Goal: Task Accomplishment & Management: Complete application form

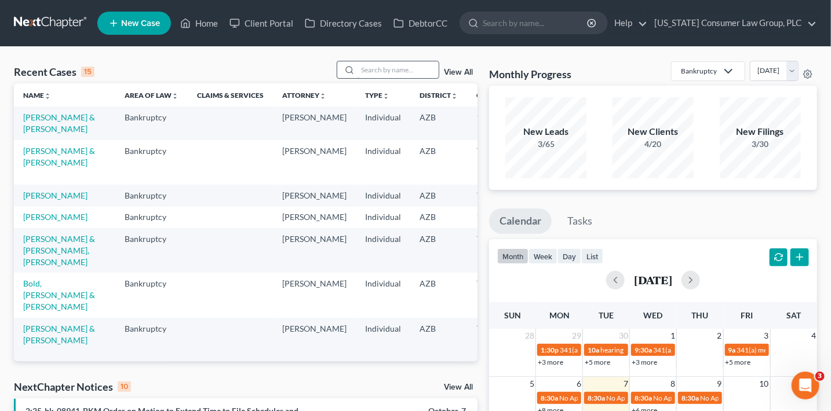
click at [396, 74] on input "search" at bounding box center [398, 69] width 81 height 17
type input "johnson"
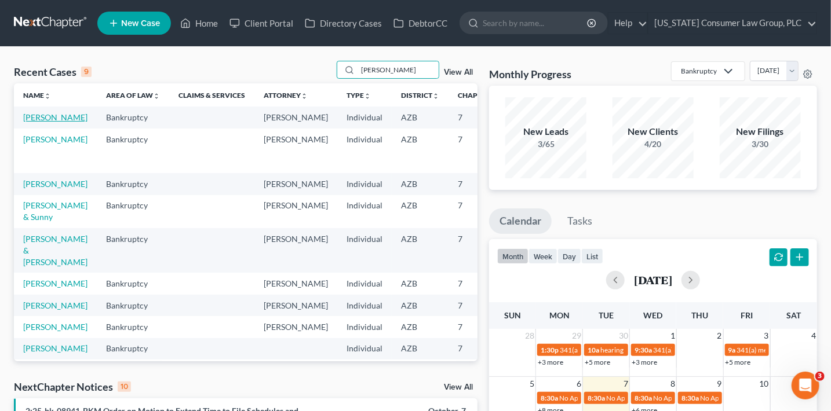
click at [44, 122] on link "[PERSON_NAME]" at bounding box center [55, 117] width 64 height 10
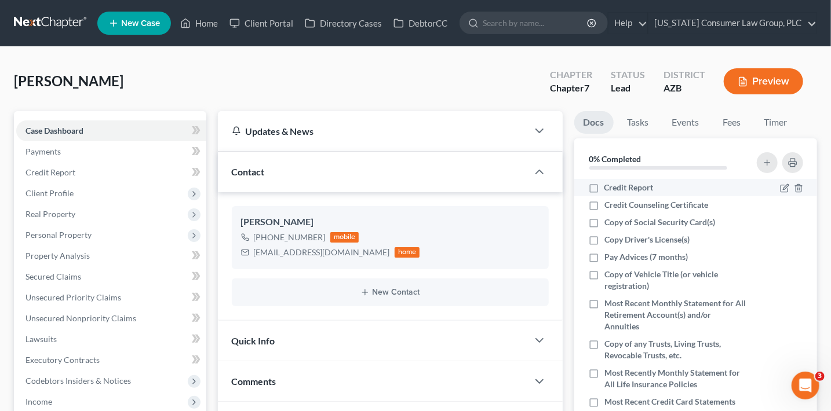
scroll to position [225, 0]
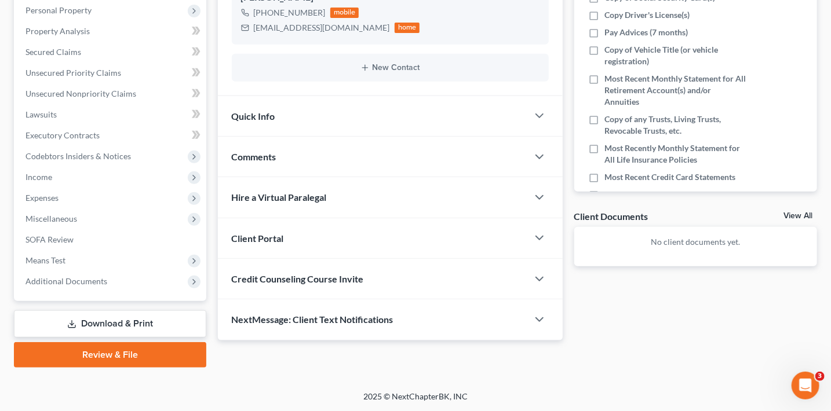
click at [344, 278] on span "Credit Counseling Course Invite" at bounding box center [298, 279] width 132 height 11
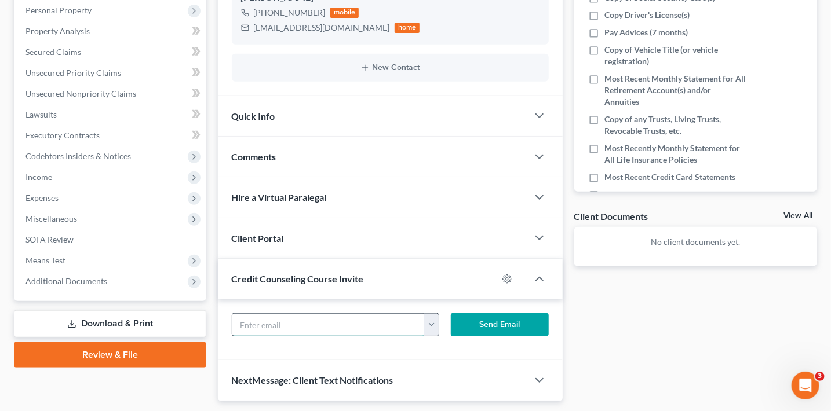
click at [335, 325] on input "text" at bounding box center [328, 325] width 193 height 22
paste input "pompals@att.net"
type input "pompals@att.net"
click at [494, 325] on button "Send Email" at bounding box center [500, 325] width 98 height 23
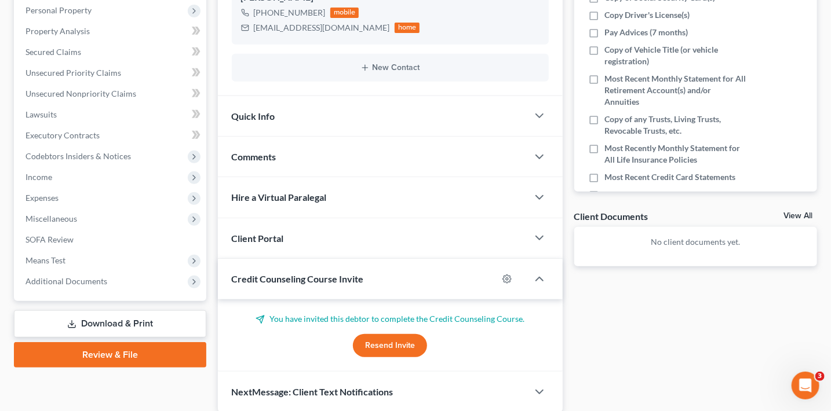
click at [334, 238] on div "Client Portal" at bounding box center [373, 238] width 310 height 40
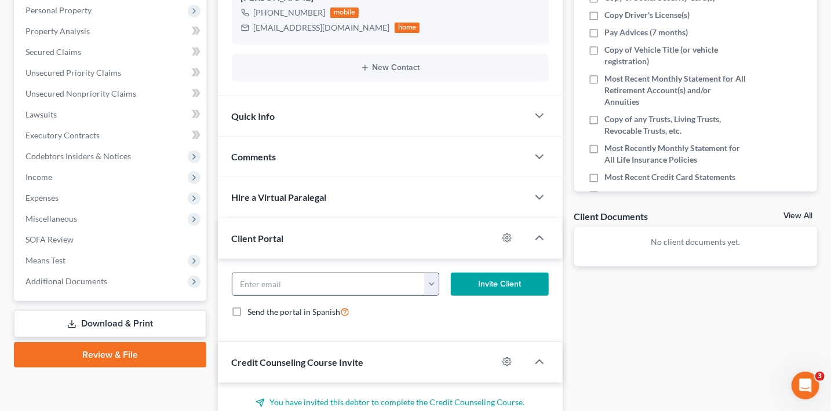
click at [336, 287] on input "email" at bounding box center [328, 285] width 193 height 22
paste input "pompals@att.net"
type input "pompals@att.net"
click at [491, 277] on button "Invite Client" at bounding box center [500, 284] width 98 height 23
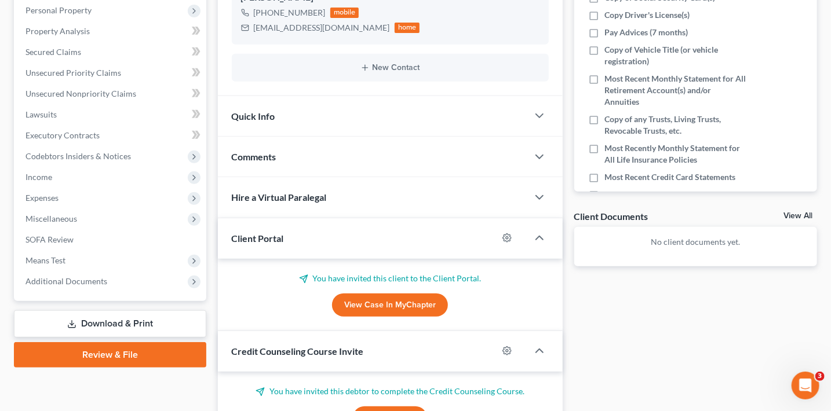
scroll to position [0, 0]
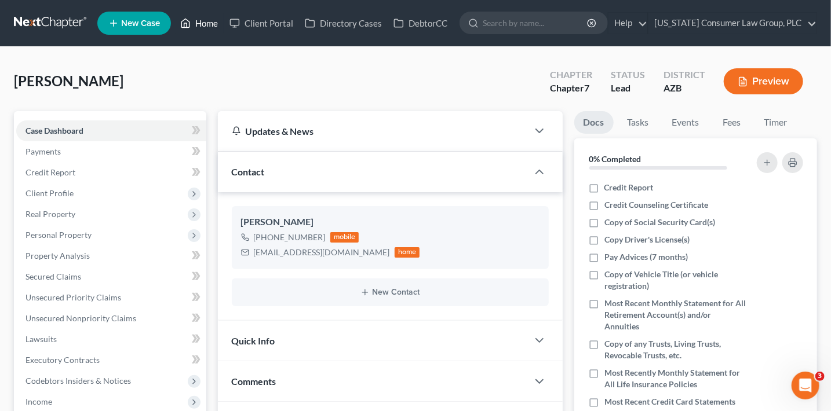
click at [191, 27] on link "Home" at bounding box center [198, 23] width 49 height 21
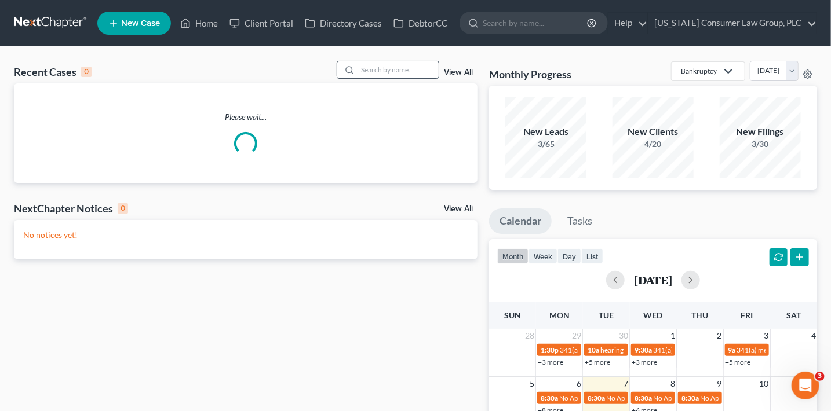
click at [404, 74] on input "search" at bounding box center [398, 69] width 81 height 17
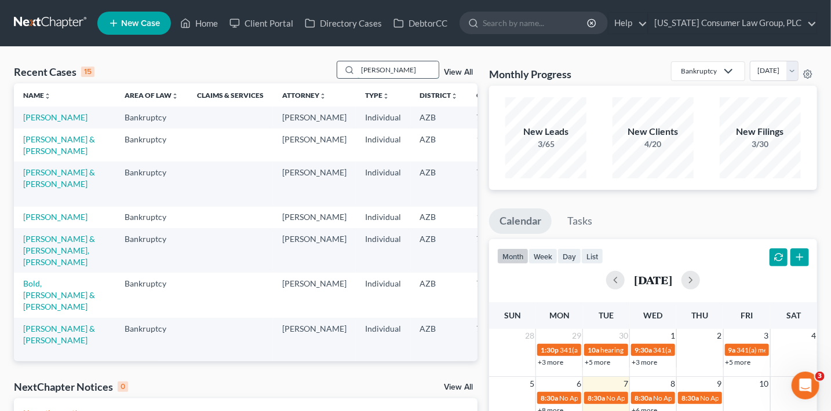
type input "crowe"
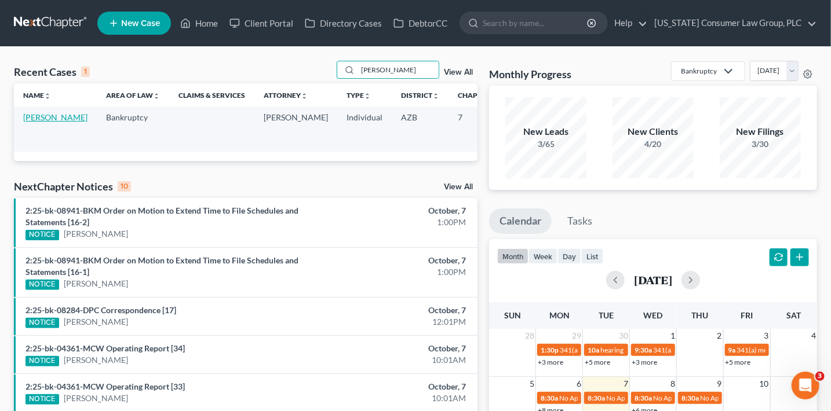
click at [26, 122] on link "[PERSON_NAME]" at bounding box center [55, 117] width 64 height 10
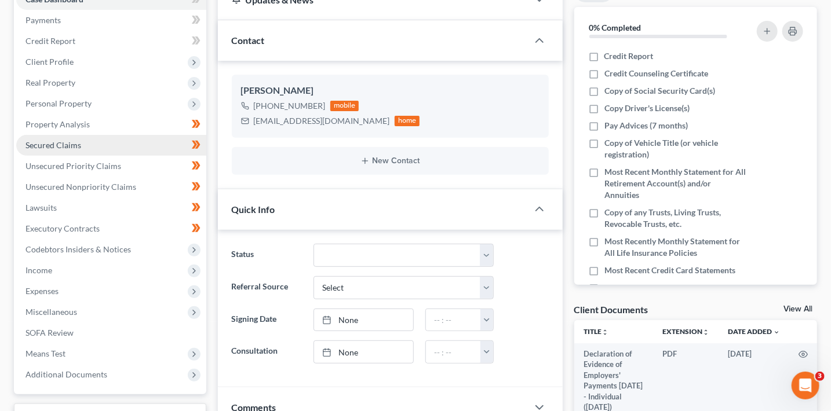
scroll to position [259, 0]
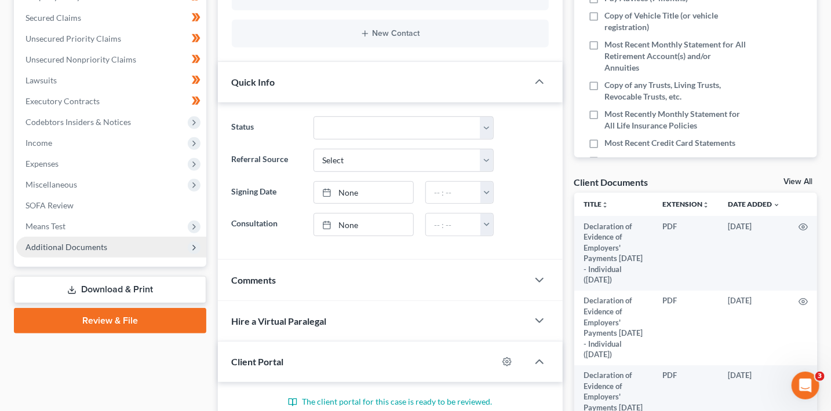
click at [104, 246] on span "Additional Documents" at bounding box center [66, 247] width 82 height 10
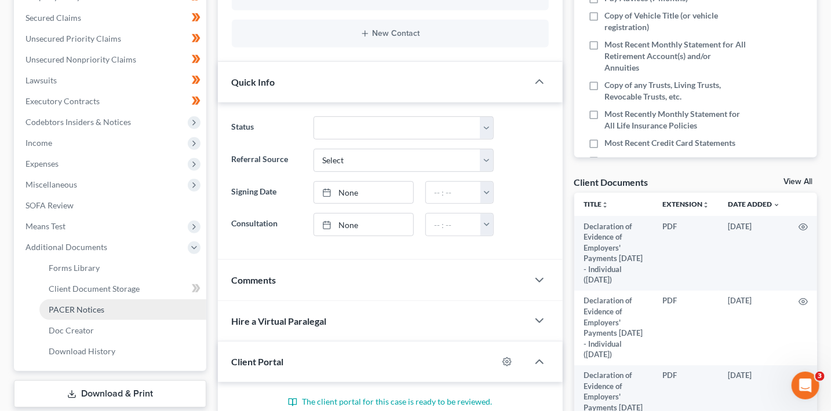
click at [115, 314] on link "PACER Notices" at bounding box center [122, 310] width 167 height 21
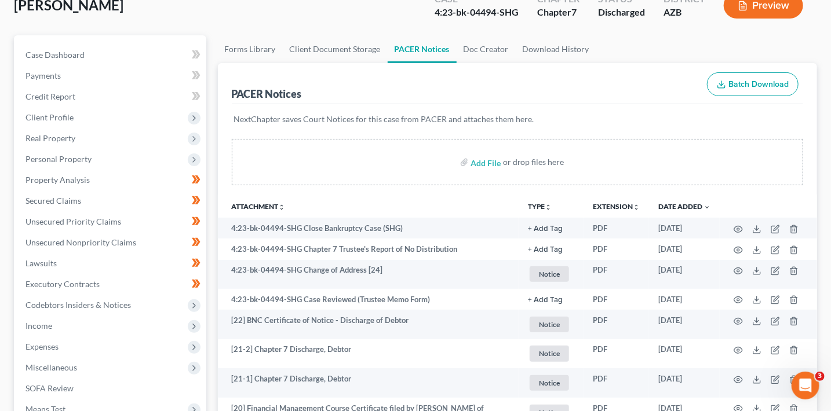
scroll to position [83, 0]
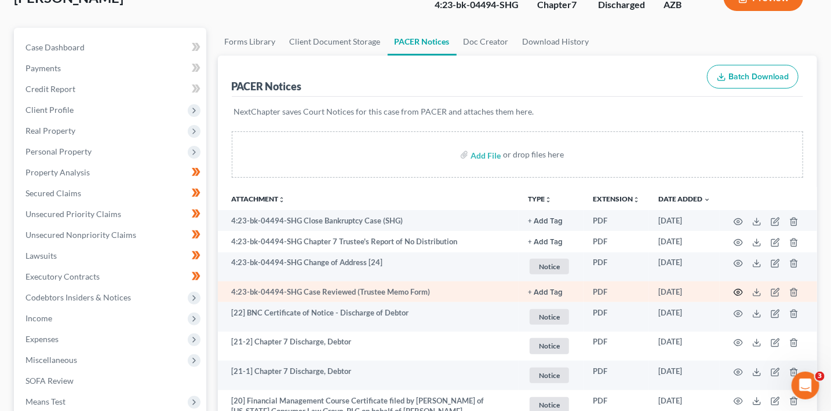
click at [739, 291] on circle "button" at bounding box center [738, 292] width 2 height 2
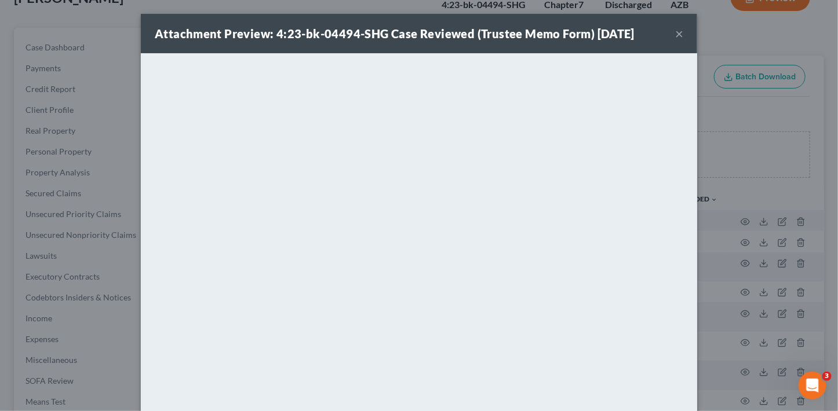
click at [675, 38] on button "×" at bounding box center [679, 34] width 8 height 14
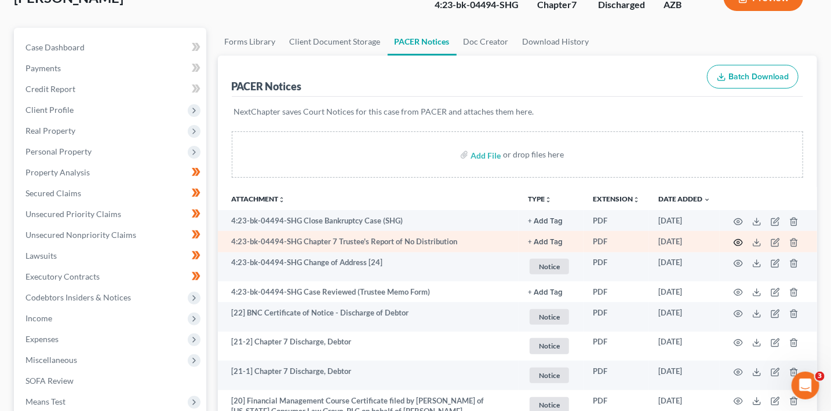
click at [739, 242] on circle "button" at bounding box center [738, 243] width 2 height 2
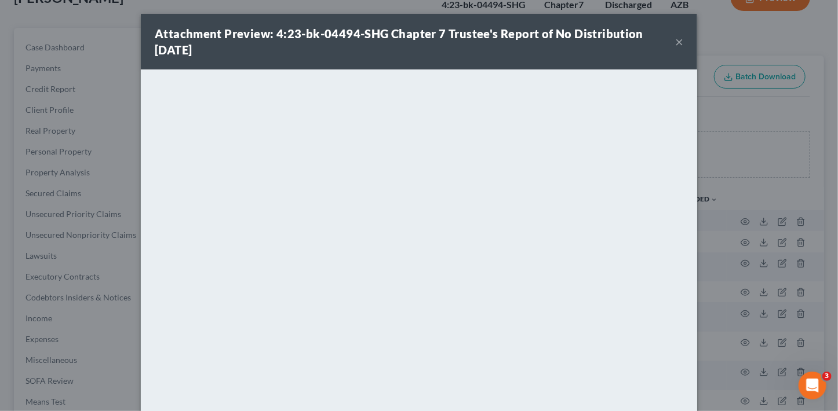
click at [677, 40] on button "×" at bounding box center [679, 42] width 8 height 14
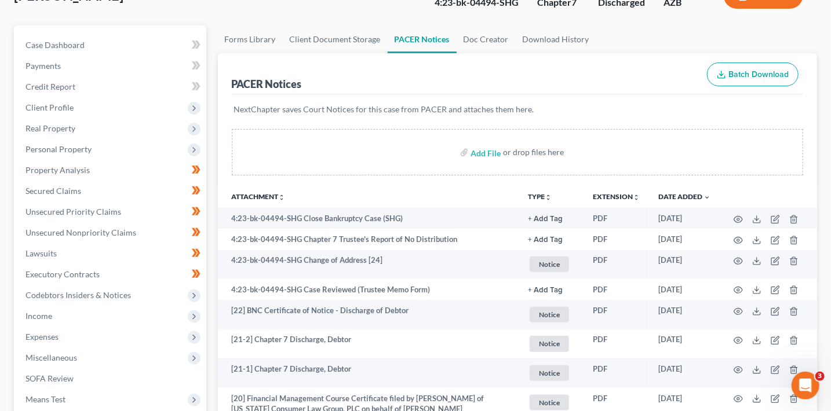
scroll to position [0, 0]
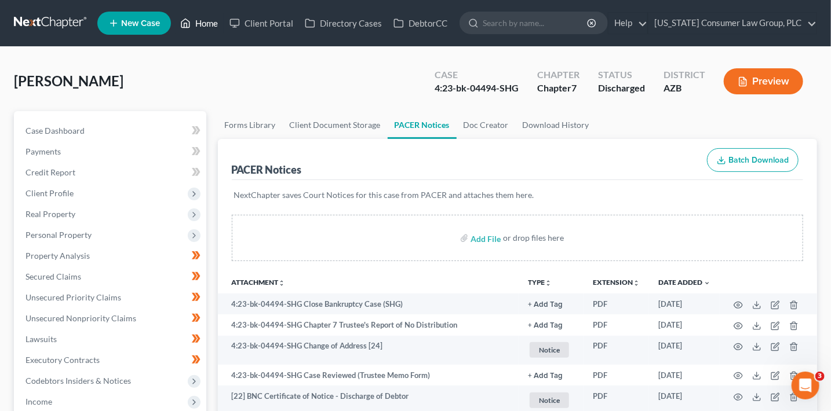
click at [208, 19] on link "Home" at bounding box center [198, 23] width 49 height 21
click at [208, 23] on link "Home" at bounding box center [198, 23] width 49 height 21
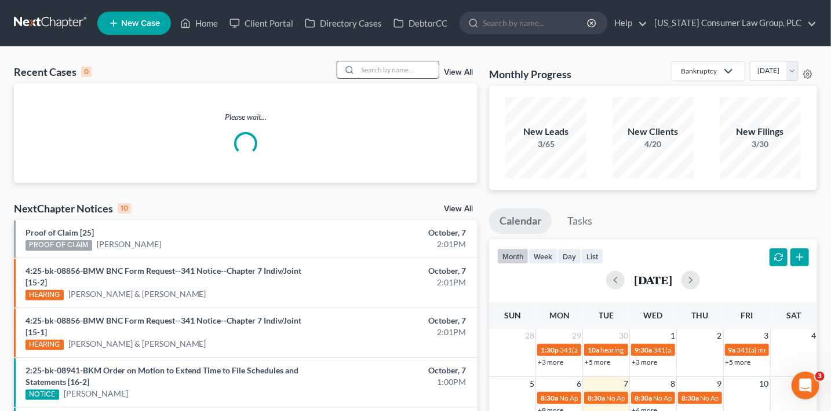
click at [367, 76] on input "search" at bounding box center [398, 69] width 81 height 17
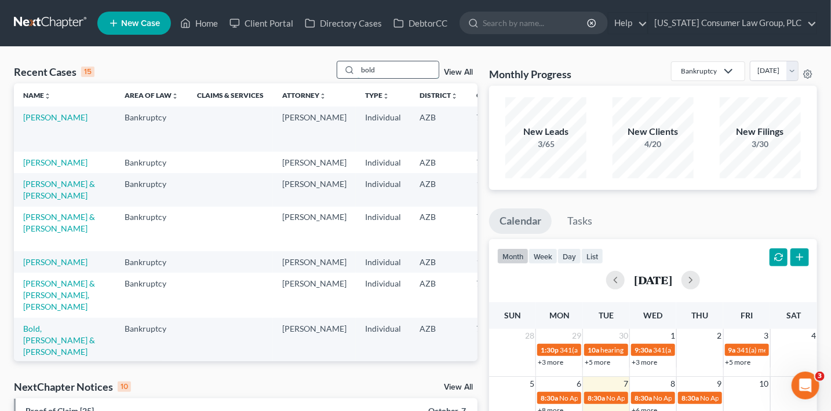
type input "bold"
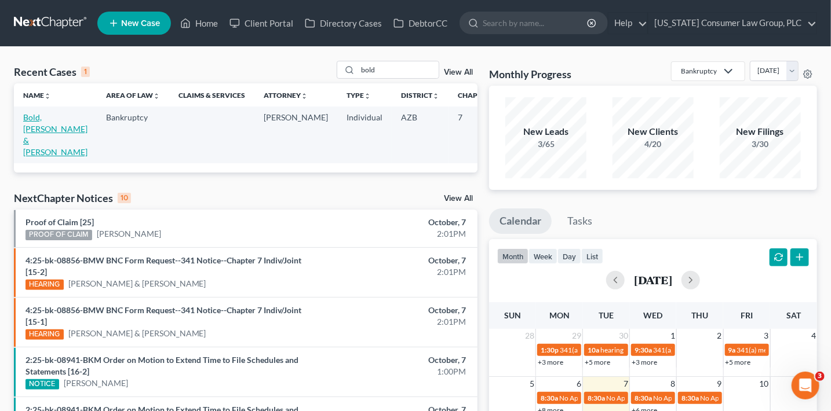
click at [30, 126] on link "Bold, [PERSON_NAME] & [PERSON_NAME]" at bounding box center [55, 134] width 64 height 45
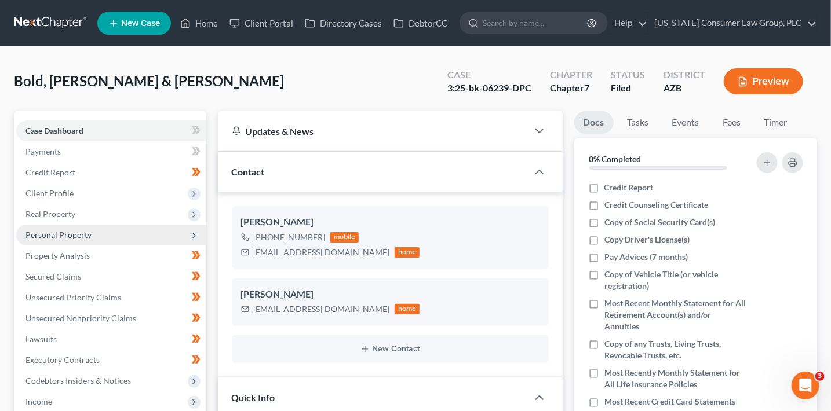
click at [83, 234] on span "Personal Property" at bounding box center [58, 235] width 66 height 10
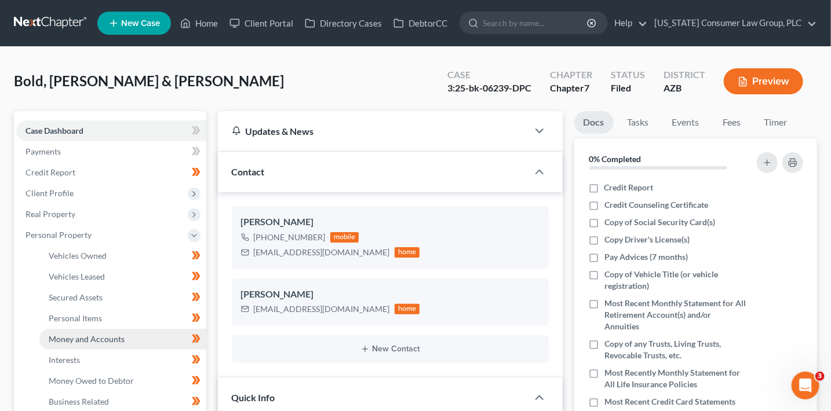
click at [130, 339] on link "Money and Accounts" at bounding box center [122, 339] width 167 height 21
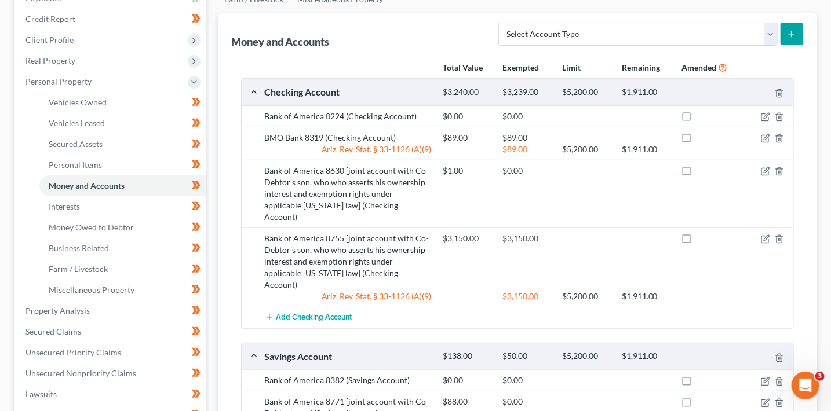
scroll to position [155, 0]
click at [760, 174] on div "$1.00 $0.00" at bounding box center [616, 193] width 357 height 58
click at [765, 170] on icon "button" at bounding box center [766, 168] width 5 height 5
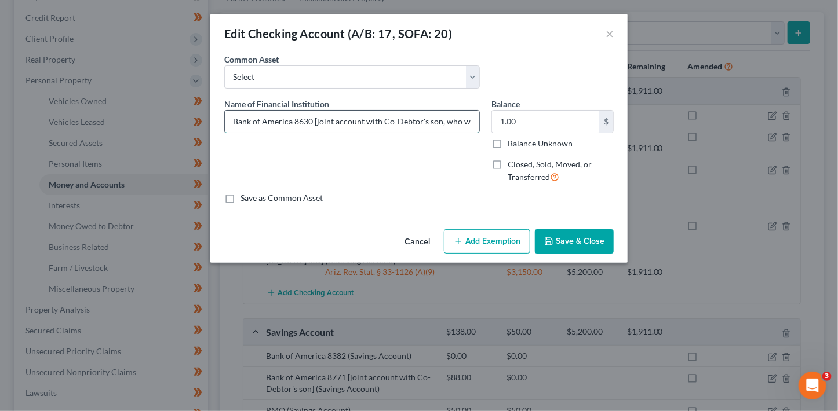
click at [296, 121] on input "Bank of America 8630 [joint account with Co-Debtor's son, who who asserts his o…" at bounding box center [352, 122] width 254 height 22
type input "Bank of America 5630 [joint account with Co-Debtor's son, who who asserts his o…"
click at [595, 242] on button "Save & Close" at bounding box center [574, 241] width 79 height 24
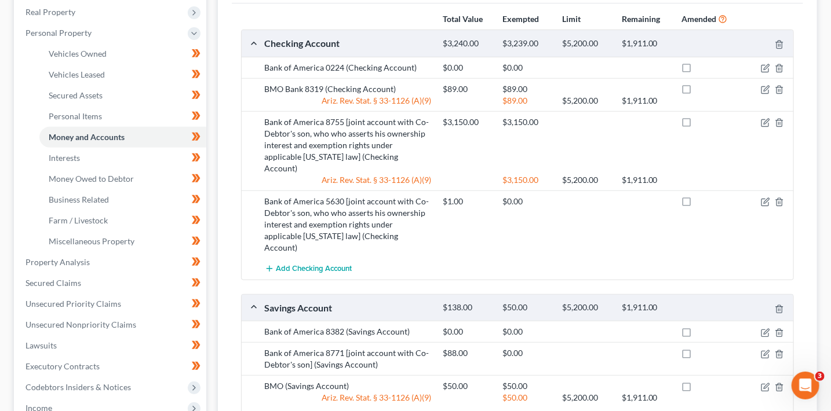
scroll to position [237, 0]
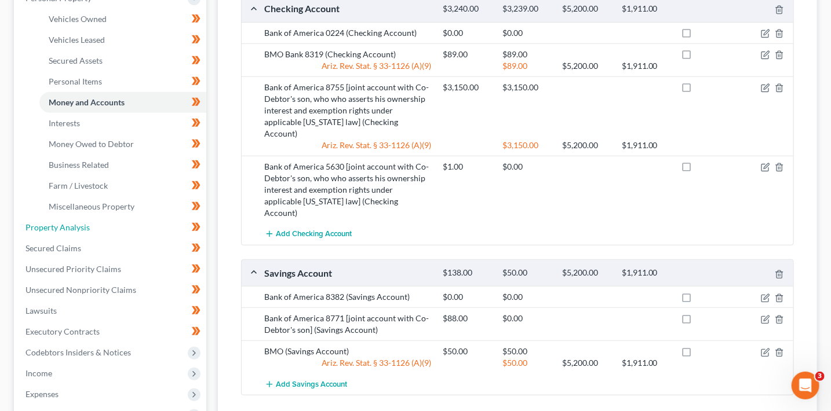
click at [63, 228] on span "Property Analysis" at bounding box center [57, 228] width 64 height 10
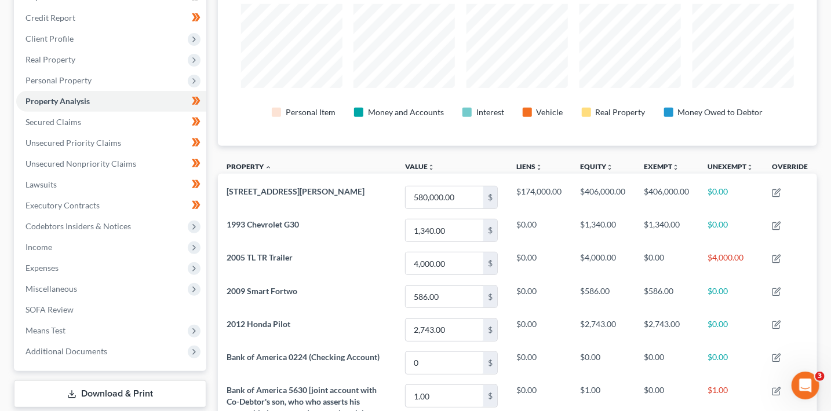
scroll to position [149, 0]
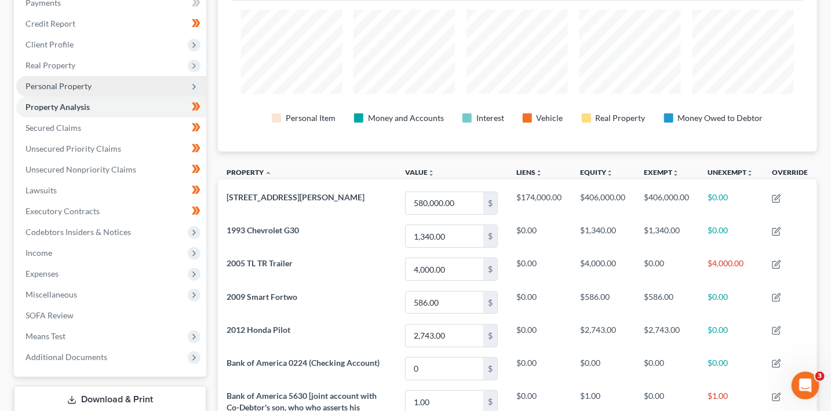
click at [73, 88] on span "Personal Property" at bounding box center [58, 86] width 66 height 10
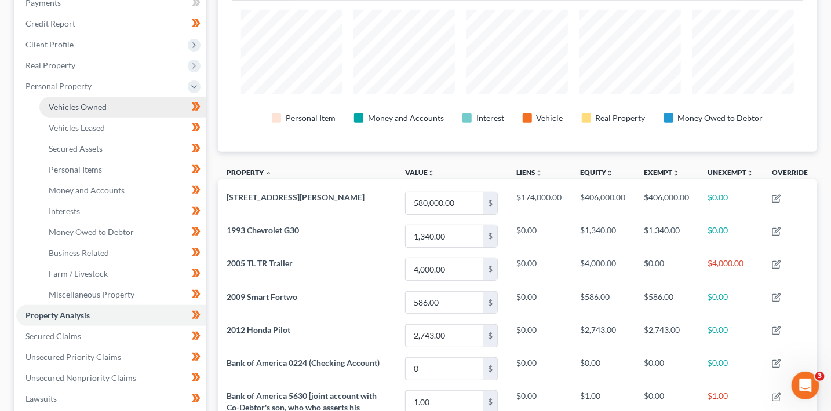
click at [80, 110] on span "Vehicles Owned" at bounding box center [78, 107] width 58 height 10
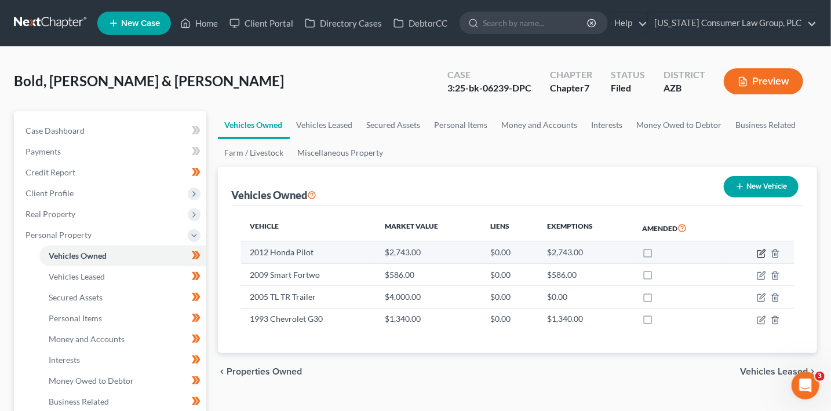
click at [760, 252] on icon "button" at bounding box center [761, 253] width 9 height 9
select select "0"
select select "14"
select select "3"
select select "2"
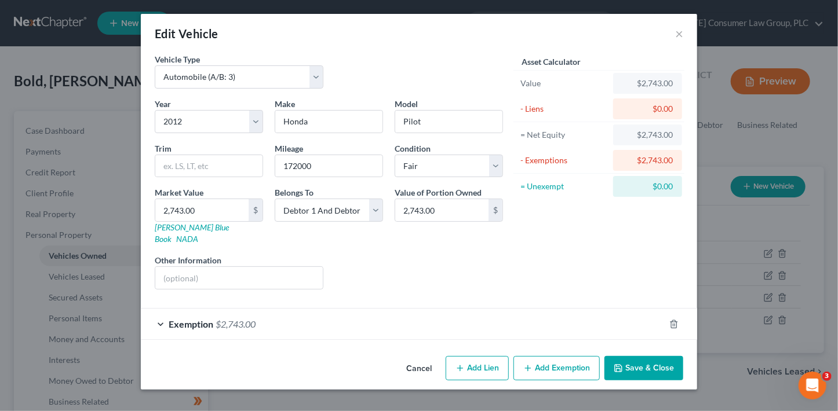
click at [657, 357] on button "Save & Close" at bounding box center [643, 368] width 79 height 24
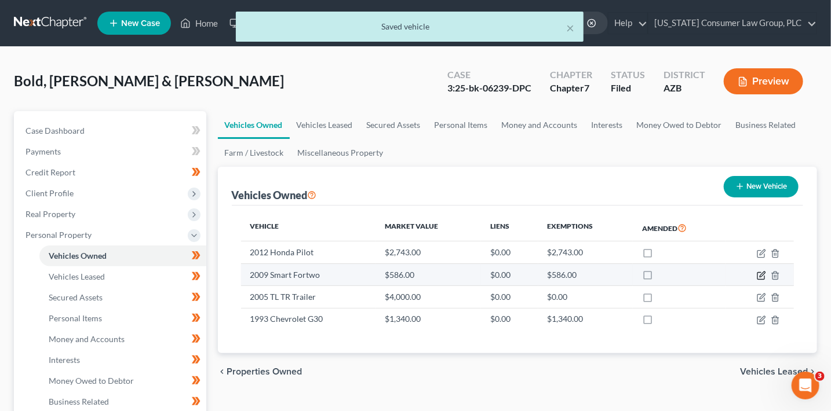
click at [761, 276] on icon "button" at bounding box center [762, 274] width 5 height 5
select select "0"
select select "17"
select select "3"
select select "2"
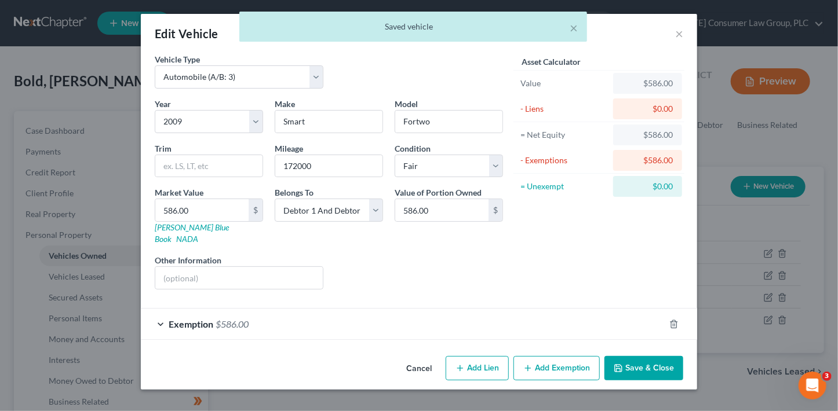
click at [628, 356] on button "Save & Close" at bounding box center [643, 368] width 79 height 24
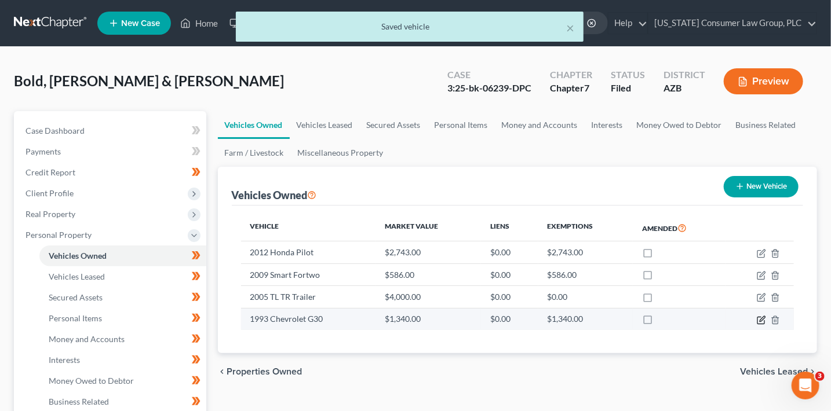
click at [760, 319] on icon "button" at bounding box center [761, 320] width 9 height 9
select select "1"
select select "33"
select select "4"
select select "2"
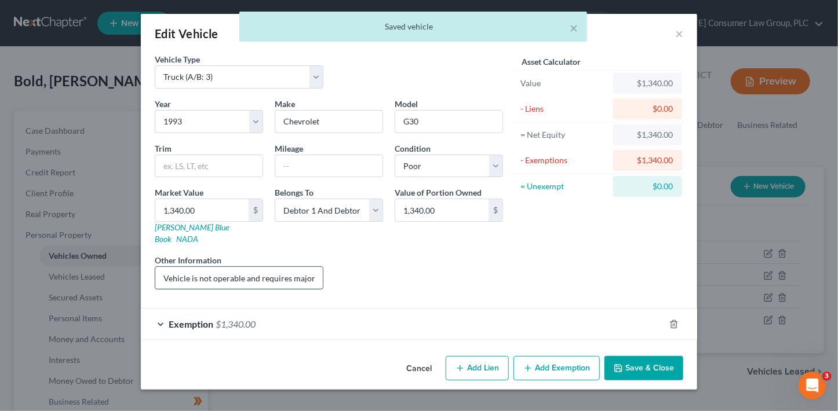
click at [308, 267] on input "Vehicle is not operable and requires major repairs" at bounding box center [238, 278] width 167 height 22
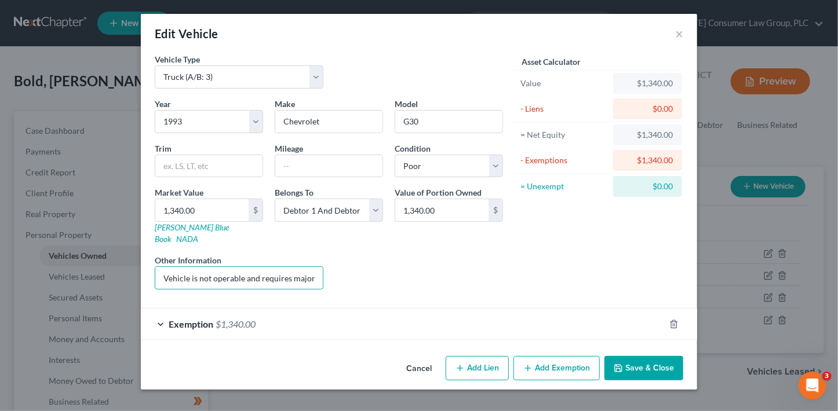
click at [659, 365] on button "Save & Close" at bounding box center [643, 368] width 79 height 24
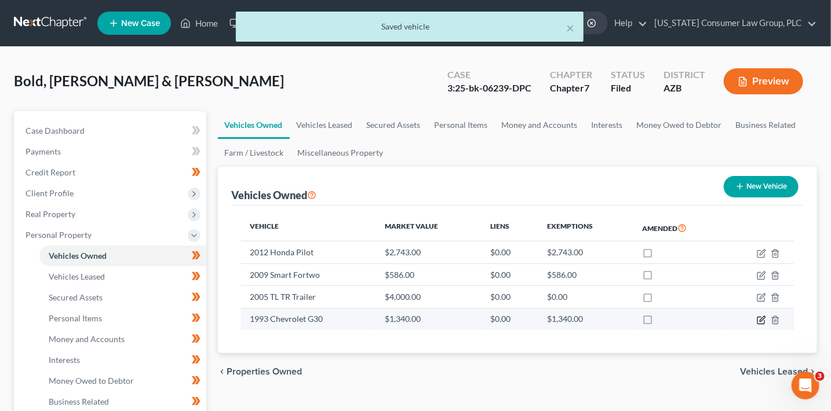
click at [763, 320] on icon "button" at bounding box center [761, 320] width 9 height 9
select select "1"
select select "33"
select select "4"
select select "2"
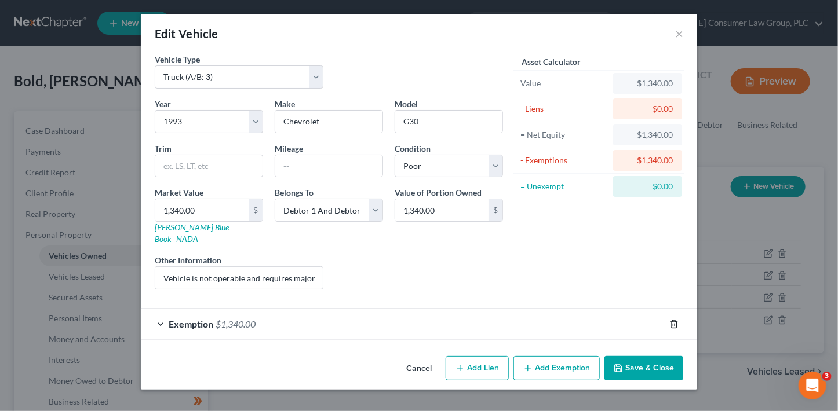
click at [676, 320] on icon "button" at bounding box center [673, 324] width 5 height 8
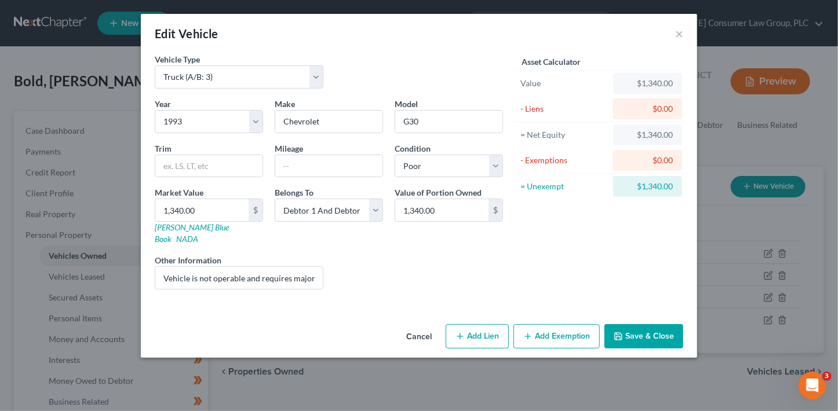
click at [556, 325] on button "Add Exemption" at bounding box center [556, 337] width 86 height 24
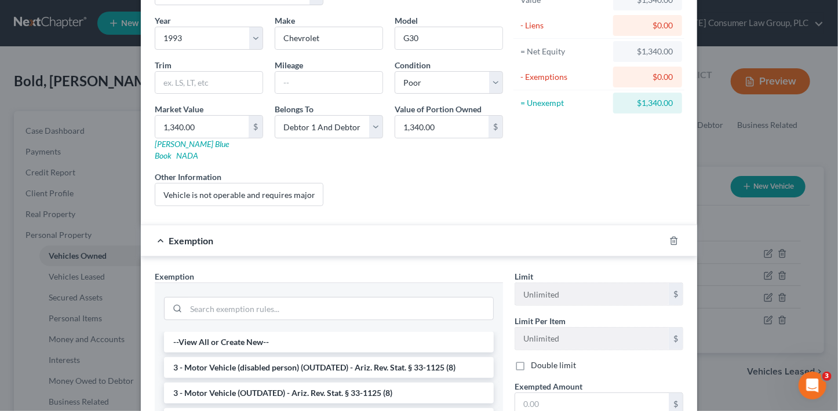
scroll to position [198, 0]
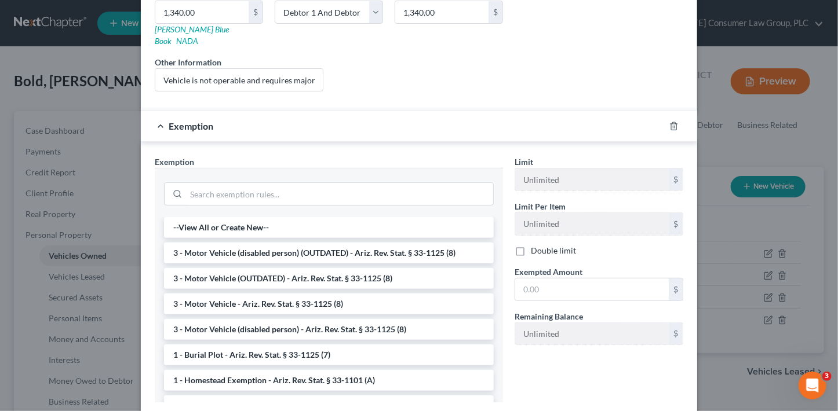
click at [547, 283] on input "text" at bounding box center [592, 290] width 154 height 22
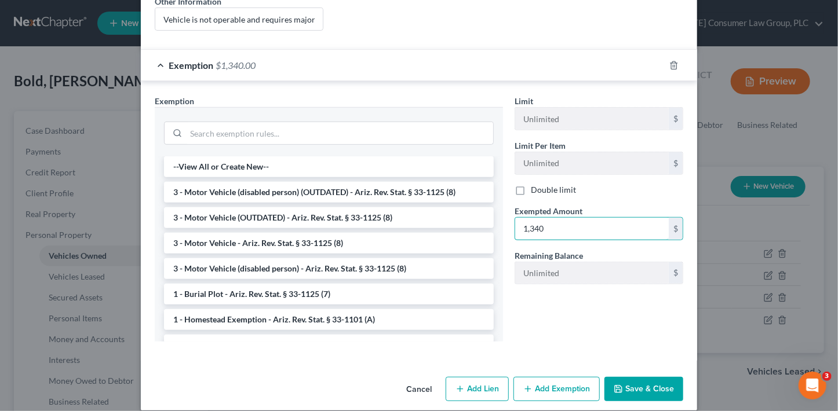
type input "1,340"
click at [632, 377] on button "Save & Close" at bounding box center [643, 389] width 79 height 24
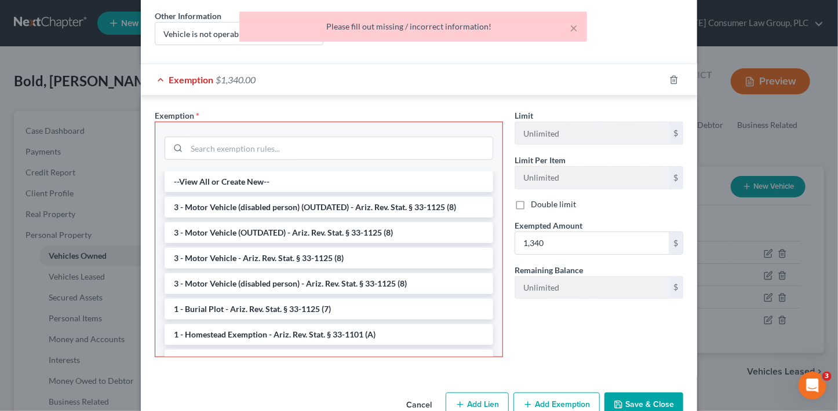
scroll to position [244, 0]
click at [336, 249] on li "3 - Motor Vehicle - Ariz. Rev. Stat. § 33-1125 (8)" at bounding box center [329, 259] width 329 height 21
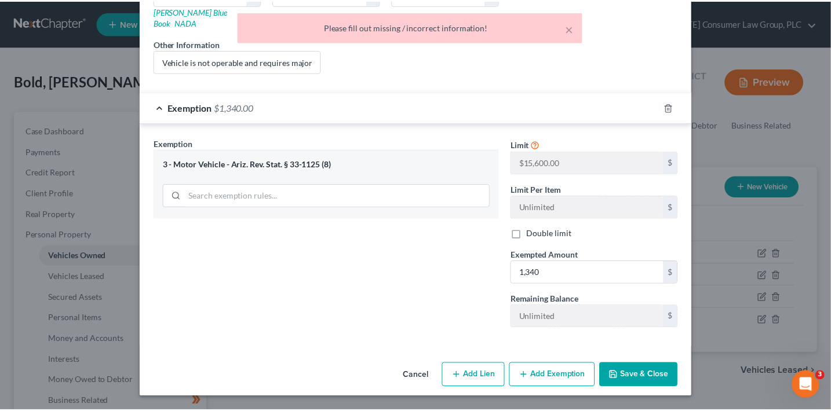
scroll to position [203, 0]
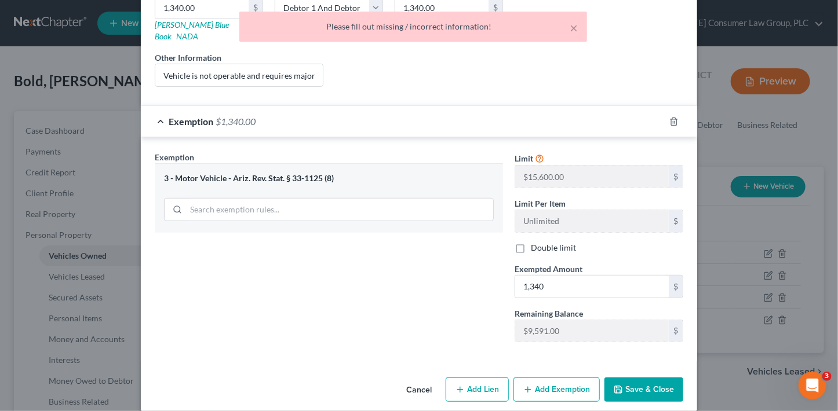
click at [637, 378] on button "Save & Close" at bounding box center [643, 390] width 79 height 24
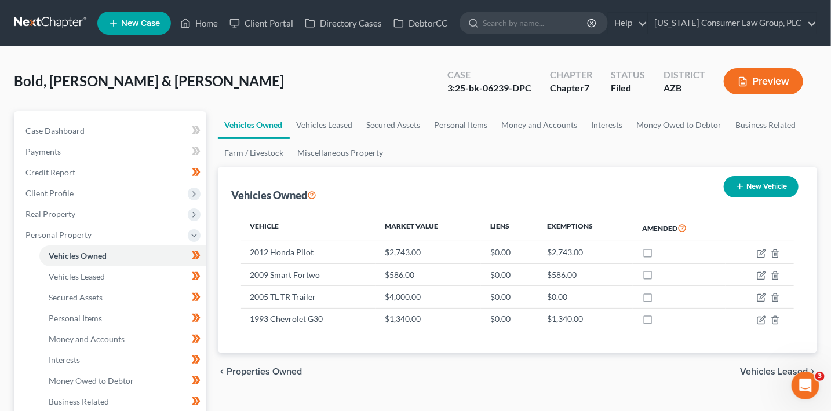
scroll to position [158, 0]
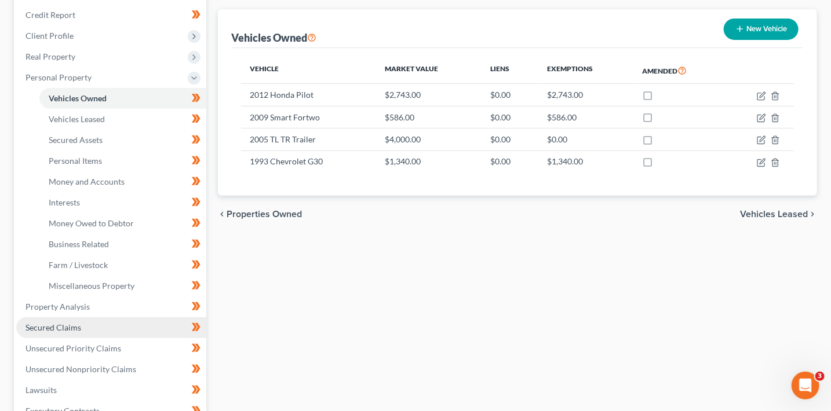
click at [76, 327] on span "Secured Claims" at bounding box center [53, 328] width 56 height 10
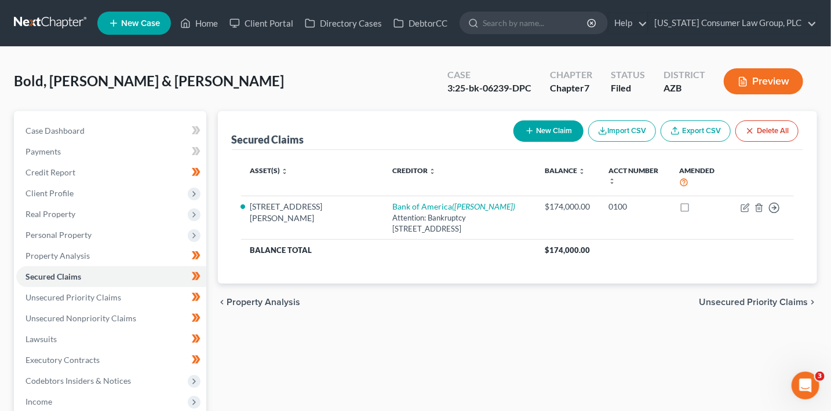
click at [781, 301] on span "Unsecured Priority Claims" at bounding box center [753, 302] width 109 height 9
click at [781, 301] on div "chevron_left Property Analysis Unsecured Priority Claims chevron_right" at bounding box center [518, 302] width 600 height 37
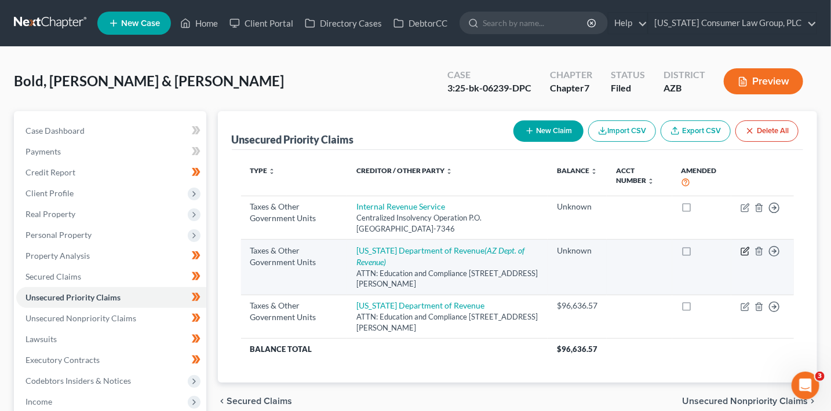
click at [746, 247] on icon "button" at bounding box center [745, 251] width 9 height 9
select select "2"
select select "3"
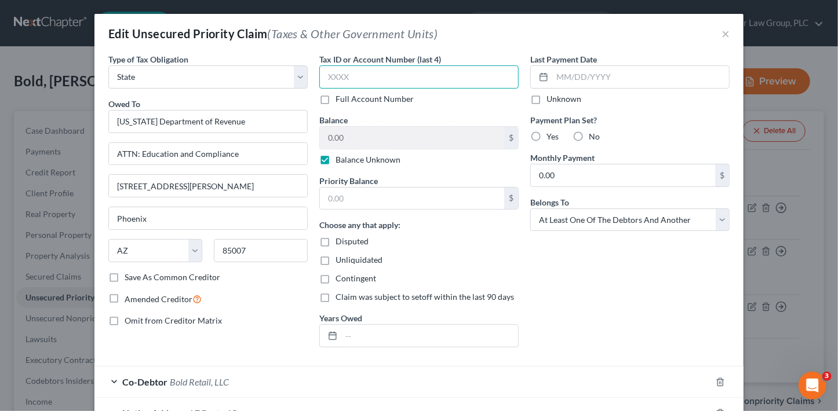
click at [393, 73] on input "text" at bounding box center [418, 76] width 199 height 23
type input "7072"
click at [342, 339] on input "text" at bounding box center [429, 336] width 177 height 22
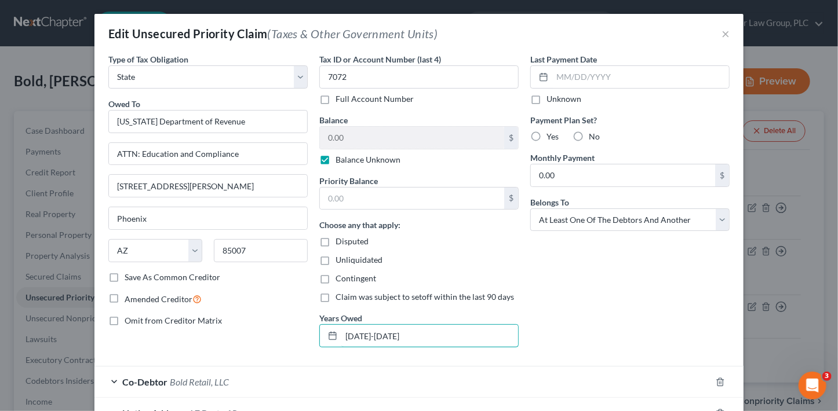
type input "2022-2025"
click at [616, 299] on div "Last Payment Date Unknown Payment Plan Set? Yes No Monthly Payment 0.00 $ Belon…" at bounding box center [629, 205] width 211 height 304
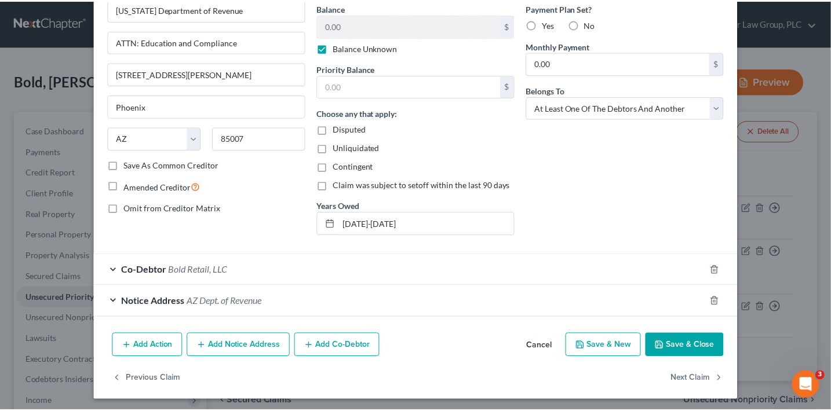
scroll to position [114, 0]
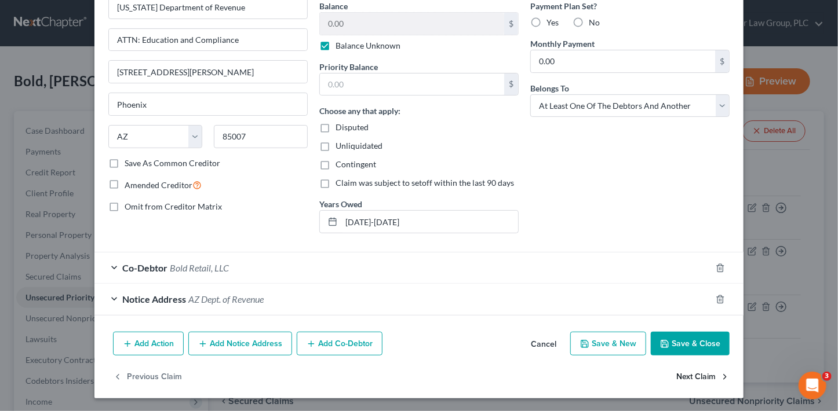
click at [701, 377] on button "Next Claim" at bounding box center [702, 377] width 53 height 24
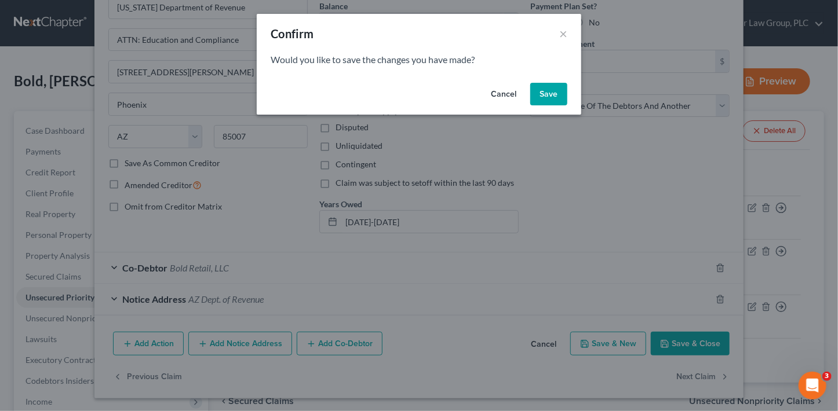
click at [550, 94] on button "Save" at bounding box center [548, 94] width 37 height 23
select select "2"
select select "3"
select select "2"
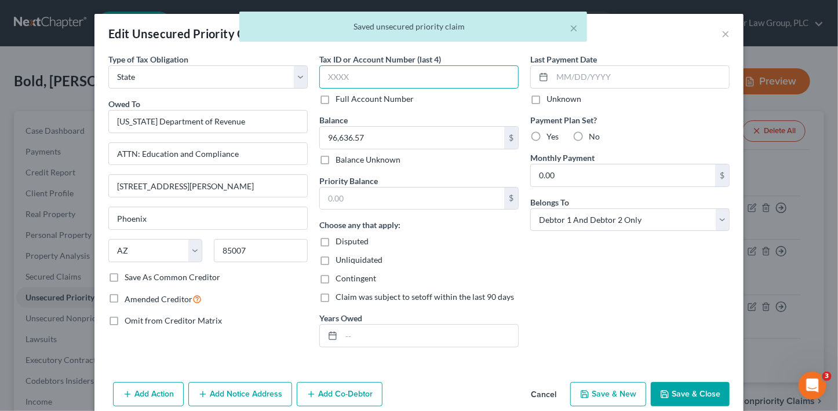
click at [400, 86] on input "text" at bounding box center [418, 76] width 199 height 23
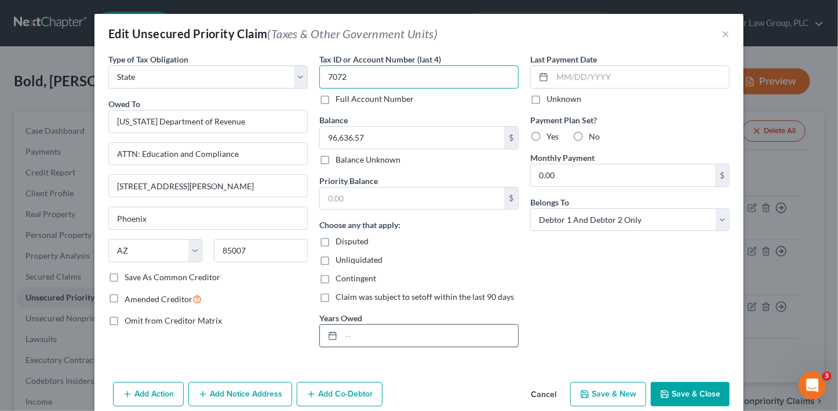
type input "7072"
click at [365, 333] on input "text" at bounding box center [429, 336] width 177 height 22
type input "2020-2021"
click at [375, 133] on input "96,636.57" at bounding box center [412, 138] width 184 height 22
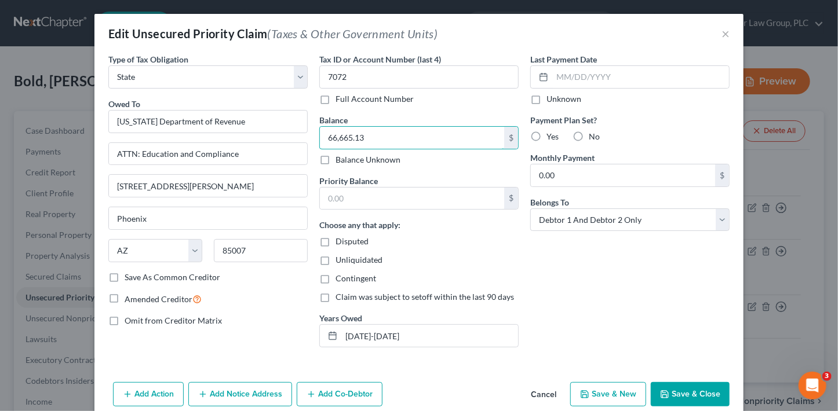
type input "66,665.13"
click at [706, 397] on button "Save & Close" at bounding box center [690, 394] width 79 height 24
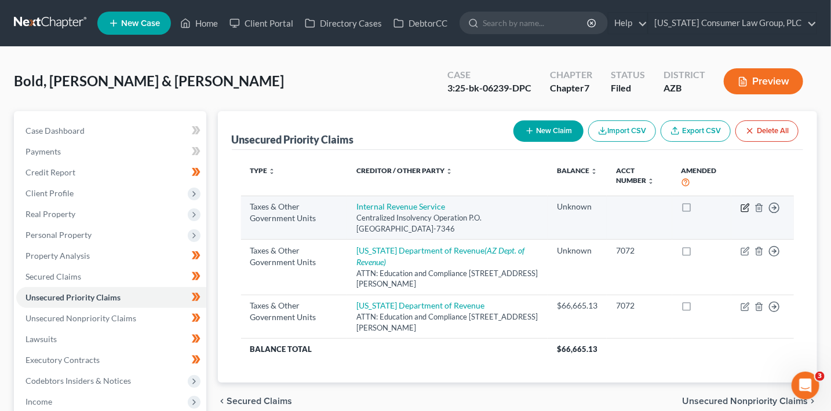
click at [741, 209] on icon "button" at bounding box center [745, 207] width 9 height 9
select select "0"
select select "39"
select select "2"
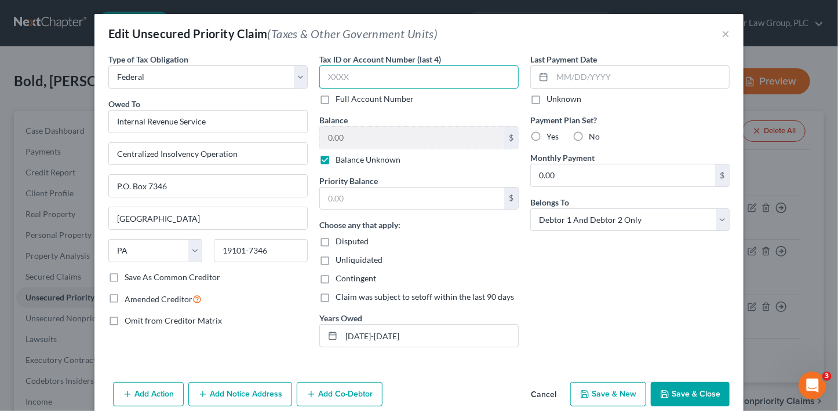
click at [443, 77] on input "text" at bounding box center [418, 76] width 199 height 23
type input "7072"
click at [401, 334] on input "2022-2024" at bounding box center [429, 336] width 177 height 22
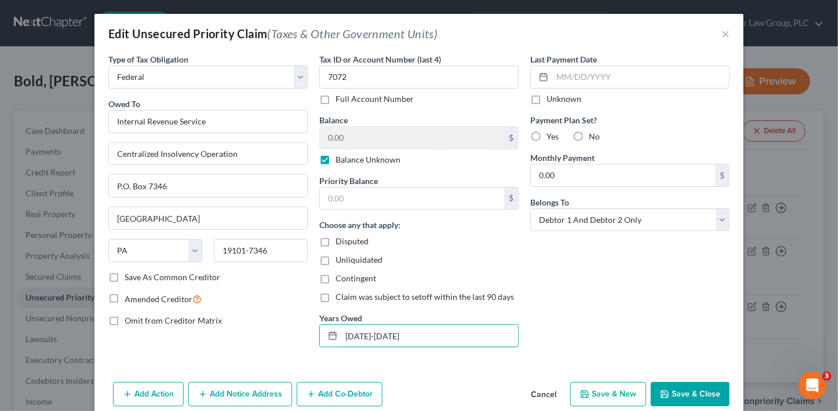
type input "2022-2025"
click at [680, 393] on button "Save & Close" at bounding box center [690, 394] width 79 height 24
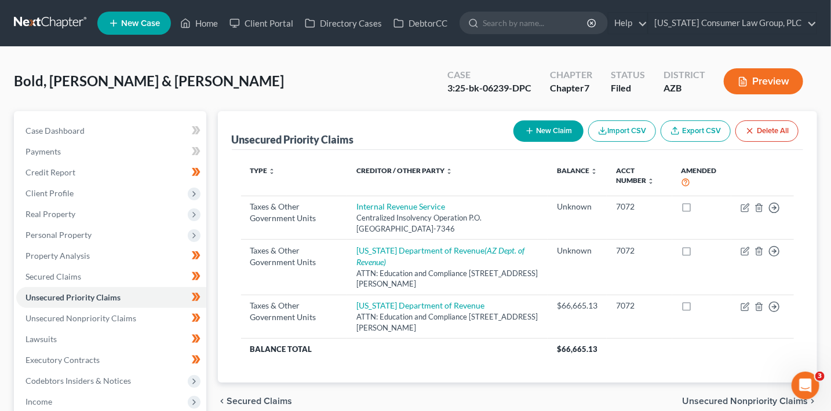
scroll to position [13, 0]
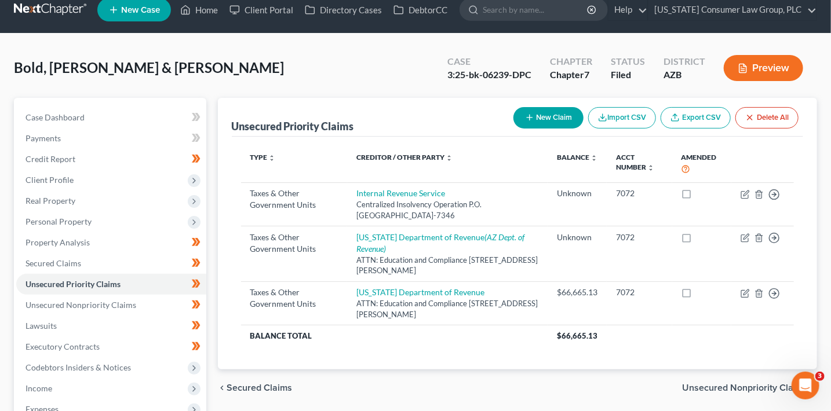
click at [703, 388] on span "Unsecured Nonpriority Claims" at bounding box center [745, 388] width 126 height 9
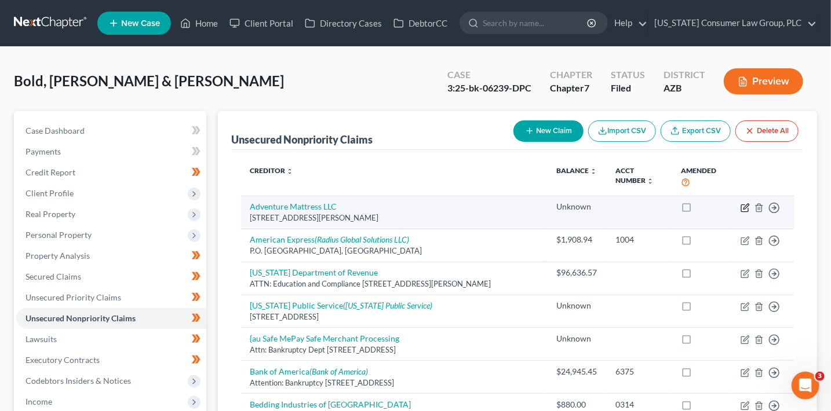
click at [743, 208] on icon "button" at bounding box center [745, 207] width 9 height 9
select select "14"
select select "3"
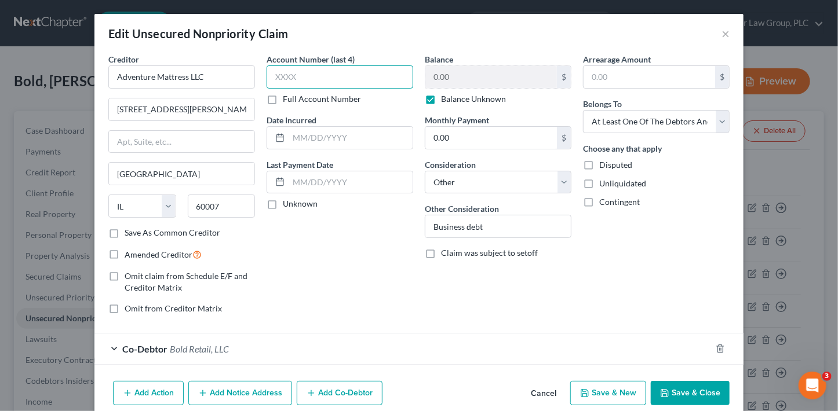
click at [342, 71] on input "text" at bounding box center [340, 76] width 147 height 23
type input "3373"
drag, startPoint x: 706, startPoint y: 393, endPoint x: 829, endPoint y: 338, distance: 134.6
click at [706, 393] on button "Save & Close" at bounding box center [690, 393] width 79 height 24
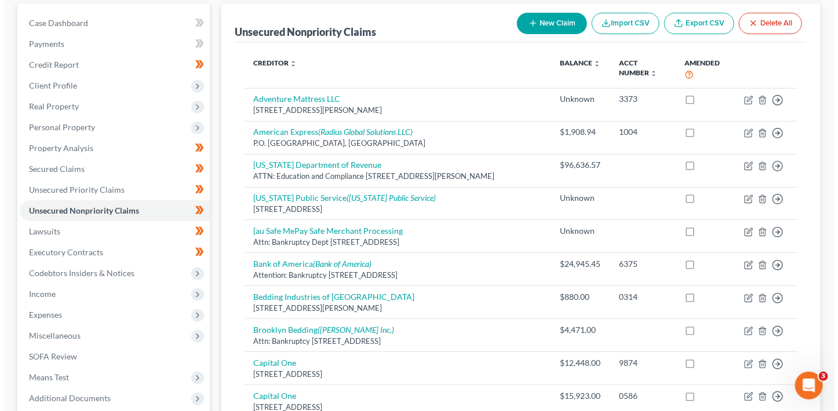
scroll to position [107, 0]
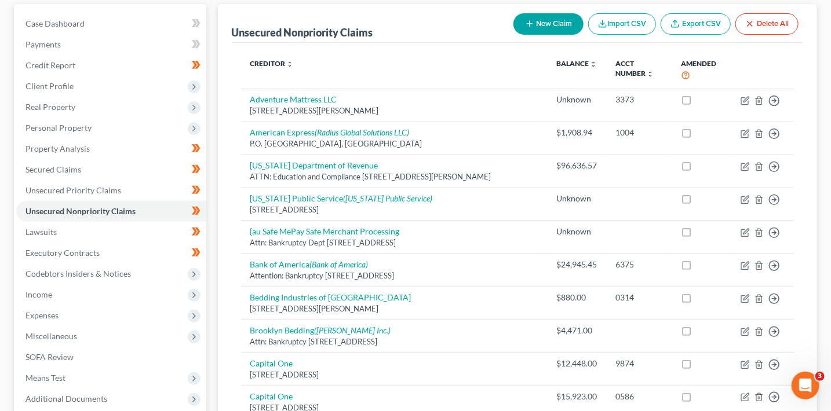
click at [563, 21] on button "New Claim" at bounding box center [548, 23] width 70 height 21
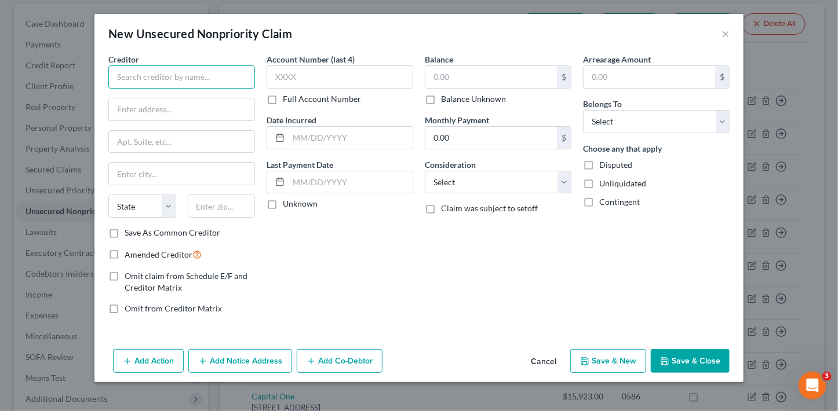
click at [185, 70] on input "text" at bounding box center [181, 76] width 147 height 23
type input "a"
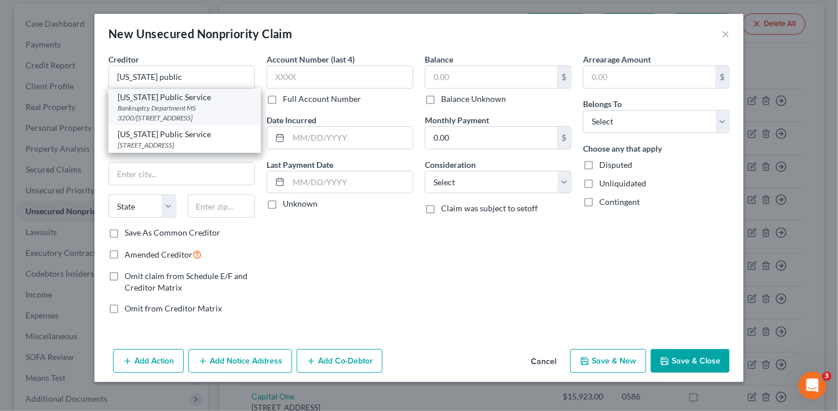
click at [159, 102] on div "Arizona Public Service" at bounding box center [185, 98] width 134 height 12
type input "Arizona Public Service"
type input "Bankruptcy Department"
type input "MS 3200/PO Box 53933"
type input "Phoenix"
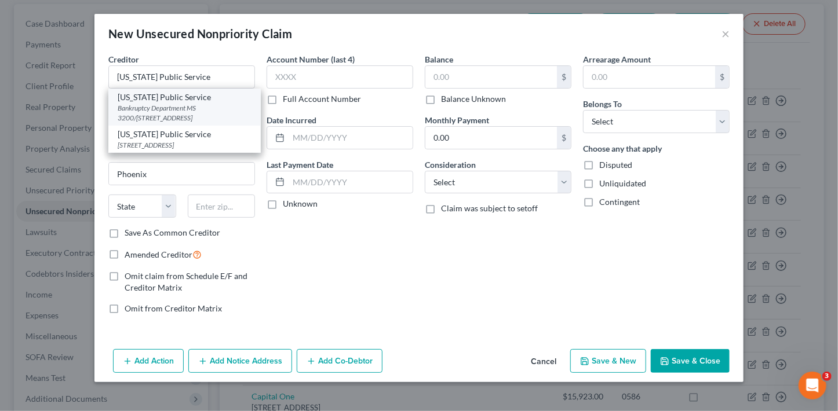
select select "3"
type input "85072"
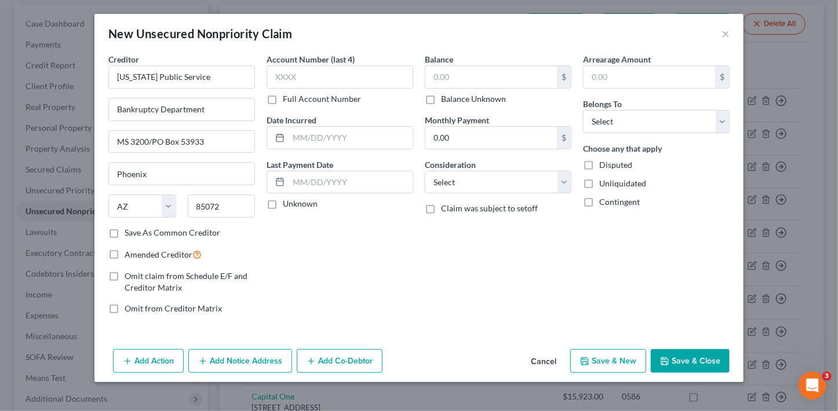
click at [482, 100] on label "Balance Unknown" at bounding box center [473, 99] width 65 height 12
click at [453, 100] on input "Balance Unknown" at bounding box center [450, 97] width 8 height 8
checkbox input "true"
type input "0.00"
click at [358, 79] on input "text" at bounding box center [340, 76] width 147 height 23
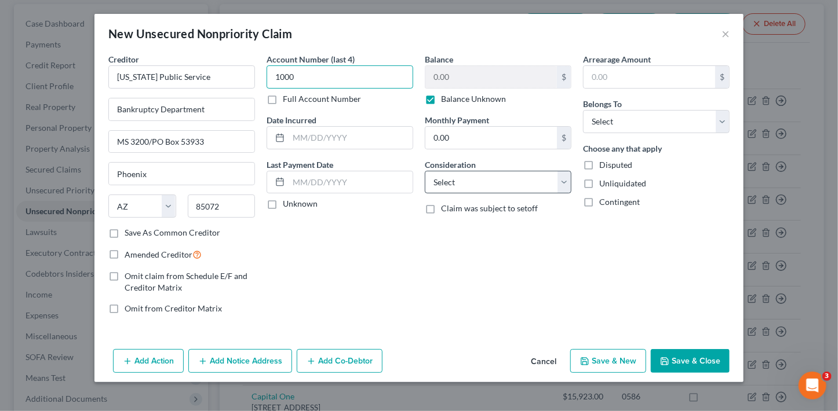
type input "1000"
click at [498, 178] on select "Select Cable / Satellite Services Collection Agency Credit Card Debt Debt Couns…" at bounding box center [498, 182] width 147 height 23
select select "20"
click at [425, 171] on select "Select Cable / Satellite Services Collection Agency Credit Card Debt Debt Couns…" at bounding box center [498, 182] width 147 height 23
click at [641, 119] on select "Select Debtor 1 Only Debtor 2 Only Debtor 1 And Debtor 2 Only At Least One Of T…" at bounding box center [656, 121] width 147 height 23
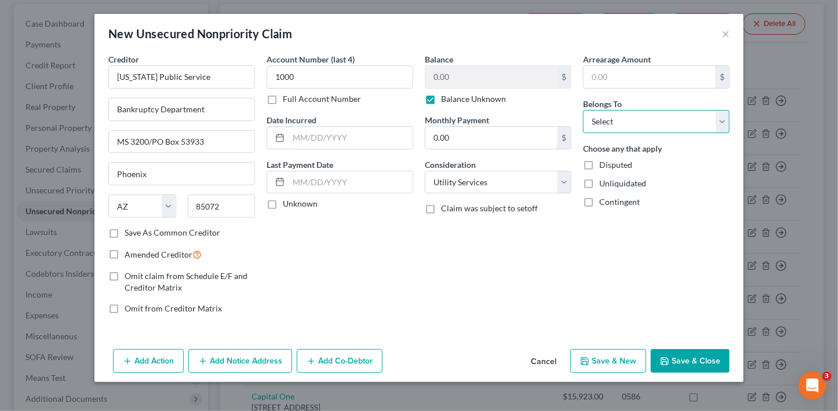
select select "2"
click at [583, 110] on select "Select Debtor 1 Only Debtor 2 Only Debtor 1 And Debtor 2 Only At Least One Of T…" at bounding box center [656, 121] width 147 height 23
click at [699, 365] on button "Save & Close" at bounding box center [690, 361] width 79 height 24
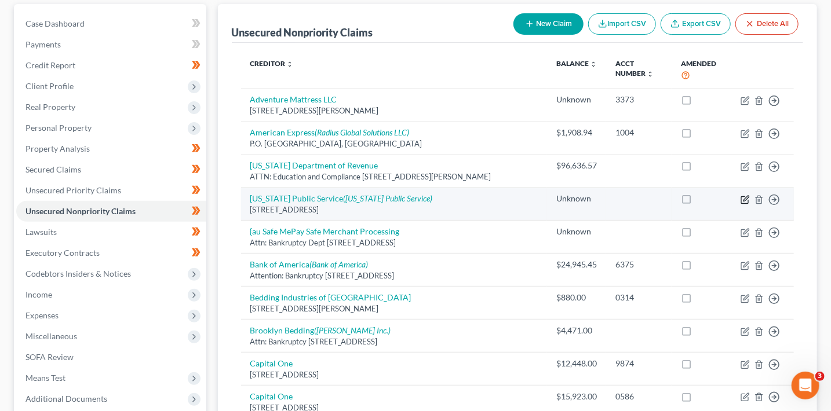
click at [746, 198] on icon "button" at bounding box center [745, 198] width 5 height 5
select select "3"
select select "20"
select select "0"
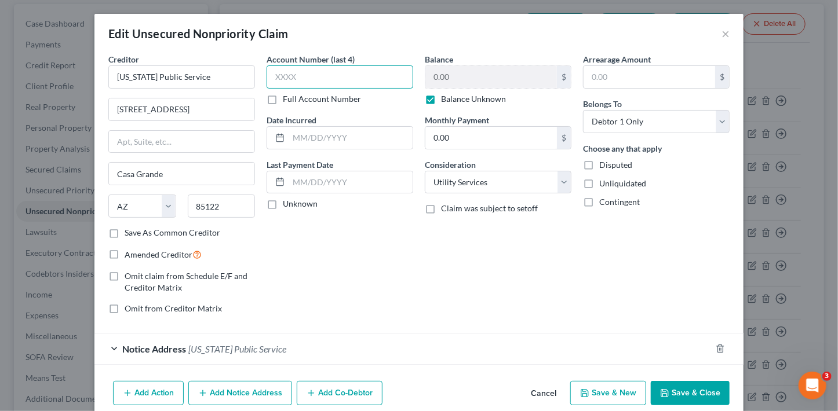
click at [359, 72] on input "text" at bounding box center [340, 76] width 147 height 23
type input "8850"
click at [670, 404] on div "Add Action Add Notice Address Add Co-Debtor Cancel Save & New Save & Close" at bounding box center [418, 396] width 649 height 38
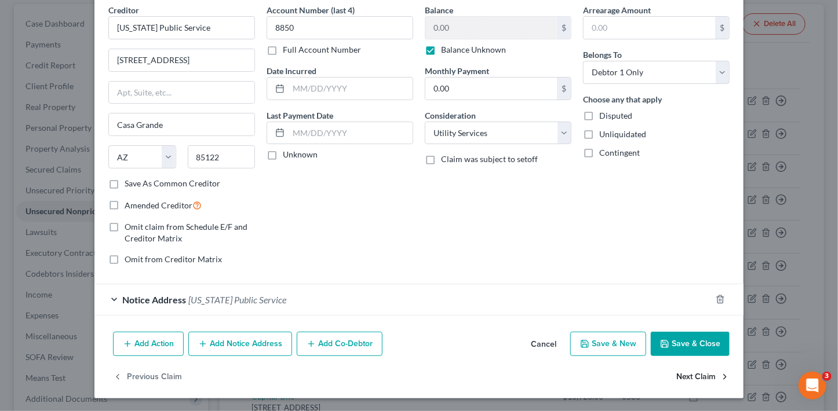
click at [694, 376] on button "Next Claim" at bounding box center [702, 378] width 53 height 24
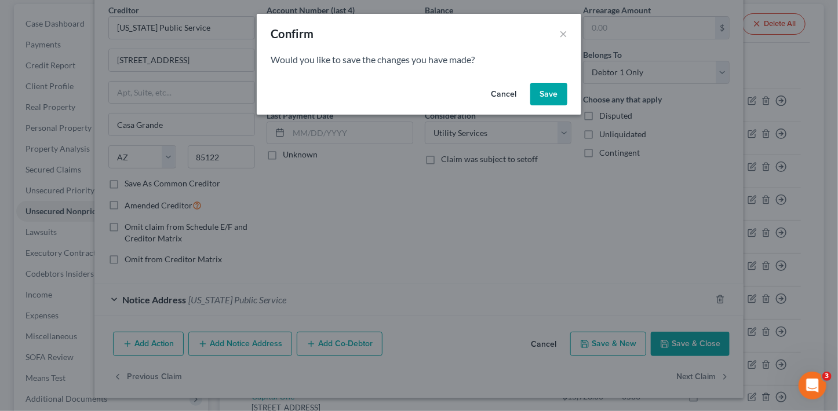
click at [551, 99] on button "Save" at bounding box center [548, 94] width 37 height 23
select select "45"
select select "14"
select select "3"
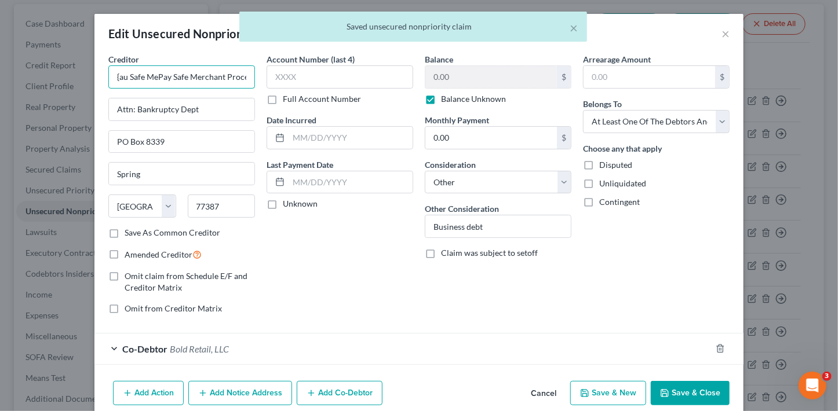
drag, startPoint x: 126, startPoint y: 79, endPoint x: 79, endPoint y: 71, distance: 47.6
click at [79, 71] on div "Edit Unsecured Nonpriority Claim × Creditor * {au Safe MePay Safe Merchant Proc…" at bounding box center [419, 205] width 838 height 411
type input "PaySafe MePay Safe Merchant Processing"
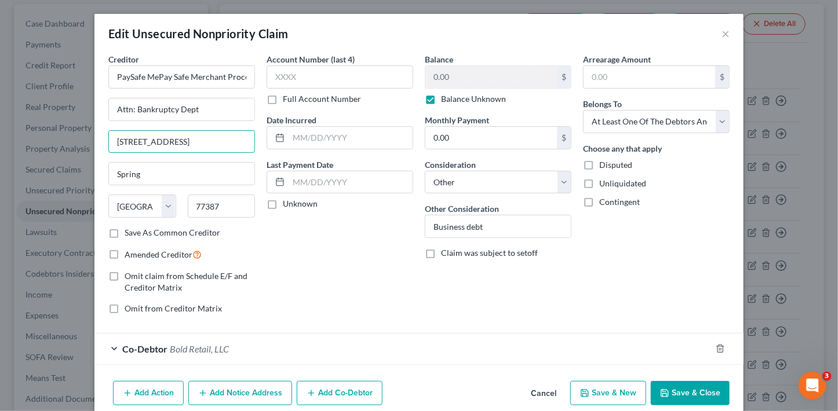
type input "5335 Gate Parkway 4th Floor"
type input "6"
type input "32256"
type input "Jacksonville"
select select "9"
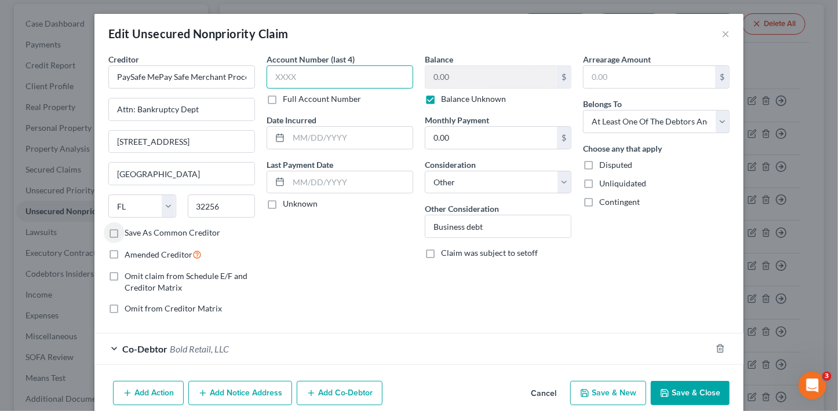
click at [326, 79] on input "text" at bounding box center [340, 76] width 147 height 23
type input "6375"
click at [458, 98] on label "Balance Unknown" at bounding box center [473, 99] width 65 height 12
click at [453, 98] on input "Balance Unknown" at bounding box center [450, 97] width 8 height 8
checkbox input "false"
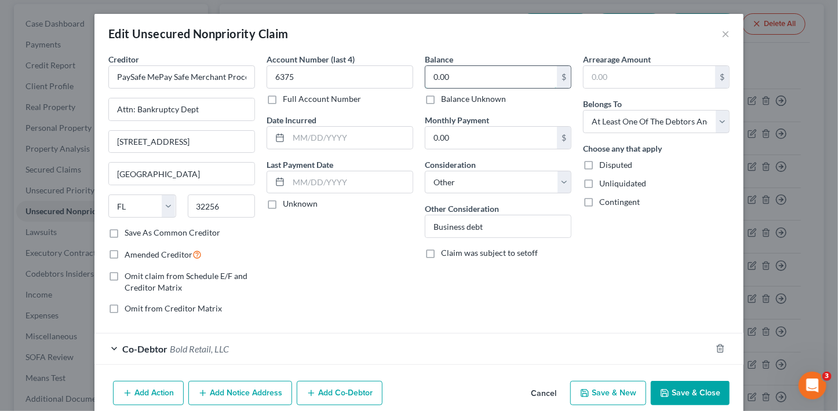
click at [476, 69] on input "0.00" at bounding box center [491, 77] width 132 height 22
type input "20,693.64"
click at [686, 393] on button "Save & Close" at bounding box center [690, 393] width 79 height 24
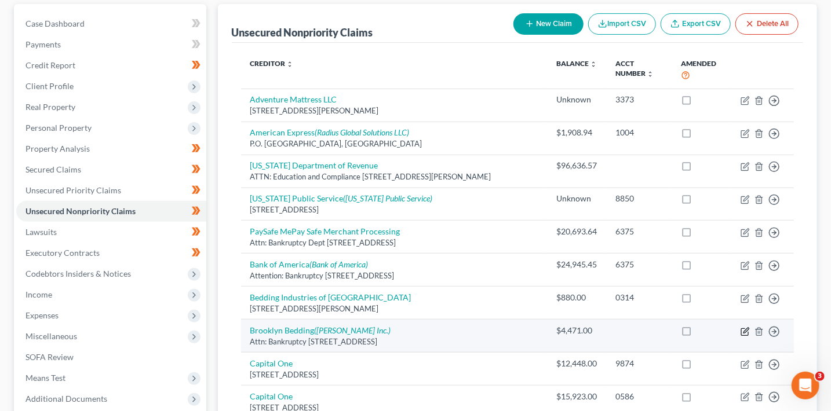
click at [743, 330] on icon "button" at bounding box center [745, 331] width 9 height 9
select select "3"
select select "14"
select select "3"
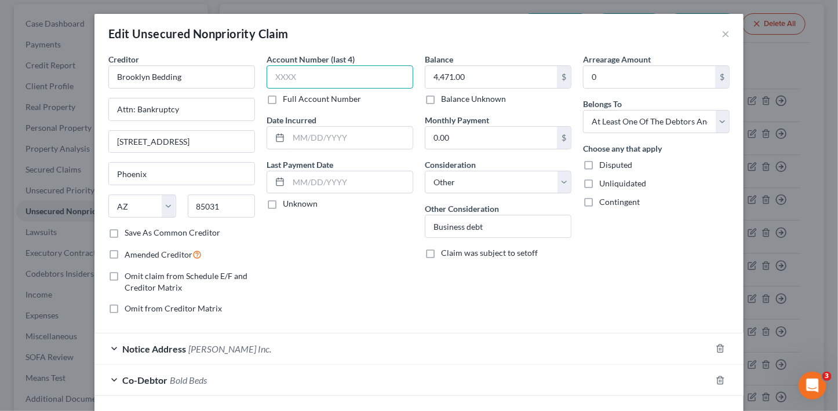
click at [320, 79] on input "text" at bounding box center [340, 76] width 147 height 23
type input "OLDW"
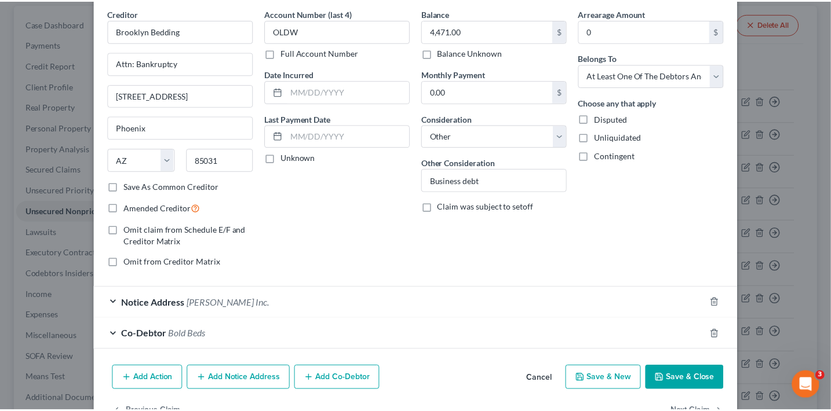
scroll to position [81, 0]
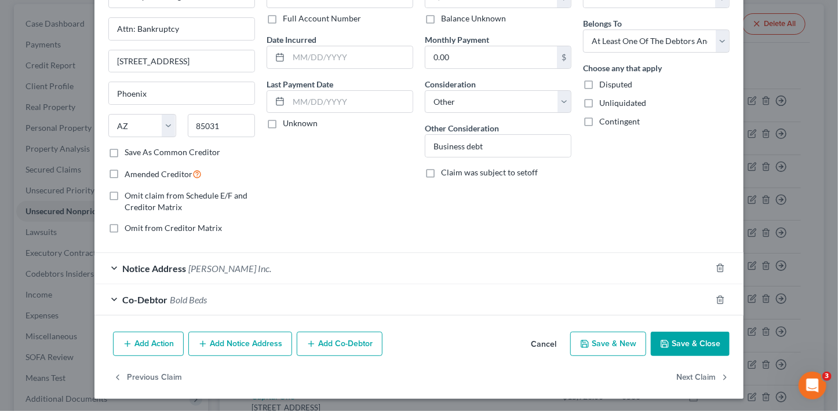
click at [700, 345] on button "Save & Close" at bounding box center [690, 344] width 79 height 24
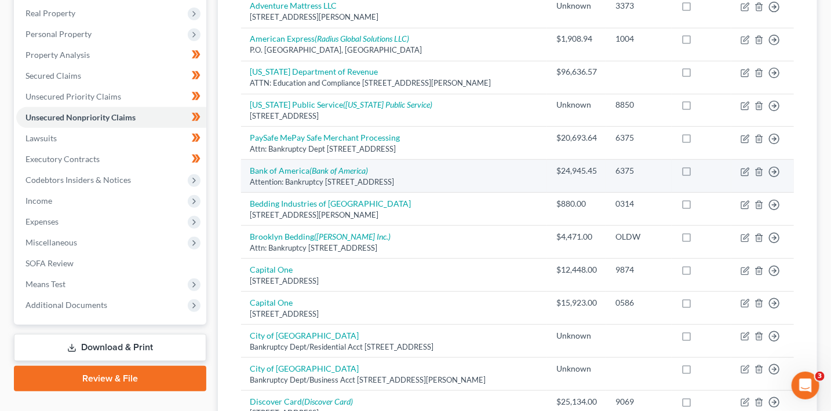
scroll to position [249, 0]
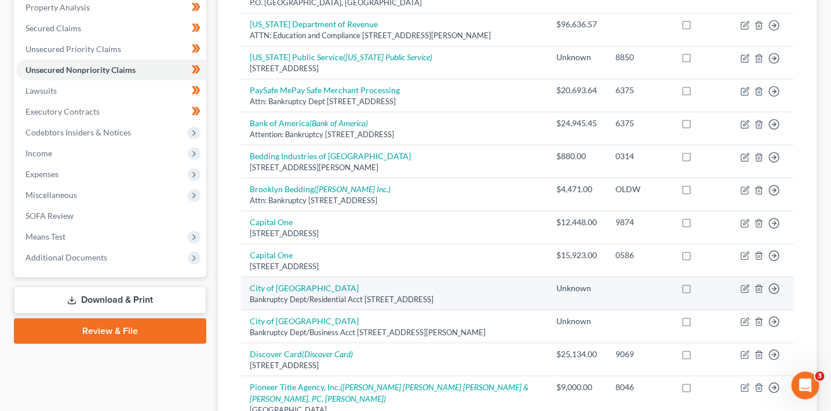
click at [737, 297] on td "Move to D Move to E Move to G Move to Notice Only" at bounding box center [762, 294] width 63 height 33
click at [746, 287] on icon "button" at bounding box center [745, 288] width 5 height 5
select select "3"
select select "2"
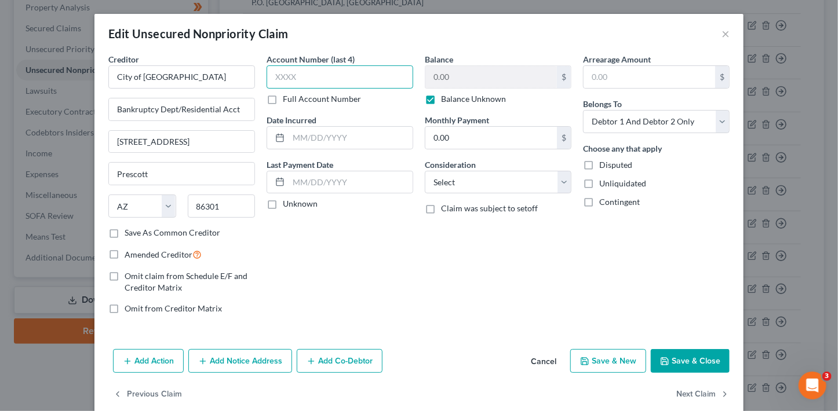
click at [332, 74] on input "text" at bounding box center [340, 76] width 147 height 23
type input "3571"
click at [483, 189] on select "Select Cable / Satellite Services Collection Agency Credit Card Debt Debt Couns…" at bounding box center [498, 182] width 147 height 23
select select "20"
click at [425, 171] on select "Select Cable / Satellite Services Collection Agency Credit Card Debt Debt Couns…" at bounding box center [498, 182] width 147 height 23
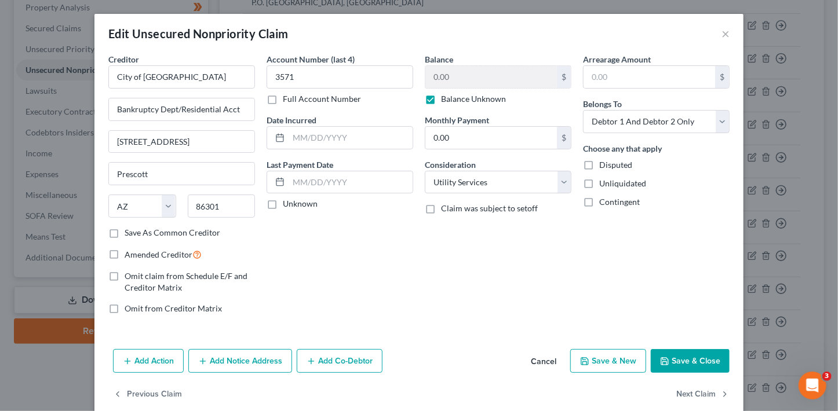
click at [707, 367] on button "Save & Close" at bounding box center [690, 361] width 79 height 24
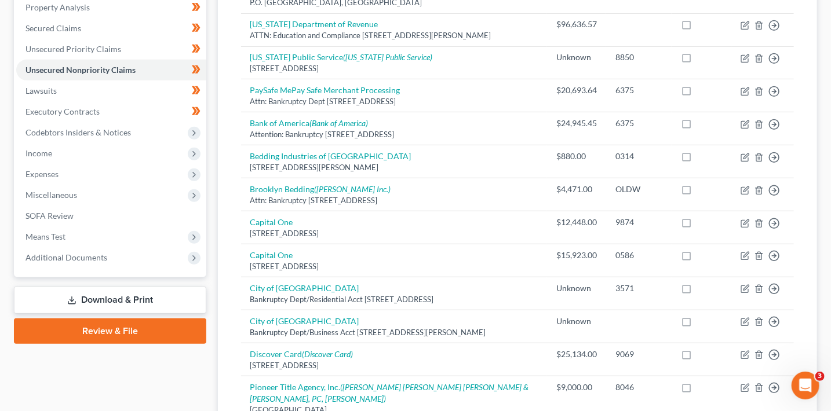
scroll to position [250, 0]
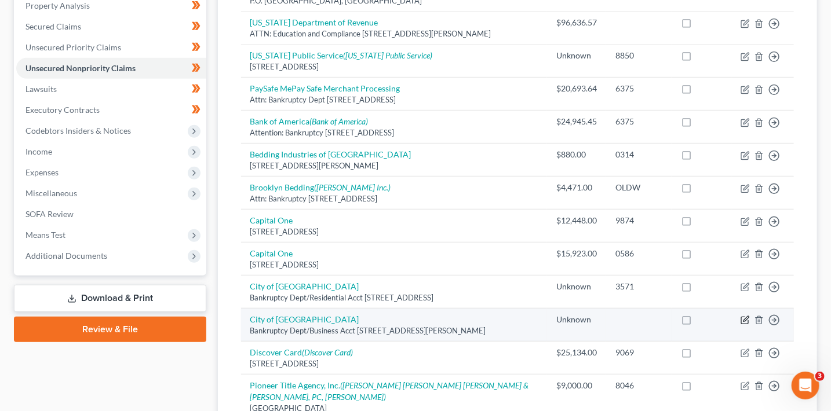
click at [745, 322] on icon "button" at bounding box center [745, 320] width 9 height 9
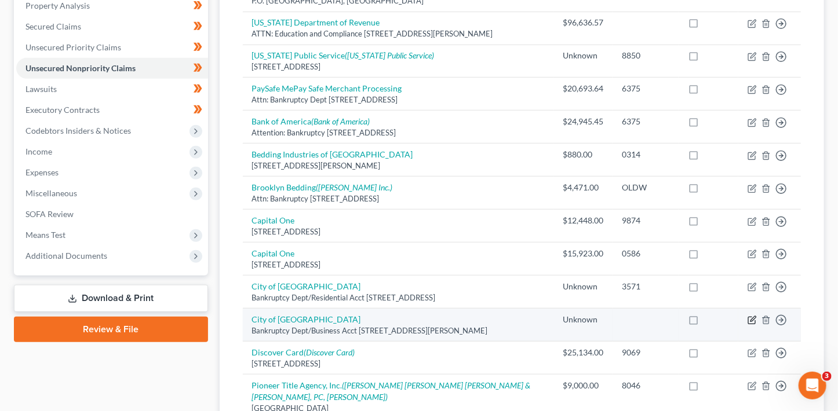
select select "3"
select select "2"
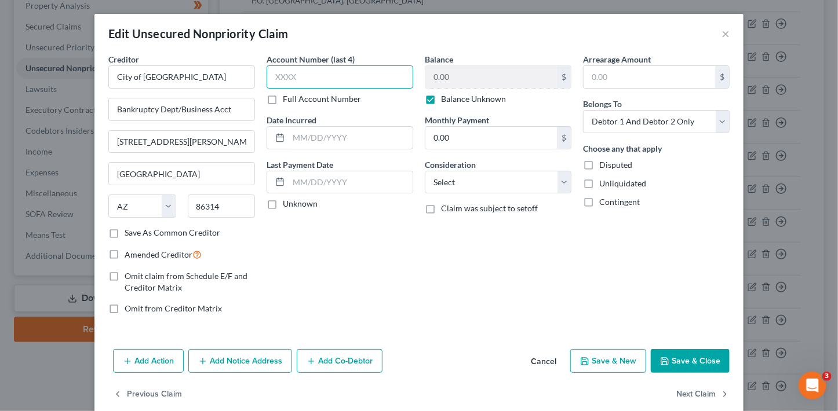
click at [360, 81] on input "text" at bounding box center [340, 76] width 147 height 23
type input "7562"
click at [695, 357] on button "Save & Close" at bounding box center [690, 361] width 79 height 24
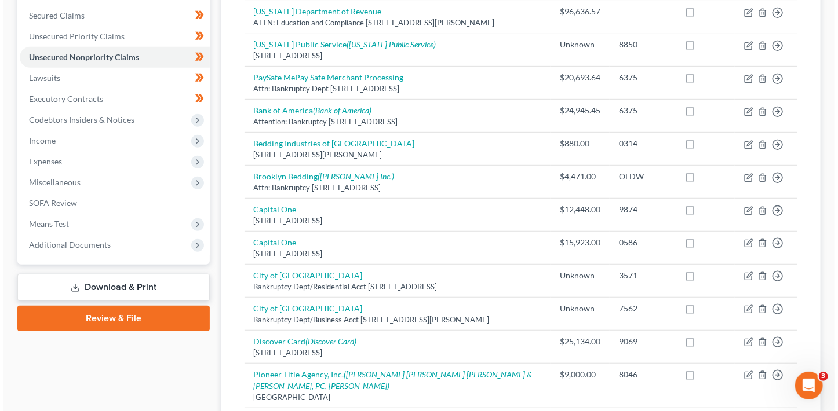
scroll to position [267, 0]
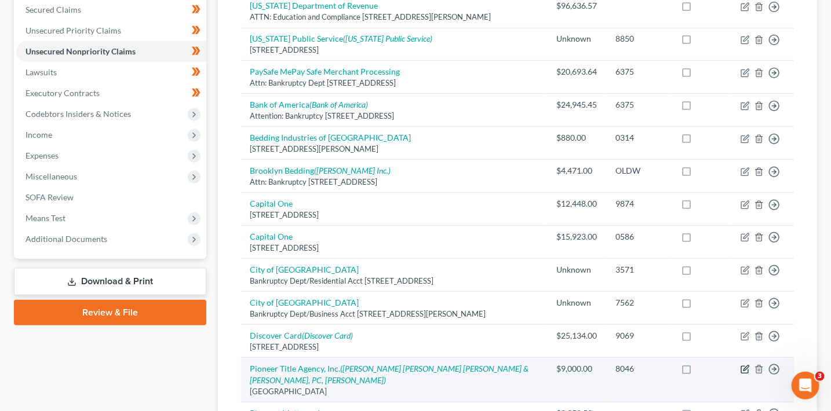
click at [744, 366] on icon "button" at bounding box center [745, 369] width 9 height 9
select select "3"
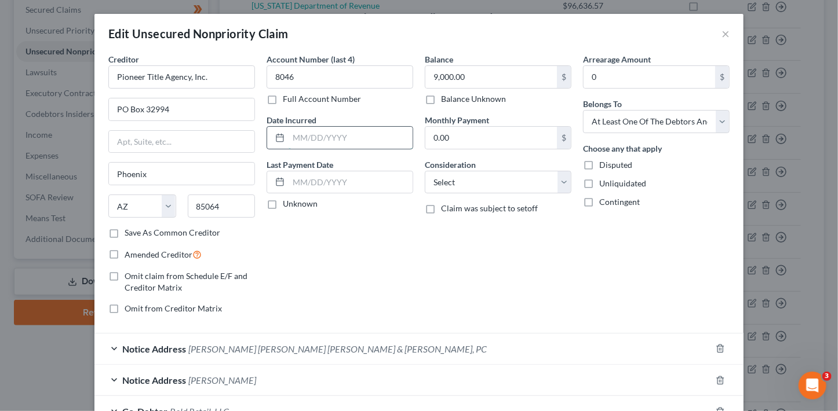
click at [341, 141] on input "text" at bounding box center [351, 138] width 124 height 22
type input "2019-2025"
click at [440, 77] on input "9,000.00" at bounding box center [491, 77] width 132 height 22
type input "12,600.69"
click at [486, 185] on select "Select Cable / Satellite Services Collection Agency Credit Card Debt Debt Couns…" at bounding box center [498, 182] width 147 height 23
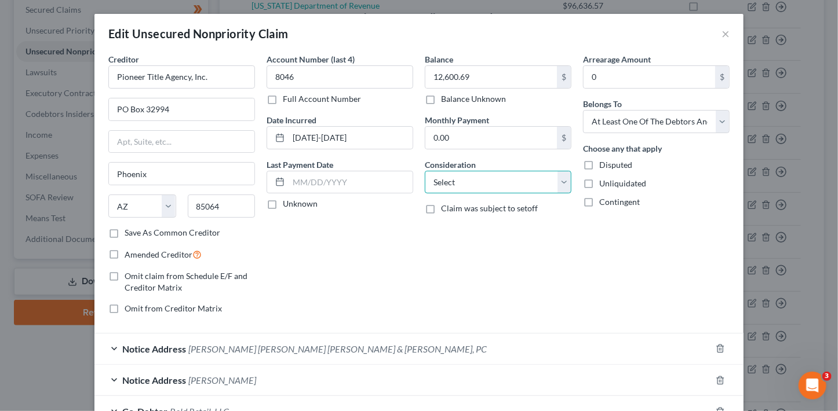
select select "14"
click at [425, 171] on select "Select Cable / Satellite Services Collection Agency Credit Card Debt Debt Couns…" at bounding box center [498, 182] width 147 height 23
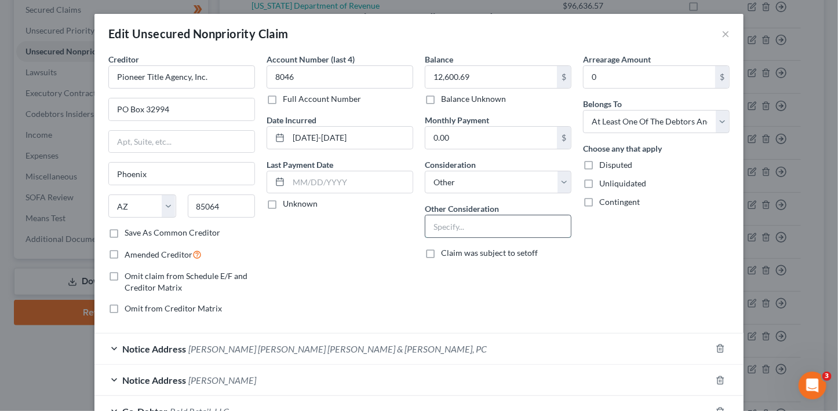
click at [475, 229] on input "text" at bounding box center [497, 227] width 145 height 22
type input "Business debt"
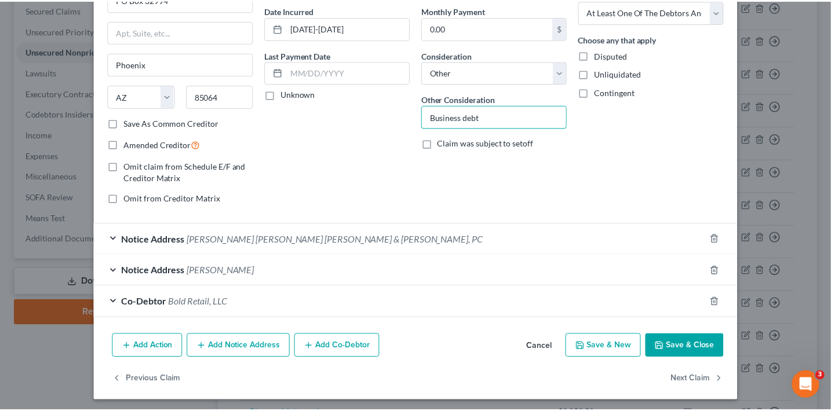
scroll to position [112, 0]
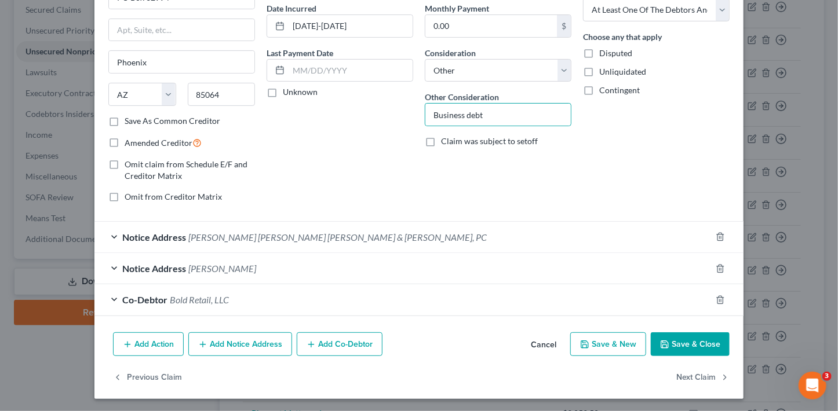
click at [688, 340] on button "Save & Close" at bounding box center [690, 345] width 79 height 24
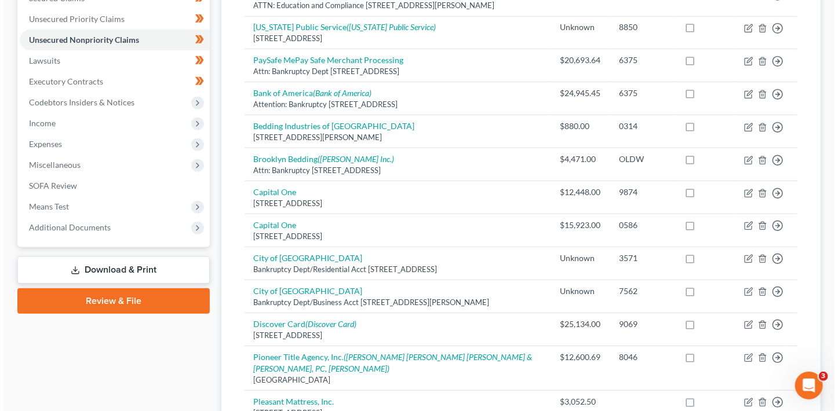
scroll to position [348, 0]
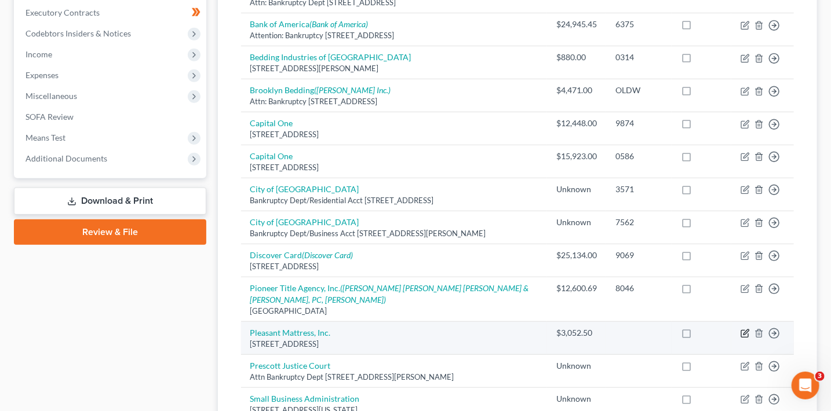
click at [745, 333] on icon "button" at bounding box center [745, 333] width 9 height 9
select select "4"
select select "14"
select select "3"
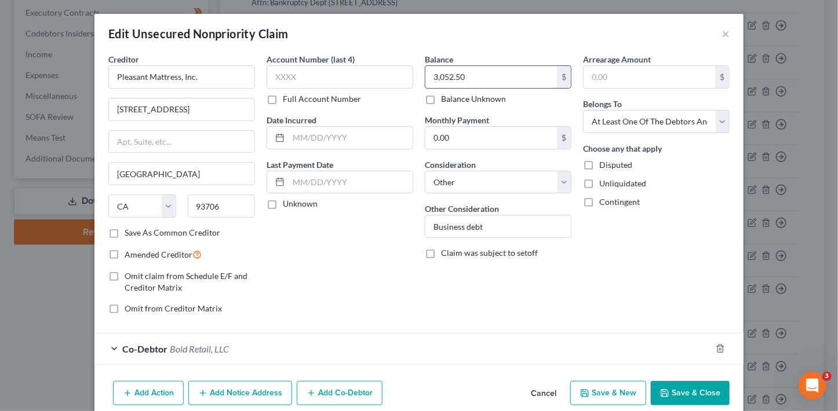
click at [494, 85] on input "3,052.50" at bounding box center [491, 77] width 132 height 22
type input "6,798"
click at [336, 71] on input "text" at bounding box center [340, 76] width 147 height 23
type input "4000"
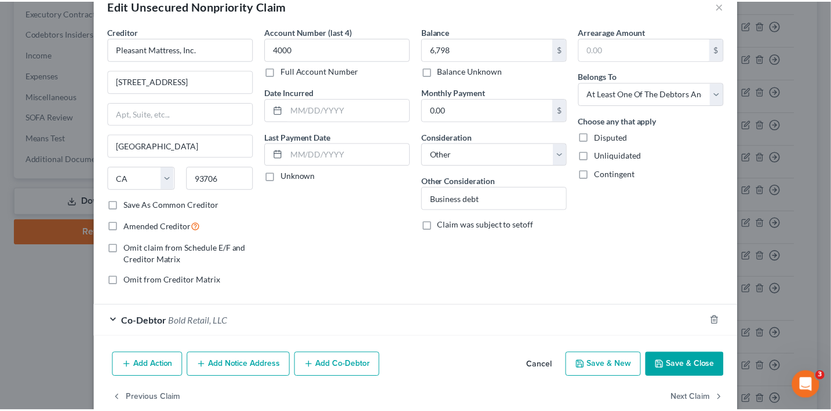
scroll to position [46, 0]
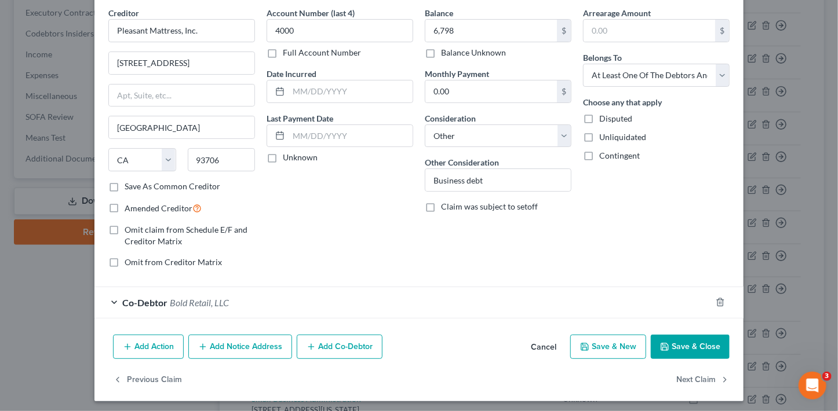
click at [677, 344] on button "Save & Close" at bounding box center [690, 347] width 79 height 24
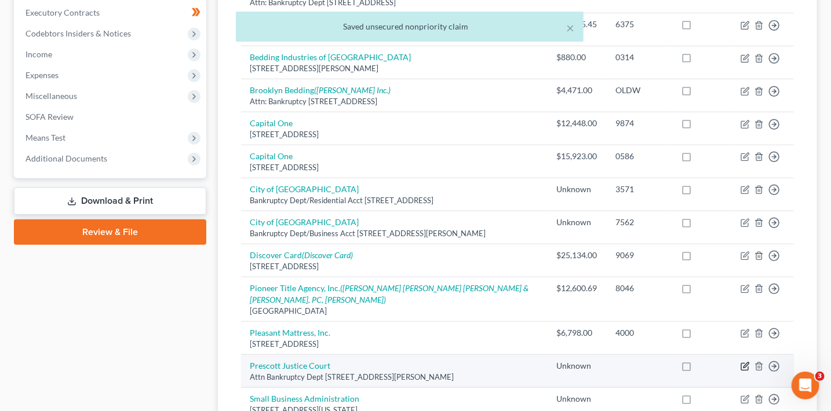
click at [745, 366] on icon "button" at bounding box center [745, 365] width 5 height 5
select select "3"
select select "2"
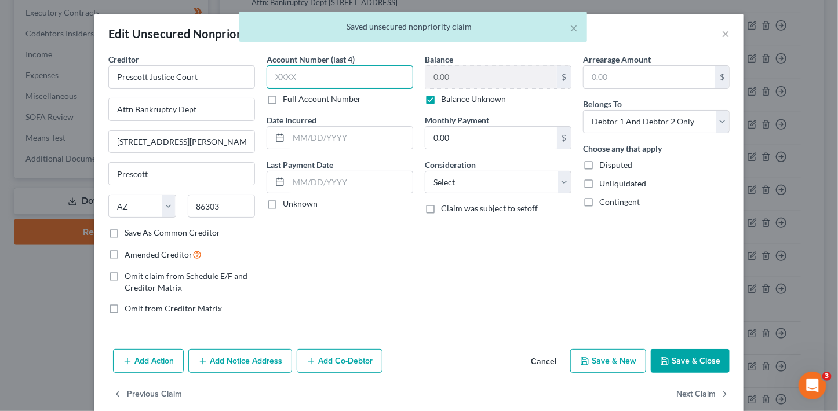
click at [377, 77] on input "text" at bounding box center [340, 76] width 147 height 23
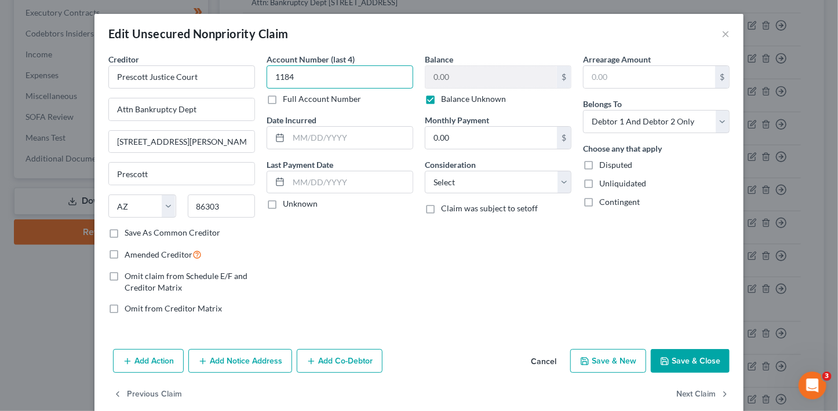
type input "1184"
click at [456, 104] on label "Balance Unknown" at bounding box center [473, 99] width 65 height 12
click at [453, 101] on input "Balance Unknown" at bounding box center [450, 97] width 8 height 8
checkbox input "false"
click at [462, 79] on input "0.00" at bounding box center [491, 77] width 132 height 22
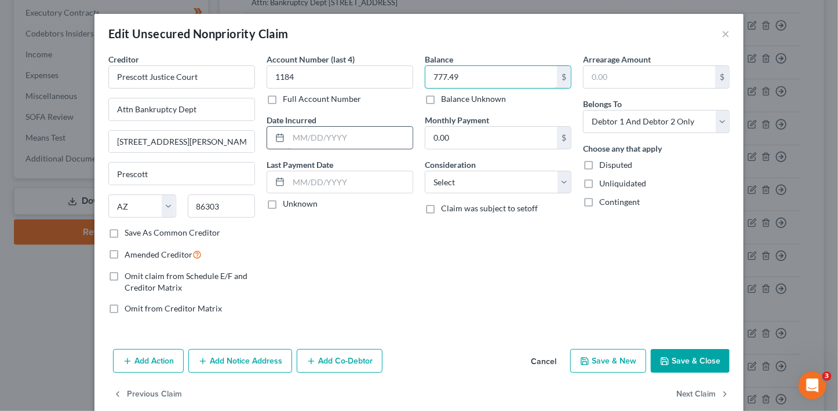
type input "777.49"
click at [360, 139] on input "text" at bounding box center [351, 138] width 124 height 22
type input "2023"
click at [677, 366] on button "Save & Close" at bounding box center [690, 361] width 79 height 24
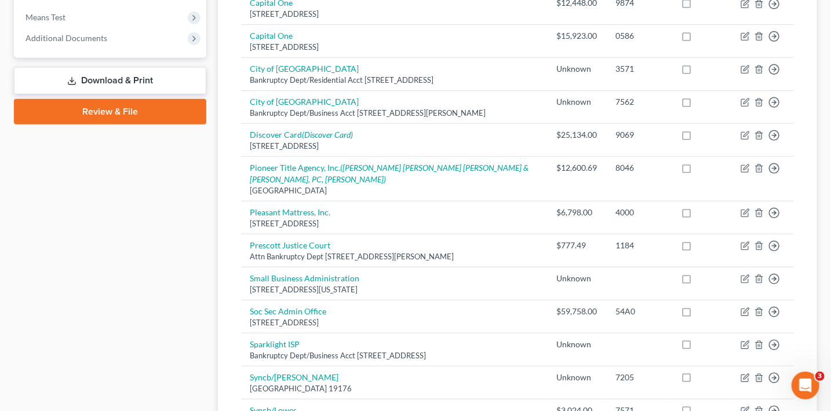
scroll to position [475, 0]
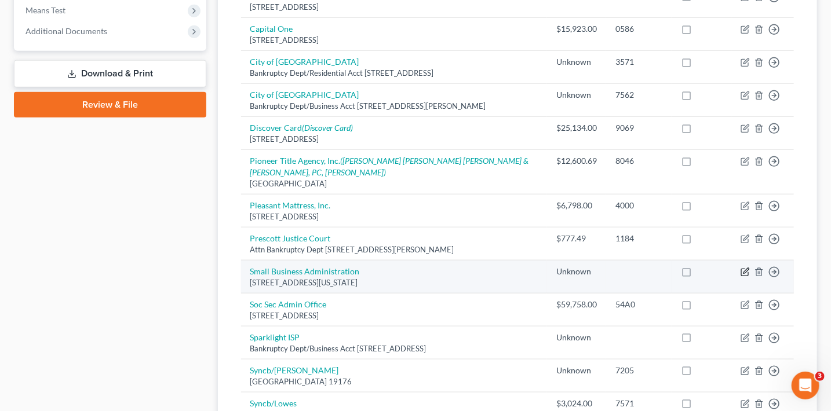
click at [742, 269] on icon "button" at bounding box center [745, 272] width 9 height 9
select select "8"
select select "14"
select select "3"
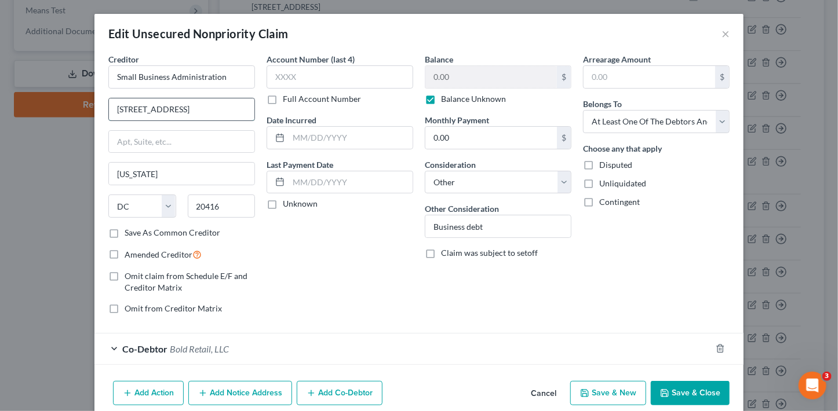
click at [199, 105] on input "409 3rd Street, SW" at bounding box center [181, 110] width 145 height 22
type input "Office of the General Counsel"
type input "409 3rd St. SW"
click at [285, 79] on input "text" at bounding box center [340, 76] width 147 height 23
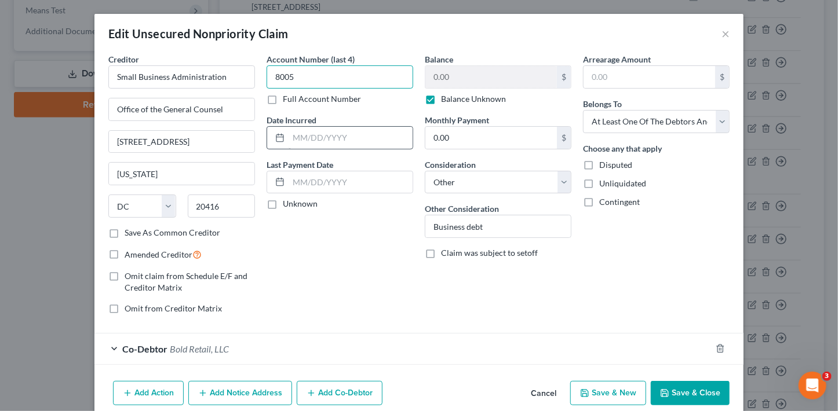
type input "8005"
click at [340, 138] on input "text" at bounding box center [351, 138] width 124 height 22
type input "2020"
click at [469, 98] on label "Balance Unknown" at bounding box center [473, 99] width 65 height 12
click at [453, 98] on input "Balance Unknown" at bounding box center [450, 97] width 8 height 8
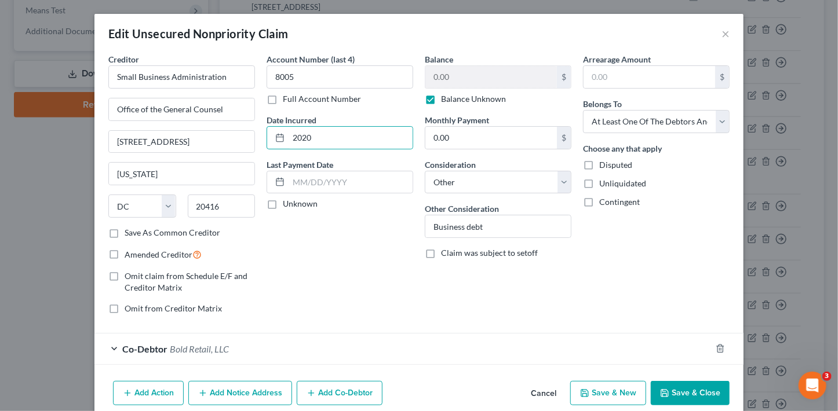
checkbox input "false"
click at [465, 82] on input "0.00" at bounding box center [491, 77] width 132 height 22
type input "13,000"
click at [699, 390] on button "Save & Close" at bounding box center [690, 393] width 79 height 24
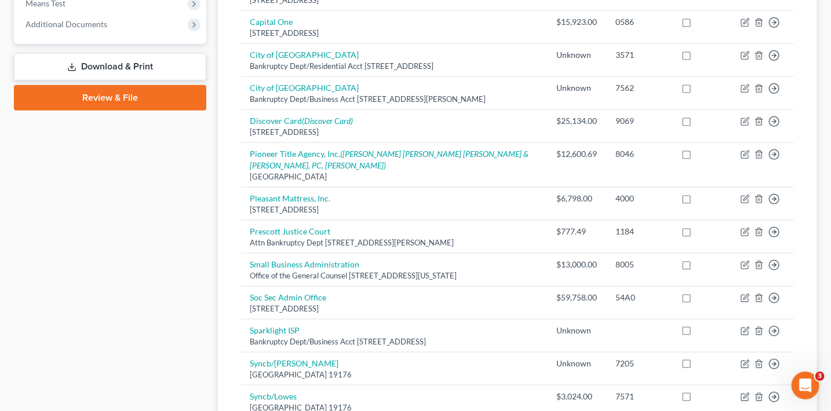
scroll to position [483, 0]
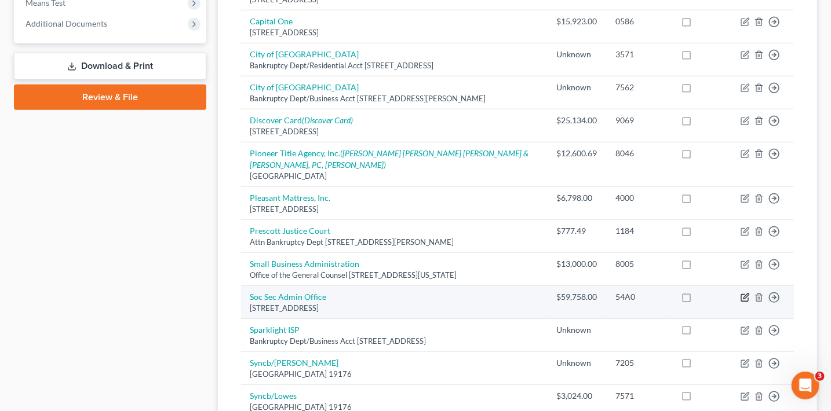
click at [743, 296] on icon "button" at bounding box center [745, 296] width 5 height 5
select select "35"
select select "4"
select select "1"
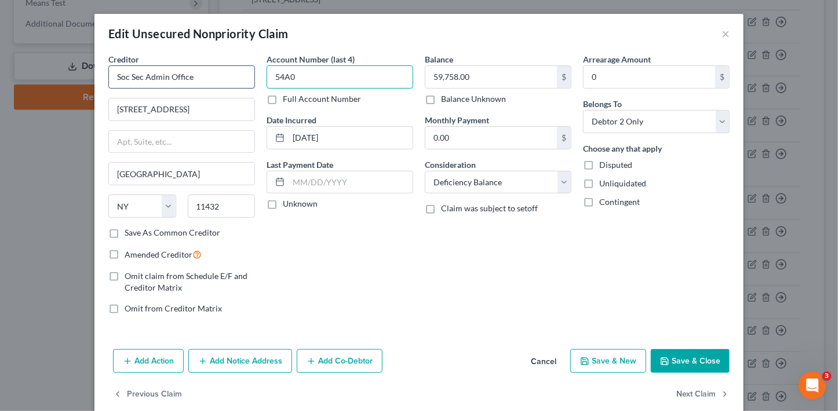
drag, startPoint x: 346, startPoint y: 75, endPoint x: 220, endPoint y: 70, distance: 125.9
click at [220, 70] on div "Creditor * Soc Sec Admin Office 155 10 Jamaica Ave Jamaica State AL AK AR AZ CA…" at bounding box center [419, 188] width 633 height 271
type input "7154"
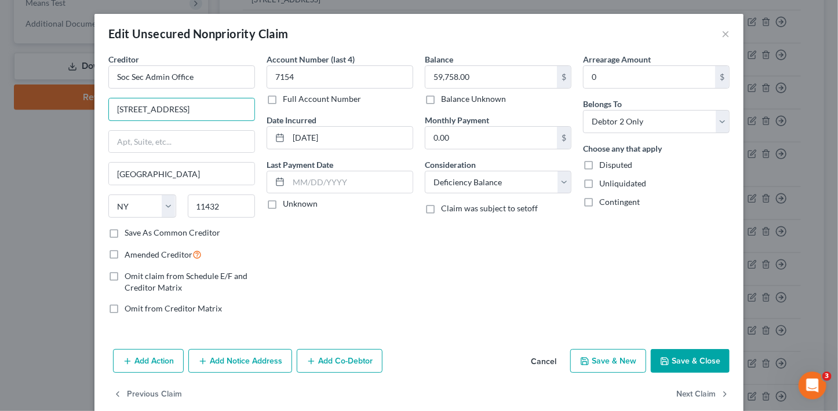
drag, startPoint x: 205, startPoint y: 107, endPoint x: 60, endPoint y: 105, distance: 145.5
click at [60, 105] on div "Edit Unsecured Nonpriority Claim × Creditor * Soc Sec Admin Office 155 10 Jamai…" at bounding box center [419, 205] width 838 height 411
type input "Attn: BK"
click at [245, 155] on div "Creditor * Soc Sec Admin Office Attn: BK 1100 West Highrise Jamaica State AL AK…" at bounding box center [181, 140] width 147 height 174
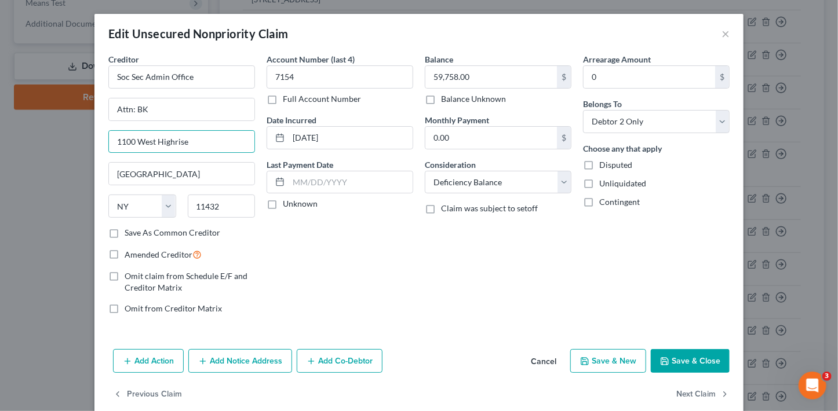
drag, startPoint x: 186, startPoint y: 141, endPoint x: 104, endPoint y: 141, distance: 82.3
click at [104, 141] on div "Creditor * Soc Sec Admin Office Attn: BK 1100 West Highrise Jamaica State AL AK…" at bounding box center [182, 188] width 158 height 271
paste input "6401 Security Blvd."
type input "6401 Security Blvd."
click at [188, 108] on input "Attn: BK" at bounding box center [181, 110] width 145 height 22
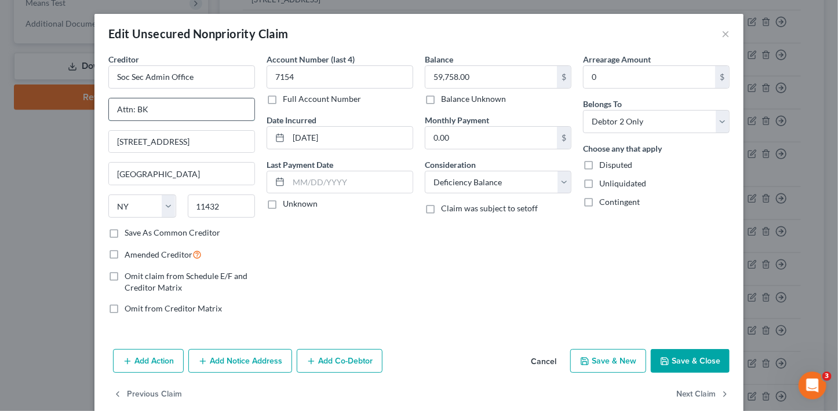
paste input "1100 West High Rise"
type input "1100 West High Rise"
click at [225, 82] on input "Soc Sec Admin Office" at bounding box center [181, 76] width 147 height 23
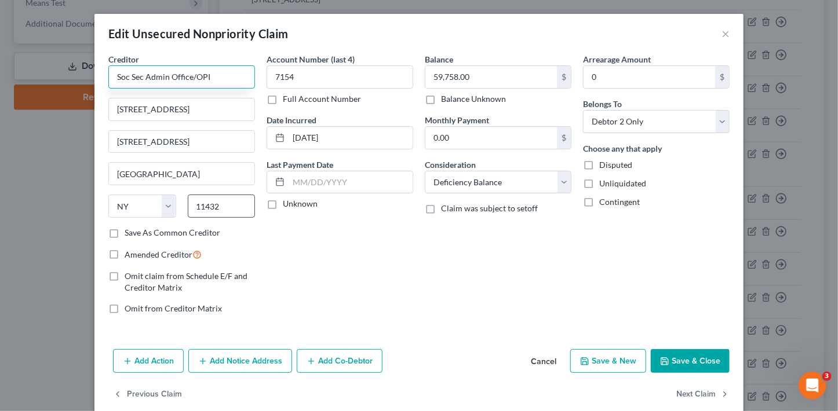
type input "Soc Sec Admin Office/OPI"
drag, startPoint x: 220, startPoint y: 209, endPoint x: 166, endPoint y: 202, distance: 54.4
click at [166, 202] on div "State AL AK AR AZ CA CO CT DE DC FL GA GU HI ID IL IN IA KS KY LA ME MD MA MI M…" at bounding box center [182, 211] width 158 height 32
type input "21235"
type input "Baltimore"
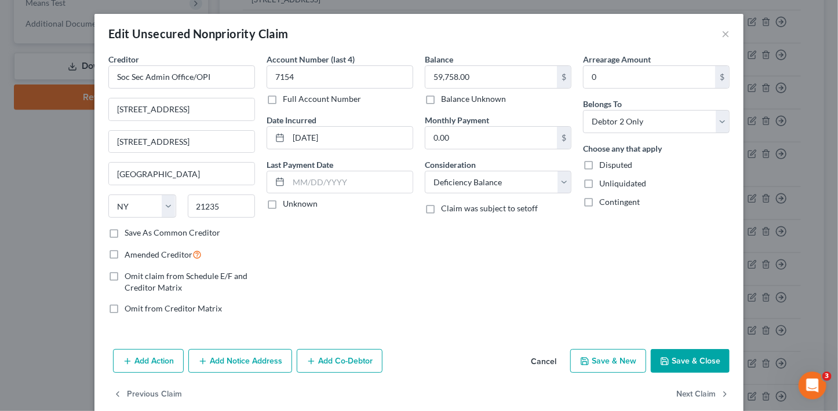
select select "21"
click at [702, 365] on button "Save & Close" at bounding box center [690, 361] width 79 height 24
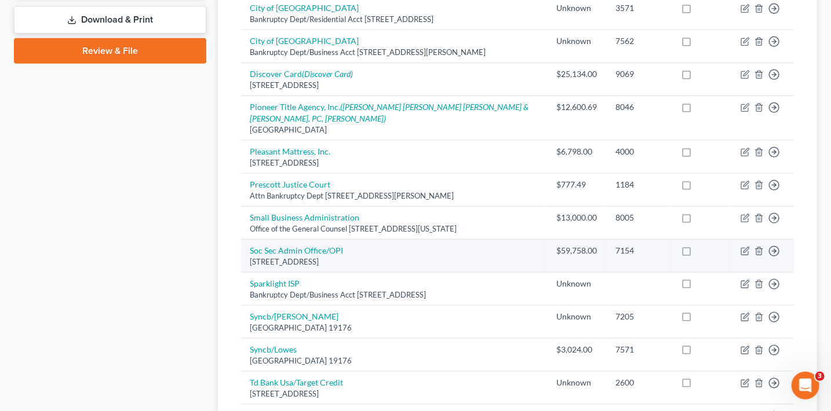
scroll to position [543, 0]
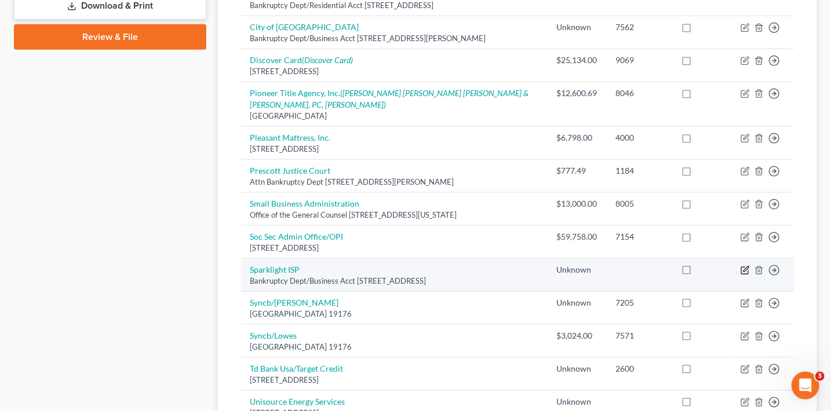
click at [744, 268] on icon "button" at bounding box center [745, 269] width 5 height 5
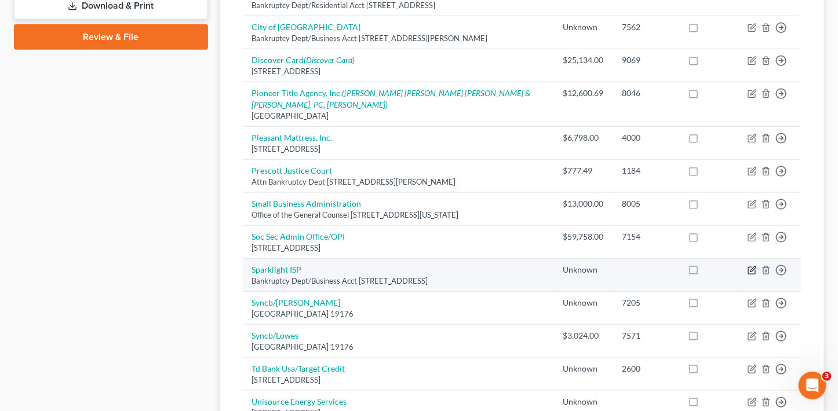
select select "3"
select select "14"
select select "3"
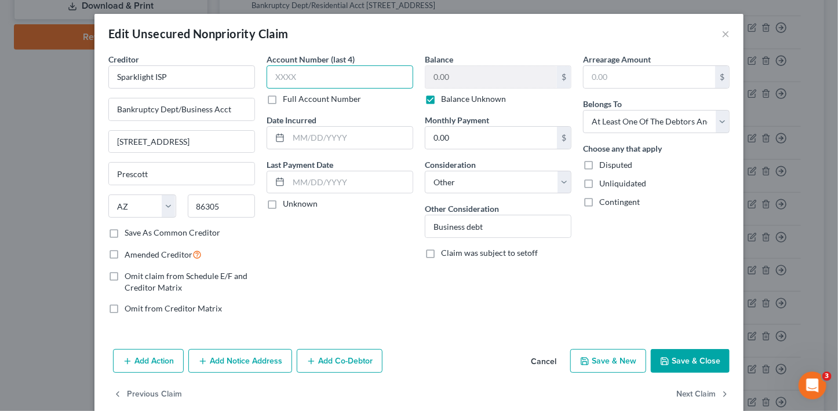
click at [322, 78] on input "text" at bounding box center [340, 76] width 147 height 23
type input "6448"
click at [466, 96] on label "Balance Unknown" at bounding box center [473, 99] width 65 height 12
click at [453, 96] on input "Balance Unknown" at bounding box center [450, 97] width 8 height 8
checkbox input "false"
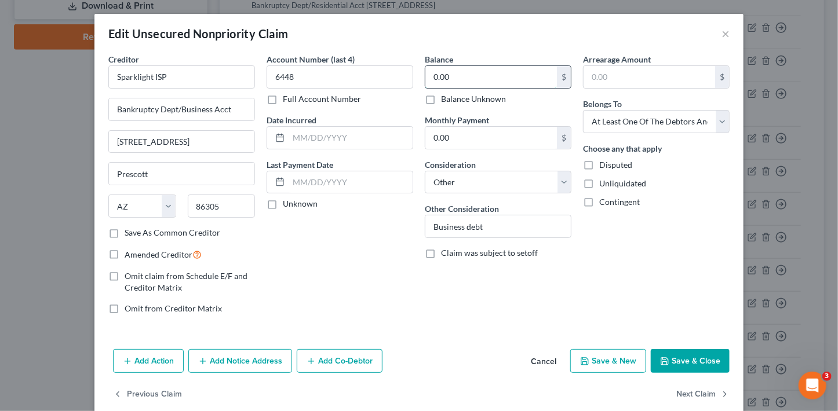
click at [464, 77] on input "0.00" at bounding box center [491, 77] width 132 height 22
type input "227"
click at [697, 364] on button "Save & Close" at bounding box center [690, 361] width 79 height 24
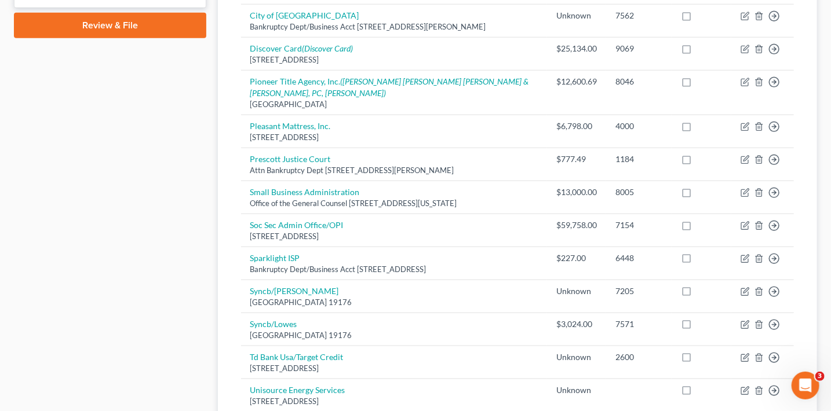
scroll to position [593, 0]
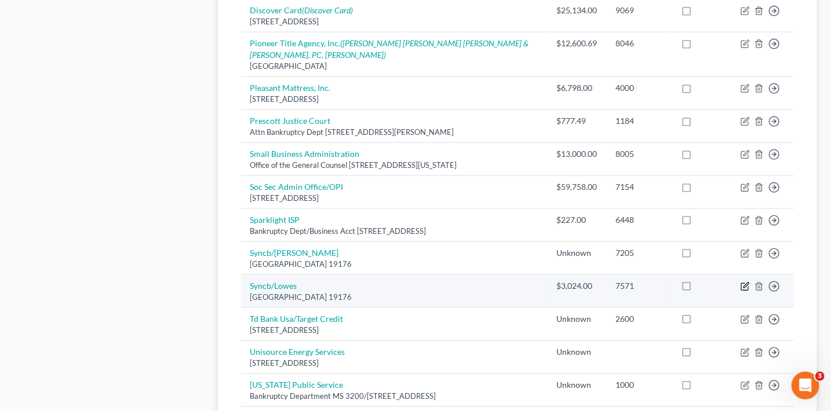
click at [745, 285] on icon "button" at bounding box center [745, 285] width 5 height 5
select select "39"
select select "2"
select select "1"
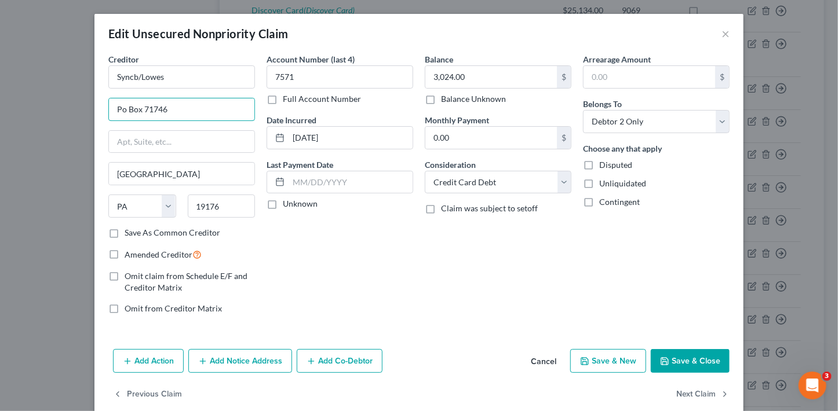
drag, startPoint x: 176, startPoint y: 110, endPoint x: 79, endPoint y: 101, distance: 97.2
click at [79, 101] on div "Edit Unsecured Nonpriority Claim × Creditor * Syncb/Lowes Po Box 71746 Philadel…" at bounding box center [419, 205] width 838 height 411
type input "PO Box 965061"
type input "32896"
type input "Orlando"
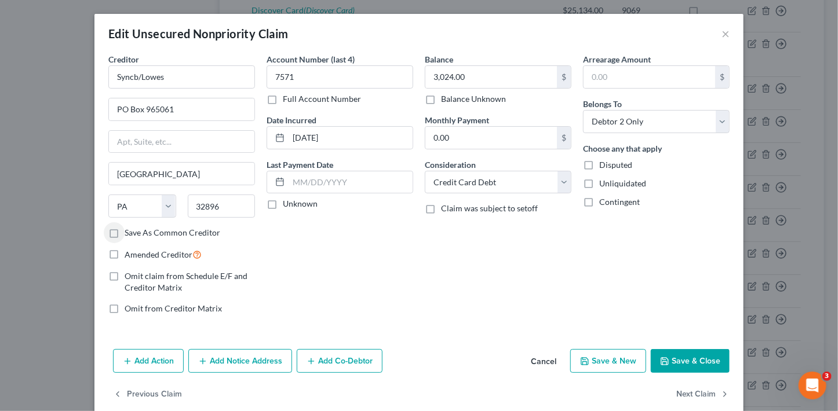
select select "9"
click at [129, 227] on input "Save As Common Creditor" at bounding box center [133, 231] width 8 height 8
checkbox input "true"
click at [673, 358] on button "Save & Close" at bounding box center [690, 361] width 79 height 24
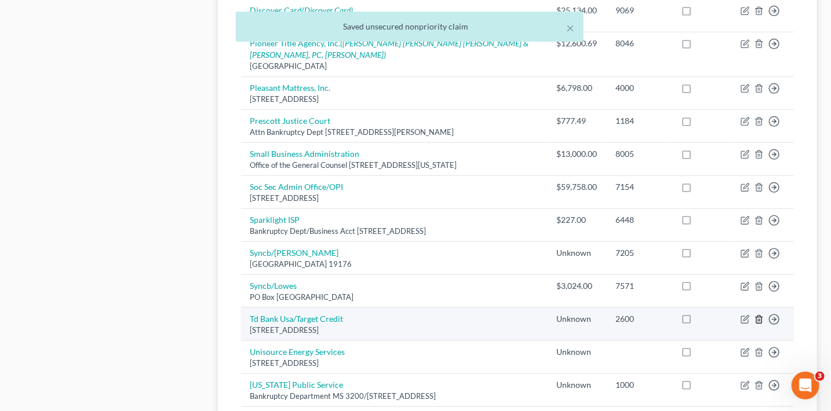
click at [760, 319] on icon "button" at bounding box center [759, 319] width 9 height 9
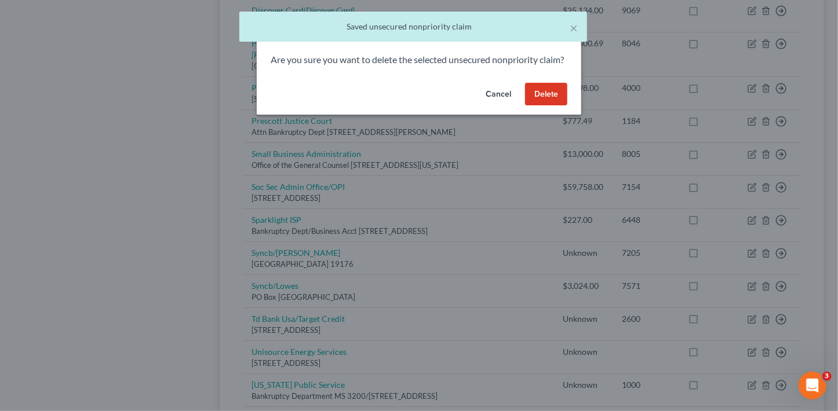
click at [533, 106] on button "Delete" at bounding box center [546, 94] width 42 height 23
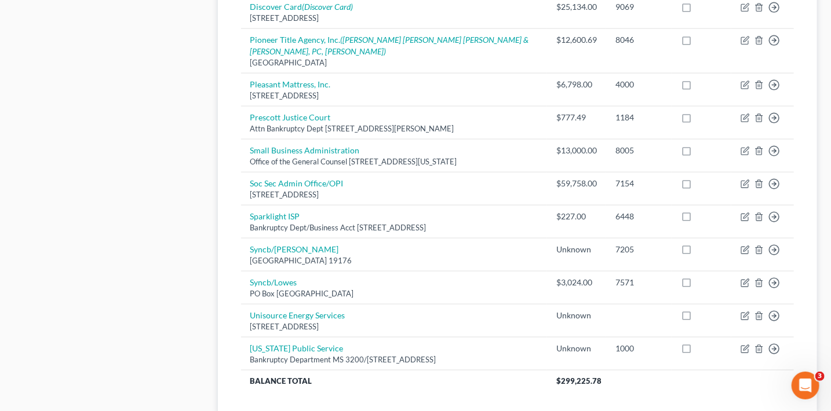
scroll to position [599, 0]
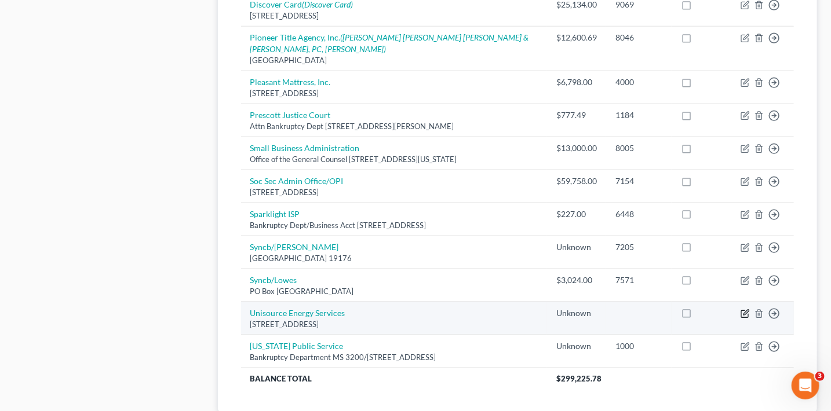
click at [748, 312] on icon "button" at bounding box center [745, 313] width 9 height 9
select select "3"
select select "14"
select select "3"
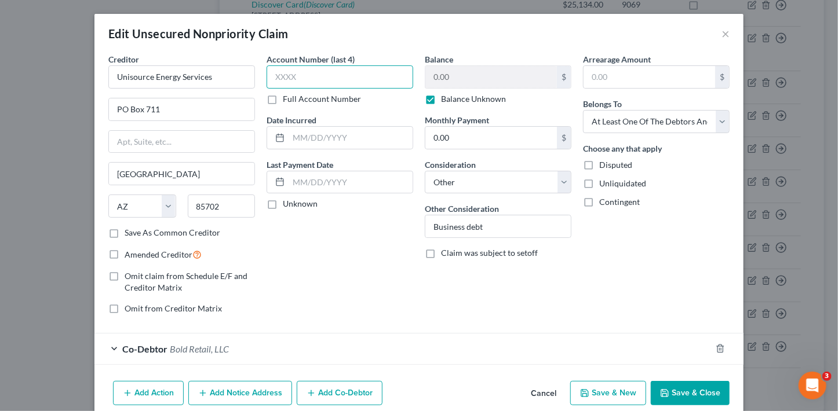
click at [365, 74] on input "text" at bounding box center [340, 76] width 147 height 23
type input "6106"
click at [457, 93] on label "Balance Unknown" at bounding box center [473, 99] width 65 height 12
click at [453, 93] on input "Balance Unknown" at bounding box center [450, 97] width 8 height 8
checkbox input "false"
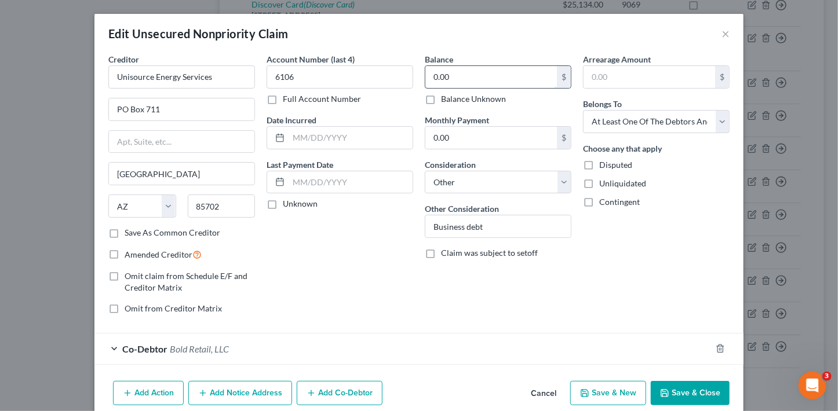
click at [461, 79] on input "0.00" at bounding box center [491, 77] width 132 height 22
type input "150.88"
click at [670, 395] on button "Save & Close" at bounding box center [690, 393] width 79 height 24
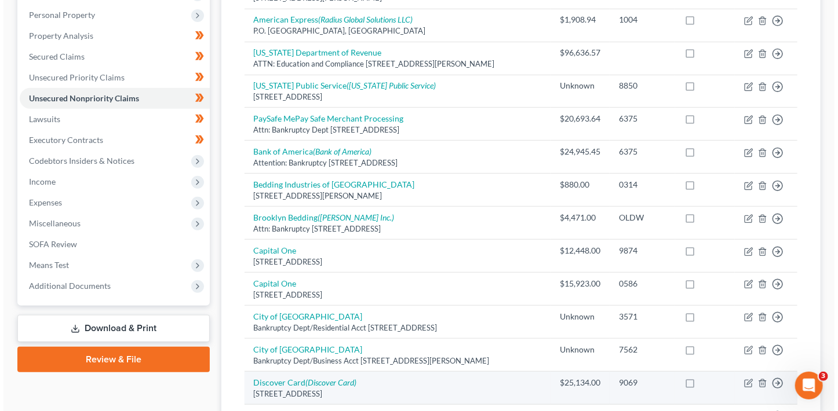
scroll to position [9, 0]
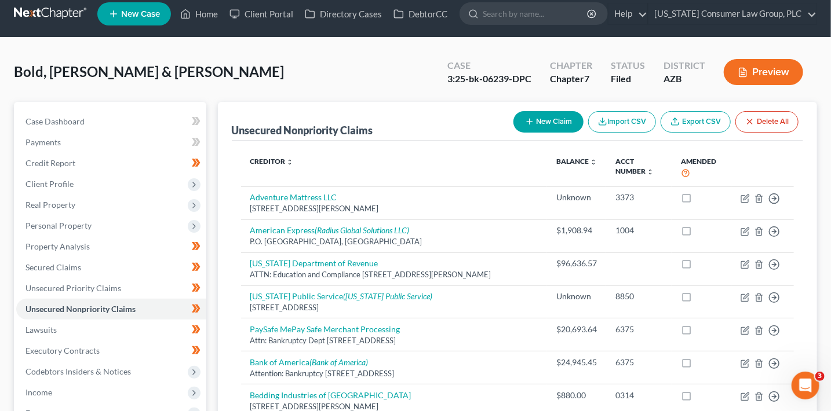
click at [563, 123] on button "New Claim" at bounding box center [548, 121] width 70 height 21
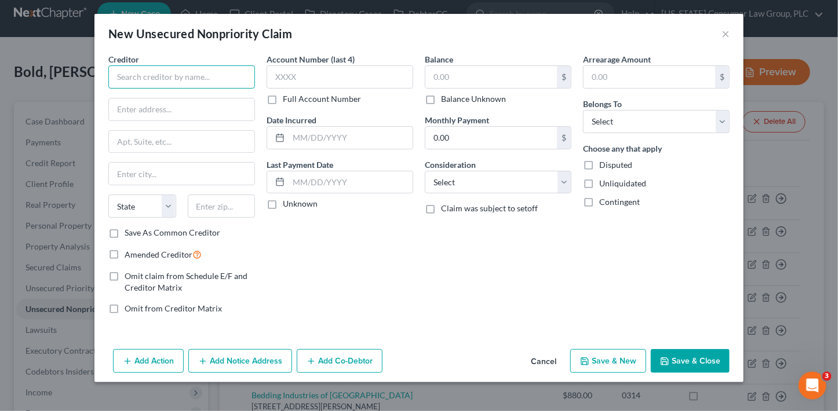
click at [210, 70] on input "text" at bounding box center [181, 76] width 147 height 23
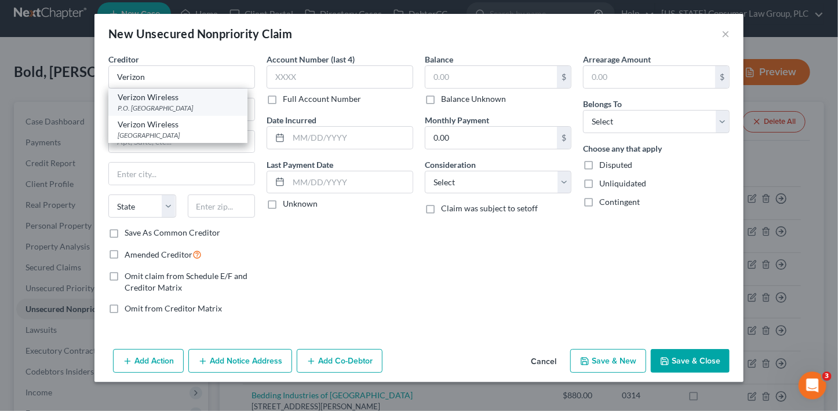
click at [207, 103] on div "P.O. Box 650051, Dallas, TX 75265" at bounding box center [178, 108] width 121 height 10
type input "Verizon Wireless"
type input "P.O. Box 650051"
type input "Dallas"
select select "45"
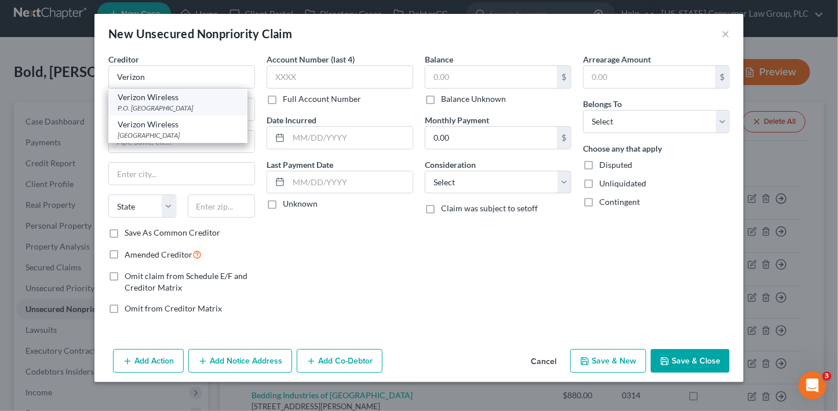
type input "75265"
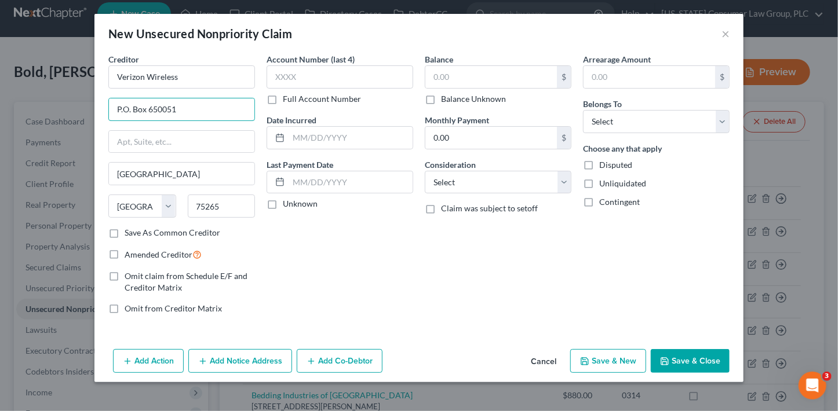
drag, startPoint x: 209, startPoint y: 107, endPoint x: 107, endPoint y: 103, distance: 102.1
click at [107, 103] on div "Creditor * Verizon Wireless P.O. Box 650051 Dallas State AL AK AR AZ CA CO CT D…" at bounding box center [182, 188] width 158 height 271
type input "PO Box 965061"
type input "32896"
click at [212, 65] on input "Verizon Wireless" at bounding box center [181, 76] width 147 height 23
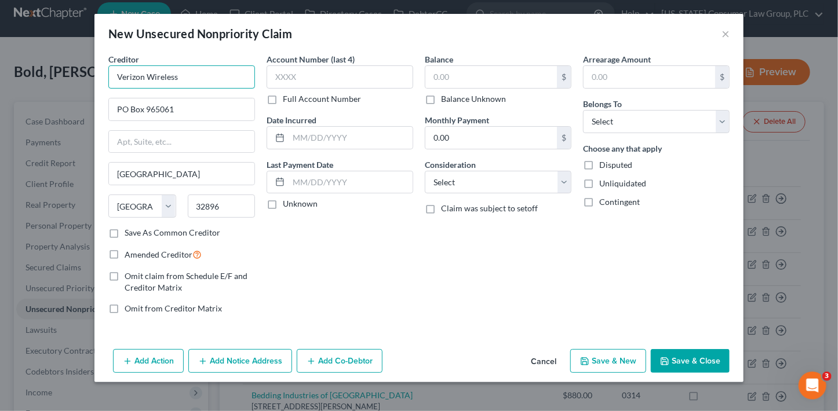
type input "Orlando"
select select "9"
click at [210, 73] on input "Verizon Wireless" at bounding box center [181, 76] width 147 height 23
type input "Verizon Wireless/Synchrony Bank"
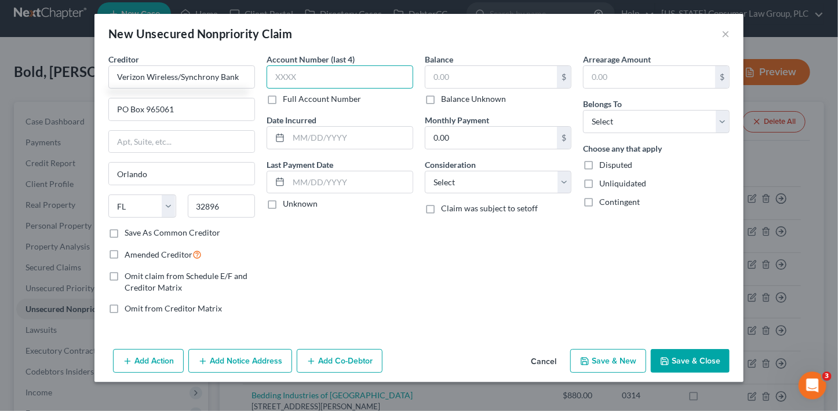
click at [293, 70] on input "text" at bounding box center [340, 76] width 147 height 23
type input "0709"
drag, startPoint x: 439, startPoint y: 76, endPoint x: 436, endPoint y: 71, distance: 6.0
click at [439, 76] on input "text" at bounding box center [491, 77] width 132 height 22
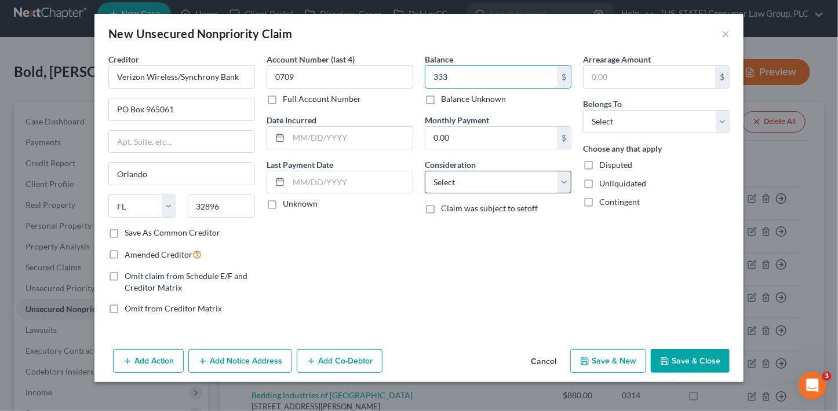
type input "333"
click at [455, 181] on select "Select Cable / Satellite Services Collection Agency Credit Card Debt Debt Couns…" at bounding box center [498, 182] width 147 height 23
select select "14"
click at [425, 171] on select "Select Cable / Satellite Services Collection Agency Credit Card Debt Debt Couns…" at bounding box center [498, 182] width 147 height 23
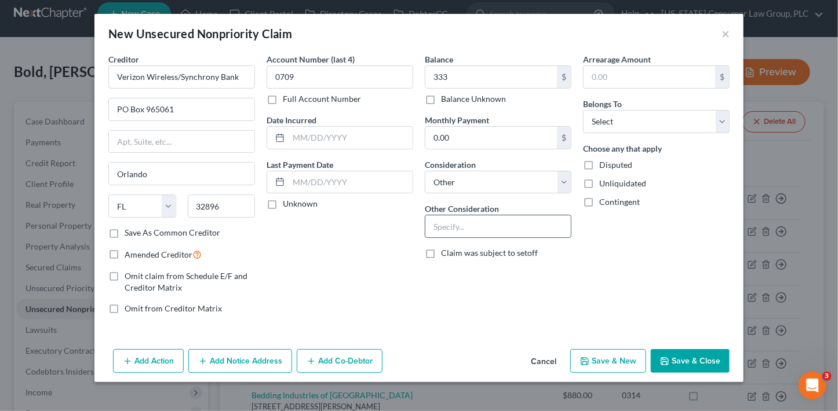
click at [487, 232] on input "text" at bounding box center [497, 227] width 145 height 22
type input "Business debt"
click at [604, 119] on select "Select Debtor 1 Only Debtor 2 Only Debtor 1 And Debtor 2 Only At Least One Of T…" at bounding box center [656, 121] width 147 height 23
select select "3"
click at [583, 110] on select "Select Debtor 1 Only Debtor 2 Only Debtor 1 And Debtor 2 Only At Least One Of T…" at bounding box center [656, 121] width 147 height 23
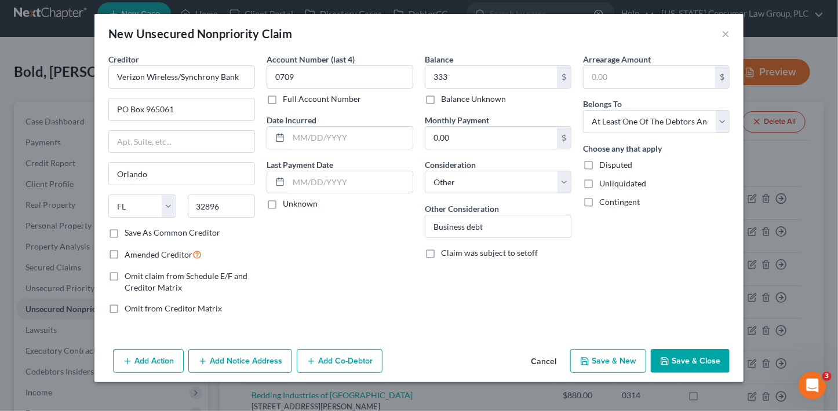
click at [364, 356] on button "Add Co-Debtor" at bounding box center [340, 361] width 86 height 24
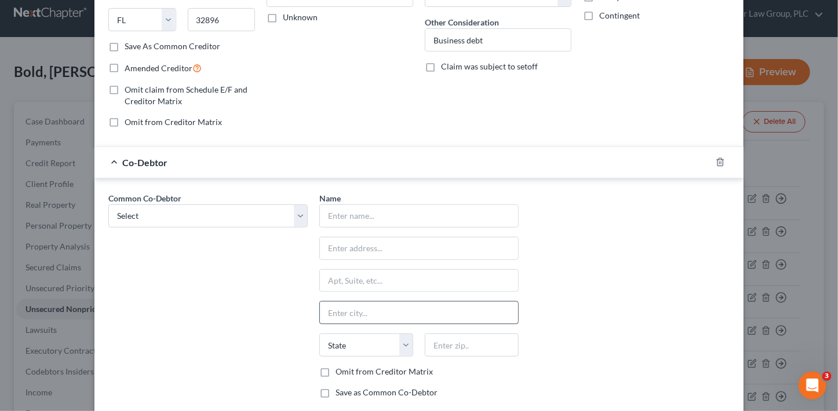
scroll to position [194, 0]
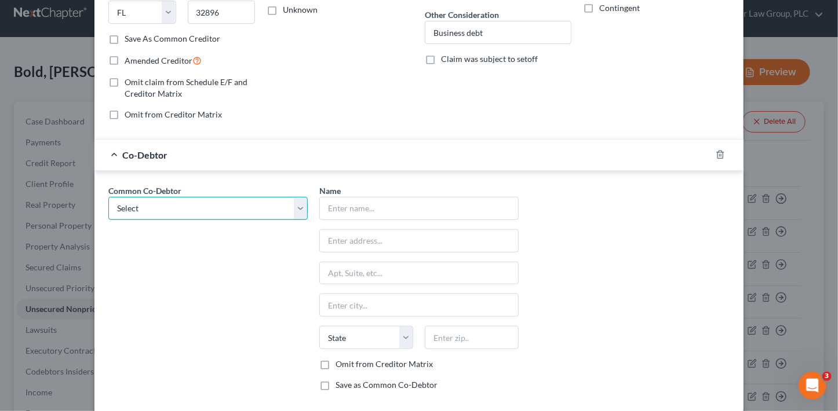
click at [161, 206] on select "Select Bold Retail, LLC Bold Beds Yavapai Mattresses" at bounding box center [207, 208] width 199 height 23
click at [108, 197] on select "Select Bold Retail, LLC Bold Beds Yavapai Mattresses" at bounding box center [207, 208] width 199 height 23
click at [161, 210] on select "Select Bold Retail, LLC Bold Beds Yavapai Mattresses" at bounding box center [207, 208] width 199 height 23
select select "0"
click at [108, 197] on select "Select Bold Retail, LLC Bold Beds Yavapai Mattresses" at bounding box center [207, 208] width 199 height 23
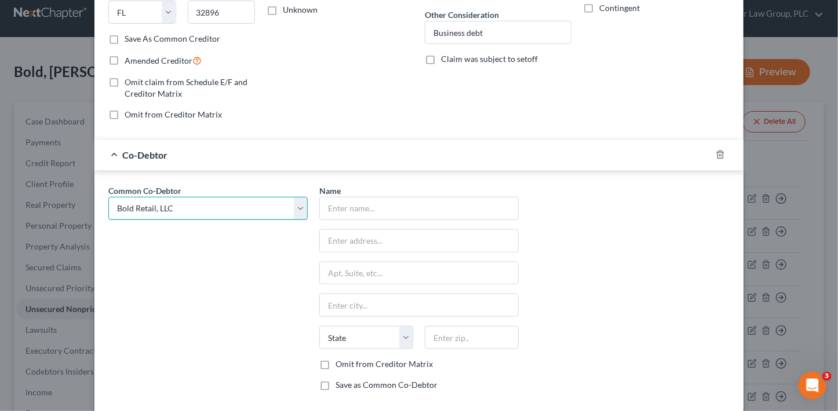
type input "Bold Retail, LLC"
type input "6443 E. Copper Hill Drive"
type input "Prescott Valley"
select select "3"
type input "86314"
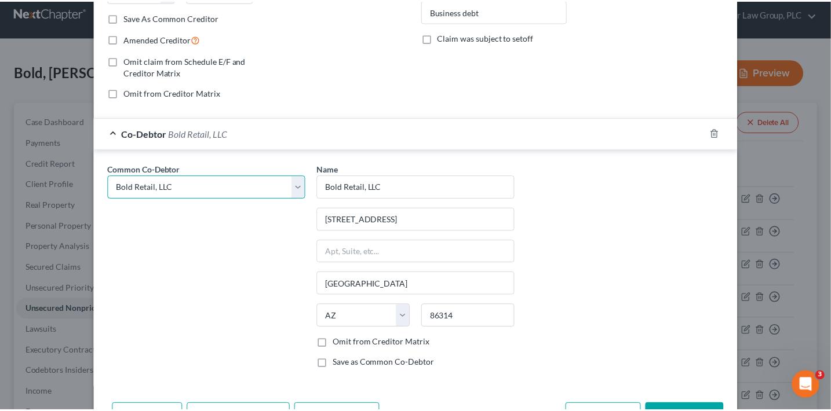
scroll to position [253, 0]
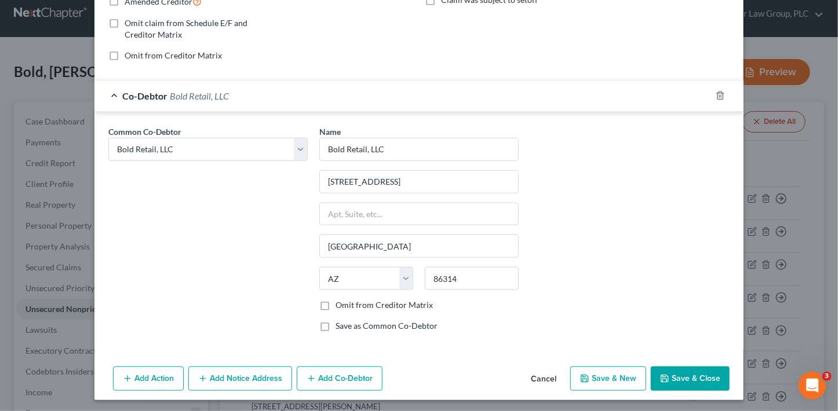
click at [671, 369] on button "Save & Close" at bounding box center [690, 379] width 79 height 24
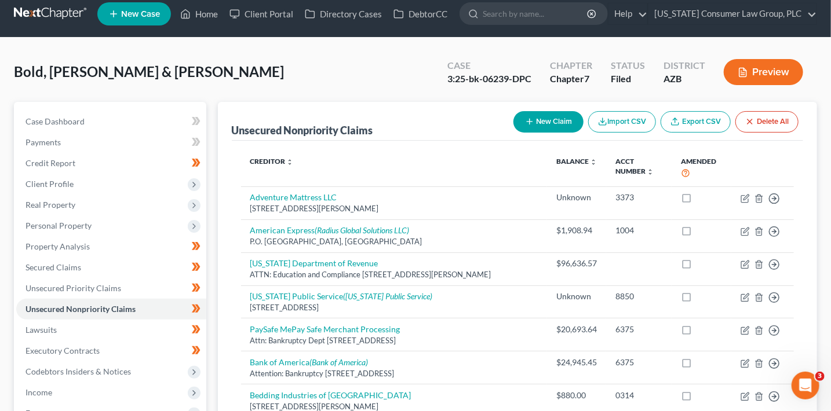
click at [536, 127] on button "New Claim" at bounding box center [548, 121] width 70 height 21
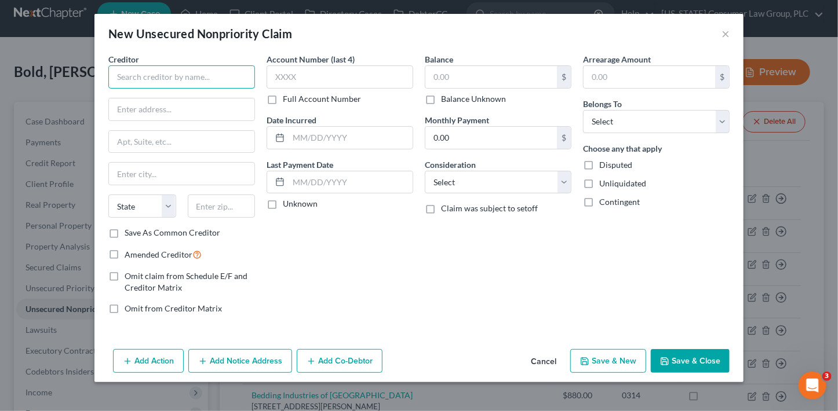
click at [176, 79] on input "text" at bounding box center [181, 76] width 147 height 23
type input "DirecTV/AT&T"
type input "Attn Bankruptcy Dept"
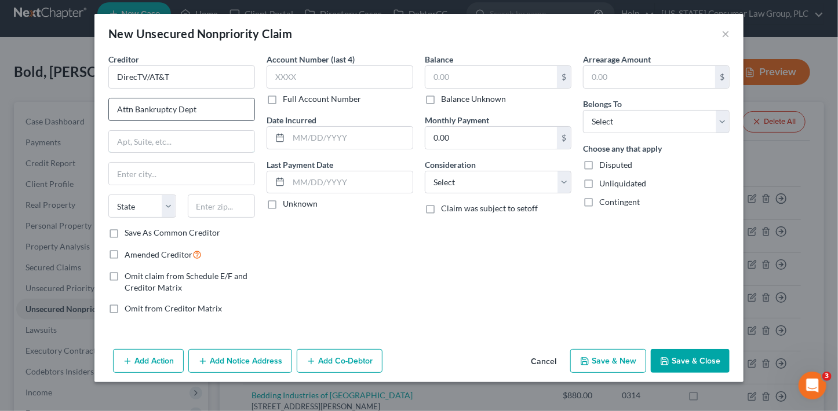
type input "PO Box 30939"
type input "Salt Lake City"
select select "46"
type input "84130"
click at [186, 144] on input "PO Box 30939" at bounding box center [181, 142] width 145 height 22
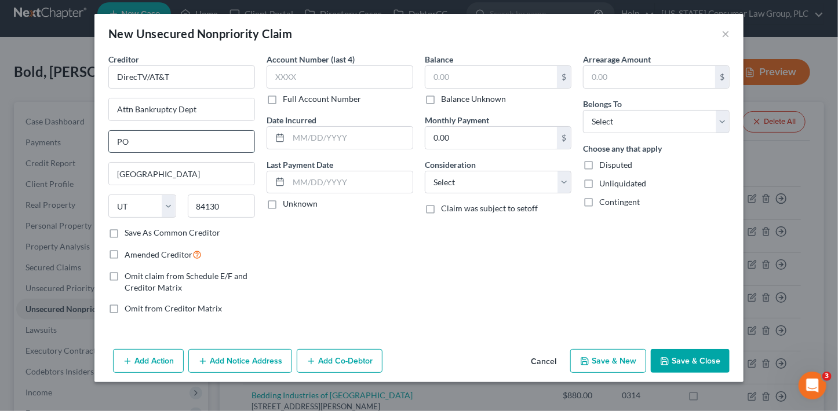
type input "P"
type input "2270 Lakeside Blvd., 7th Fl"
type input "75082"
click at [293, 71] on input "text" at bounding box center [340, 76] width 147 height 23
type input "Richardson"
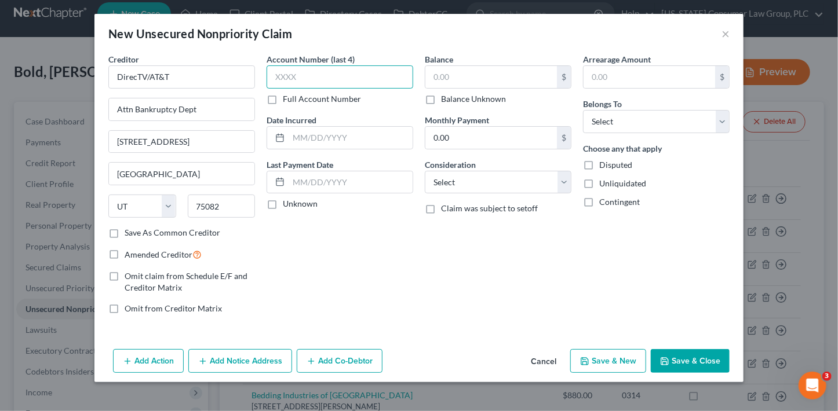
select select "45"
type input "6252"
click at [445, 73] on input "text" at bounding box center [491, 77] width 132 height 22
type input "302.17"
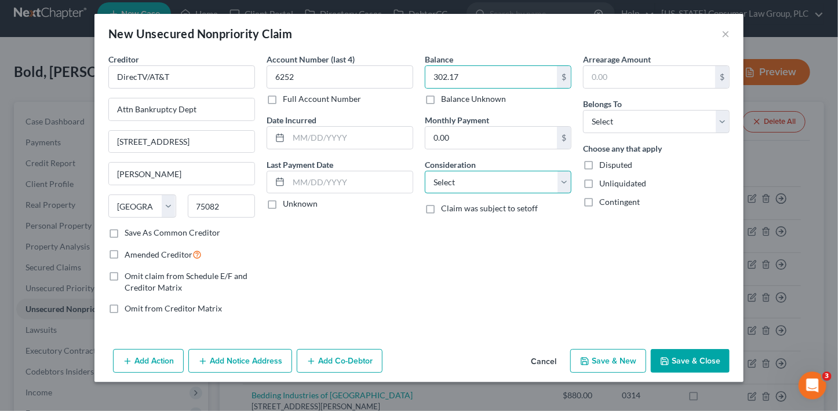
click at [461, 185] on select "Select Cable / Satellite Services Collection Agency Credit Card Debt Debt Couns…" at bounding box center [498, 182] width 147 height 23
select select "19"
click at [425, 171] on select "Select Cable / Satellite Services Collection Agency Credit Card Debt Debt Couns…" at bounding box center [498, 182] width 147 height 23
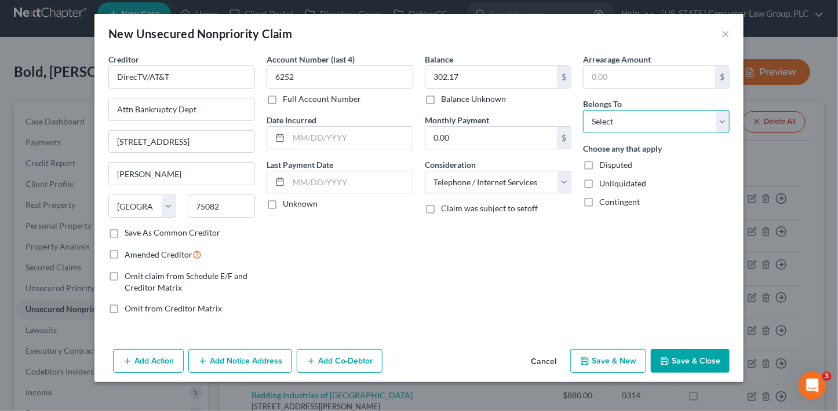
click at [604, 122] on select "Select Debtor 1 Only Debtor 2 Only Debtor 1 And Debtor 2 Only At Least One Of T…" at bounding box center [656, 121] width 147 height 23
select select "2"
click at [583, 110] on select "Select Debtor 1 Only Debtor 2 Only Debtor 1 And Debtor 2 Only At Least One Of T…" at bounding box center [656, 121] width 147 height 23
click at [688, 356] on button "Save & Close" at bounding box center [690, 361] width 79 height 24
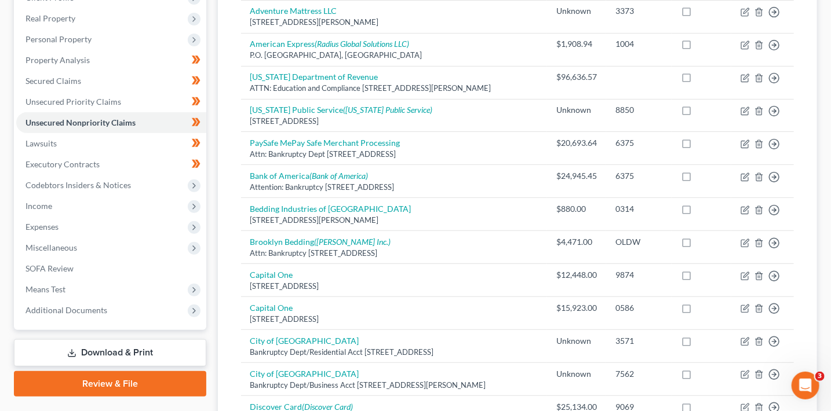
scroll to position [227, 0]
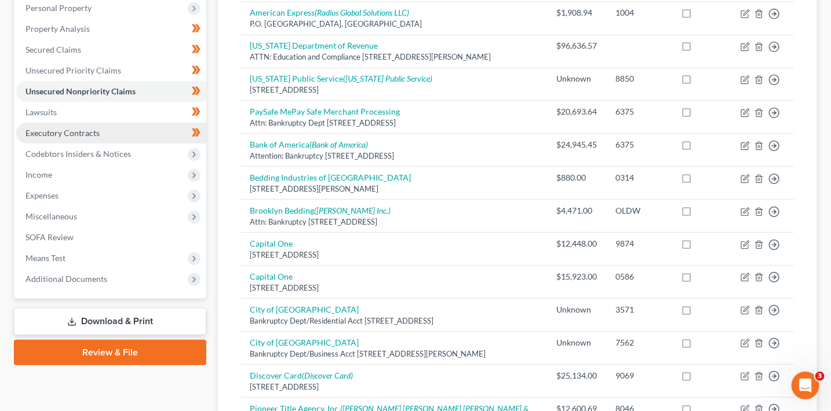
click at [68, 133] on span "Executory Contracts" at bounding box center [62, 133] width 74 height 10
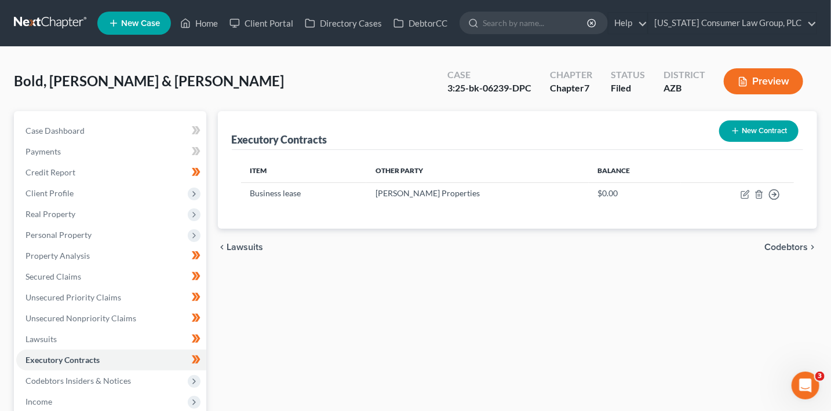
click at [731, 130] on icon "button" at bounding box center [735, 130] width 9 height 9
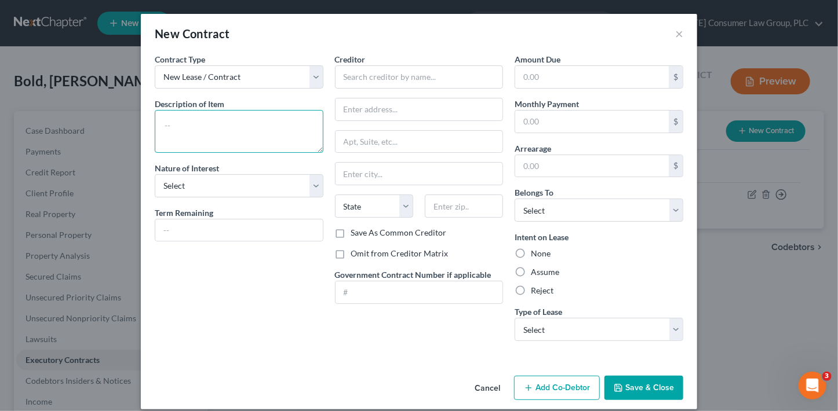
click at [214, 122] on textarea at bounding box center [239, 131] width 169 height 43
type textarea "Business lease"
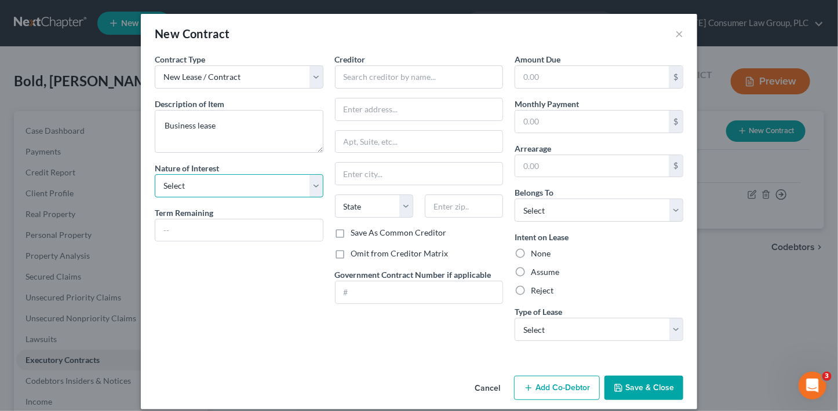
click at [194, 183] on select "Select Purchaser Agent Lessor Lessee" at bounding box center [239, 185] width 169 height 23
select select "3"
click at [155, 174] on select "Select Purchaser Agent Lessor Lessee" at bounding box center [239, 185] width 169 height 23
click at [198, 227] on input "text" at bounding box center [238, 231] width 167 height 22
type input "5"
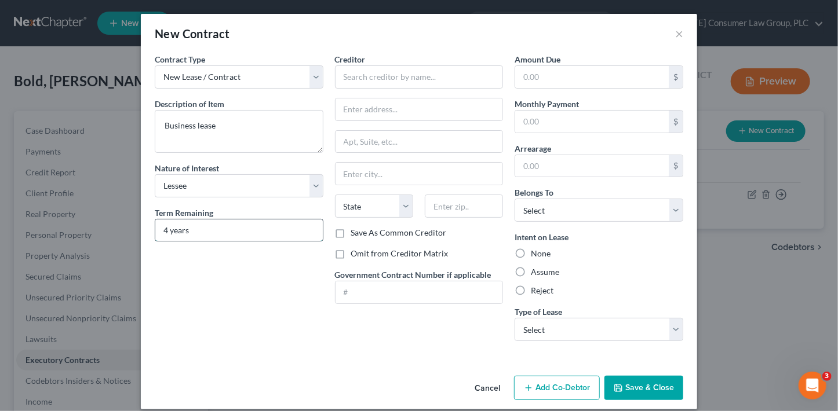
type input "4 years"
type input "Swolen LLC"
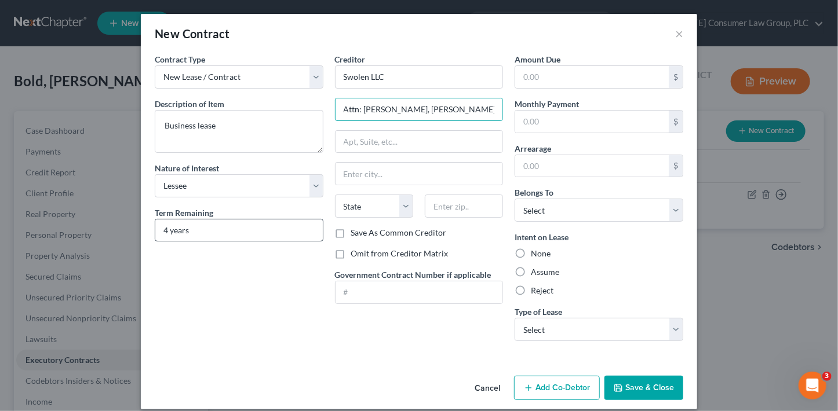
type input "Attn: Tom, Travis & Taney Tillery"
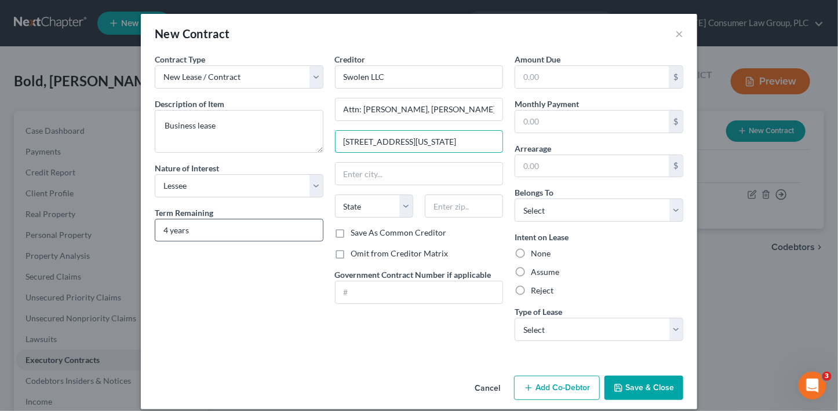
type input "320 N. Arizona Ave"
type input "86301"
click at [258, 385] on div "Cancel Add Co-Debtor Save & Close" at bounding box center [419, 390] width 556 height 38
type input "Prescott"
select select "3"
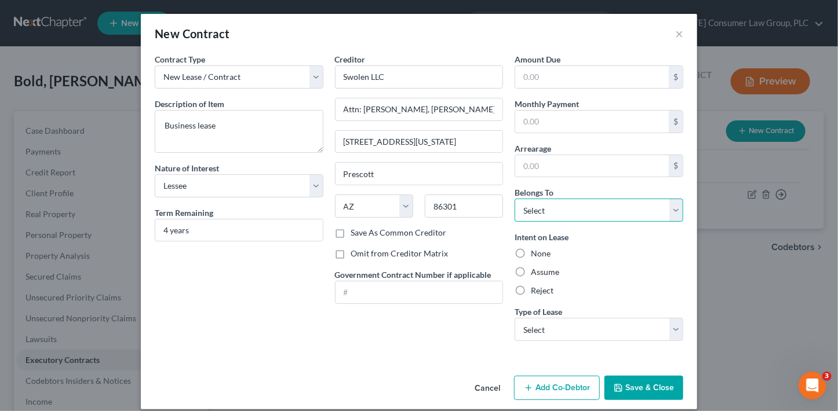
click at [556, 209] on select "Select Debtor 1 Only Debtor 2 Only Debtor 1 And Debtor 2 Only At Least One Of T…" at bounding box center [599, 210] width 169 height 23
select select "3"
click at [515, 199] on select "Select Debtor 1 Only Debtor 2 Only Debtor 1 And Debtor 2 Only At Least One Of T…" at bounding box center [599, 210] width 169 height 23
click at [538, 286] on label "Reject" at bounding box center [542, 291] width 23 height 12
click at [538, 286] on input "Reject" at bounding box center [539, 289] width 8 height 8
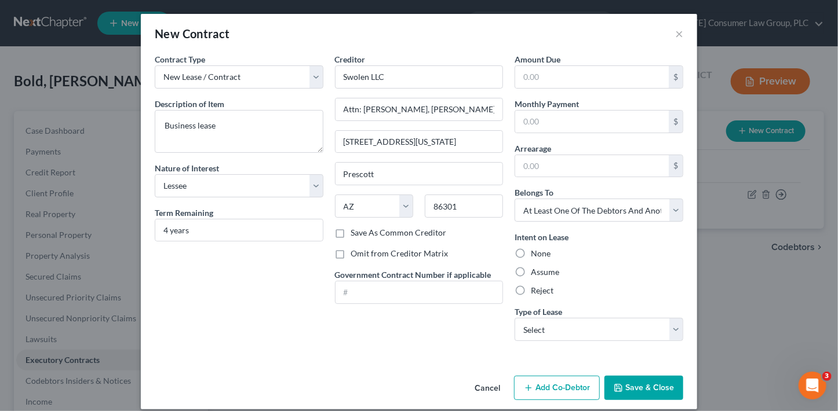
radio input "true"
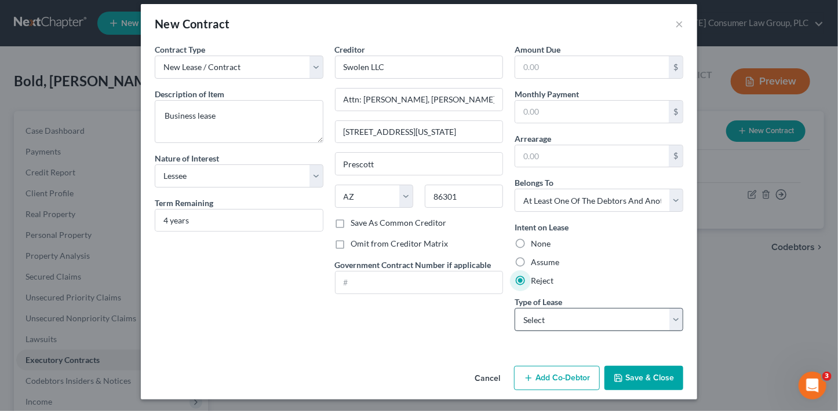
scroll to position [11, 0]
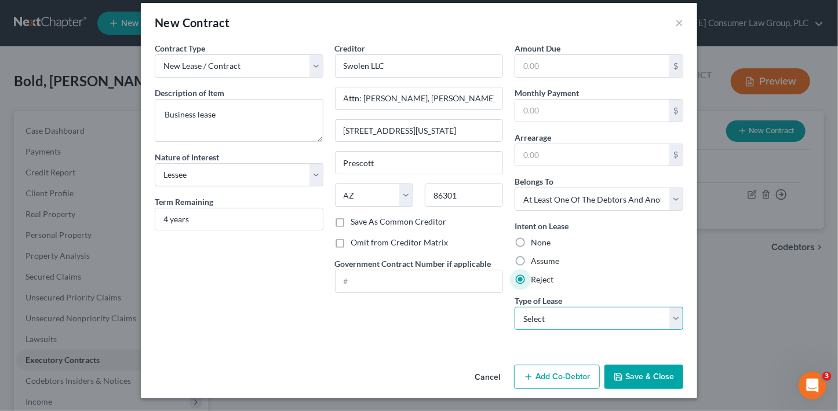
click at [602, 322] on select "Select Real Estate Car Other" at bounding box center [599, 318] width 169 height 23
select select "0"
click at [515, 307] on select "Select Real Estate Car Other" at bounding box center [599, 318] width 169 height 23
click at [572, 369] on button "Add Co-Debtor" at bounding box center [557, 377] width 86 height 24
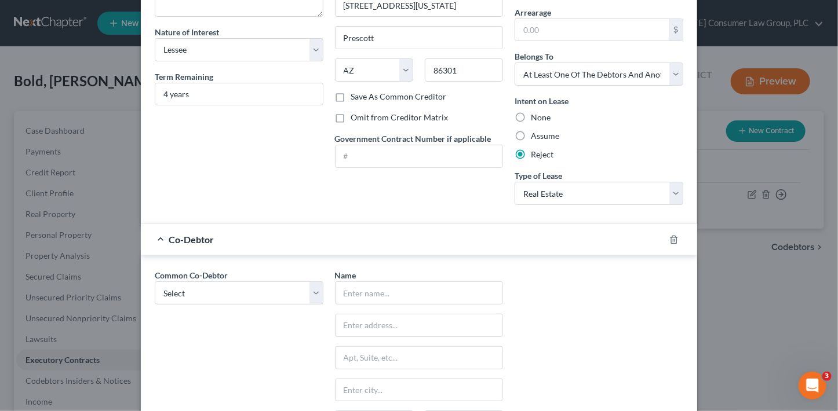
scroll to position [213, 0]
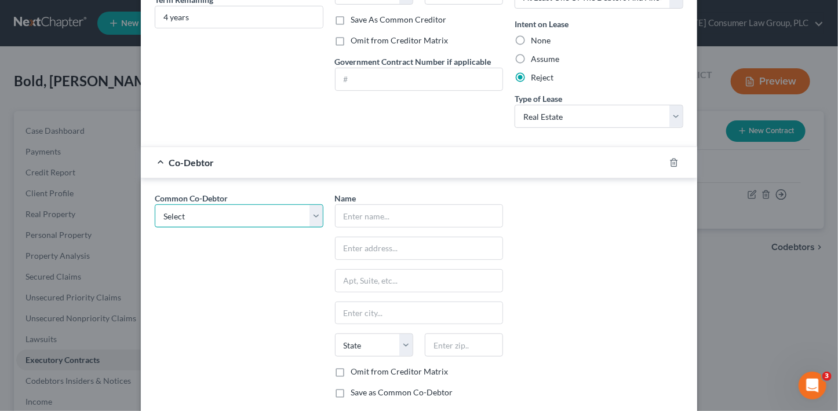
click at [217, 214] on select "Select Bold Retail, LLC Bold Beds Yavapai Mattresses" at bounding box center [239, 216] width 169 height 23
select select "0"
click at [155, 205] on select "Select Bold Retail, LLC Bold Beds Yavapai Mattresses" at bounding box center [239, 216] width 169 height 23
type input "Bold Retail, LLC"
type input "6443 E. Copper Hill Drive"
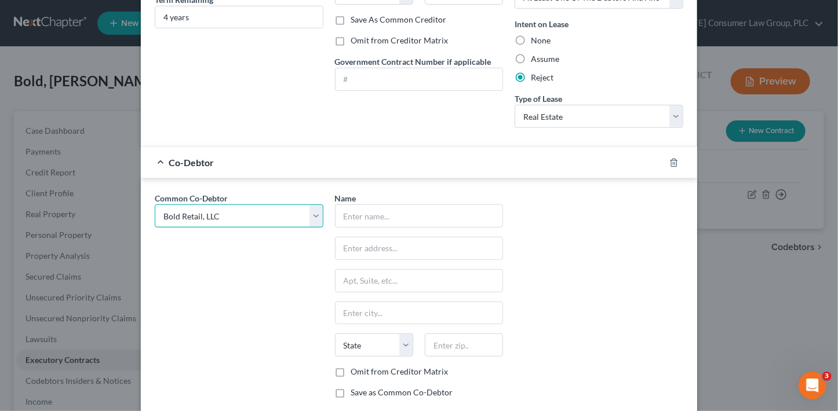
type input "Prescott Valley"
select select "3"
type input "86314"
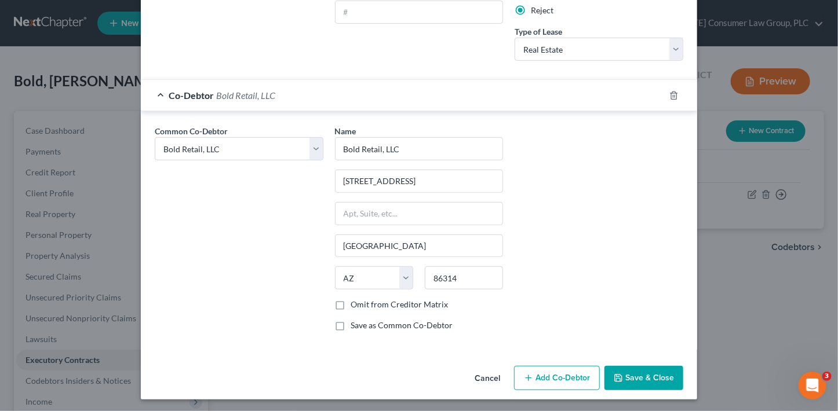
click at [644, 369] on button "Save & Close" at bounding box center [643, 378] width 79 height 24
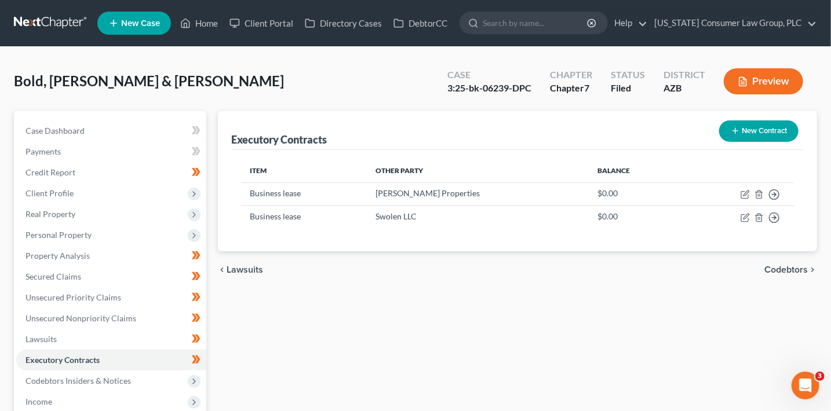
click at [761, 81] on button "Preview" at bounding box center [763, 81] width 79 height 26
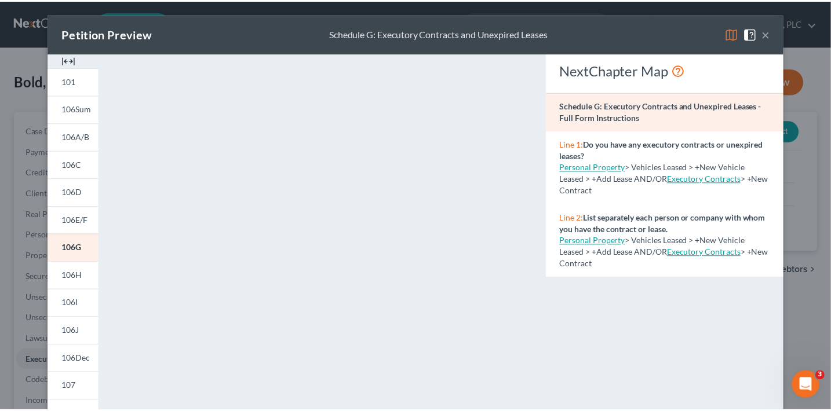
scroll to position [0, 0]
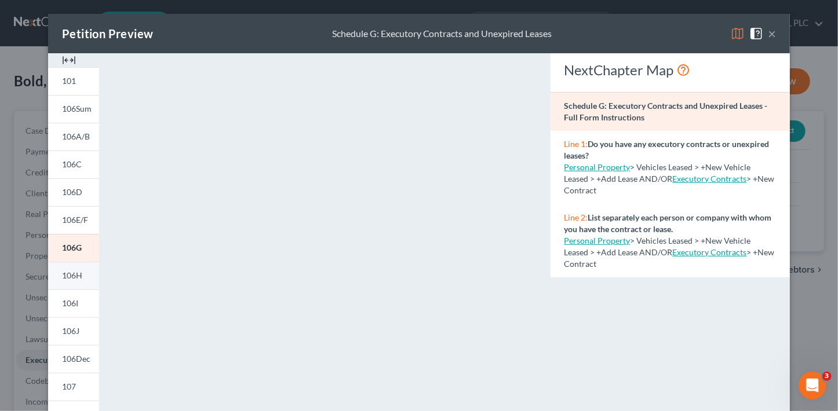
click at [76, 275] on span "106H" at bounding box center [72, 276] width 20 height 10
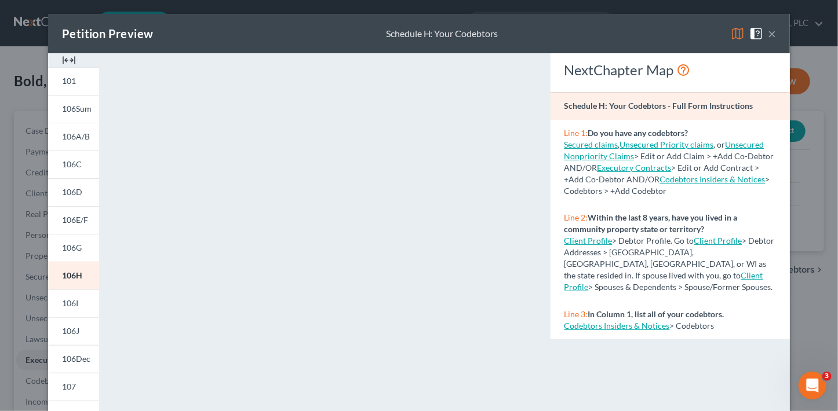
click at [770, 37] on button "×" at bounding box center [772, 34] width 8 height 14
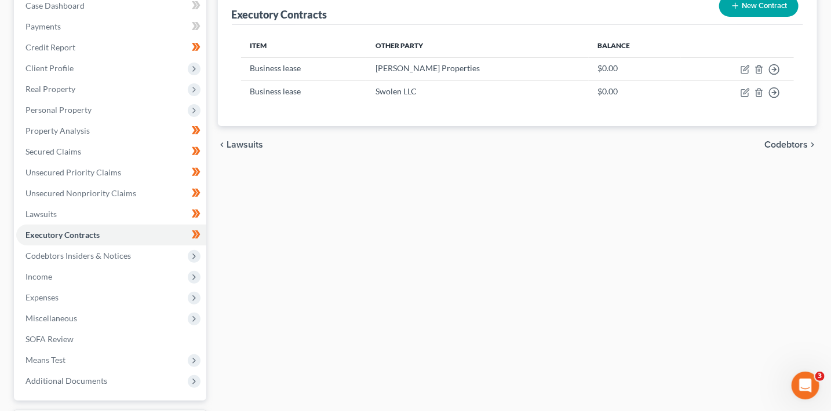
scroll to position [126, 0]
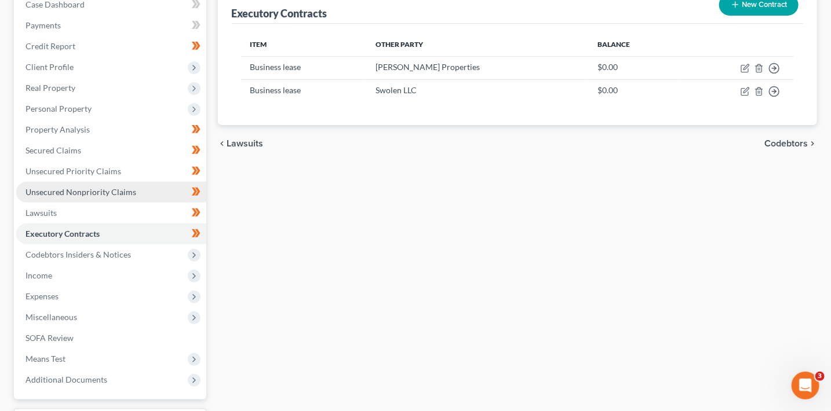
click at [114, 192] on span "Unsecured Nonpriority Claims" at bounding box center [80, 192] width 111 height 10
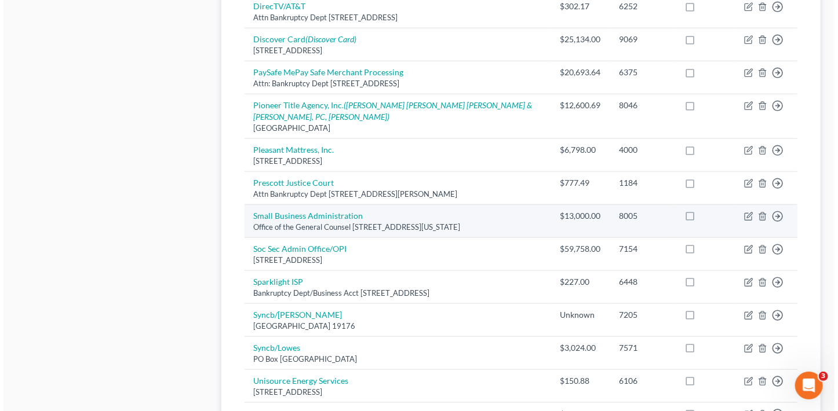
scroll to position [596, 0]
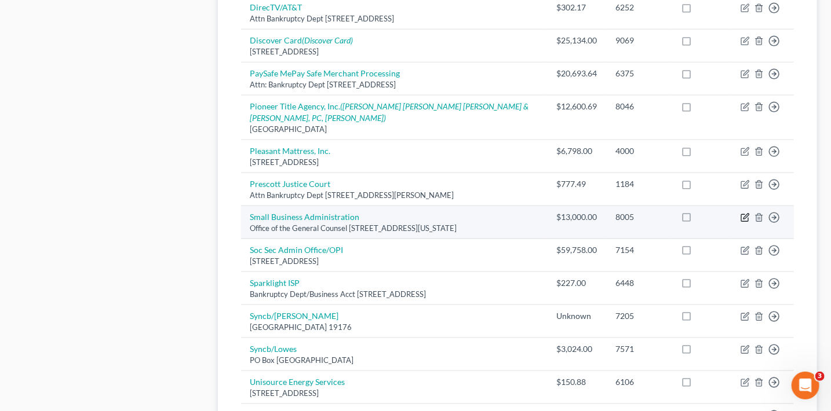
click at [748, 216] on icon "button" at bounding box center [745, 217] width 9 height 9
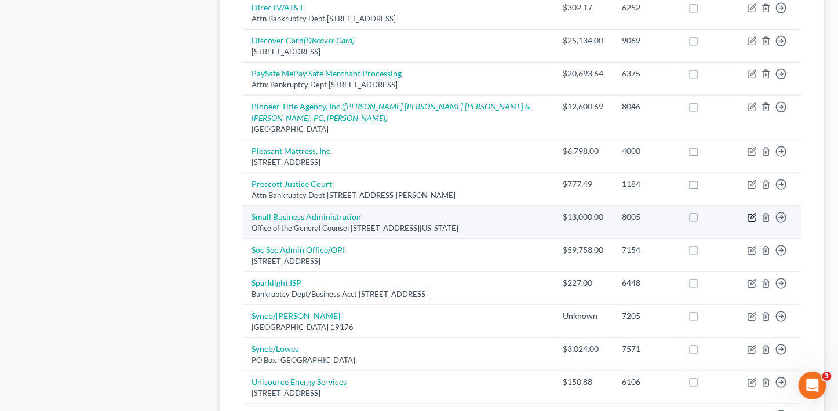
select select "8"
select select "14"
select select "3"
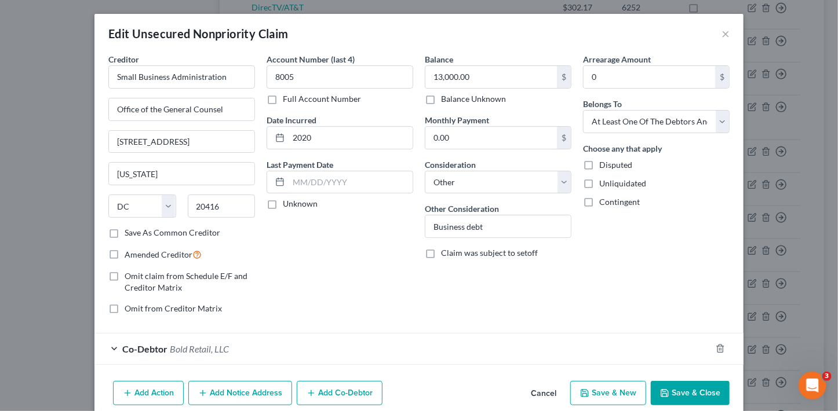
click at [242, 352] on div "Co-Debtor Bold Retail, LLC" at bounding box center [402, 349] width 617 height 31
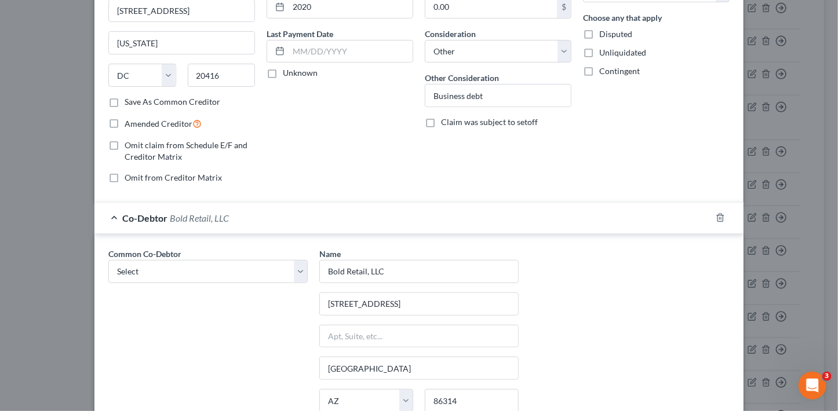
scroll to position [143, 0]
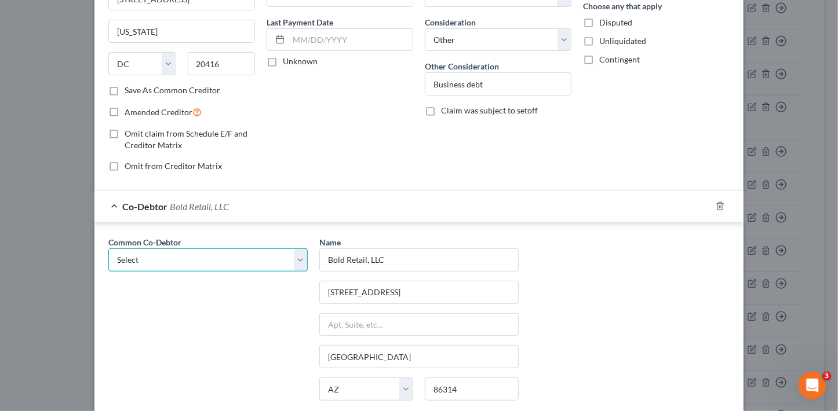
click at [239, 267] on select "Select Bold Retail, LLC Bold Beds Yavapai Mattresses" at bounding box center [207, 260] width 199 height 23
click at [440, 258] on input "Bold Retail, LLC" at bounding box center [419, 260] width 198 height 22
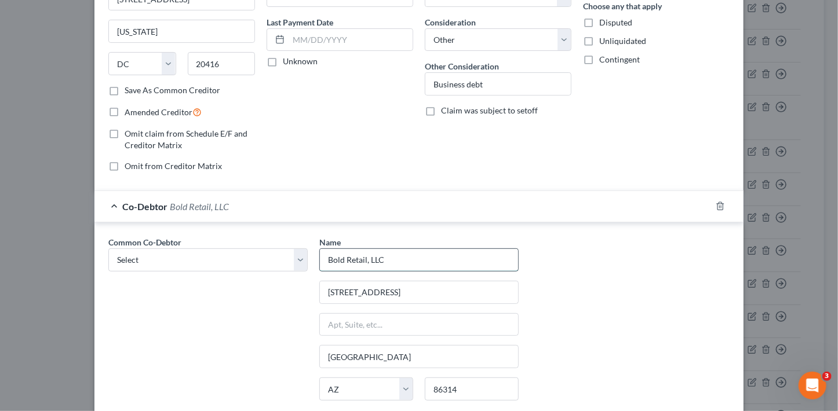
click at [411, 258] on input "Bold Retail, LLC" at bounding box center [419, 260] width 198 height 22
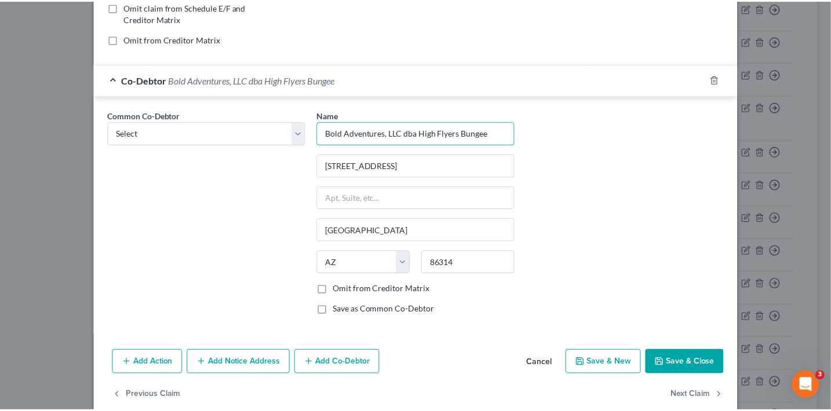
scroll to position [271, 0]
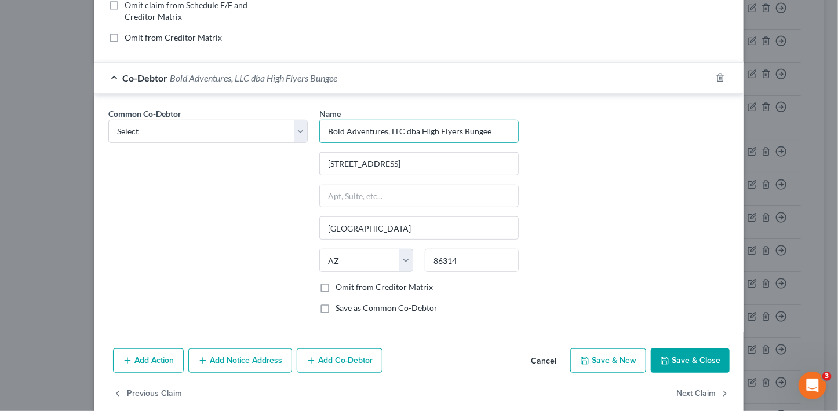
type input "Bold Adventures, LLC dba High Flyers Bungee"
click at [349, 304] on label "Save as Common Co-Debtor" at bounding box center [387, 308] width 102 height 12
click at [336, 305] on label "Save as Common Co-Debtor" at bounding box center [387, 308] width 102 height 12
click at [340, 305] on input "Save as Common Co-Debtor" at bounding box center [344, 306] width 8 height 8
checkbox input "true"
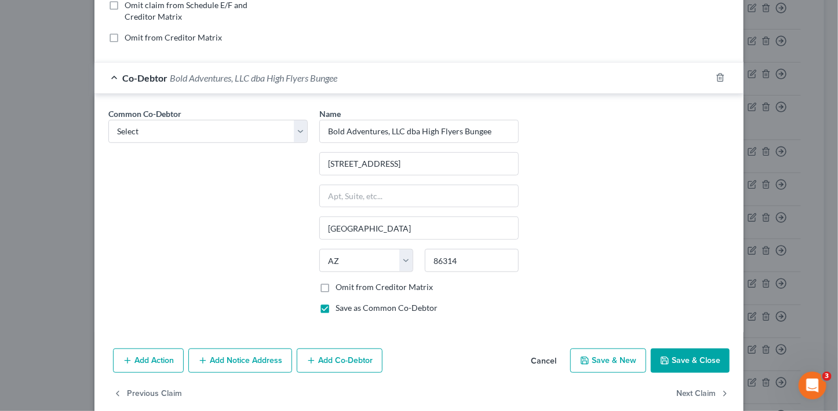
click at [693, 361] on button "Save & Close" at bounding box center [690, 361] width 79 height 24
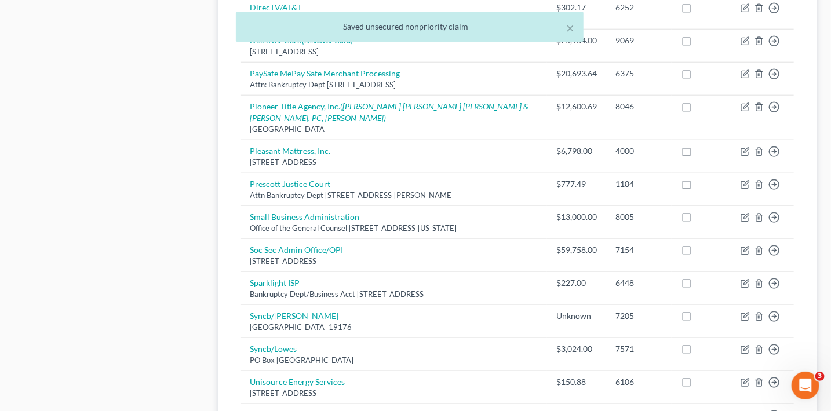
scroll to position [0, 0]
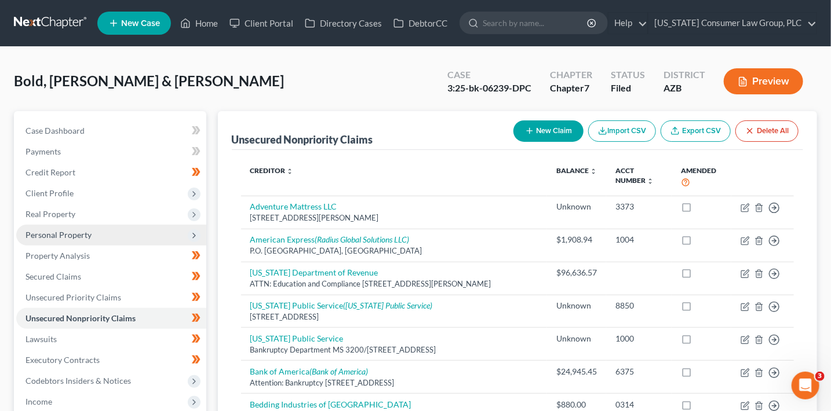
click at [74, 242] on span "Personal Property" at bounding box center [111, 235] width 190 height 21
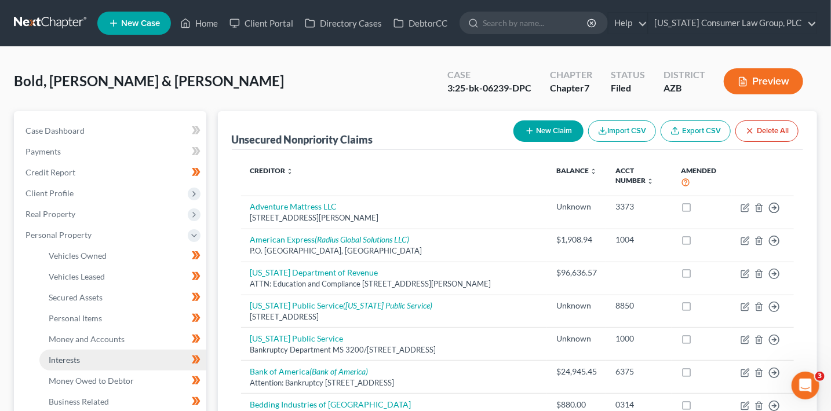
click at [80, 358] on span "Interests" at bounding box center [64, 360] width 31 height 10
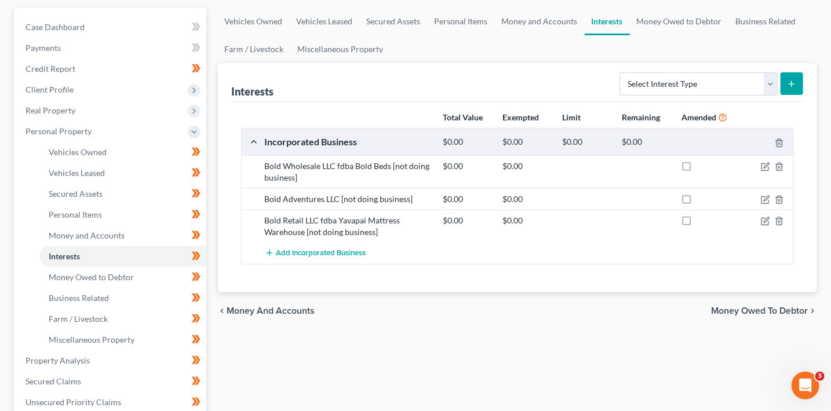
scroll to position [110, 0]
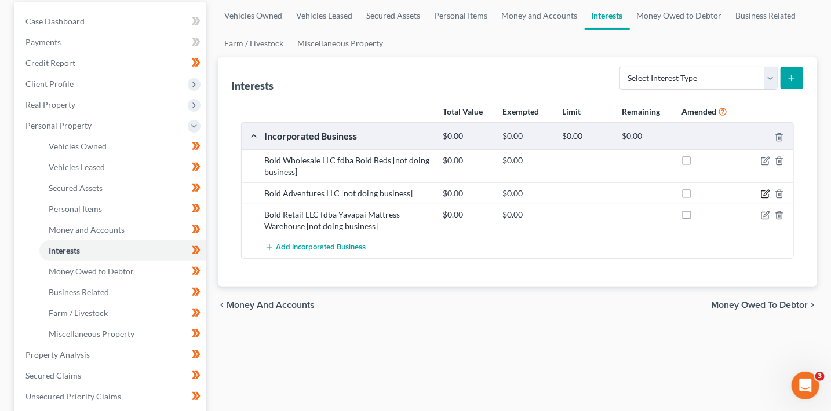
click at [762, 194] on icon "button" at bounding box center [764, 194] width 7 height 7
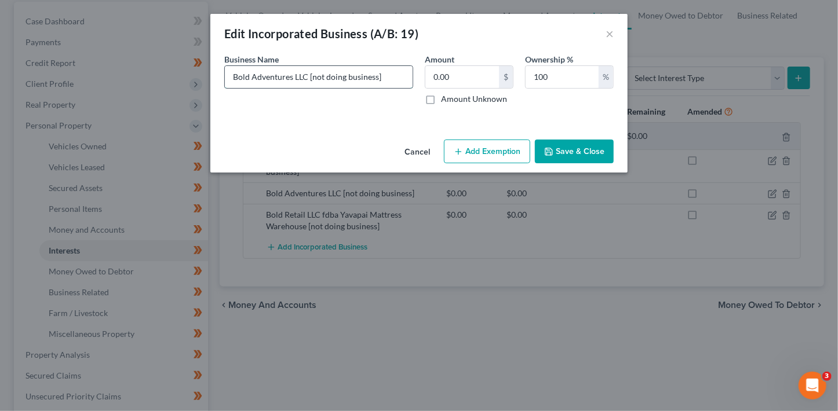
click at [308, 76] on input "Bold Adventures LLC [not doing business]" at bounding box center [319, 77] width 188 height 22
click at [573, 157] on button "Save & Close" at bounding box center [574, 152] width 79 height 24
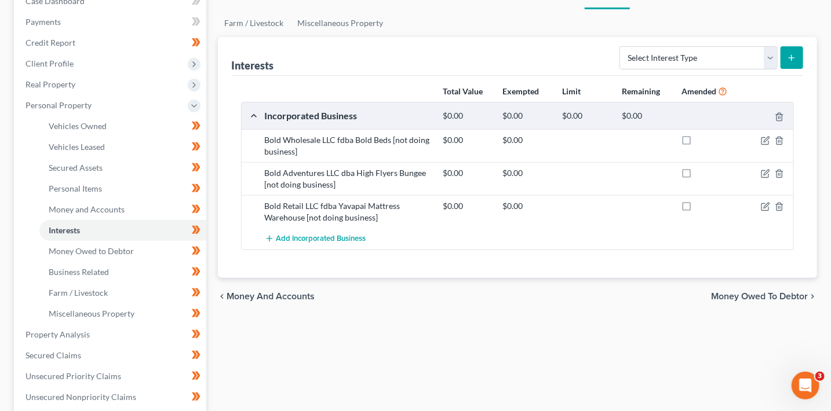
scroll to position [156, 0]
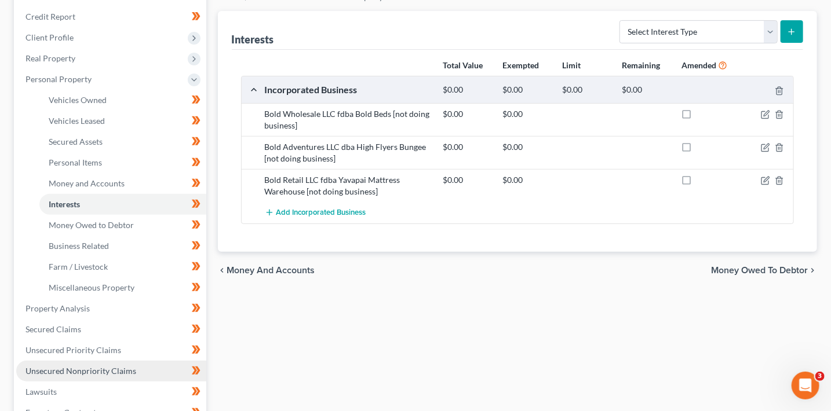
click at [116, 370] on span "Unsecured Nonpriority Claims" at bounding box center [80, 371] width 111 height 10
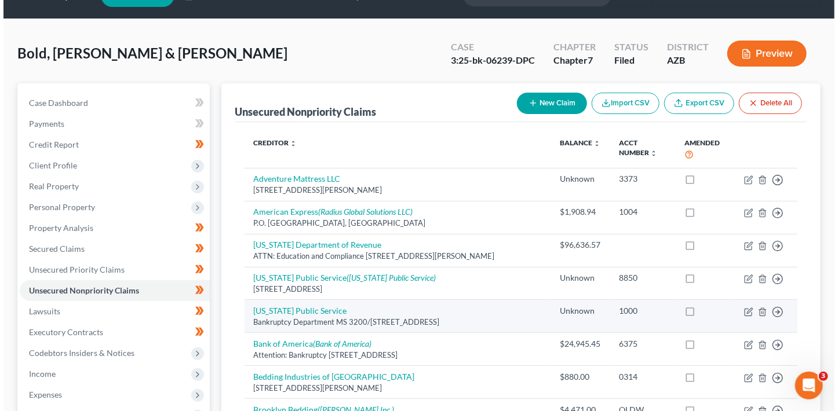
scroll to position [42, 0]
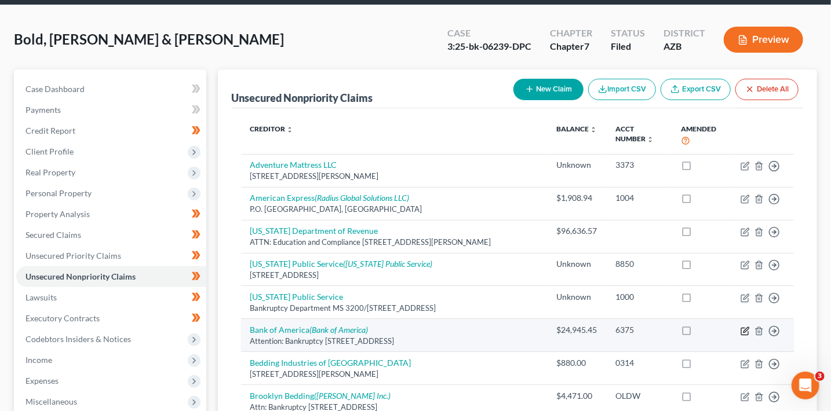
click at [743, 329] on icon "button" at bounding box center [745, 331] width 9 height 9
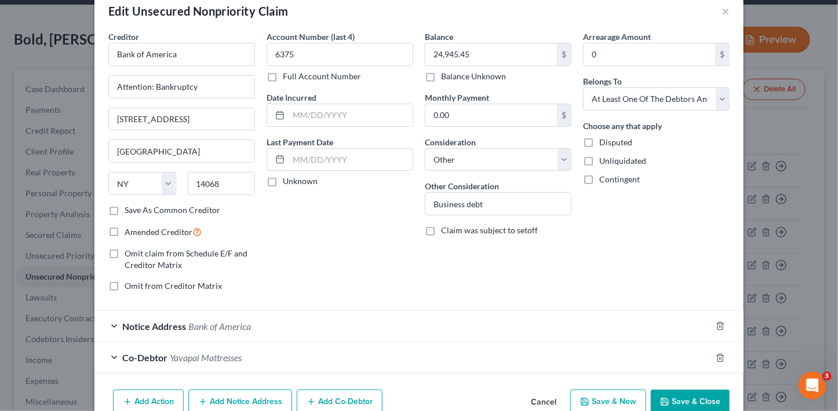
scroll to position [31, 0]
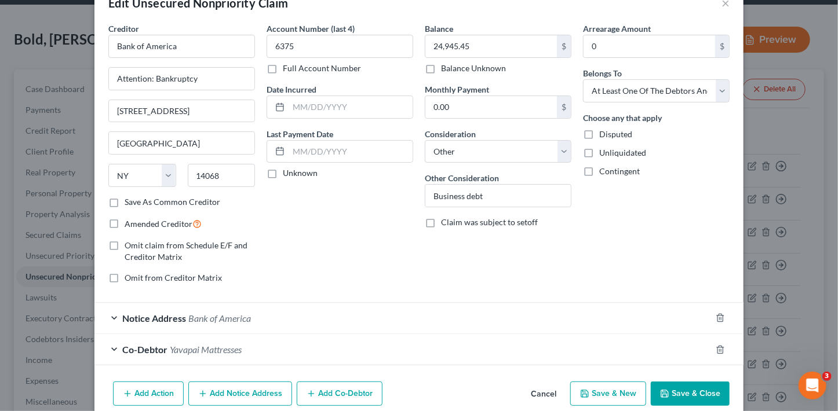
click at [294, 341] on div "Co-Debtor Yavapai Mattresses" at bounding box center [402, 349] width 617 height 31
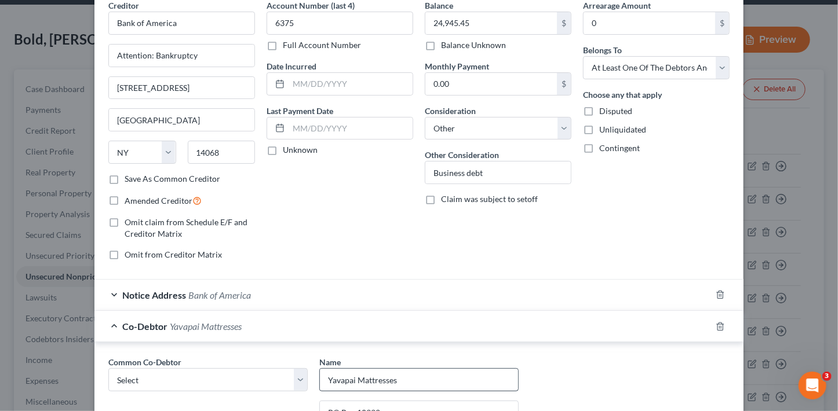
scroll to position [78, 0]
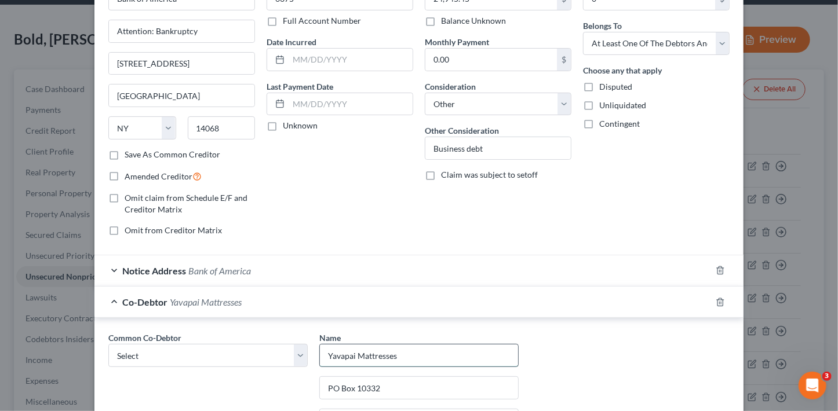
click at [433, 356] on input "Yavapai Mattresses" at bounding box center [419, 356] width 198 height 22
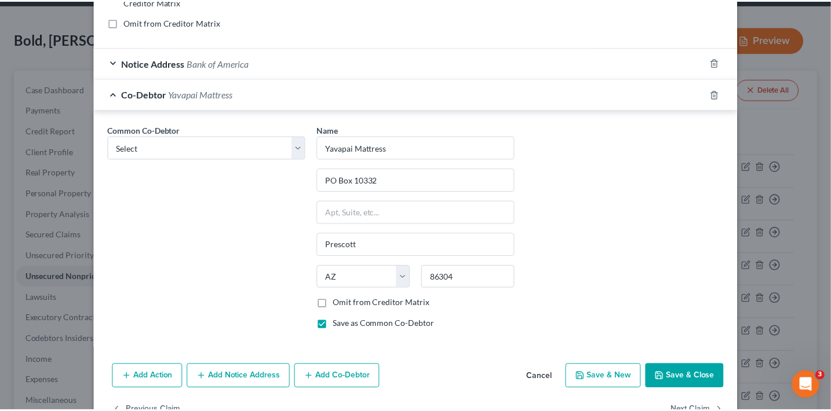
scroll to position [318, 0]
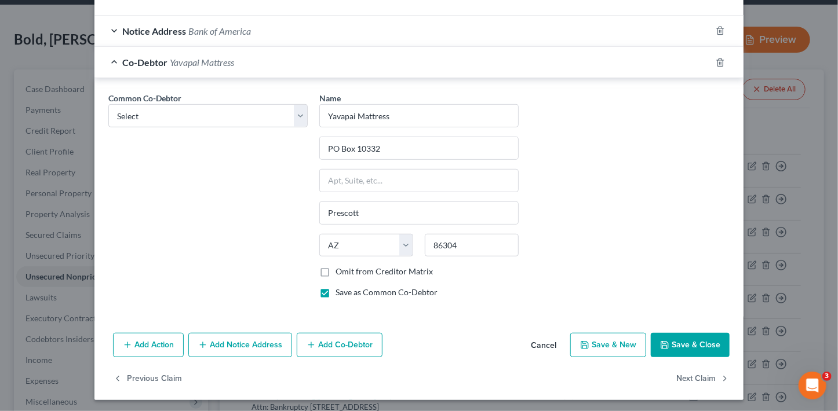
click at [710, 344] on button "Save & Close" at bounding box center [690, 345] width 79 height 24
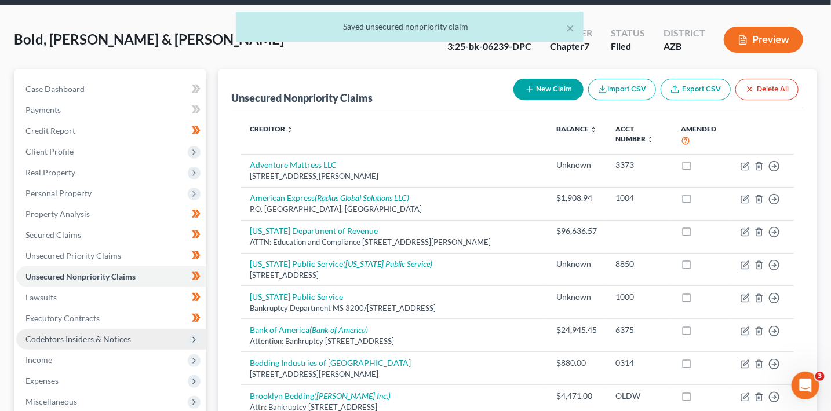
click at [81, 339] on span "Codebtors Insiders & Notices" at bounding box center [77, 339] width 105 height 10
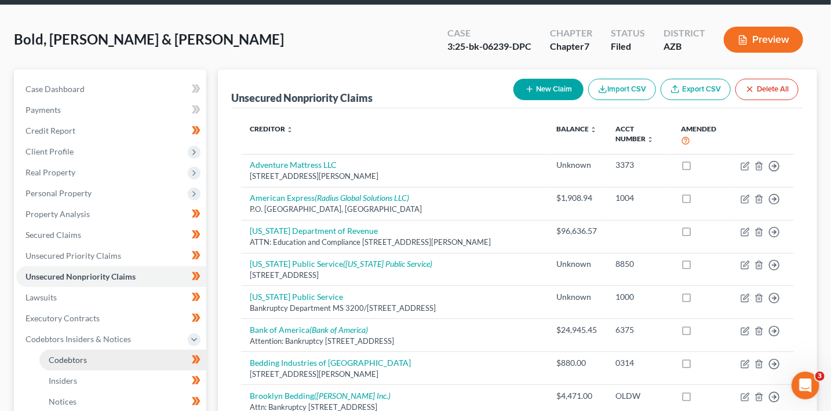
click at [99, 360] on link "Codebtors" at bounding box center [122, 360] width 167 height 21
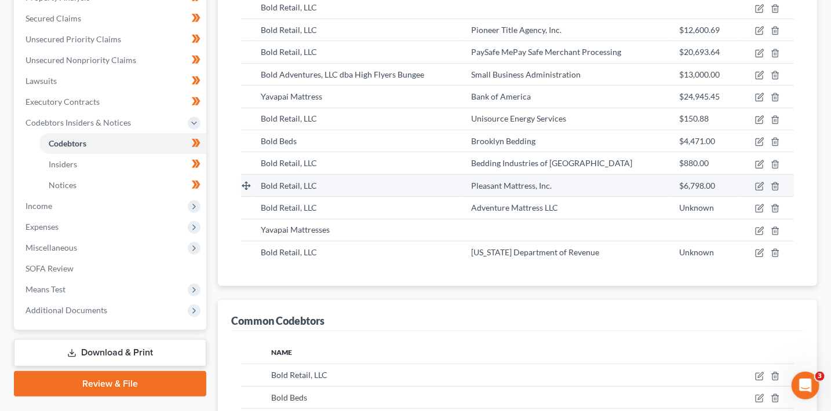
scroll to position [402, 0]
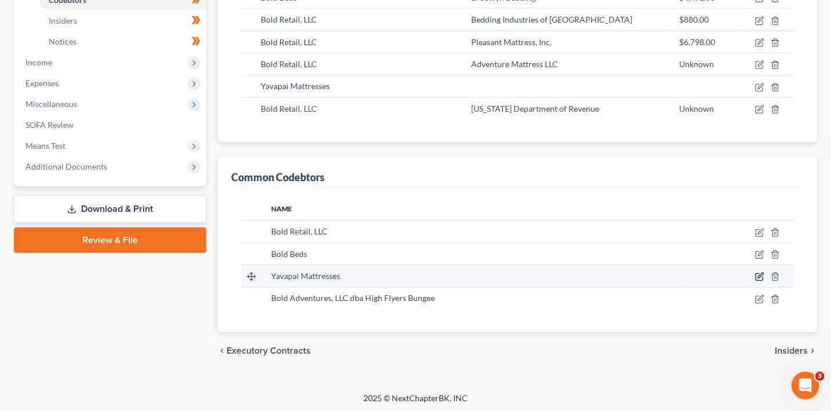
click at [760, 277] on icon "button" at bounding box center [759, 276] width 9 height 9
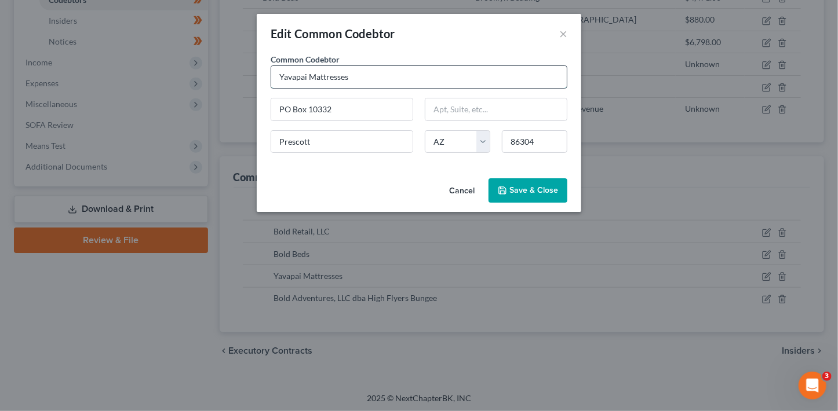
click at [372, 75] on input "Yavapai Mattresses" at bounding box center [419, 77] width 296 height 22
click at [522, 188] on span "Save & Close" at bounding box center [533, 190] width 49 height 10
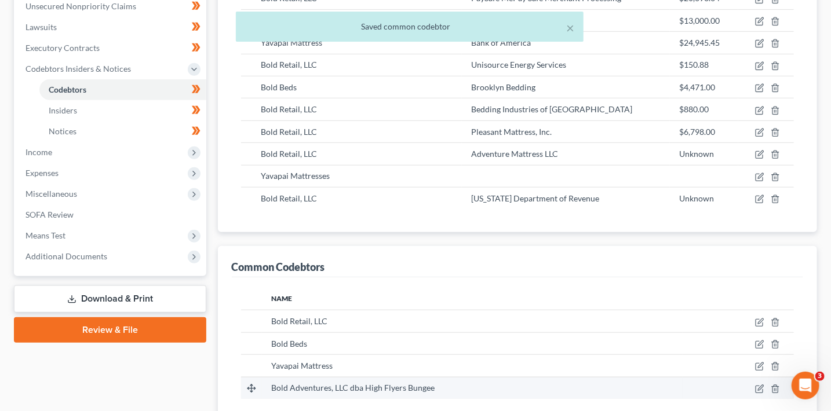
scroll to position [118, 0]
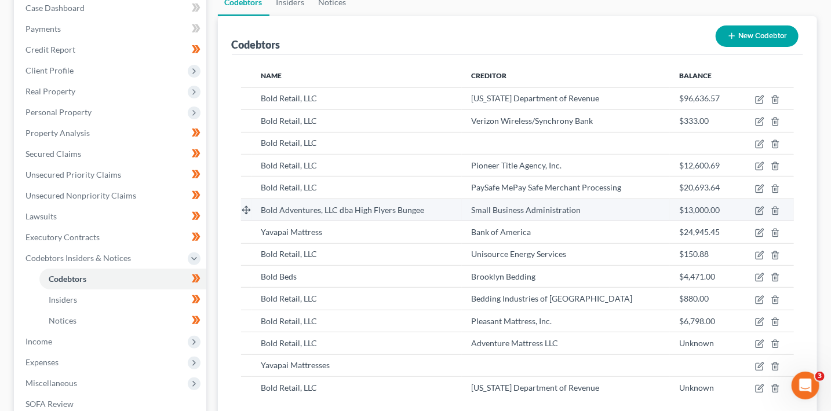
scroll to position [122, 0]
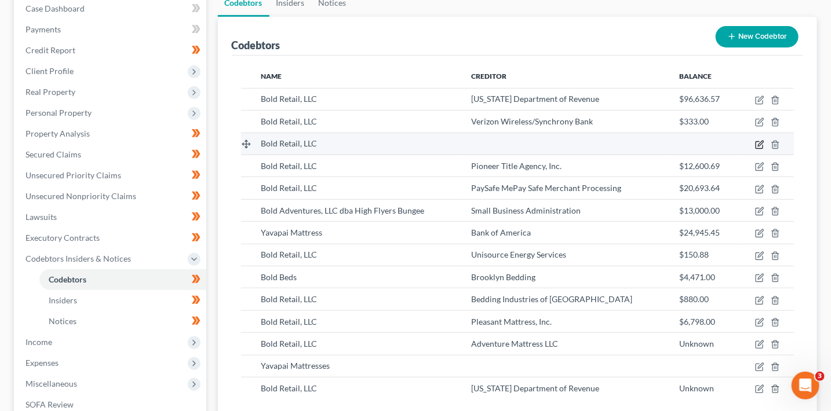
click at [759, 142] on icon "button" at bounding box center [759, 144] width 9 height 9
select select "3"
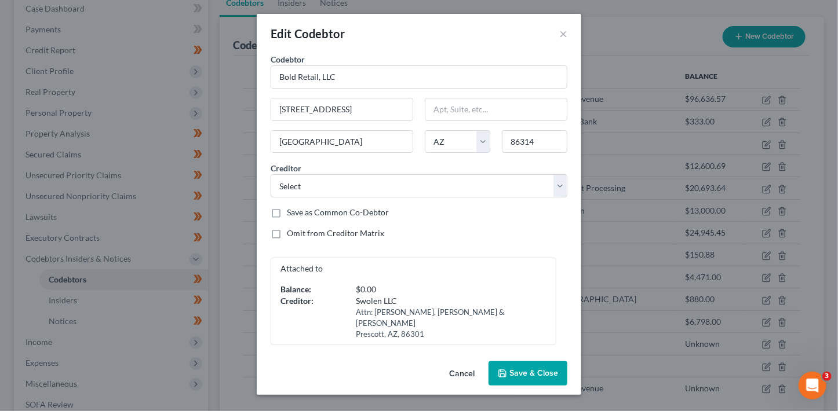
click at [530, 369] on span "Save & Close" at bounding box center [533, 374] width 49 height 10
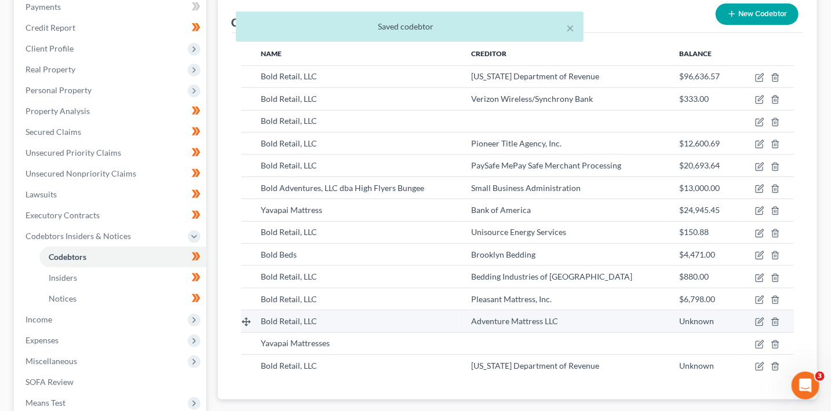
scroll to position [176, 0]
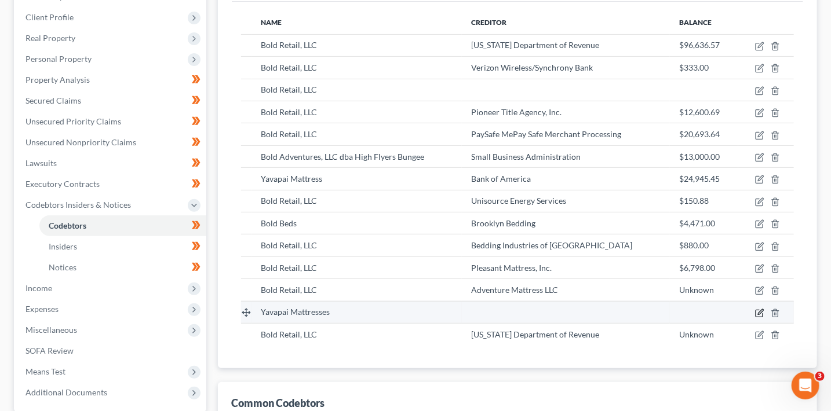
click at [756, 312] on icon "button" at bounding box center [759, 313] width 7 height 7
select select "3"
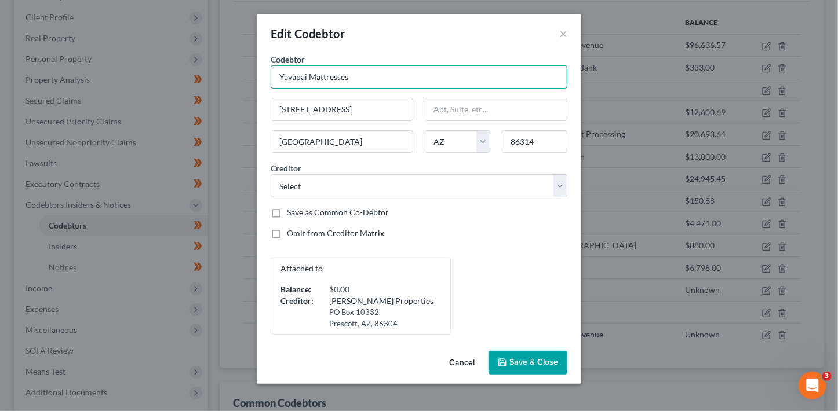
click at [395, 76] on input "Yavapai Mattresses" at bounding box center [419, 76] width 297 height 23
type input "Yavapai Mattress"
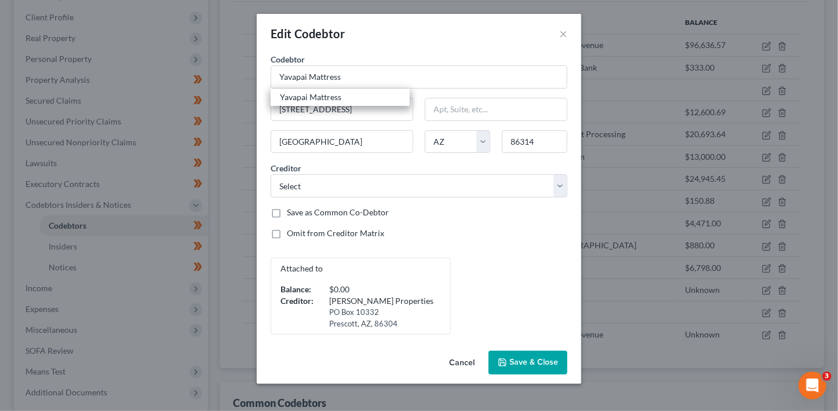
click at [519, 358] on span "Save & Close" at bounding box center [533, 363] width 49 height 10
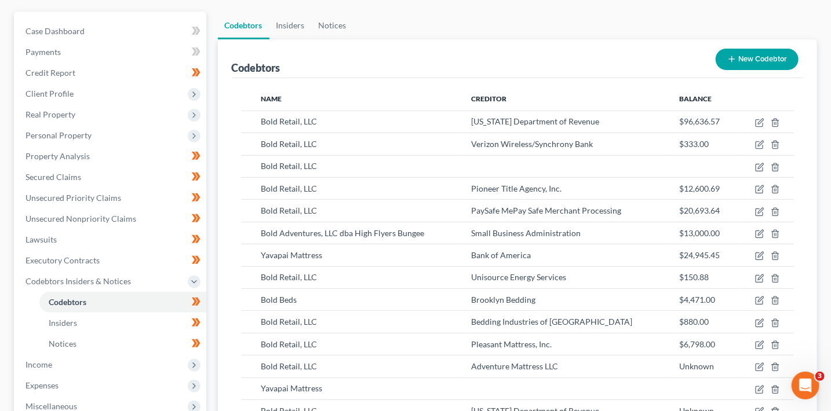
scroll to position [57, 0]
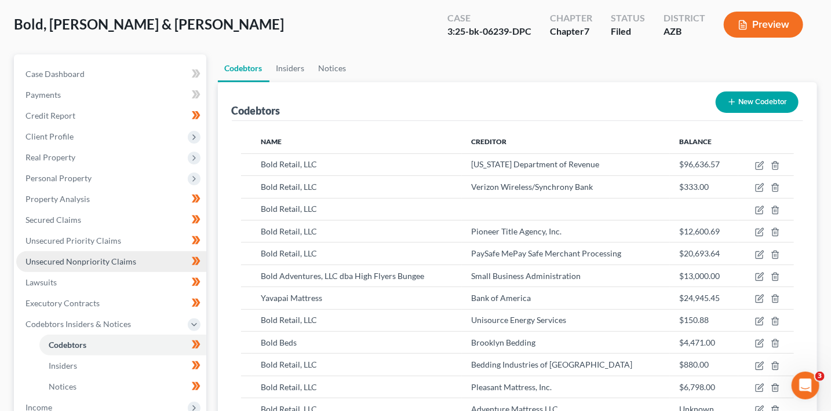
click at [91, 260] on span "Unsecured Nonpriority Claims" at bounding box center [80, 262] width 111 height 10
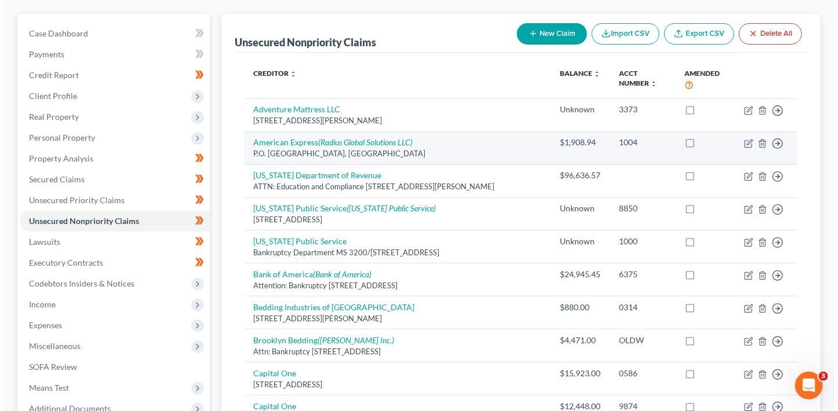
scroll to position [202, 0]
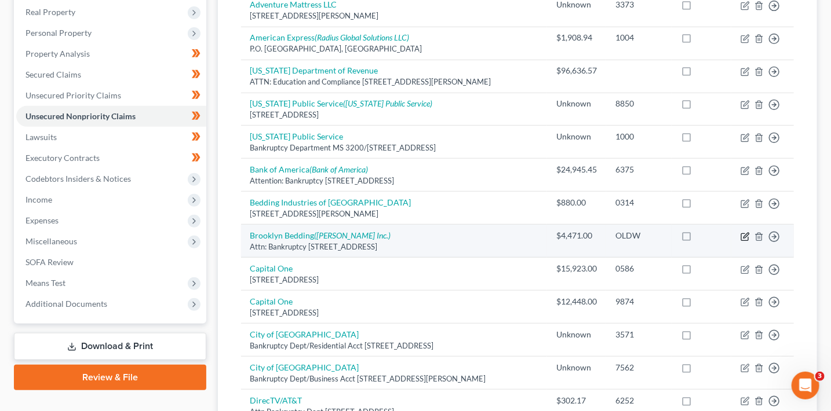
click at [745, 235] on icon "button" at bounding box center [745, 236] width 9 height 9
select select "3"
select select "14"
select select "3"
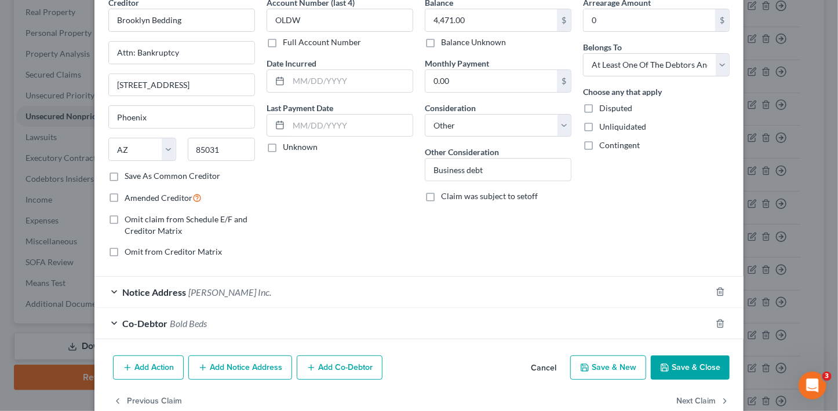
scroll to position [81, 0]
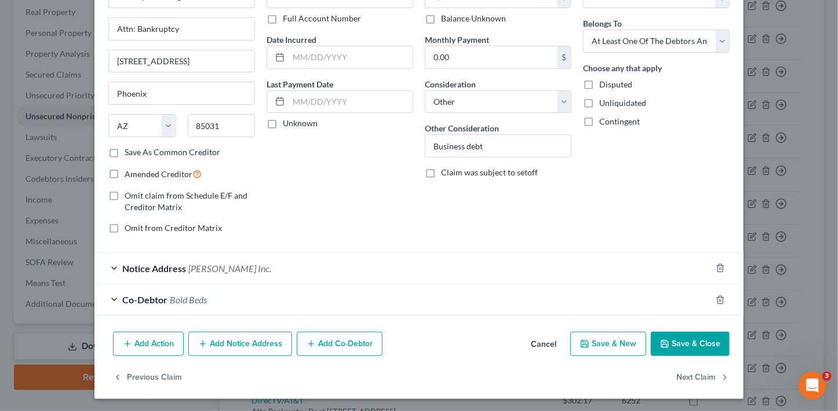
click at [385, 301] on div "Co-Debtor Bold Beds" at bounding box center [402, 300] width 617 height 31
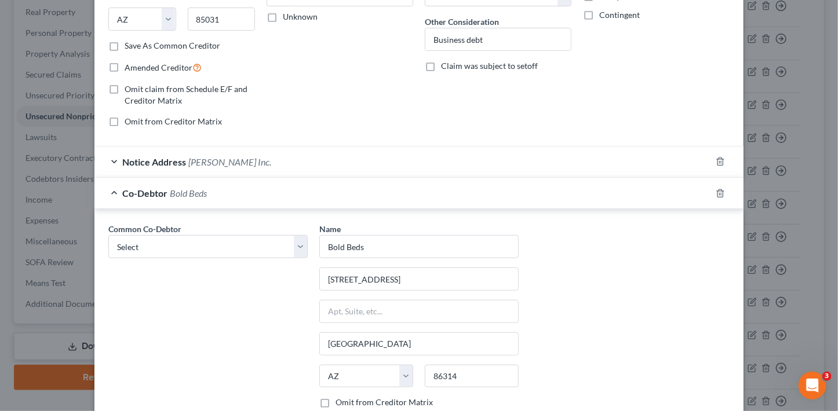
scroll to position [188, 0]
click at [240, 245] on select "Select Bold Retail, LLC Bold Beds Yavapai Mattress Bold Adventures, LLC dba Hig…" at bounding box center [207, 246] width 199 height 23
click at [327, 245] on input "Bold Beds" at bounding box center [419, 246] width 198 height 22
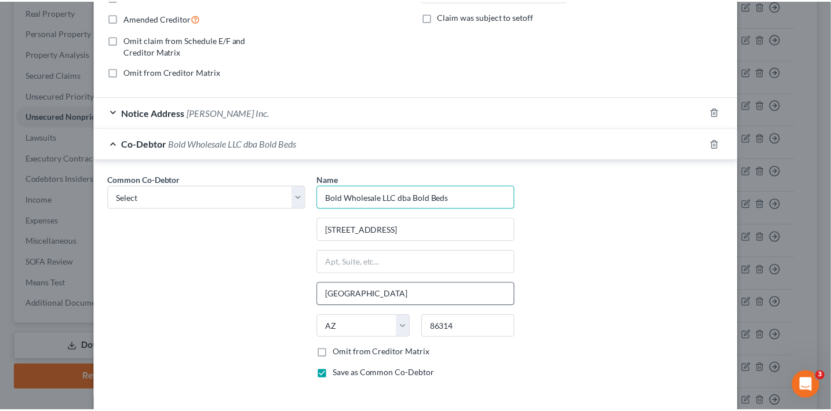
scroll to position [318, 0]
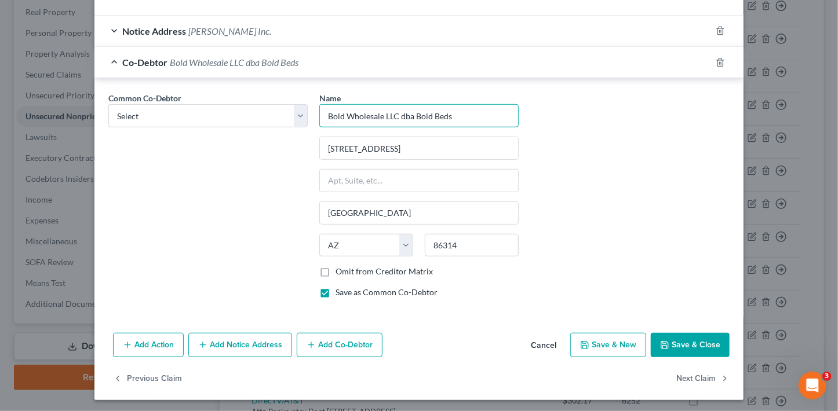
type input "Bold Wholesale LLC dba Bold Beds"
click at [546, 291] on div "Common Co-Debtor Select Bold Retail, LLC Bold Beds Yavapai Mattress Bold Advent…" at bounding box center [419, 200] width 633 height 216
click at [683, 342] on button "Save & Close" at bounding box center [690, 345] width 79 height 24
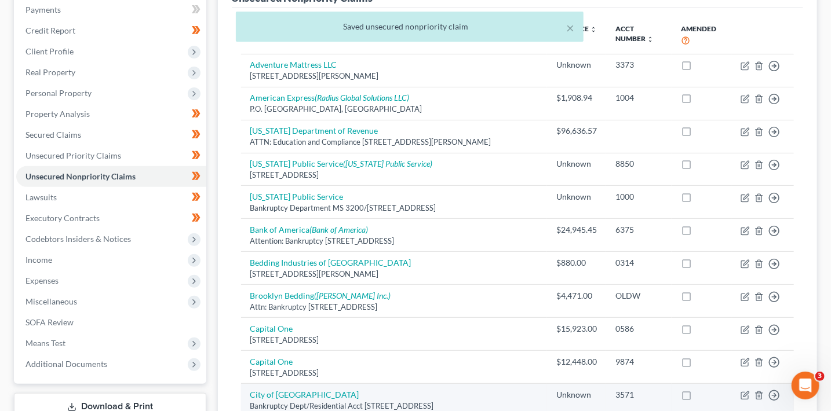
scroll to position [38, 0]
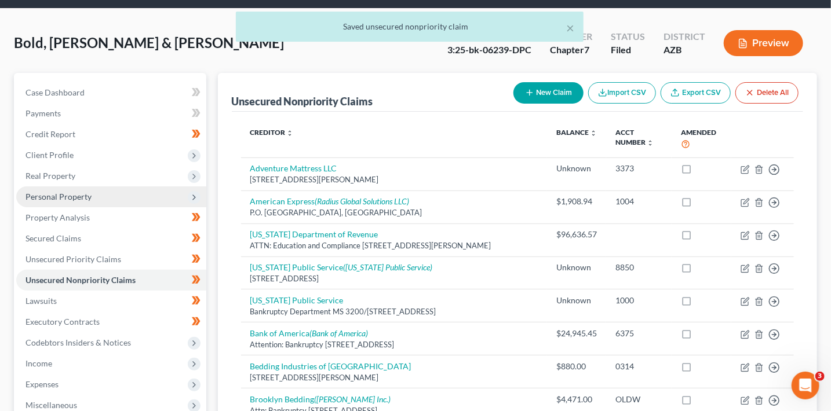
click at [80, 199] on span "Personal Property" at bounding box center [58, 197] width 66 height 10
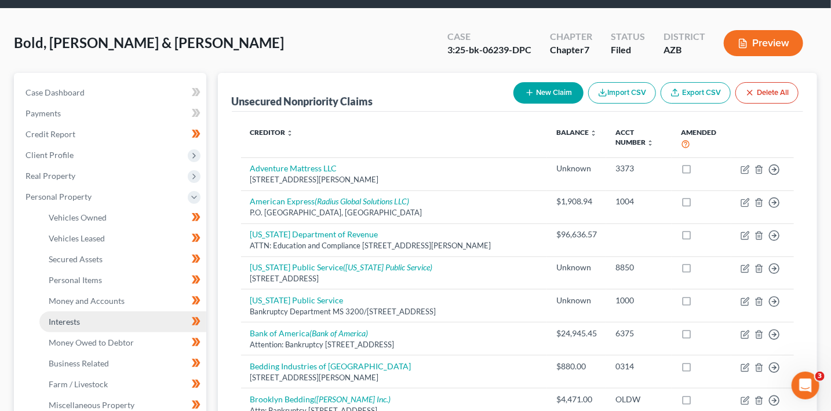
click at [104, 320] on link "Interests" at bounding box center [122, 322] width 167 height 21
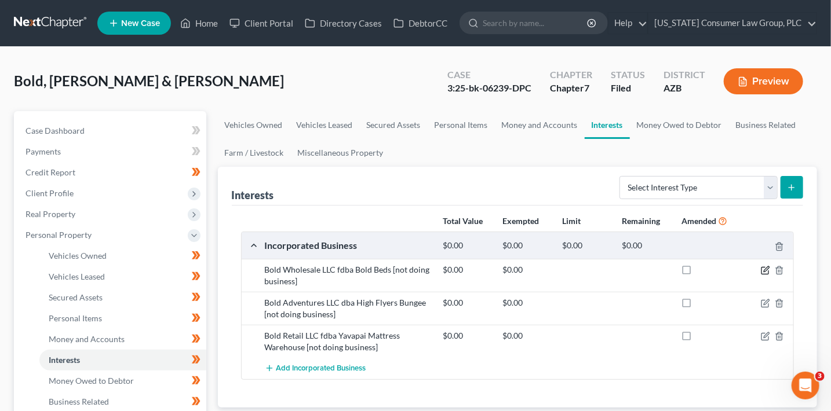
click at [766, 269] on icon "button" at bounding box center [765, 270] width 9 height 9
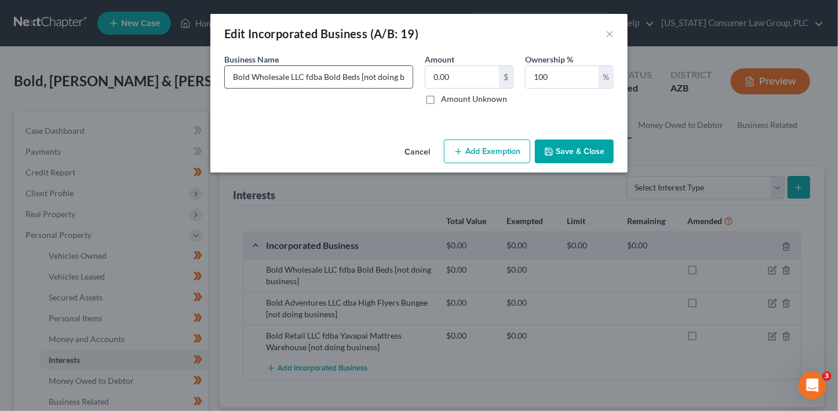
click at [307, 78] on input "Bold Wholesale LLC fdba Bold Beds [not doing business]" at bounding box center [319, 77] width 188 height 22
click at [559, 154] on button "Save & Close" at bounding box center [574, 152] width 79 height 24
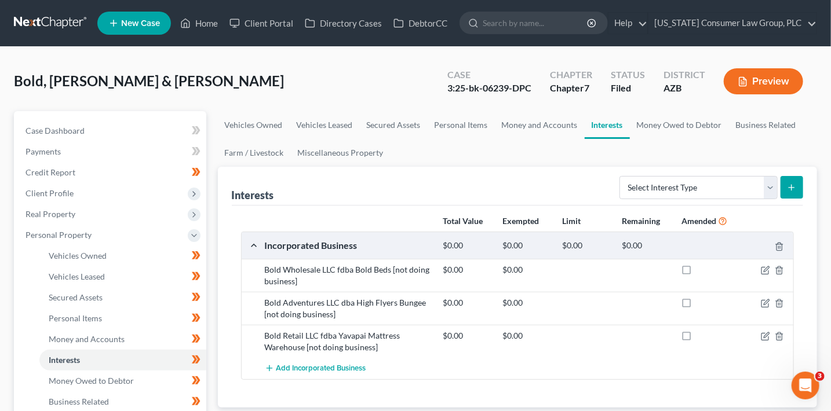
click at [413, 301] on div "Bold Adventures LLC dba High Flyers Bungee [not doing business]" at bounding box center [348, 308] width 178 height 23
click at [767, 302] on icon "button" at bounding box center [766, 302] width 5 height 5
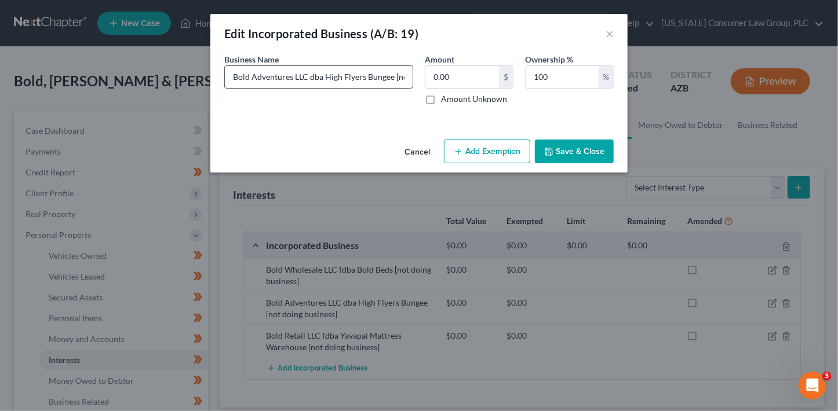
click at [309, 78] on input "Bold Adventures LLC dba High Flyers Bungee [not doing business]" at bounding box center [319, 77] width 188 height 22
type input "Bold Adventures LLC fdba High Flyers Bungee [not doing business]"
click at [583, 153] on button "Save & Close" at bounding box center [574, 152] width 79 height 24
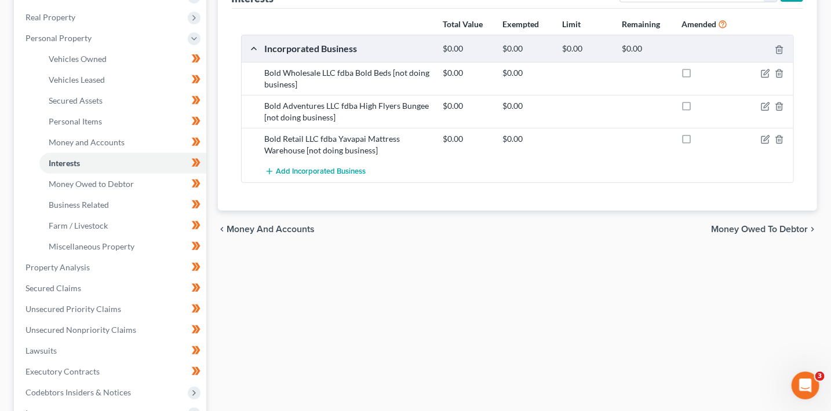
scroll to position [199, 0]
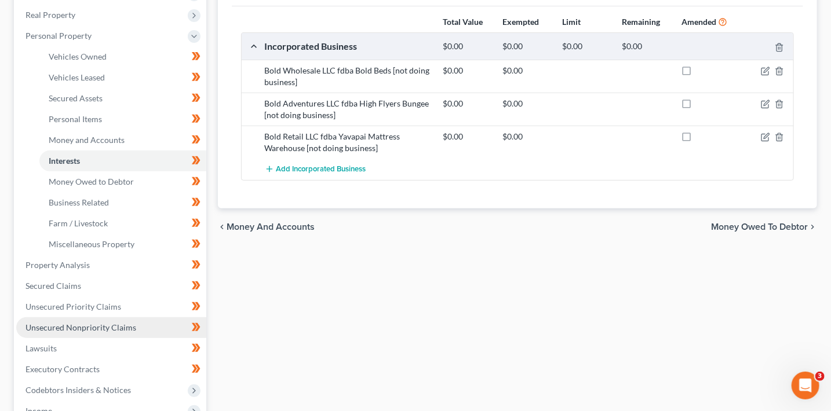
click at [127, 329] on span "Unsecured Nonpriority Claims" at bounding box center [80, 328] width 111 height 10
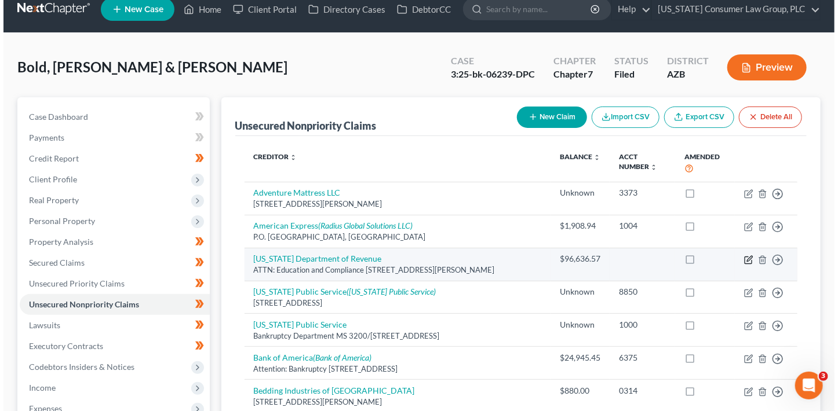
scroll to position [24, 0]
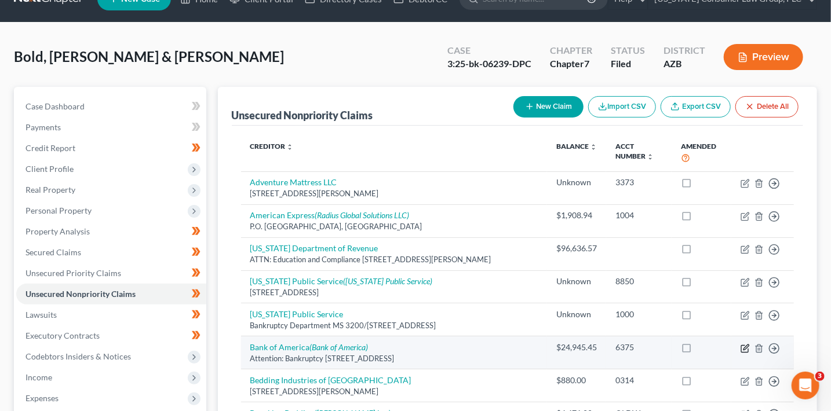
click at [748, 349] on icon "button" at bounding box center [744, 348] width 7 height 7
select select "35"
select select "14"
select select "3"
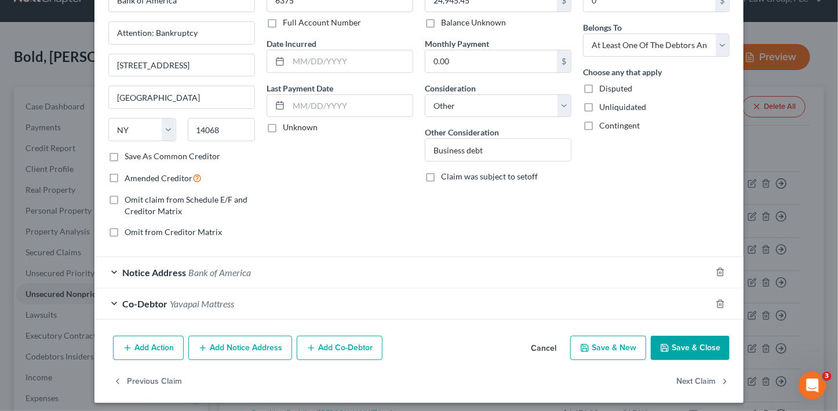
scroll to position [81, 0]
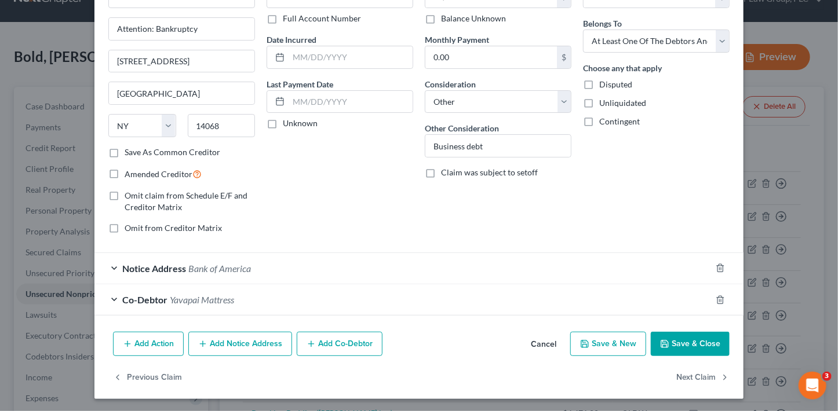
click at [260, 301] on div "Co-Debtor Yavapai Mattress" at bounding box center [402, 300] width 617 height 31
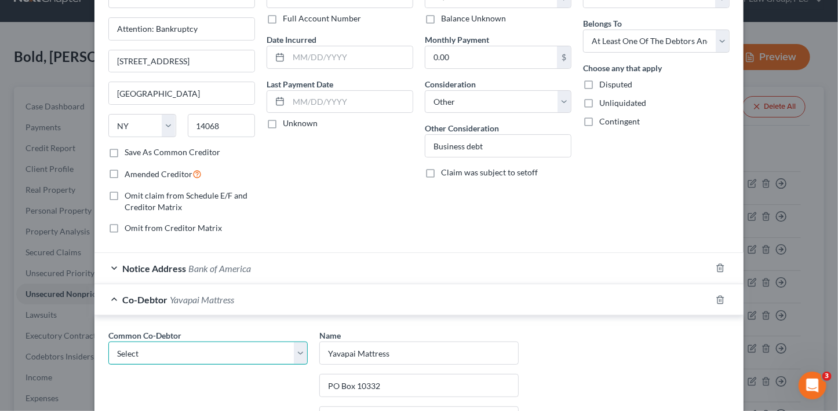
click at [199, 342] on select "Select Bold Retail, LLC Bold Beds Yavapai Mattress Bold Adventures, LLC dba Hig…" at bounding box center [207, 353] width 199 height 23
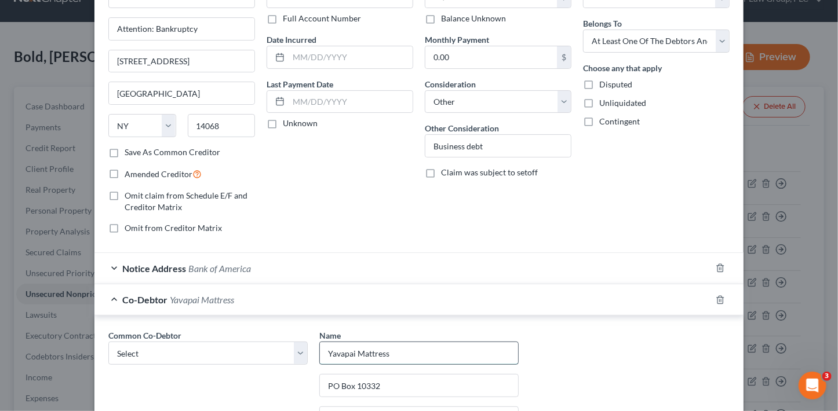
click at [327, 355] on input "Yavapai Mattress" at bounding box center [419, 353] width 198 height 22
click at [249, 349] on select "Select Bold Retail, LLC Bold Beds Yavapai Mattress Bold Adventures, LLC dba Hig…" at bounding box center [207, 353] width 199 height 23
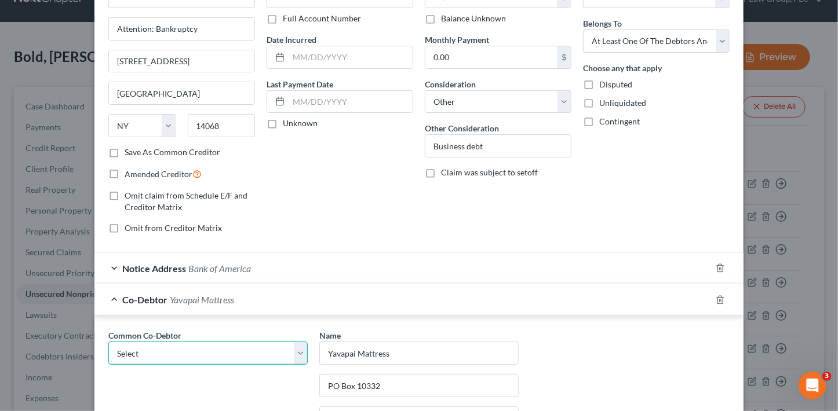
select select "0"
click at [108, 342] on select "Select Bold Retail, LLC Bold Beds Yavapai Mattress Bold Adventures, LLC dba Hig…" at bounding box center [207, 353] width 199 height 23
type input "Bold Retail, LLC"
type input "6443 E. Copper Hill Drive"
type input "Prescott Valley"
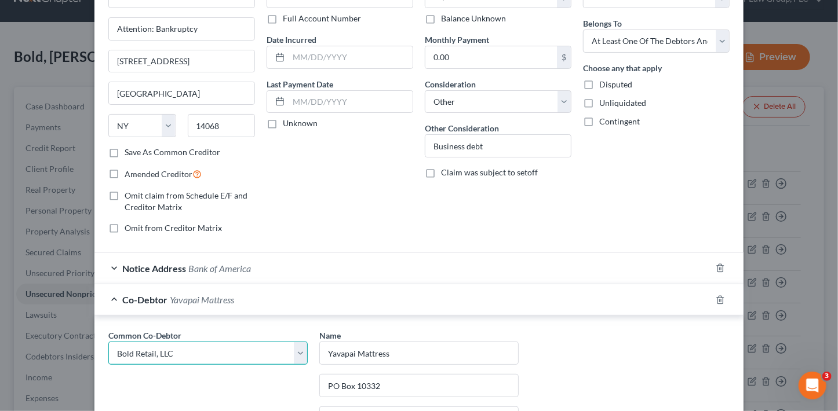
type input "86314"
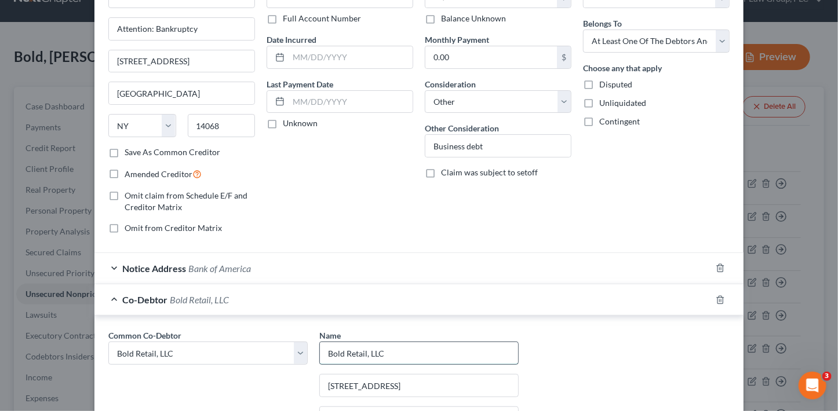
click at [455, 358] on input "Bold Retail, LLC" at bounding box center [419, 353] width 198 height 22
type input "Bold Retail, LLC dba Yavapai Mattress"
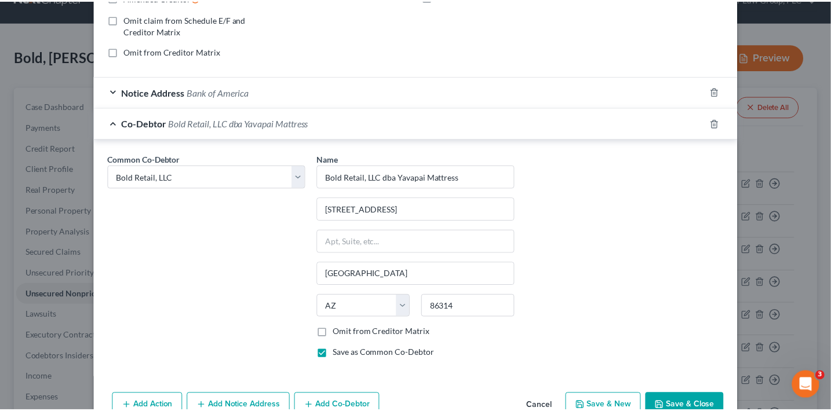
scroll to position [318, 0]
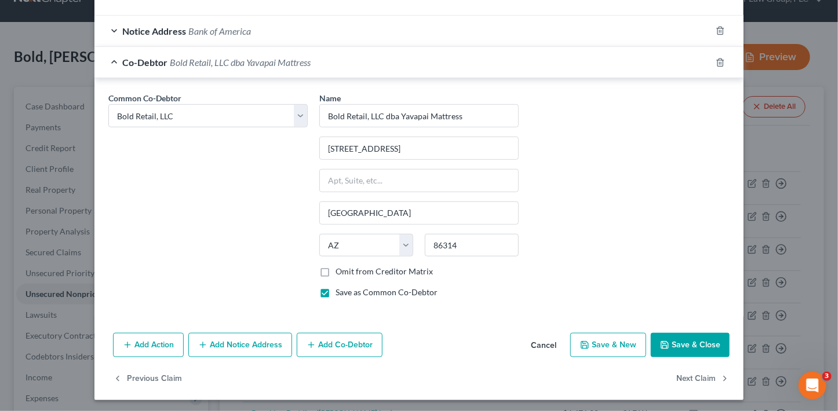
click at [677, 345] on button "Save & Close" at bounding box center [690, 345] width 79 height 24
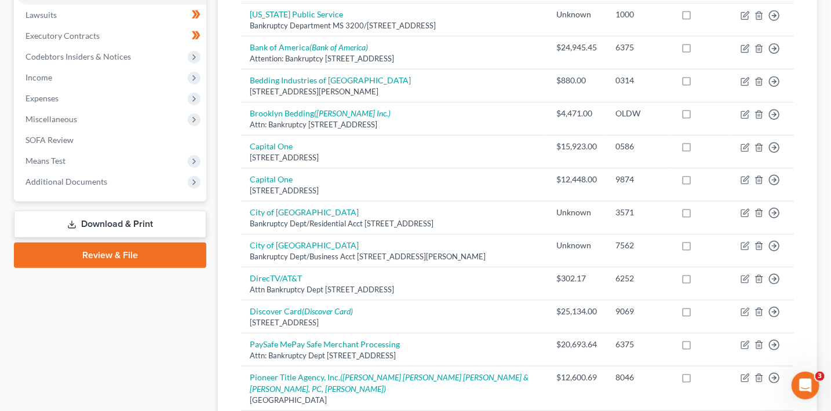
scroll to position [266, 0]
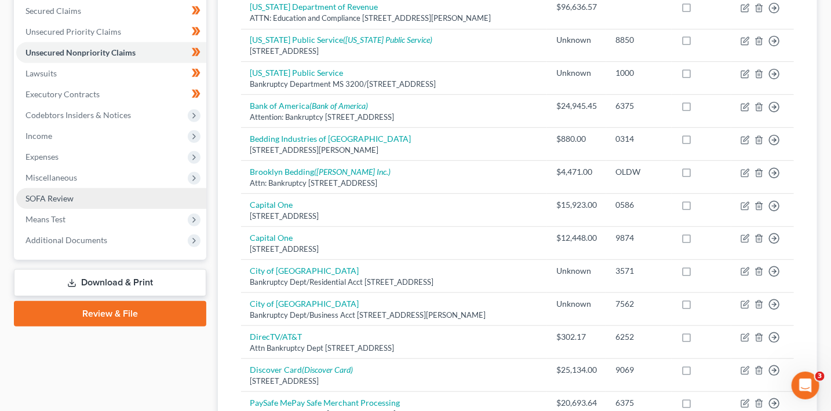
click at [73, 198] on span "SOFA Review" at bounding box center [49, 199] width 48 height 10
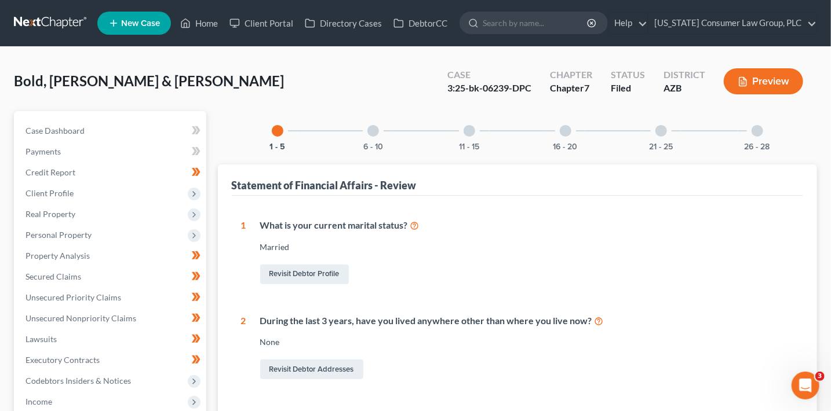
click at [473, 134] on div at bounding box center [470, 131] width 12 height 12
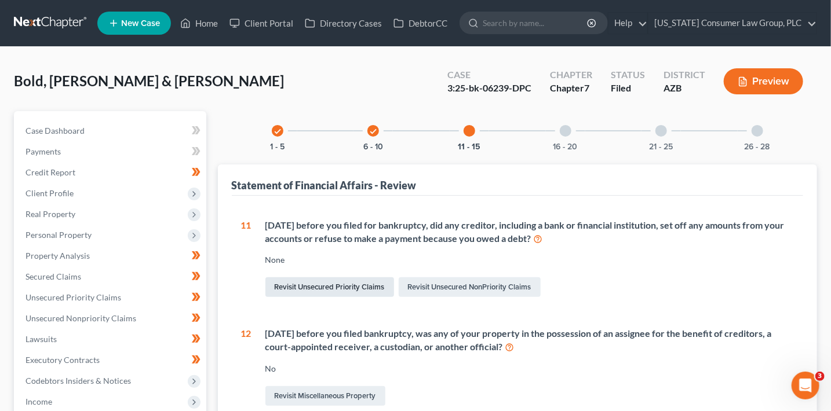
click at [349, 280] on link "Revisit Unsecured Priority Claims" at bounding box center [329, 288] width 129 height 20
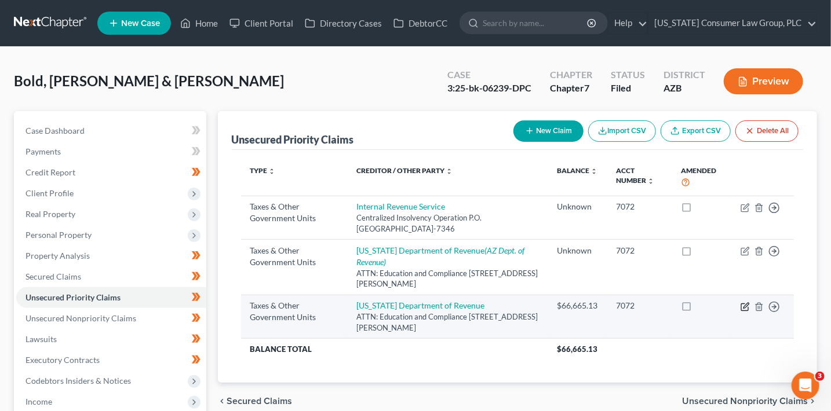
click at [745, 305] on icon "button" at bounding box center [745, 305] width 5 height 5
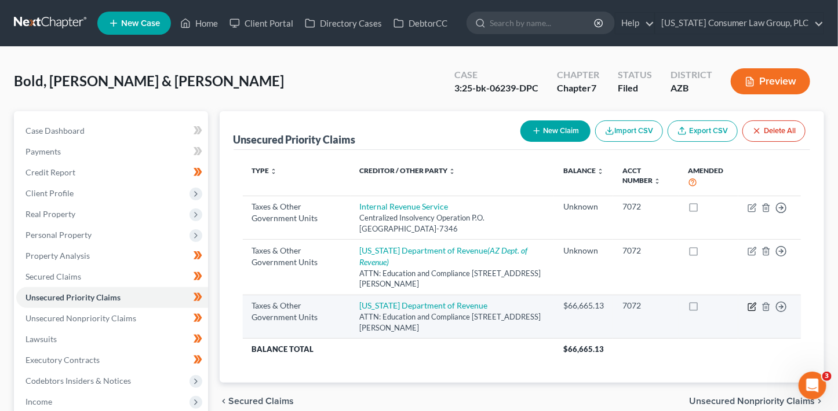
select select "2"
select select "3"
select select "2"
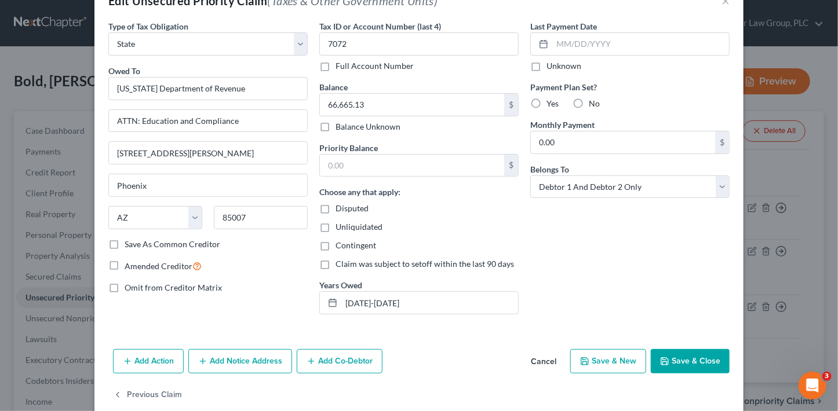
scroll to position [51, 0]
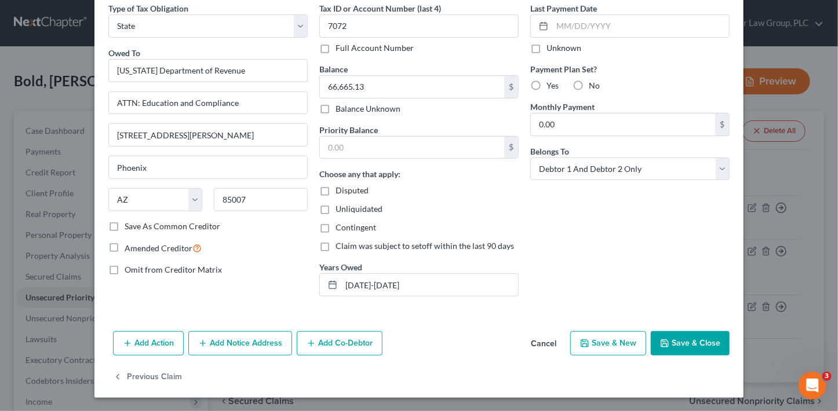
click at [153, 343] on button "Add Action" at bounding box center [148, 343] width 71 height 24
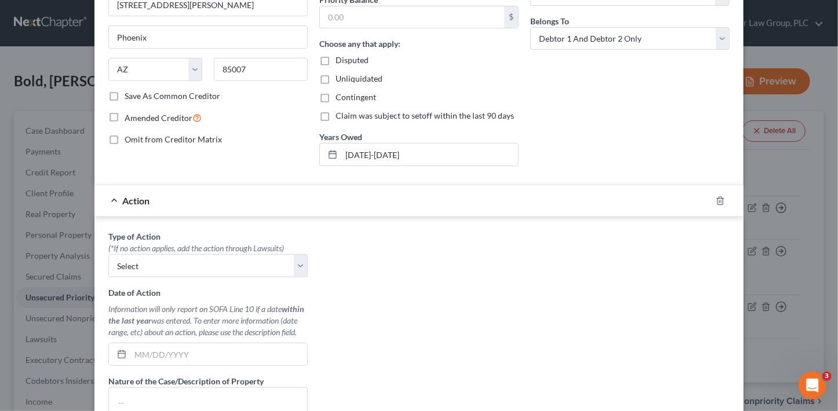
scroll to position [187, 0]
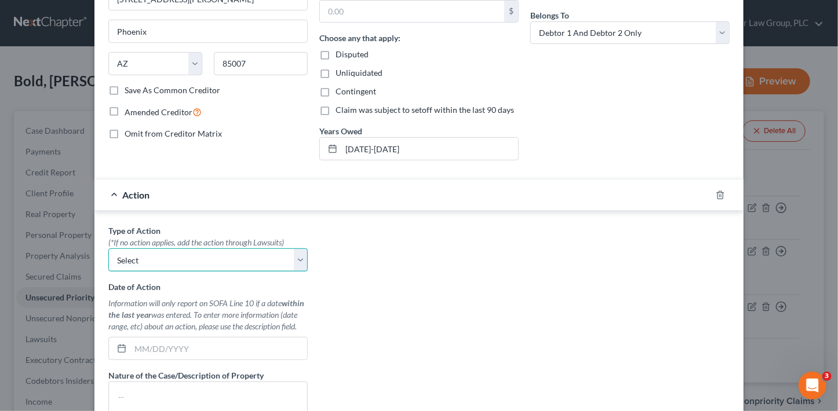
click at [166, 261] on select "Select Repossession Garnishment Foreclosure Personal Injury Attached, Seized, O…" at bounding box center [207, 260] width 199 height 23
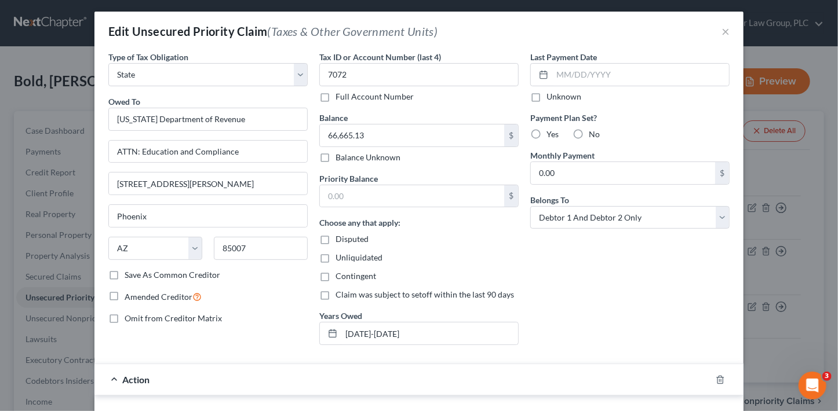
scroll to position [0, 0]
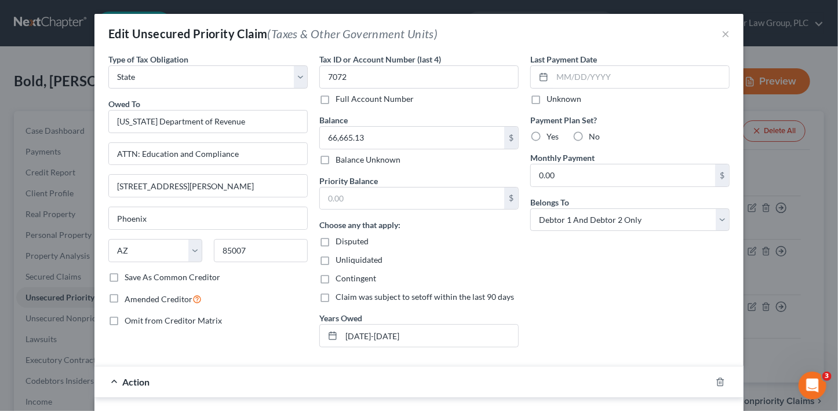
click at [336, 294] on label "Claim was subject to setoff within the last 90 days" at bounding box center [425, 297] width 178 height 12
click at [340, 294] on input "Claim was subject to setoff within the last 90 days" at bounding box center [344, 295] width 8 height 8
checkbox input "true"
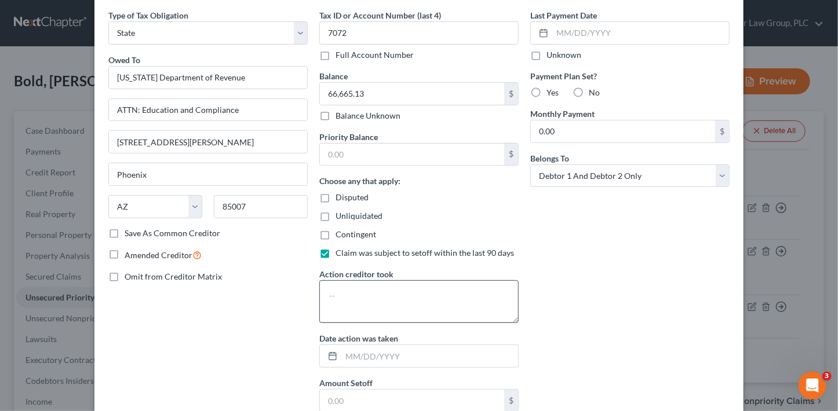
scroll to position [53, 0]
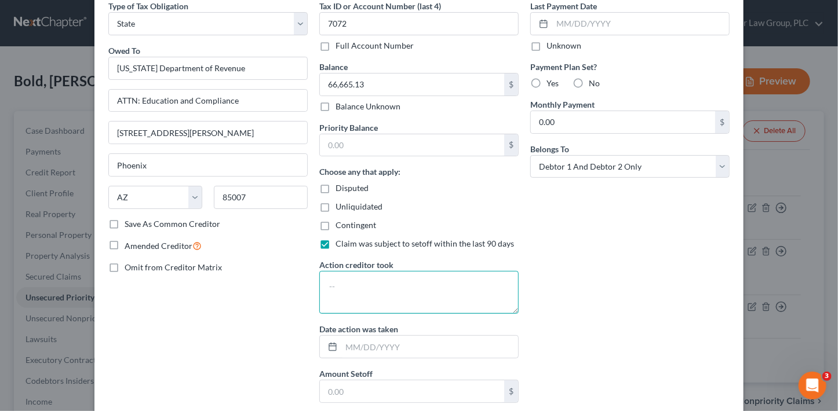
click at [366, 276] on textarea at bounding box center [418, 292] width 199 height 43
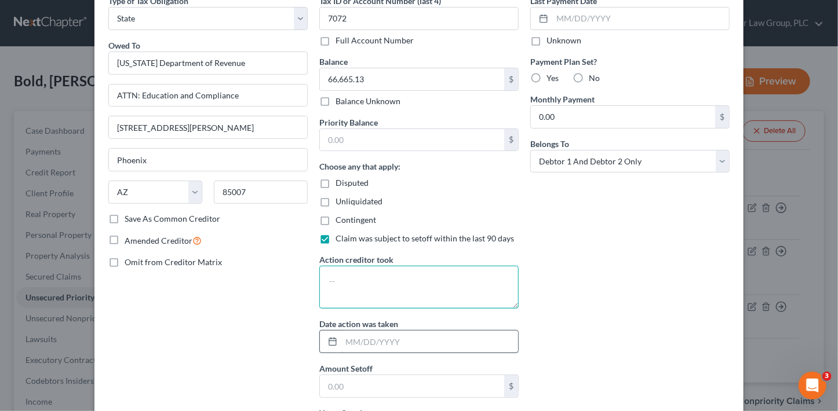
scroll to position [65, 0]
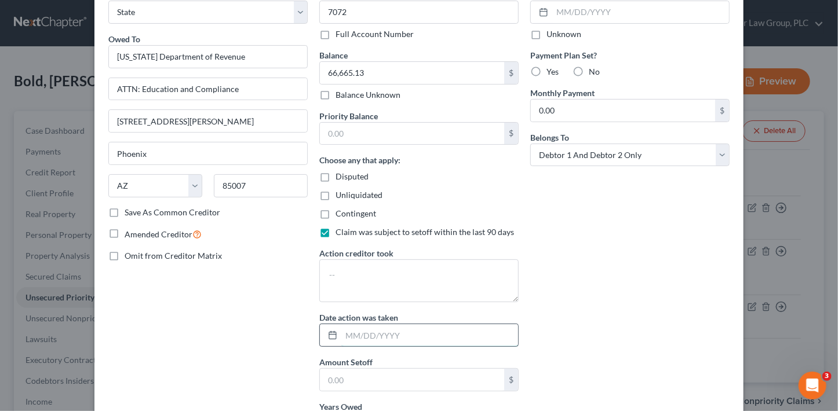
click at [380, 330] on input "text" at bounding box center [429, 336] width 177 height 22
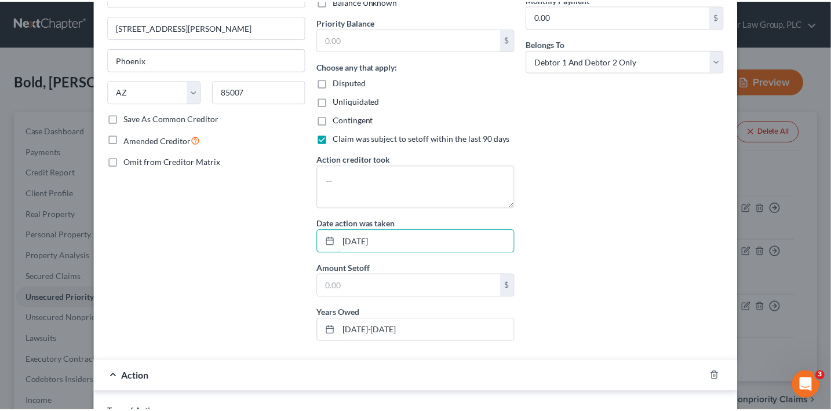
scroll to position [160, 0]
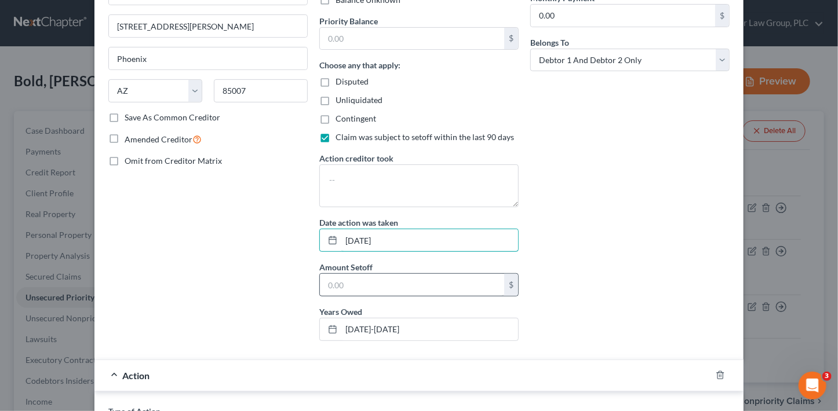
type input "06/01/2025"
click at [346, 284] on input "text" at bounding box center [412, 285] width 184 height 22
type input "10,764.03"
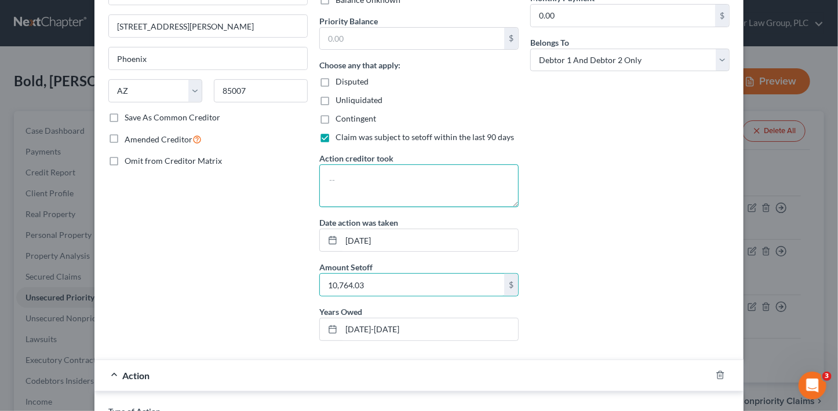
click at [366, 194] on textarea at bounding box center [418, 186] width 199 height 43
type textarea "Creditor took two set-off payments for #8,418.43 and $2,345.60"
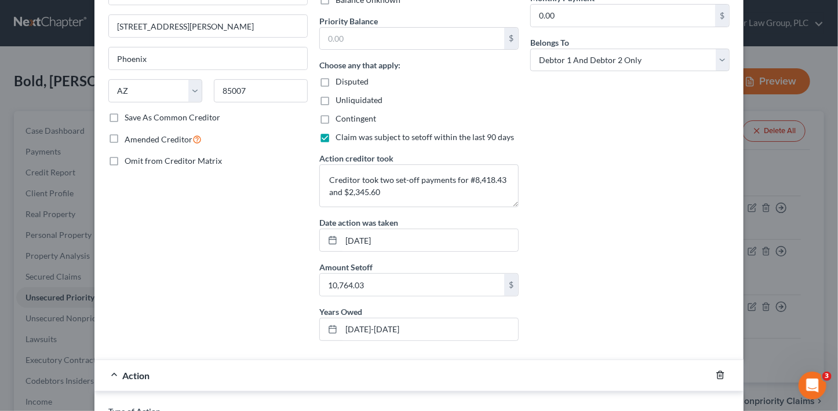
click at [717, 373] on icon "button" at bounding box center [720, 375] width 9 height 9
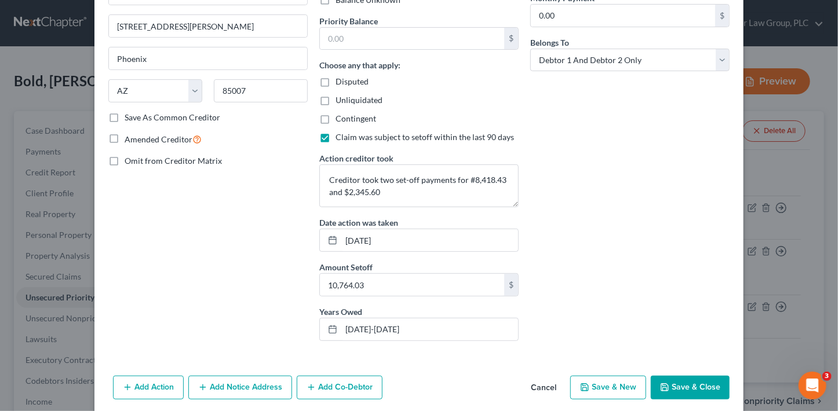
click at [701, 391] on button "Save & Close" at bounding box center [690, 388] width 79 height 24
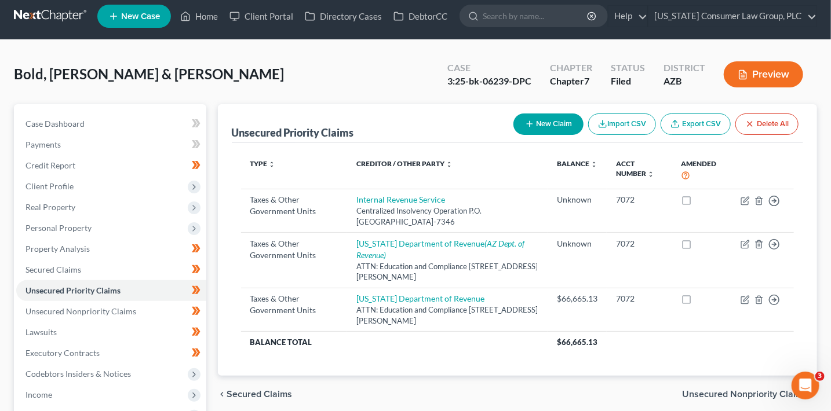
scroll to position [7, 0]
click at [130, 315] on span "Unsecured Nonpriority Claims" at bounding box center [80, 312] width 111 height 10
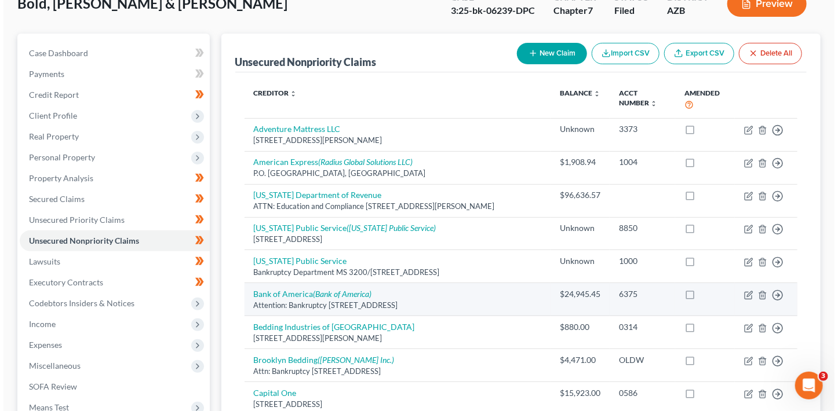
scroll to position [78, 0]
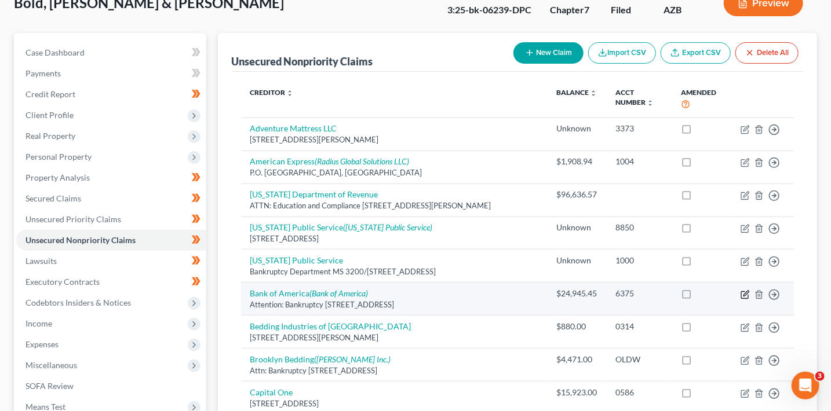
click at [744, 293] on icon "button" at bounding box center [745, 293] width 5 height 5
select select "35"
select select "14"
select select "3"
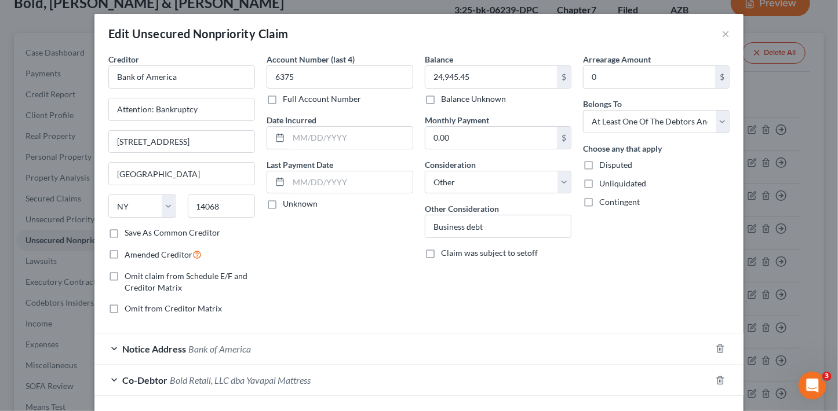
click at [515, 257] on label "Claim was subject to setoff" at bounding box center [489, 253] width 97 height 12
click at [453, 255] on input "Claim was subject to setoff" at bounding box center [450, 251] width 8 height 8
checkbox input "true"
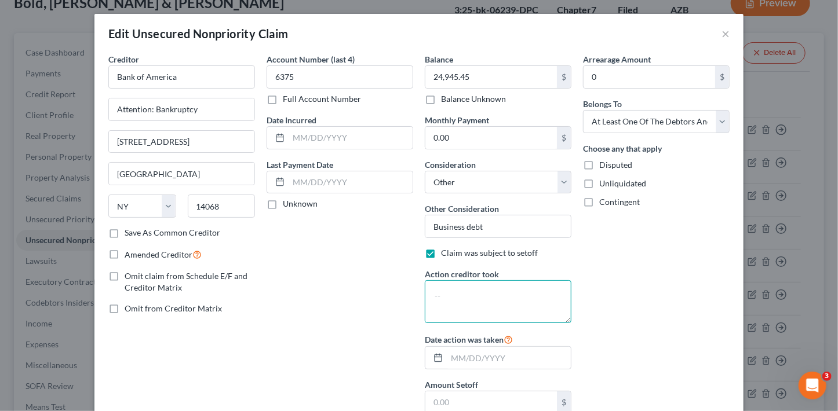
click at [495, 301] on textarea at bounding box center [498, 301] width 147 height 43
type textarea "B"
drag, startPoint x: 545, startPoint y: 295, endPoint x: 417, endPoint y: 297, distance: 127.5
click at [419, 297] on div "Balance 24,945.45 $ Balance Unknown Balance Undetermined 24,945.45 $ Balance Un…" at bounding box center [498, 238] width 158 height 370
paste textarea "union offset checking account balance against credit card debt."
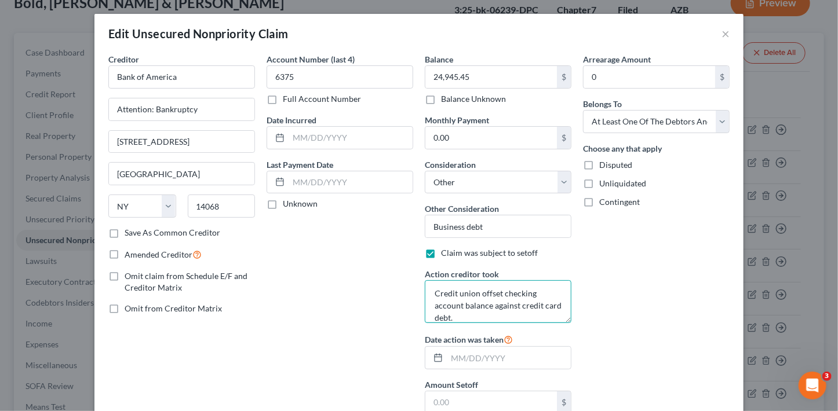
scroll to position [0, 0]
drag, startPoint x: 479, startPoint y: 294, endPoint x: 413, endPoint y: 286, distance: 65.9
click at [413, 286] on div "Creditor * Bank of America Attention: Bankruptcy 475 Cross Point Pkwy, PO Box 9…" at bounding box center [419, 238] width 633 height 370
type textarea "Bank offset checking account balance against credit card debt."
click at [473, 294] on textarea "Bank offset checking account balance against credit card debt." at bounding box center [498, 301] width 147 height 43
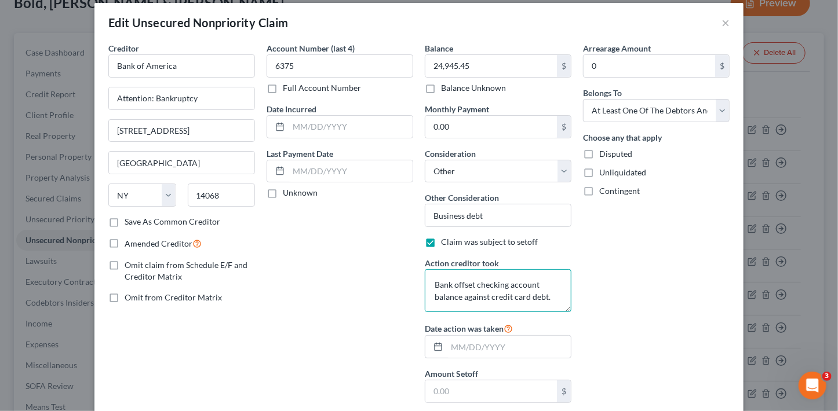
scroll to position [12, 0]
click at [500, 351] on input "text" at bounding box center [509, 347] width 124 height 22
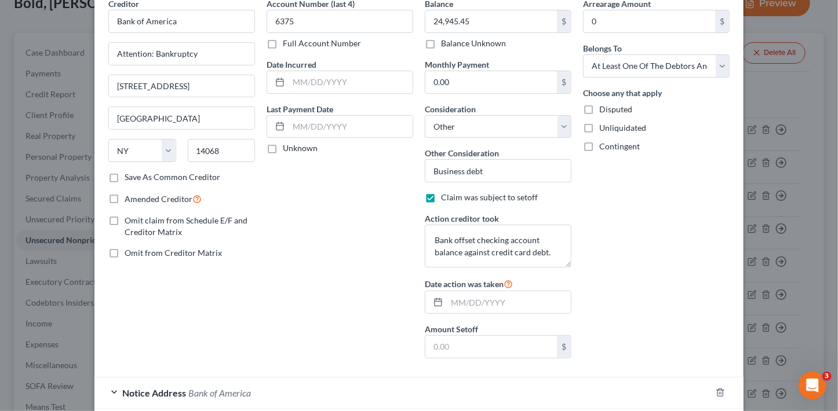
scroll to position [93, 0]
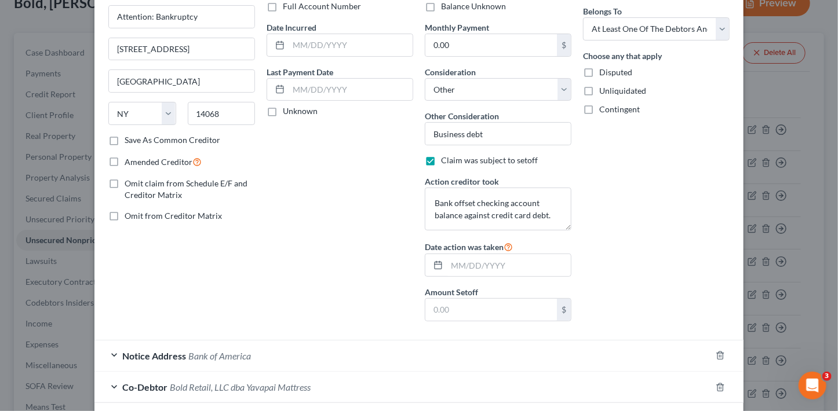
click at [441, 160] on label "Claim was subject to setoff" at bounding box center [489, 161] width 97 height 12
click at [446, 160] on input "Claim was subject to setoff" at bounding box center [450, 159] width 8 height 8
checkbox input "false"
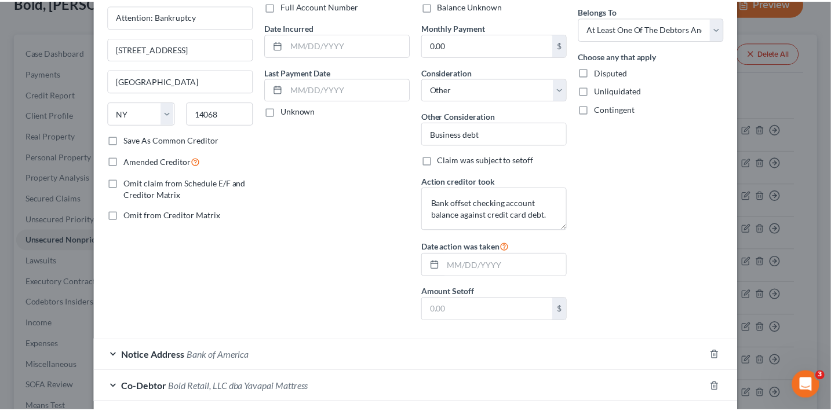
scroll to position [81, 0]
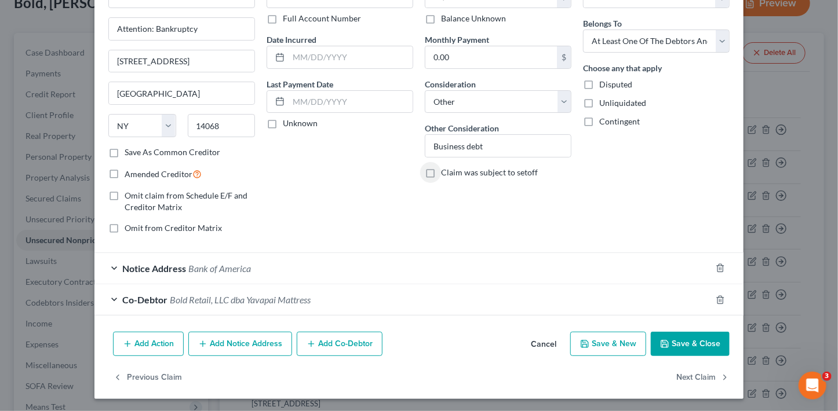
click at [706, 346] on button "Save & Close" at bounding box center [690, 344] width 79 height 24
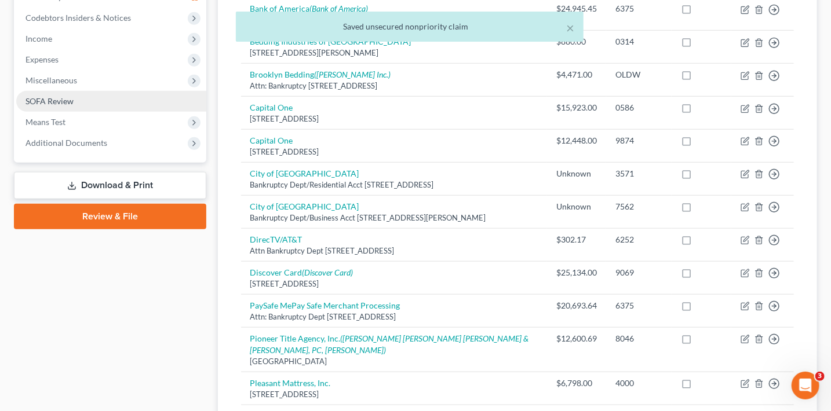
scroll to position [293, 0]
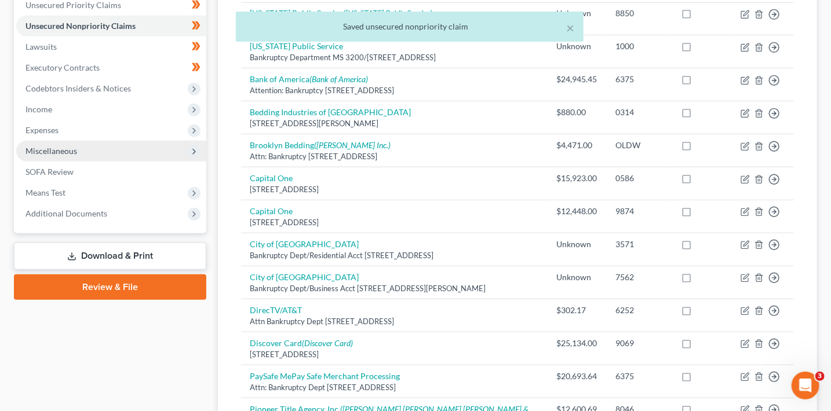
click at [74, 150] on span "Miscellaneous" at bounding box center [51, 151] width 52 height 10
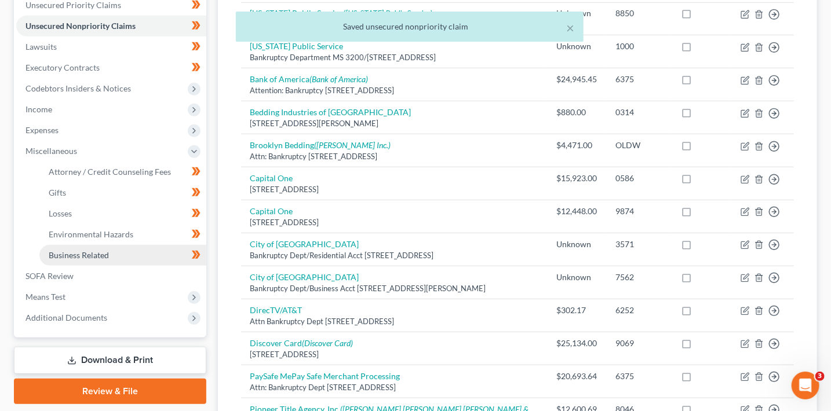
click at [118, 257] on link "Business Related" at bounding box center [122, 255] width 167 height 21
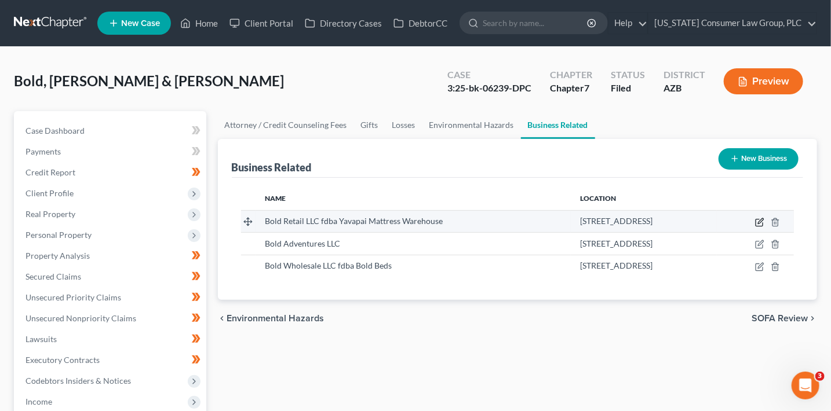
click at [760, 224] on icon "button" at bounding box center [759, 222] width 9 height 9
select select "member"
select select "3"
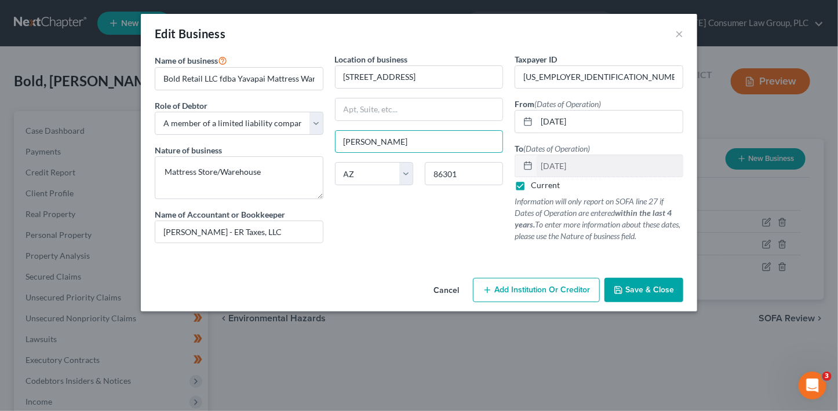
drag, startPoint x: 398, startPoint y: 140, endPoint x: 330, endPoint y: 131, distance: 67.9
click at [330, 131] on div "Location of business 6443 E. Copper Hill Dr. Chandler State AL AK AR AZ CA CO C…" at bounding box center [419, 152] width 180 height 199
type input "Prescott Valley"
click at [531, 185] on label "Current" at bounding box center [545, 186] width 29 height 12
click at [535, 185] on input "Current" at bounding box center [539, 184] width 8 height 8
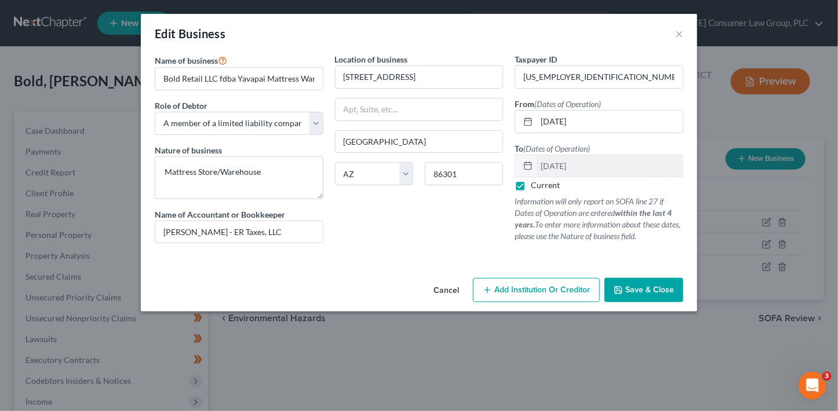
checkbox input "false"
click at [572, 164] on input "12/31/2024" at bounding box center [610, 166] width 146 height 22
drag, startPoint x: 595, startPoint y: 165, endPoint x: 511, endPoint y: 155, distance: 85.2
click at [511, 155] on div "Taxpayer ID 83-4548767 From (Dates of Operation) 08/01/2019 To (Dates of Operat…" at bounding box center [599, 152] width 180 height 199
type input "08/31/2025"
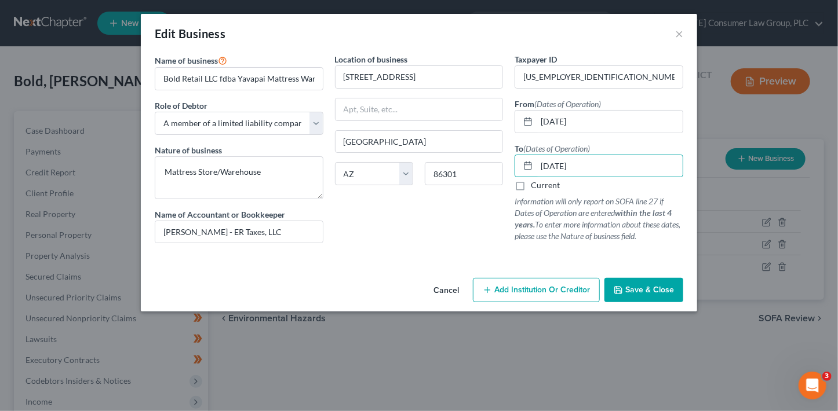
click at [449, 254] on div at bounding box center [419, 257] width 540 height 9
click at [663, 292] on span "Save & Close" at bounding box center [649, 290] width 49 height 10
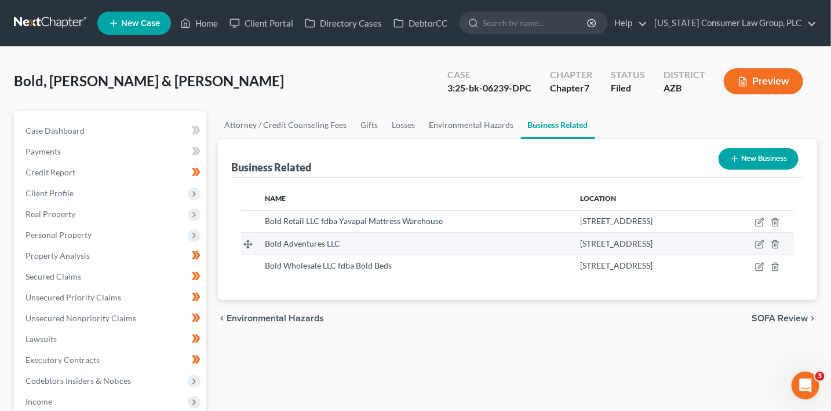
click at [708, 247] on div "17470 N. Pacesetter Way, Scottsdale, AZ 85255" at bounding box center [643, 244] width 127 height 12
click at [758, 243] on icon "button" at bounding box center [759, 244] width 9 height 9
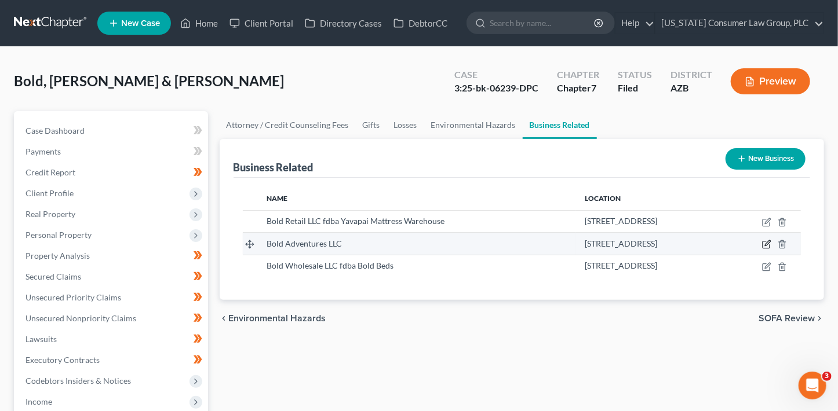
select select "member"
select select "3"
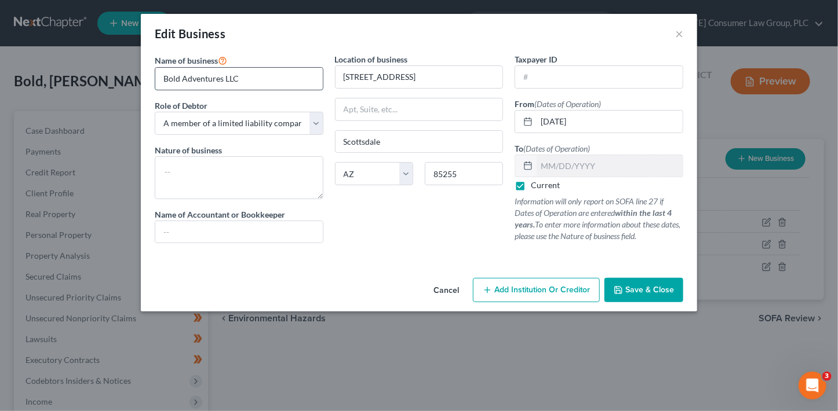
click at [279, 83] on input "Bold Adventures LLC" at bounding box center [238, 79] width 167 height 22
type input "Bold Adventures LLC fdba High Flyers Bungee [not doing business]"
click at [568, 76] on input "text" at bounding box center [598, 77] width 167 height 22
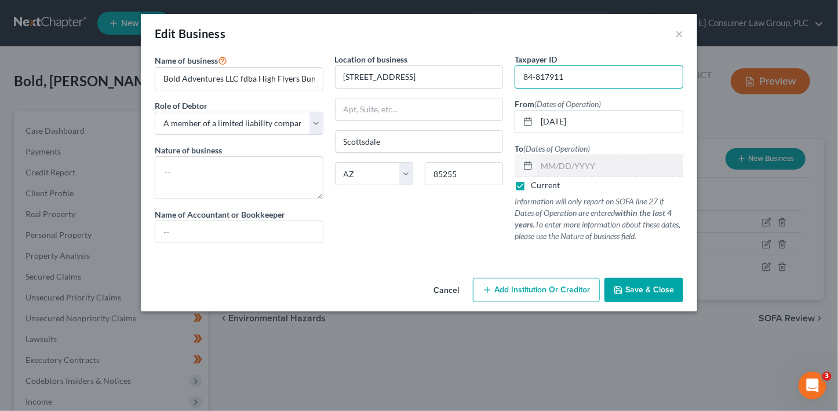
type input "84-817911"
click at [538, 184] on label "Current" at bounding box center [545, 186] width 29 height 12
click at [538, 184] on input "Current" at bounding box center [539, 184] width 8 height 8
checkbox input "false"
click at [545, 169] on input "text" at bounding box center [610, 166] width 146 height 22
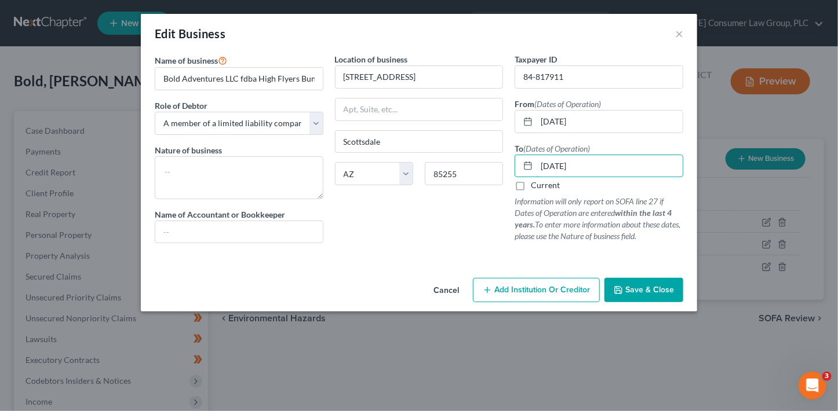
type input "06/30/2025"
click at [399, 231] on div "Location of business 17470 N. Pacesetter Way Scottsdale State AL AK AR AZ CA CO…" at bounding box center [419, 152] width 180 height 199
click at [654, 289] on span "Save & Close" at bounding box center [649, 290] width 49 height 10
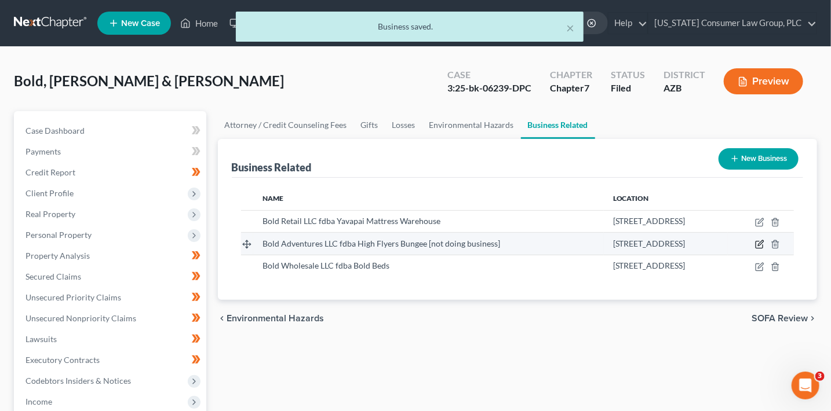
click at [763, 246] on icon "button" at bounding box center [759, 245] width 7 height 7
select select "member"
select select "3"
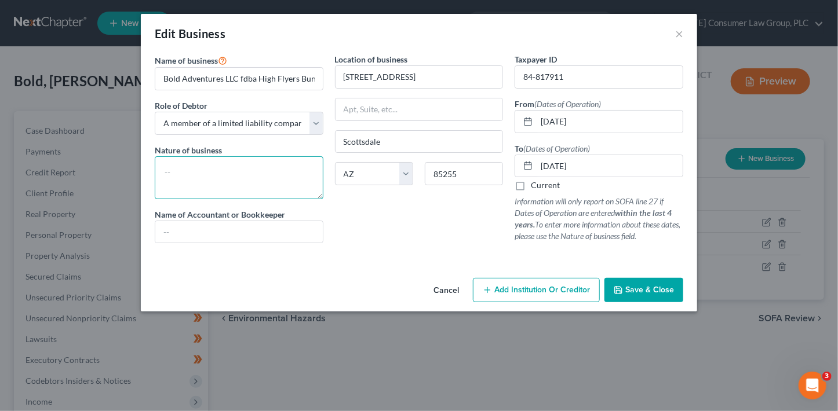
click at [275, 189] on textarea at bounding box center [239, 177] width 169 height 43
type textarea "Amusement Rides"
click at [624, 285] on button "Save & Close" at bounding box center [643, 290] width 79 height 24
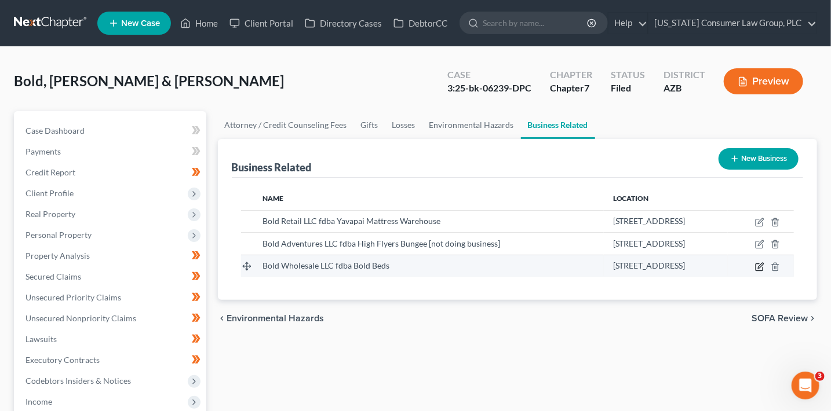
click at [761, 267] on icon "button" at bounding box center [759, 267] width 9 height 9
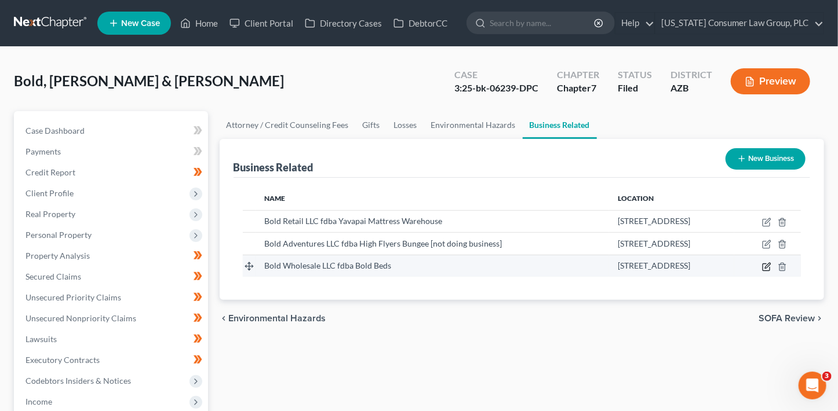
select select "member"
select select "3"
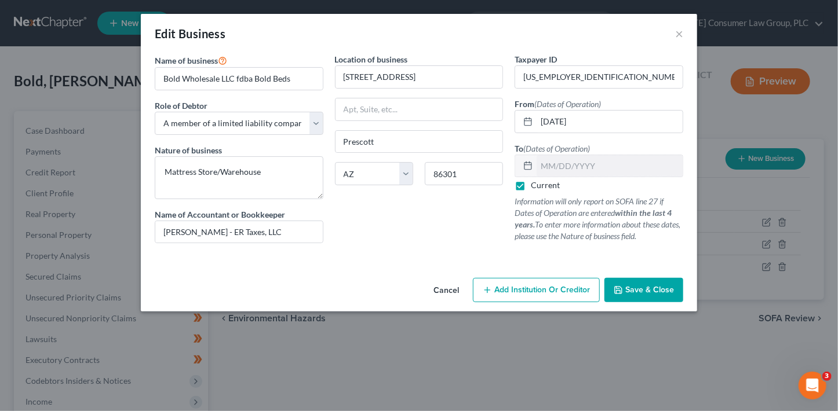
click at [542, 186] on label "Current" at bounding box center [545, 186] width 29 height 12
click at [542, 186] on input "Current" at bounding box center [539, 184] width 8 height 8
click at [545, 170] on input "text" at bounding box center [610, 166] width 146 height 22
click at [531, 189] on label "Current" at bounding box center [545, 186] width 29 height 12
click at [535, 187] on input "Current" at bounding box center [539, 184] width 8 height 8
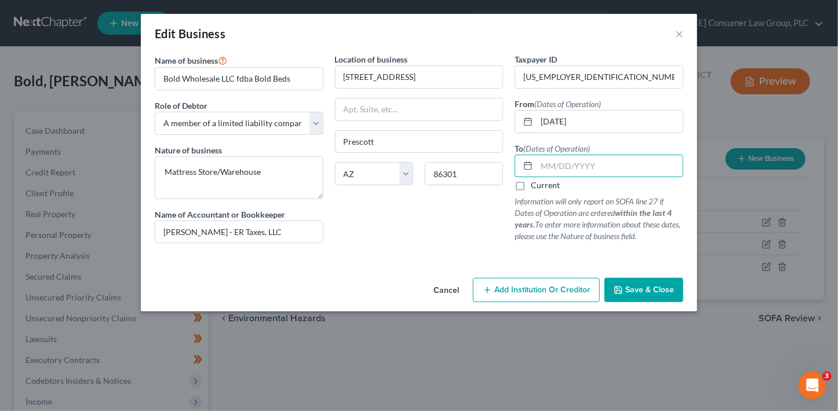
checkbox input "true"
click at [624, 280] on button "Save & Close" at bounding box center [643, 290] width 79 height 24
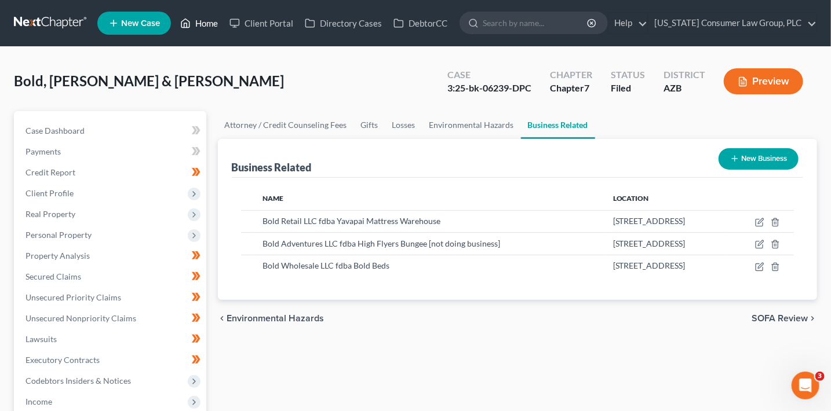
click at [209, 20] on link "Home" at bounding box center [198, 23] width 49 height 21
click at [206, 24] on link "Home" at bounding box center [198, 23] width 49 height 21
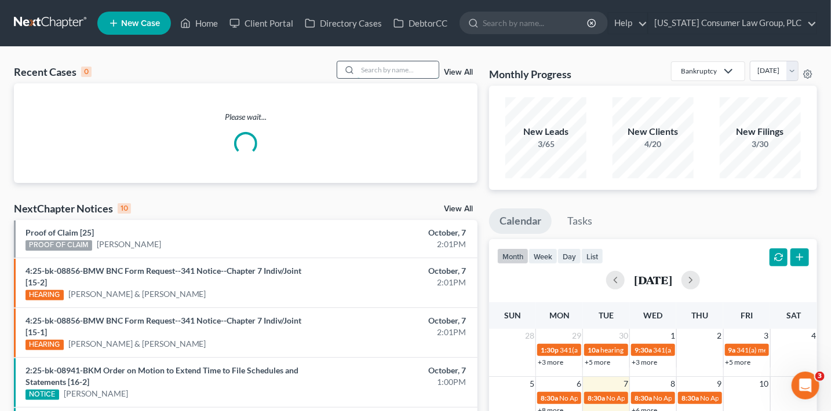
click at [386, 73] on input "search" at bounding box center [398, 69] width 81 height 17
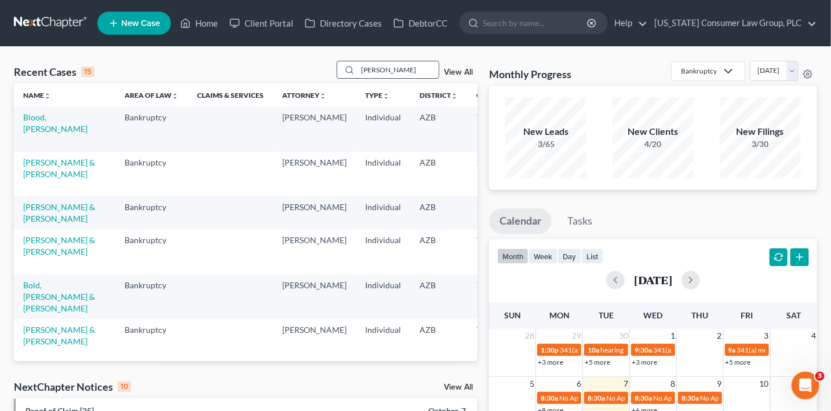
type input "BOWER"
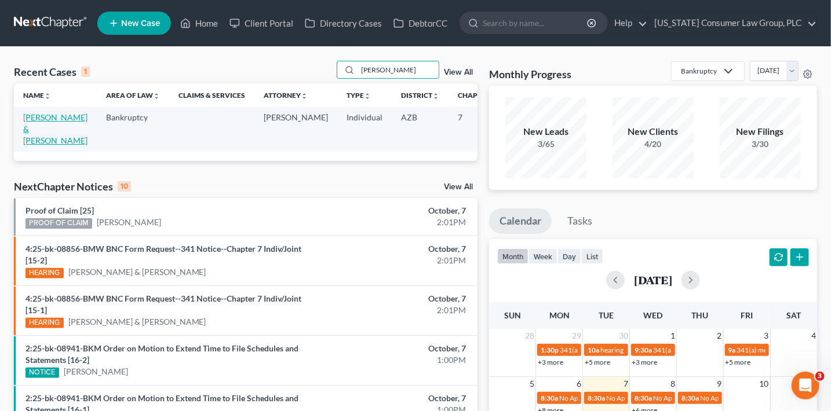
click at [32, 143] on link "[PERSON_NAME] & [PERSON_NAME]" at bounding box center [55, 128] width 64 height 33
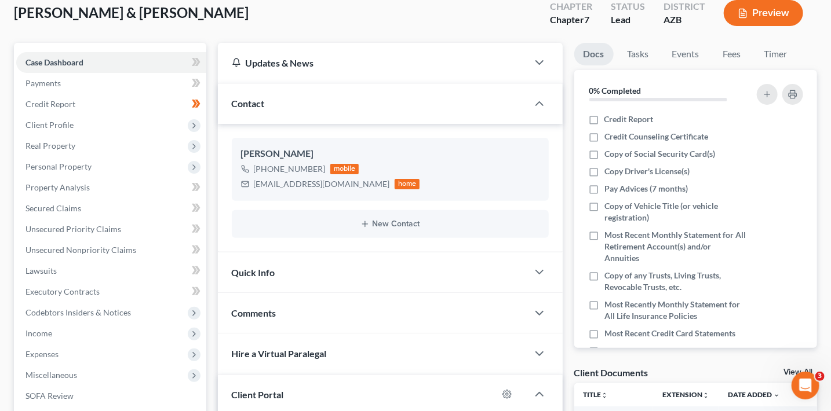
scroll to position [71, 0]
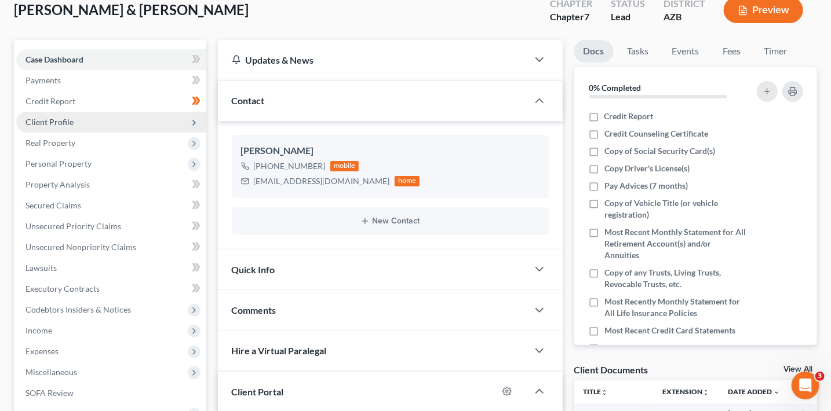
click at [61, 125] on span "Client Profile" at bounding box center [49, 122] width 48 height 10
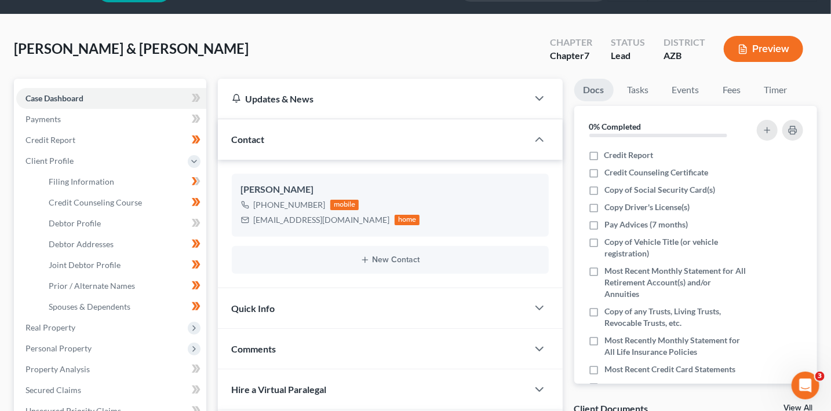
scroll to position [30, 0]
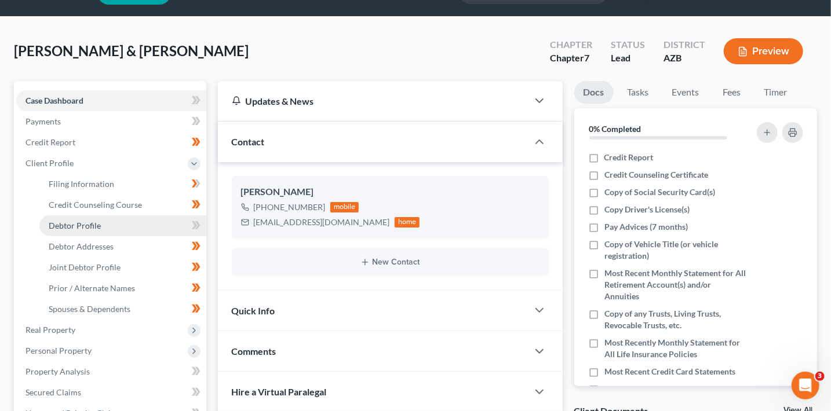
click at [114, 225] on link "Debtor Profile" at bounding box center [122, 226] width 167 height 21
select select "1"
select select "6"
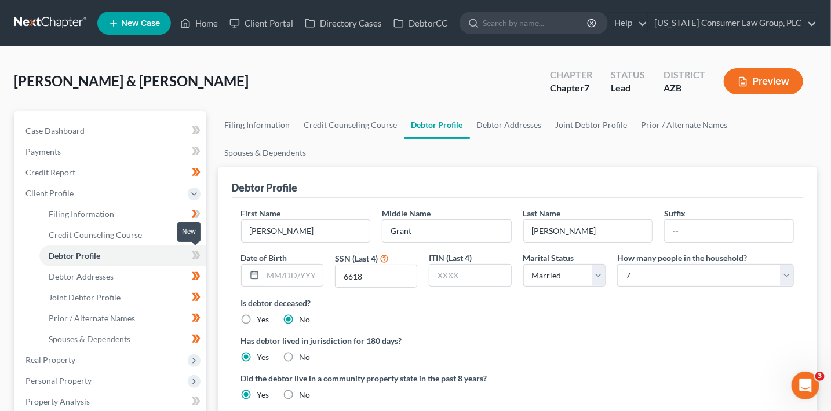
click at [194, 257] on icon at bounding box center [194, 256] width 5 height 8
click at [298, 280] on input "text" at bounding box center [293, 276] width 60 height 22
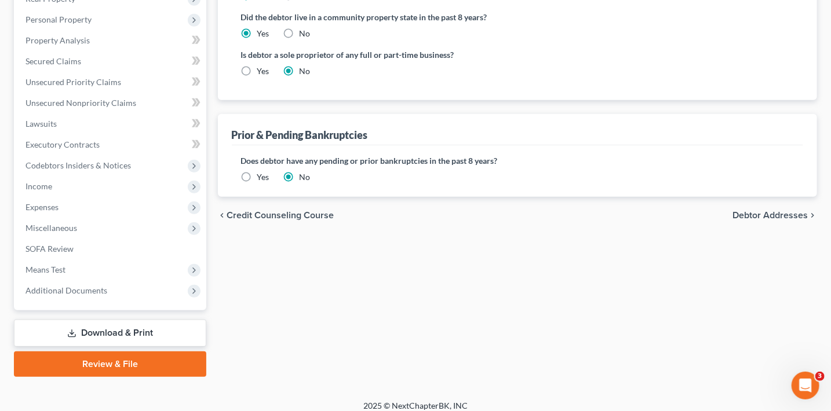
scroll to position [365, 0]
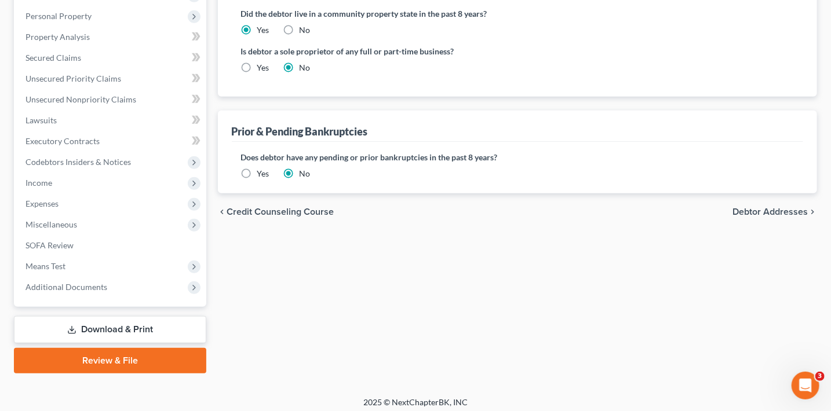
type input "04/11/1950"
click at [773, 213] on span "Debtor Addresses" at bounding box center [769, 211] width 75 height 9
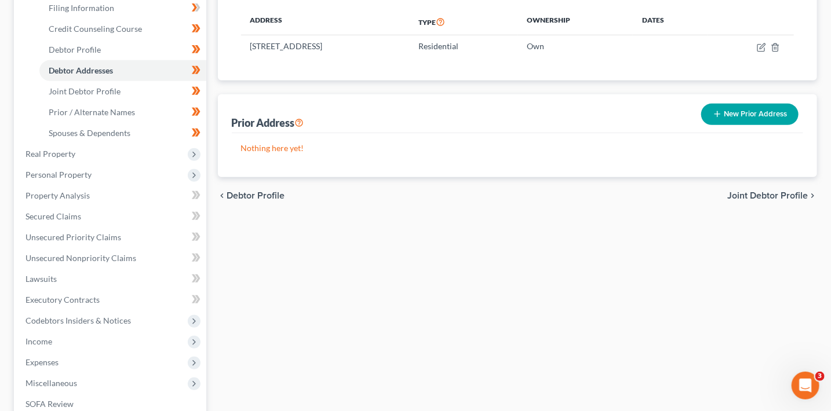
scroll to position [264, 0]
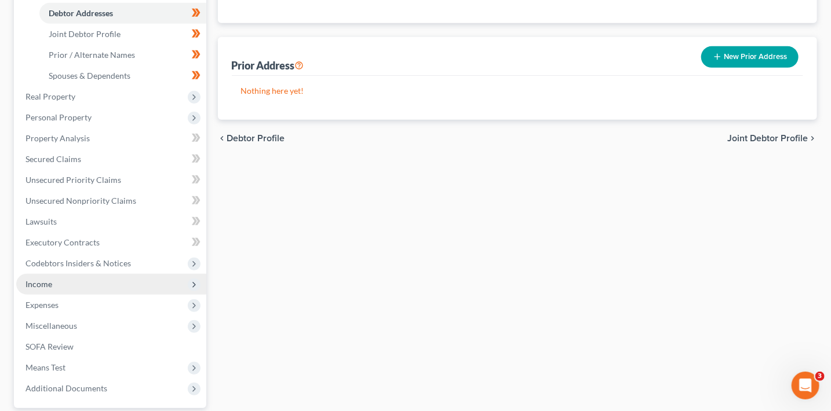
click at [56, 278] on span "Income" at bounding box center [111, 284] width 190 height 21
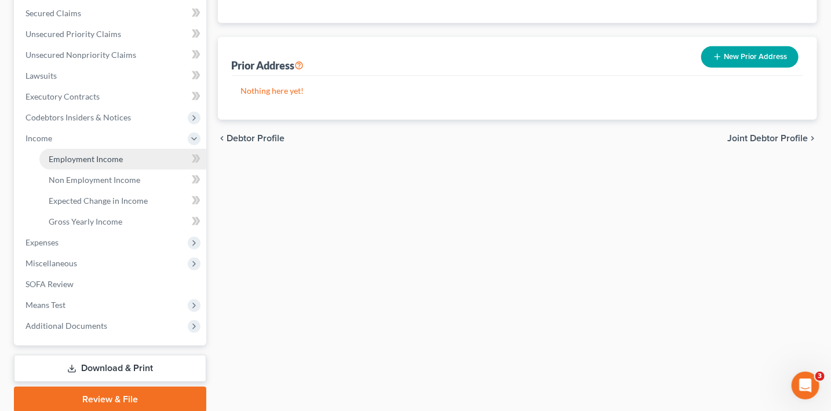
click at [110, 158] on span "Employment Income" at bounding box center [86, 159] width 74 height 10
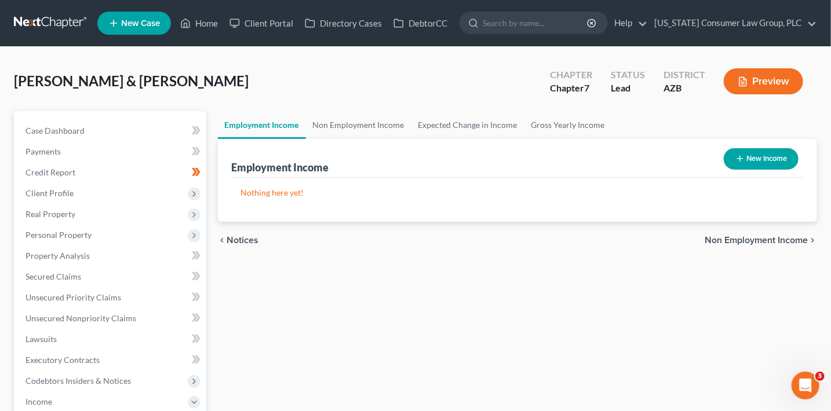
click at [774, 164] on button "New Income" at bounding box center [761, 158] width 75 height 21
select select "0"
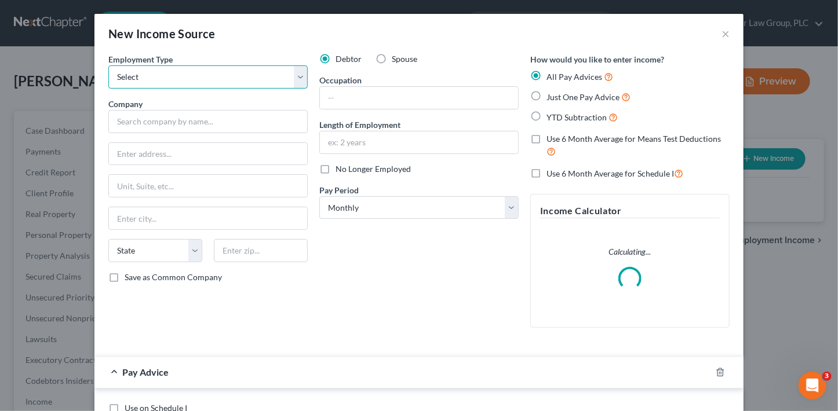
click at [269, 73] on select "Select Full or Part Time Employment Self Employment" at bounding box center [207, 76] width 199 height 23
select select "1"
click at [108, 65] on select "Select Full or Part Time Employment Self Employment" at bounding box center [207, 76] width 199 height 23
click at [205, 122] on input "text" at bounding box center [207, 121] width 199 height 23
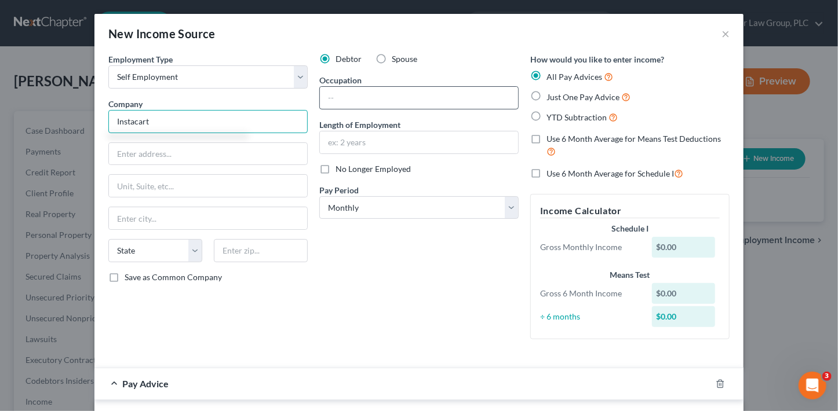
type input "Instacart"
click at [388, 88] on input "text" at bounding box center [419, 98] width 198 height 22
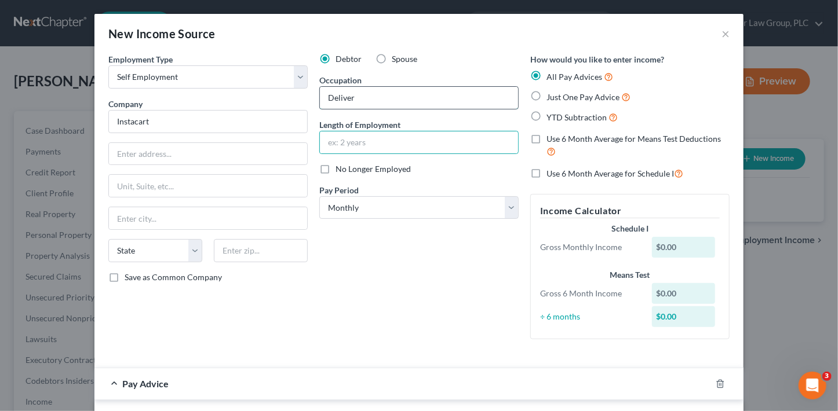
click at [377, 107] on input "Deliver" at bounding box center [419, 98] width 198 height 22
type input "Delivery"
click at [190, 125] on input "Instacart" at bounding box center [207, 121] width 199 height 23
type input "Instacart"
click at [351, 269] on div "Debtor Spouse Occupation Delivery Length of Employment No Longer Employed Pay P…" at bounding box center [419, 201] width 211 height 296
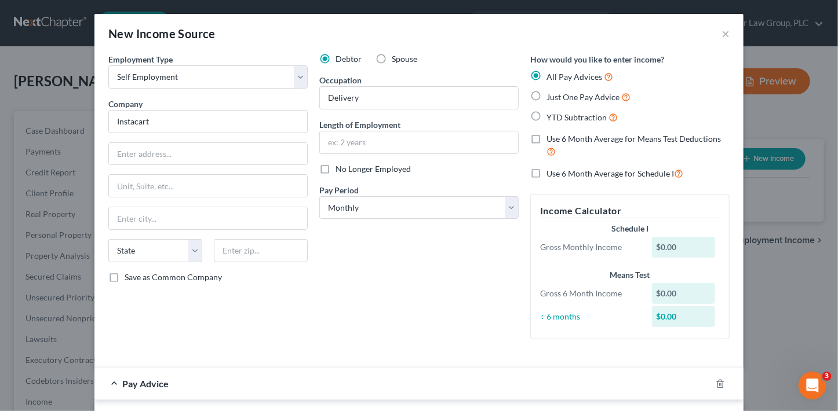
scroll to position [140, 0]
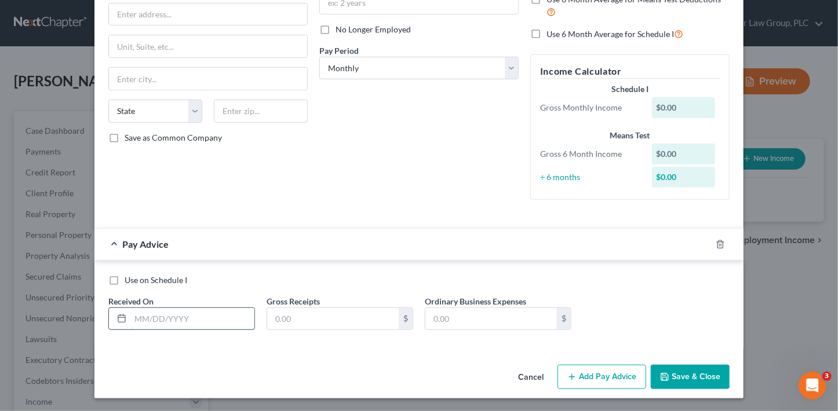
click at [212, 319] on input "text" at bounding box center [192, 319] width 124 height 22
type input "04/30/2025"
type input "659.51"
click at [605, 373] on button "Add Pay Advice" at bounding box center [601, 377] width 89 height 24
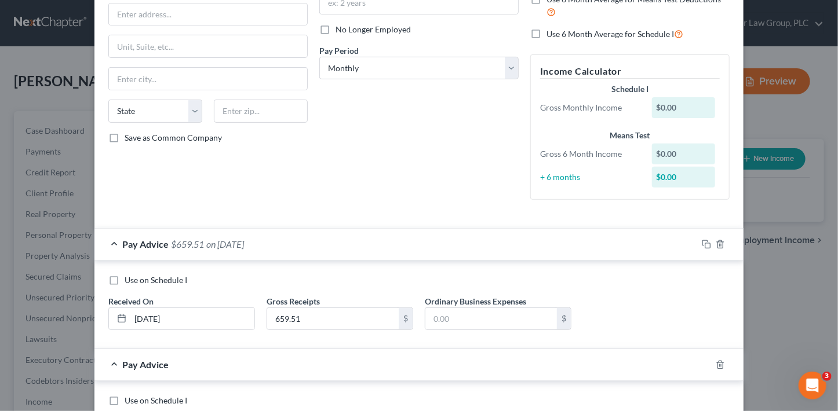
scroll to position [260, 0]
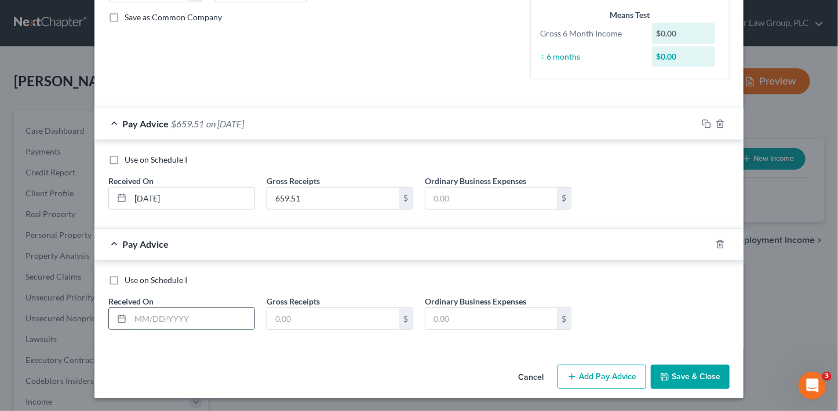
click at [152, 315] on input "text" at bounding box center [192, 319] width 124 height 22
type input "05/31/25"
type input "249.06"
click at [578, 382] on button "Add Pay Advice" at bounding box center [601, 377] width 89 height 24
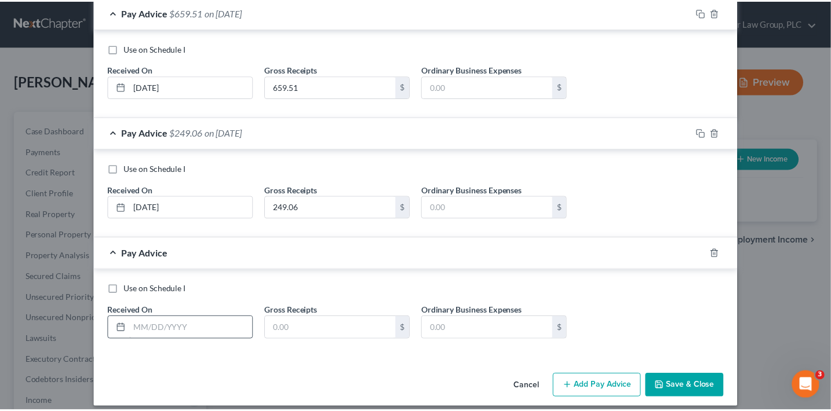
scroll to position [380, 0]
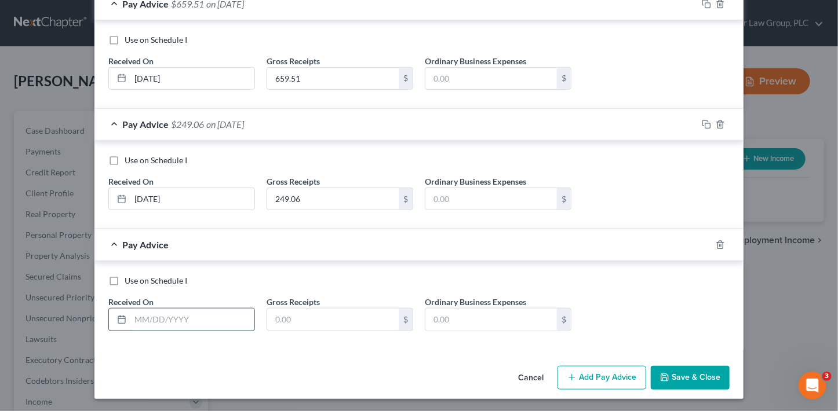
click at [149, 324] on input "text" at bounding box center [192, 320] width 124 height 22
type input "06/30/25"
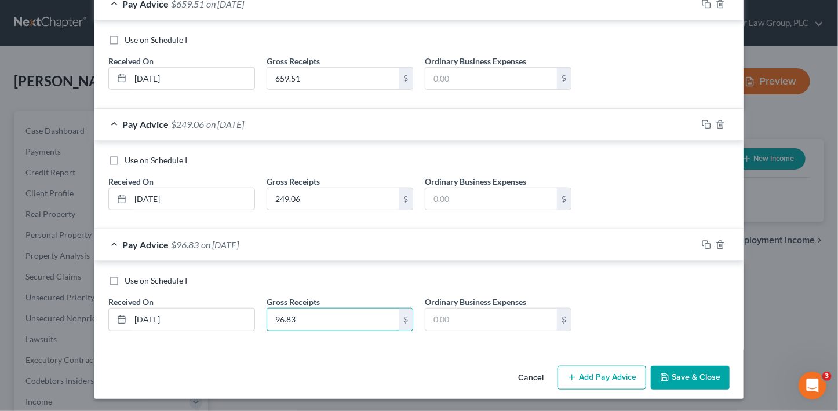
type input "96.83"
click at [695, 383] on button "Save & Close" at bounding box center [690, 378] width 79 height 24
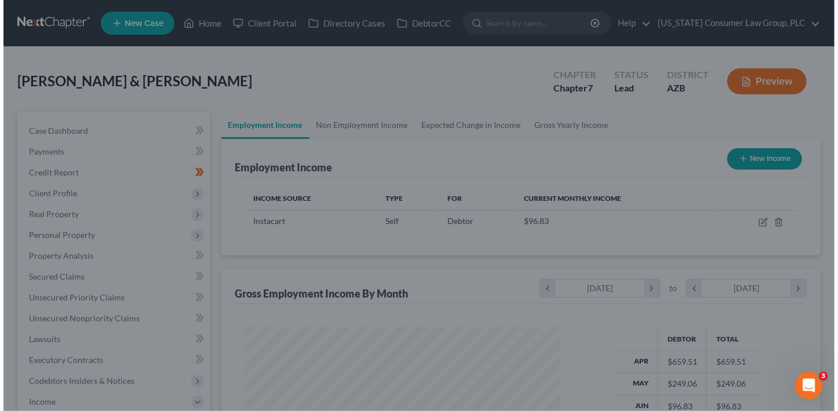
scroll to position [579291, 579162]
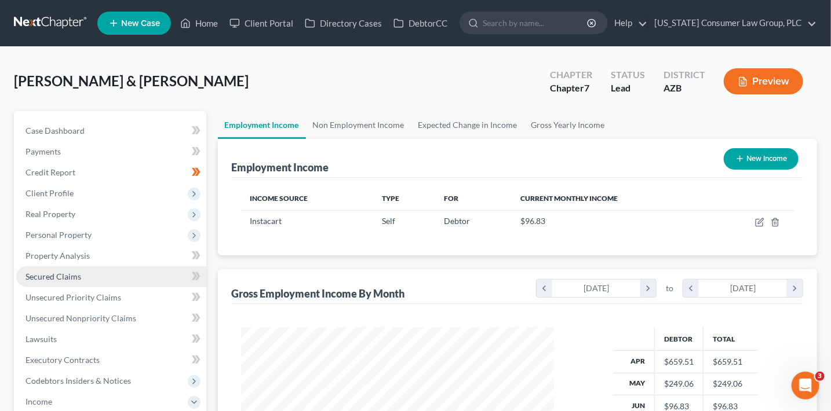
click at [72, 286] on link "Secured Claims" at bounding box center [111, 277] width 190 height 21
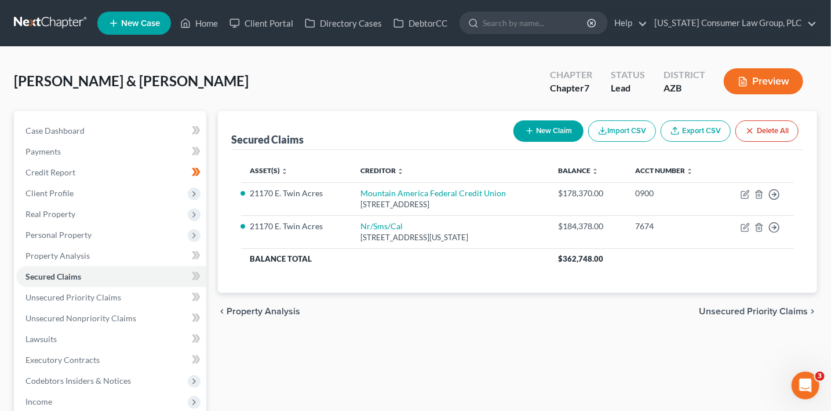
click at [552, 135] on button "New Claim" at bounding box center [548, 131] width 70 height 21
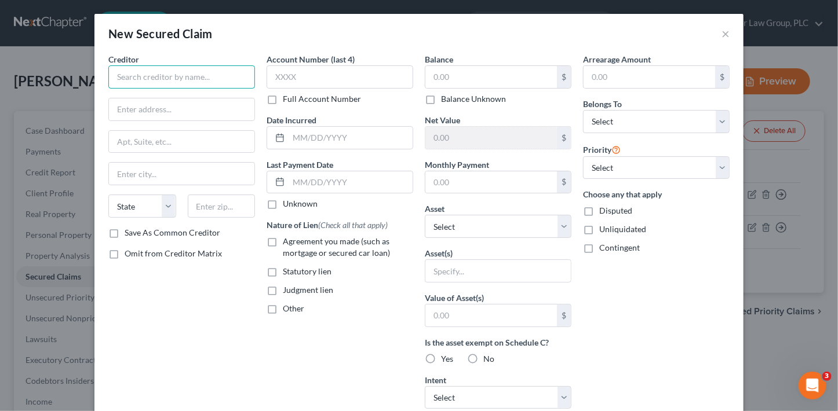
click at [193, 69] on input "text" at bounding box center [181, 76] width 147 height 23
type input "Pioneer Title Agency, Inc. Trust"
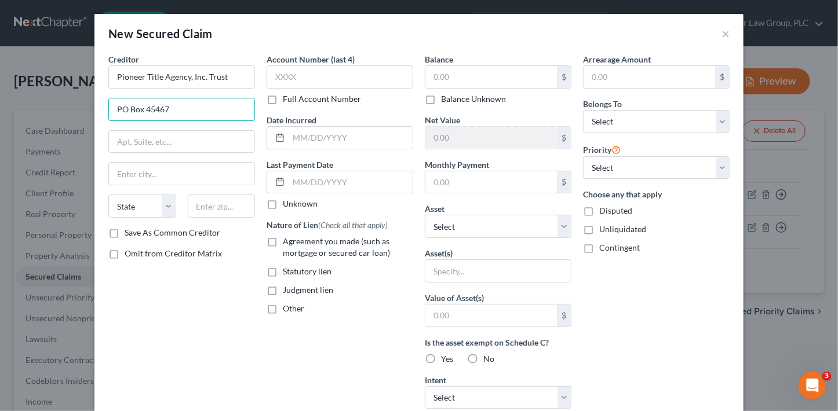
type input "PO Box 45467"
type input "85064"
type input "Phoenix"
select select "3"
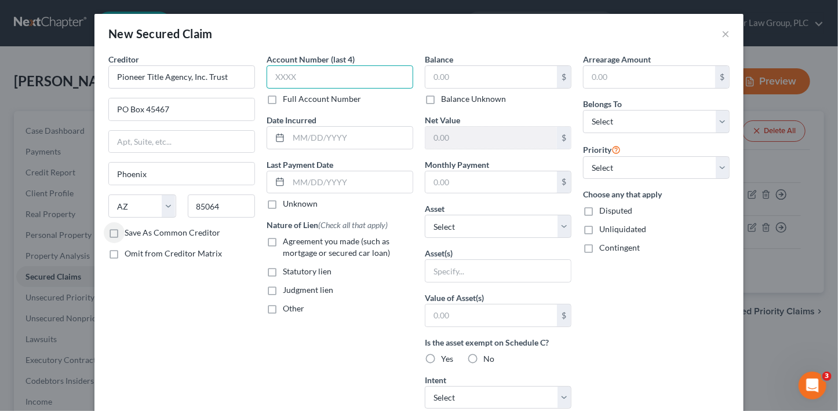
click at [339, 78] on input "text" at bounding box center [340, 76] width 147 height 23
type input "0245"
click at [500, 183] on input "text" at bounding box center [491, 183] width 132 height 22
type input "573.20"
click at [450, 72] on input "text" at bounding box center [491, 77] width 132 height 22
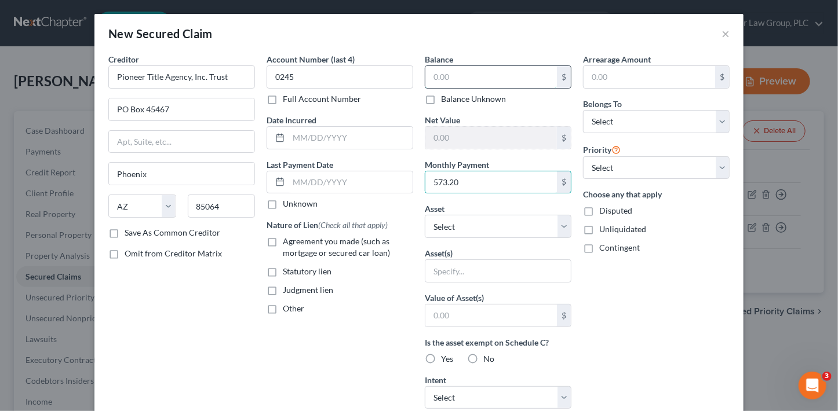
click at [450, 72] on input "text" at bounding box center [491, 77] width 132 height 22
type input "53,565.36"
click at [348, 240] on span "Agreement you made (such as mortgage or secured car loan)" at bounding box center [336, 246] width 107 height 21
click at [295, 240] on input "Agreement you made (such as mortgage or secured car loan)" at bounding box center [291, 240] width 8 height 8
checkbox input "true"
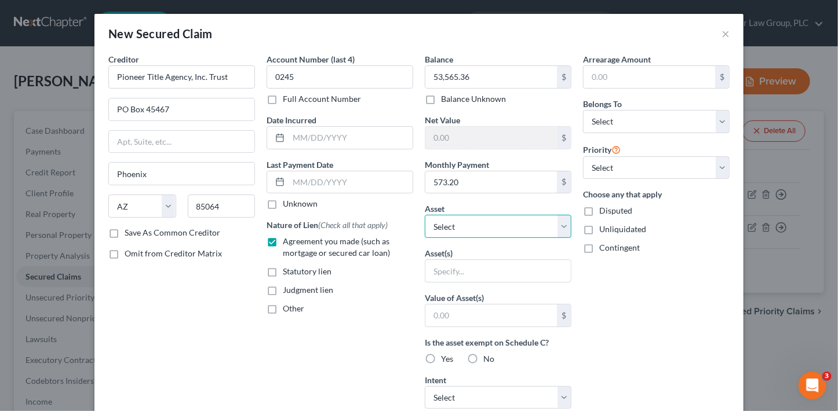
click at [473, 221] on select "Select Other Multiple Assets Forget Me Not Promotions, LLC - $0.0 BMO Bank 5212…" at bounding box center [498, 226] width 147 height 23
click at [637, 167] on select "Select 1st 2nd 3rd 4th 5th 6th 7th 8th 9th 10th 11th 12th 13th 14th 15th 16th 1…" at bounding box center [656, 167] width 147 height 23
select select "0"
click at [583, 156] on select "Select 1st 2nd 3rd 4th 5th 6th 7th 8th 9th 10th 11th 12th 13th 14th 15th 16th 1…" at bounding box center [656, 167] width 147 height 23
click at [633, 126] on select "Select Debtor 1 Only Debtor 2 Only Debtor 1 And Debtor 2 Only At Least One Of T…" at bounding box center [656, 121] width 147 height 23
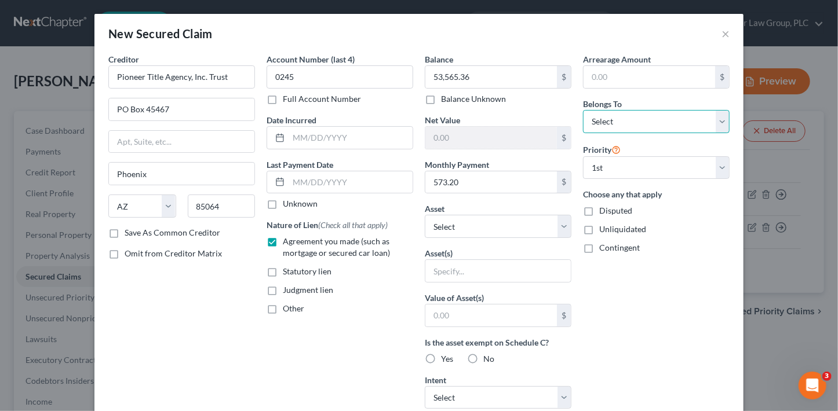
select select "0"
click at [583, 110] on select "Select Debtor 1 Only Debtor 2 Only Debtor 1 And Debtor 2 Only At Least One Of T…" at bounding box center [656, 121] width 147 height 23
click at [664, 307] on div "Arrearage Amount $ Belongs To * Select Debtor 1 Only Debtor 2 Only Debtor 1 And…" at bounding box center [656, 311] width 158 height 517
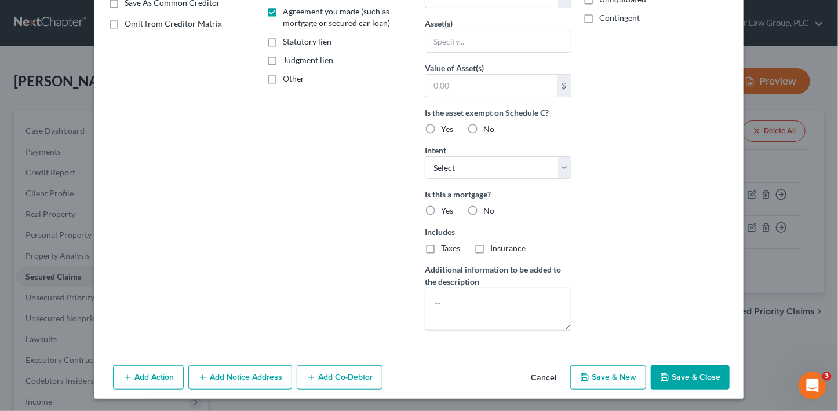
click at [441, 208] on span "Yes" at bounding box center [447, 211] width 12 height 10
click at [446, 208] on input "Yes" at bounding box center [450, 209] width 8 height 8
radio input "true"
click at [464, 169] on select "Select Surrender Redeem Reaffirm Avoid Other" at bounding box center [498, 167] width 147 height 23
select select "2"
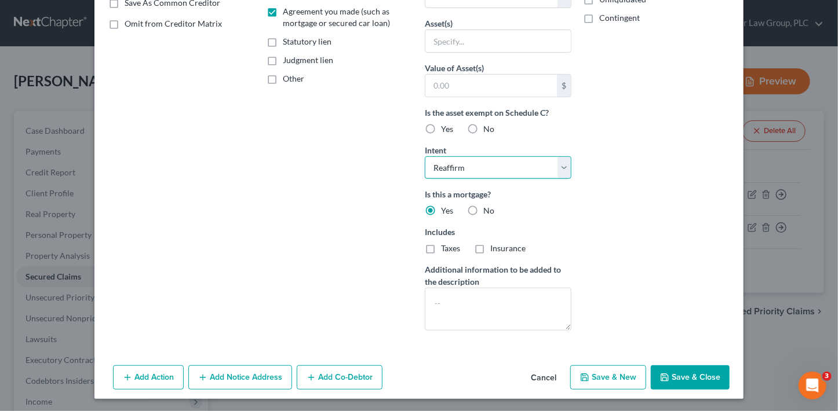
click at [425, 156] on select "Select Surrender Redeem Reaffirm Avoid Other" at bounding box center [498, 167] width 147 height 23
click at [490, 244] on label "Insurance" at bounding box center [507, 249] width 35 height 12
click at [495, 244] on input "Insurance" at bounding box center [499, 247] width 8 height 8
checkbox input "true"
click at [701, 378] on button "Save & Close" at bounding box center [690, 378] width 79 height 24
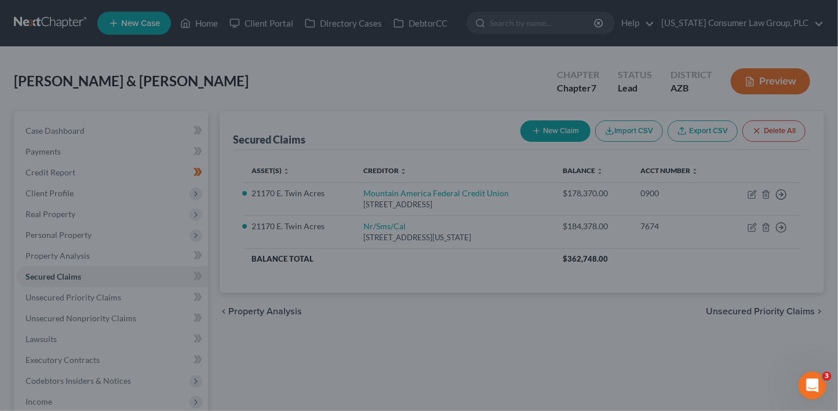
scroll to position [104, 0]
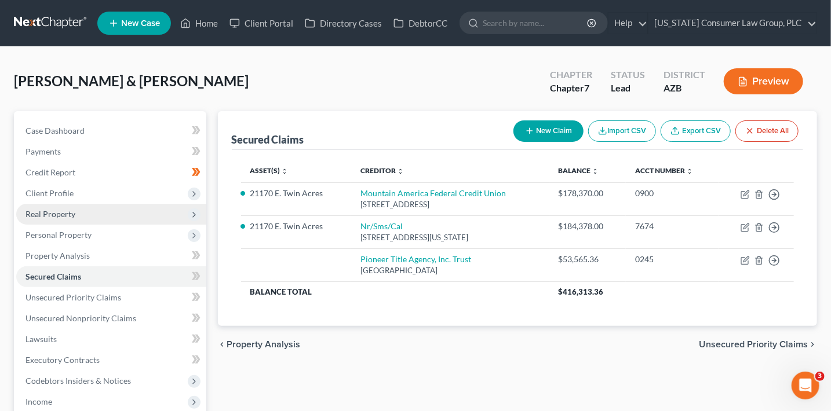
click at [71, 214] on span "Real Property" at bounding box center [50, 214] width 50 height 10
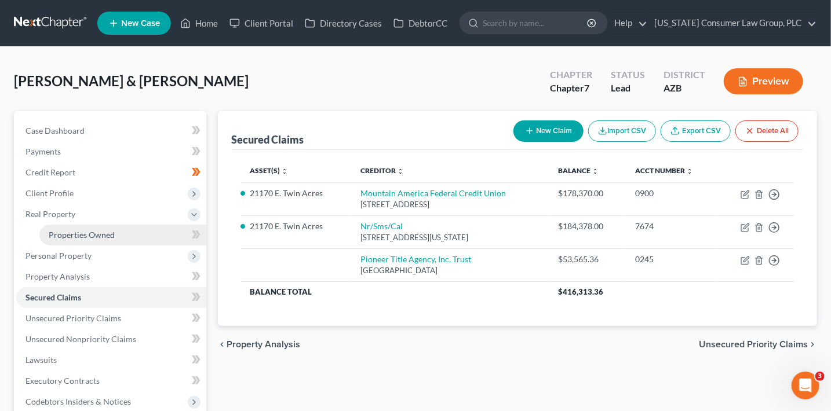
click at [83, 239] on link "Properties Owned" at bounding box center [122, 235] width 167 height 21
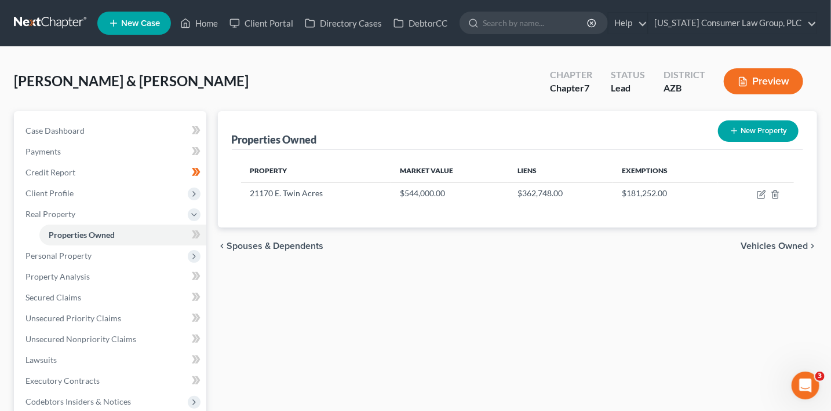
click at [759, 129] on button "New Property" at bounding box center [758, 131] width 81 height 21
select select "3"
select select "2"
select select "0"
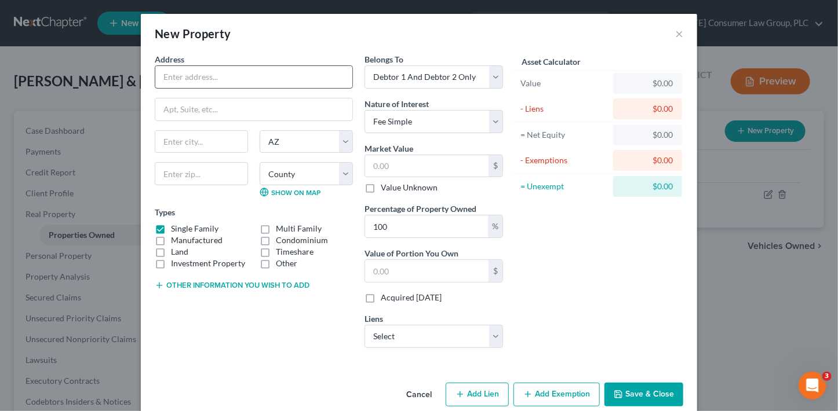
click at [258, 81] on input "text" at bounding box center [253, 77] width 197 height 22
click at [199, 73] on input "text" at bounding box center [253, 77] width 197 height 22
click at [199, 75] on input "text" at bounding box center [253, 77] width 197 height 22
type input "Tract 62 G-Bar Ranch Unit 1"
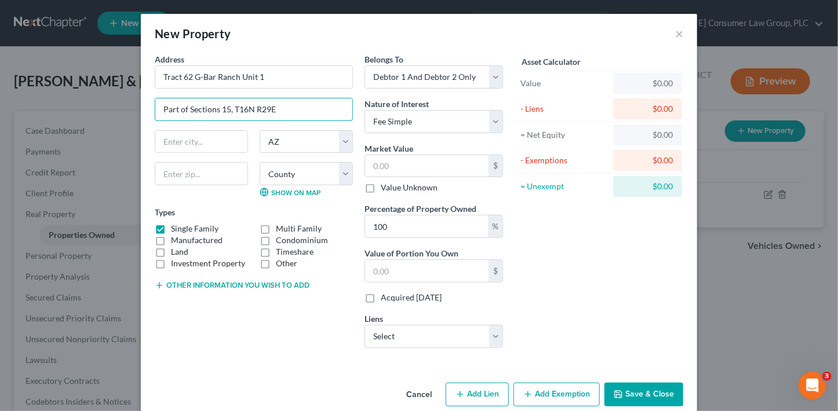
type input "Part of Sections 15, T16N R29E"
click at [202, 140] on input "text" at bounding box center [201, 142] width 92 height 22
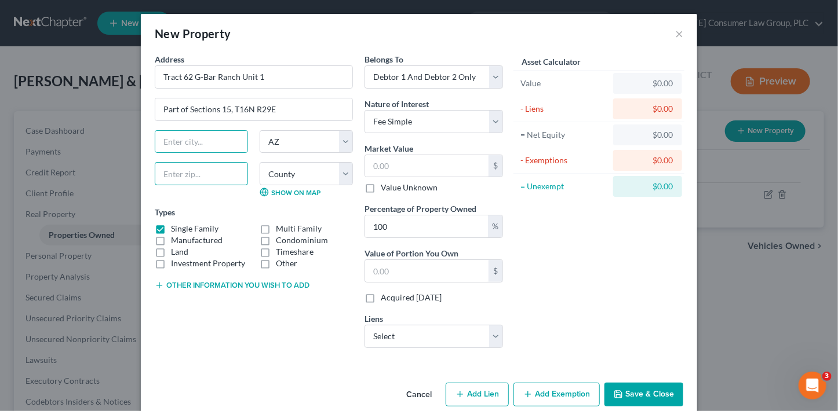
click at [155, 173] on input "text" at bounding box center [201, 173] width 93 height 23
type input "85936"
click at [174, 338] on div "Address * Tract 62 G-Bar Ranch Unit 1 Part of Sections 15, T16N R29E State AL A…" at bounding box center [254, 205] width 210 height 304
type input "Saint Johns"
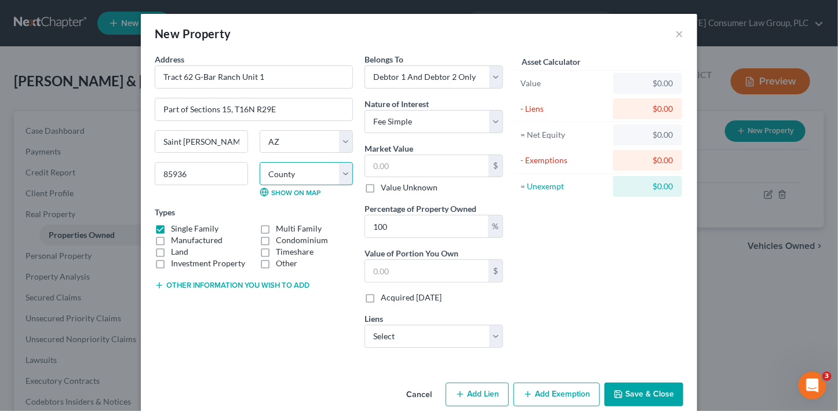
click at [285, 172] on select "County Apache County Cochise County Coconino County Gila County Graham County G…" at bounding box center [306, 173] width 93 height 23
select select "0"
click at [260, 162] on select "County Apache County Cochise County Coconino County Gila County Graham County G…" at bounding box center [306, 173] width 93 height 23
drag, startPoint x: 175, startPoint y: 254, endPoint x: 162, endPoint y: 229, distance: 28.3
click at [175, 254] on label "Land" at bounding box center [179, 252] width 17 height 12
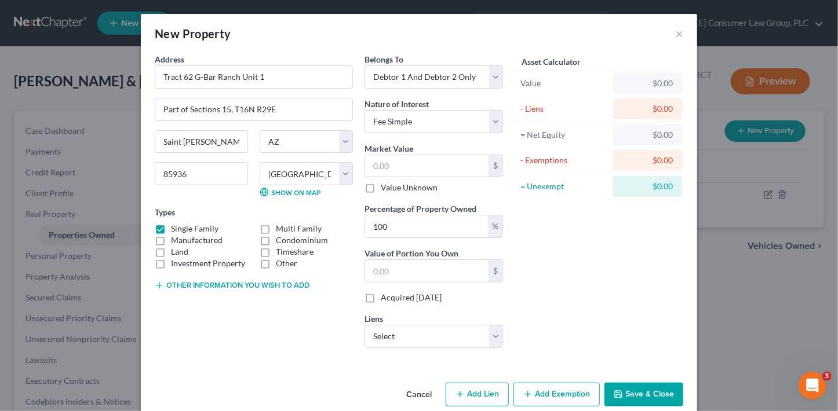
click at [176, 254] on input "Land" at bounding box center [180, 250] width 8 height 8
checkbox input "true"
click at [171, 228] on label "Single Family" at bounding box center [195, 229] width 48 height 12
click at [176, 228] on input "Single Family" at bounding box center [180, 227] width 8 height 8
checkbox input "false"
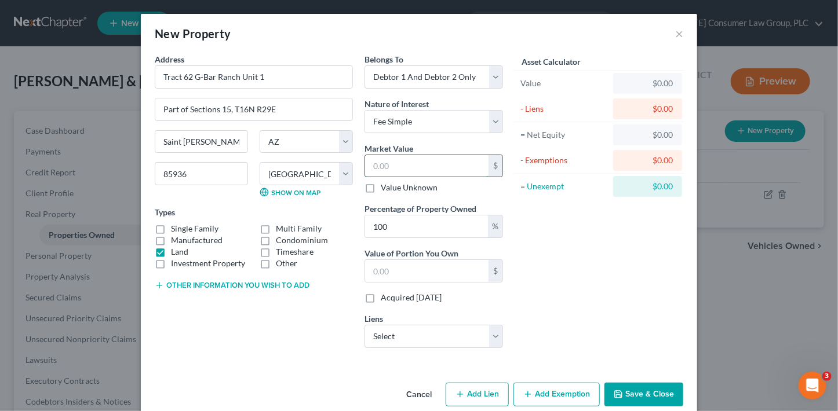
click at [422, 166] on input "text" at bounding box center [426, 166] width 123 height 22
type input "5"
type input "5.00"
type input "58"
type input "58.00"
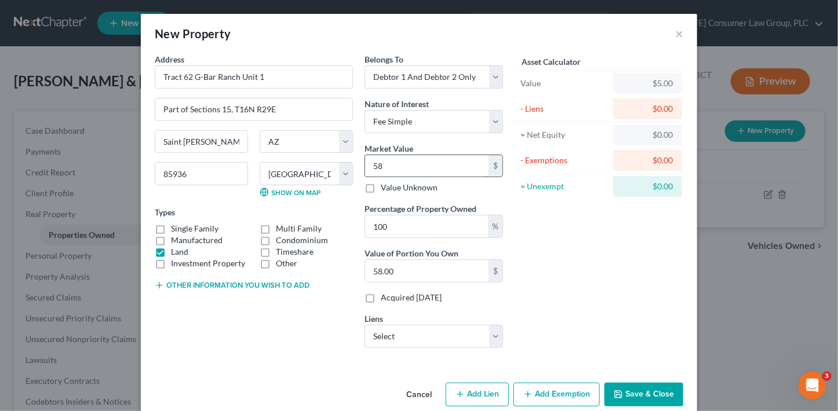
type input "580"
type input "580.00"
type input "5800"
type input "5,800.00"
type input "5,8000"
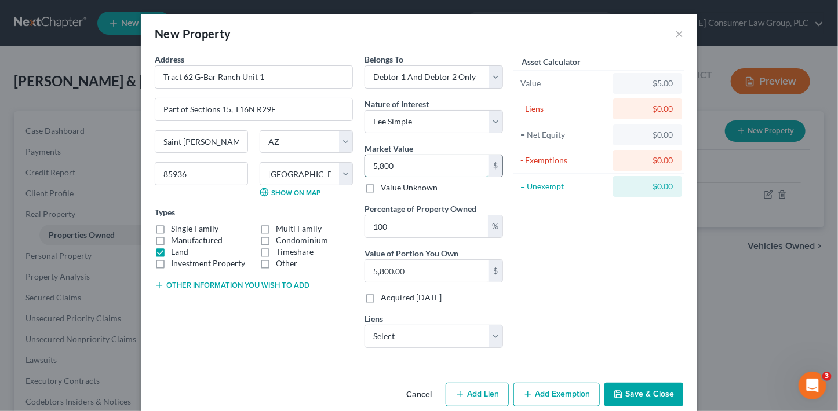
type input "58,000.00"
type input "58,000"
click at [452, 337] on select "Select Pioneer Title Agency, Inc. Trust - $53,565.36" at bounding box center [434, 336] width 139 height 23
click select "Select Pioneer Title Agency, Inc. Trust - $53,565.36" at bounding box center [434, 336] width 139 height 23
select select "3"
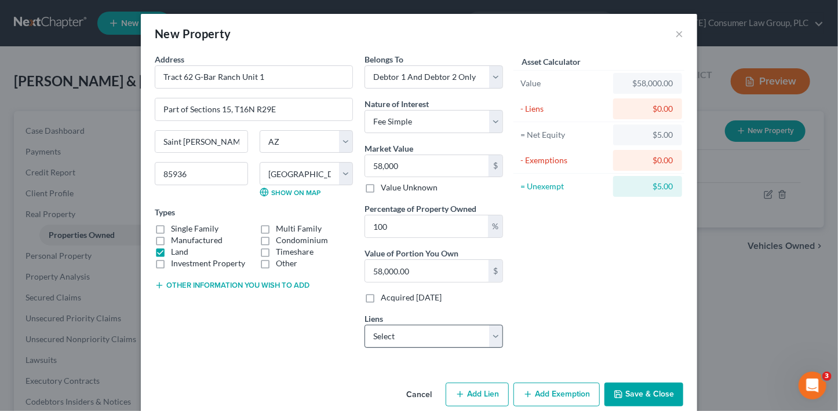
select select "0"
select select "2"
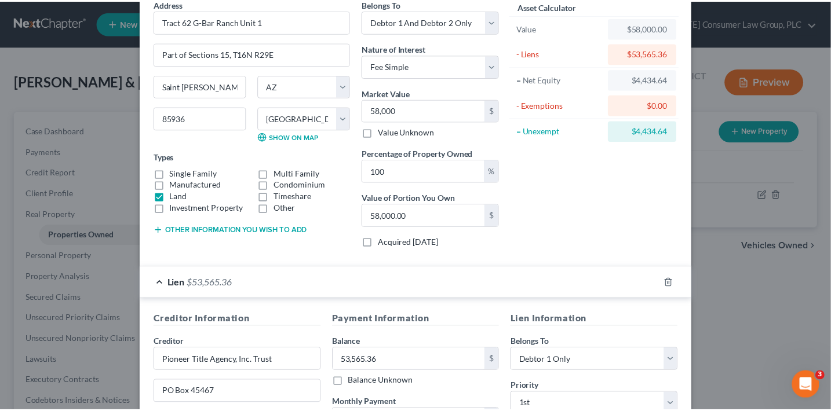
scroll to position [246, 0]
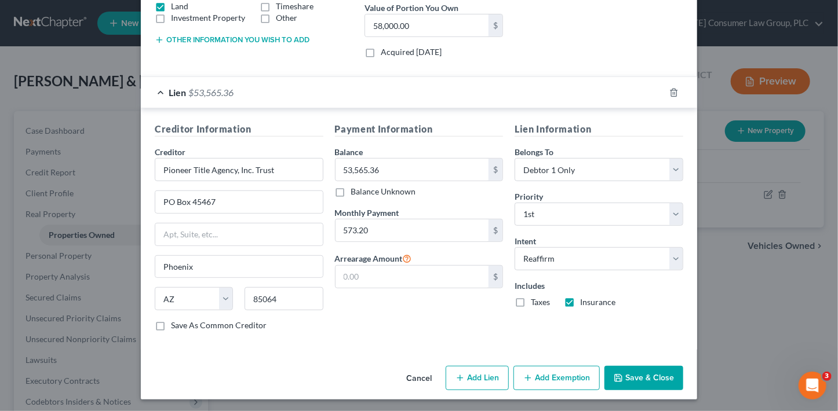
click at [655, 382] on button "Save & Close" at bounding box center [643, 378] width 79 height 24
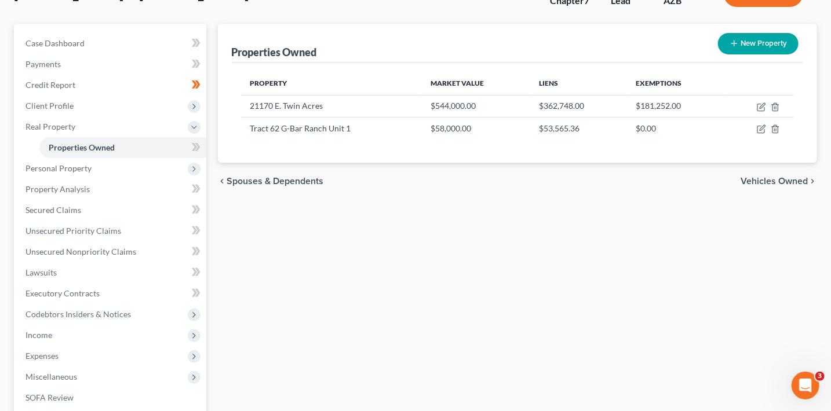
scroll to position [122, 0]
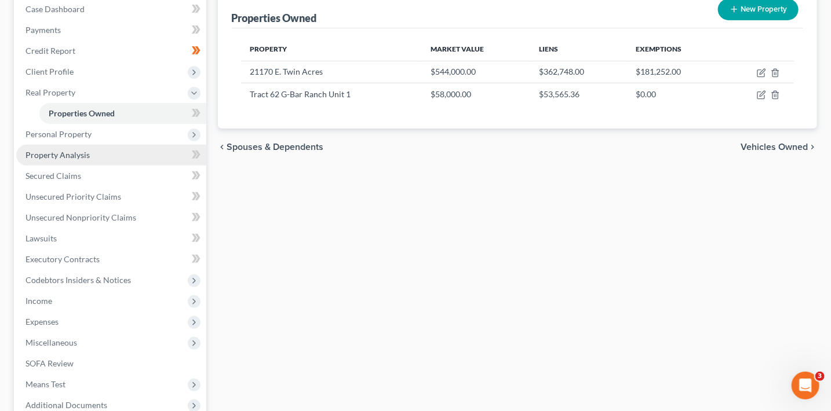
click at [67, 154] on span "Property Analysis" at bounding box center [57, 155] width 64 height 10
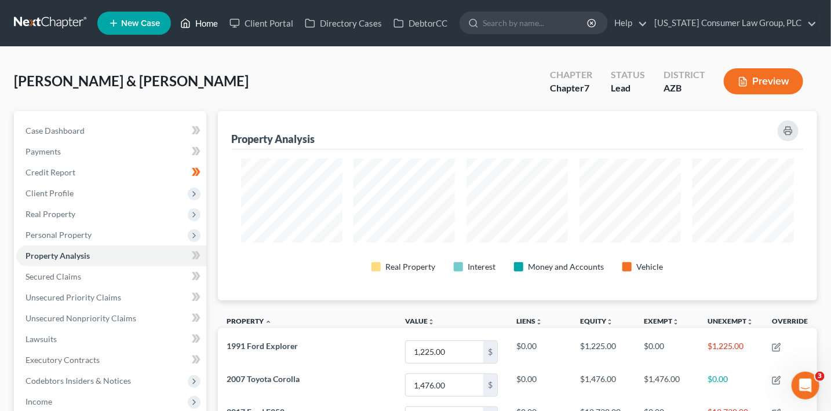
click at [195, 19] on link "Home" at bounding box center [198, 23] width 49 height 21
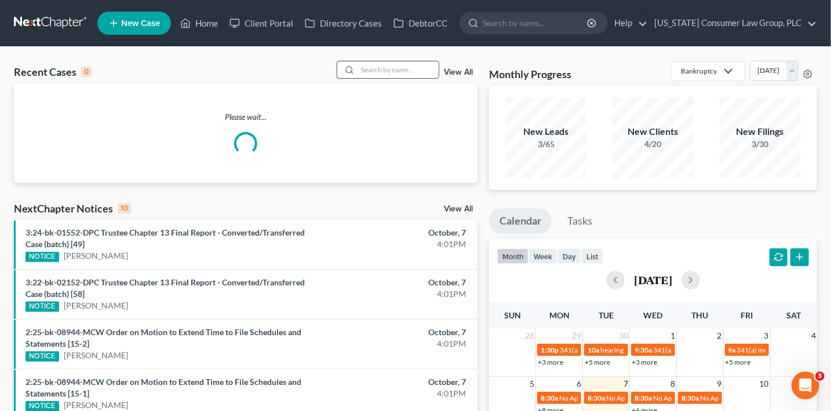
click at [403, 70] on input "search" at bounding box center [398, 69] width 81 height 17
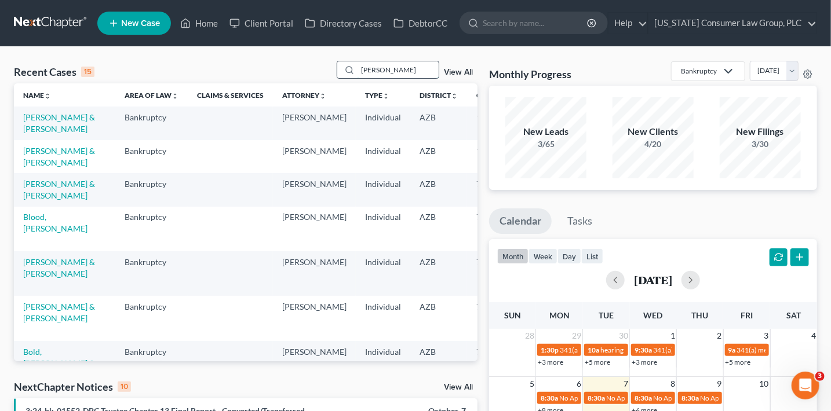
type input "jackson"
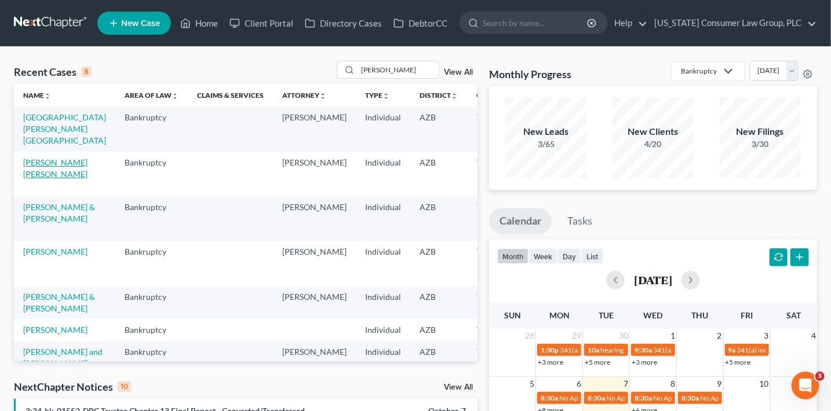
click at [37, 179] on link "[PERSON_NAME] [PERSON_NAME]" at bounding box center [55, 168] width 64 height 21
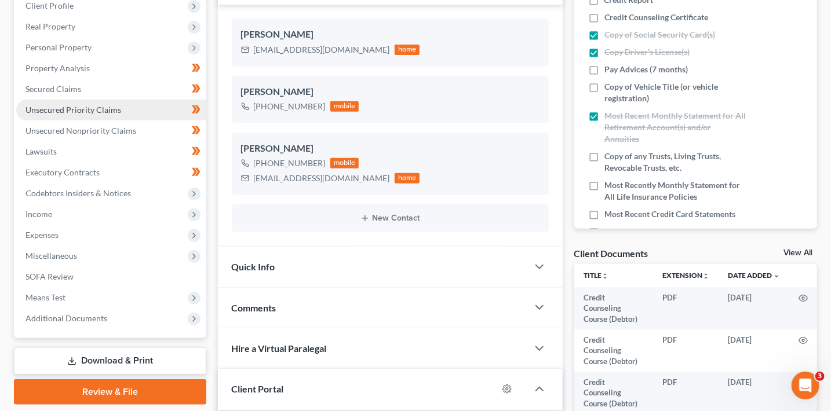
scroll to position [113, 0]
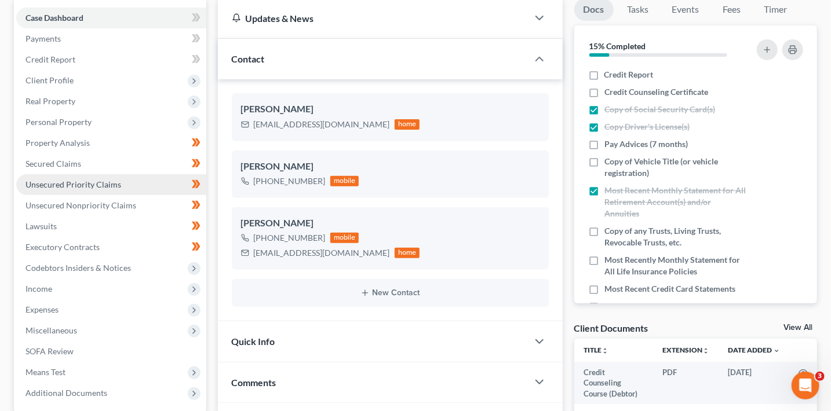
click at [93, 186] on span "Unsecured Priority Claims" at bounding box center [73, 185] width 96 height 10
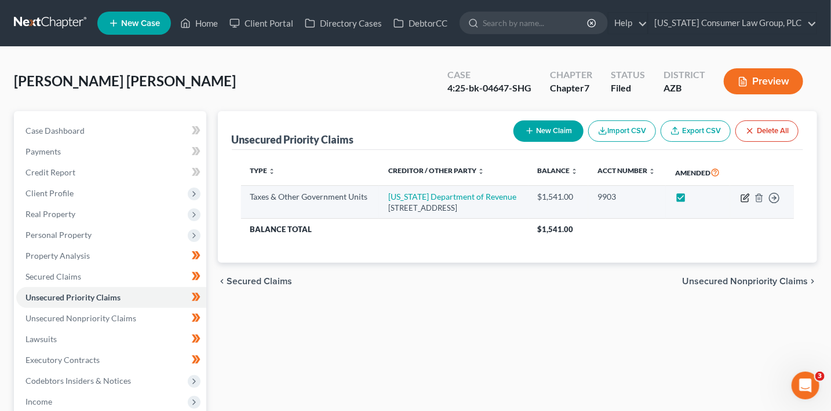
click at [746, 198] on icon "button" at bounding box center [745, 196] width 5 height 5
select select "2"
select select "14"
select select "0"
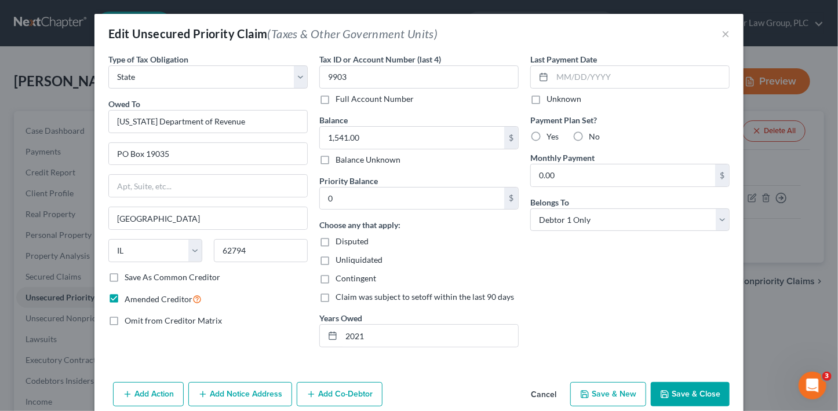
click at [685, 398] on button "Save & Close" at bounding box center [690, 394] width 79 height 24
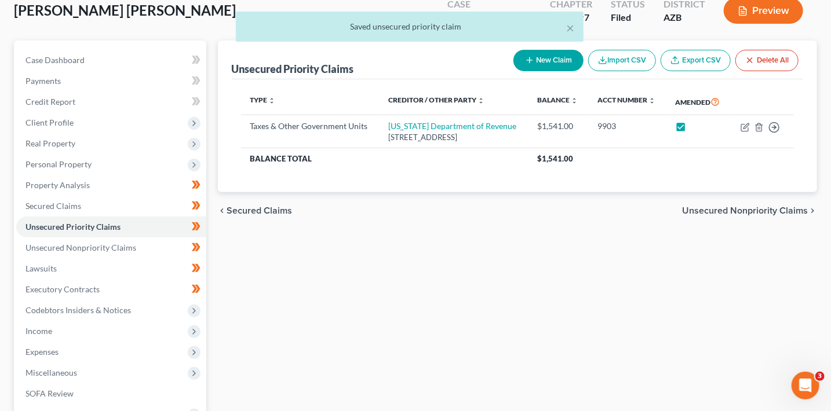
scroll to position [225, 0]
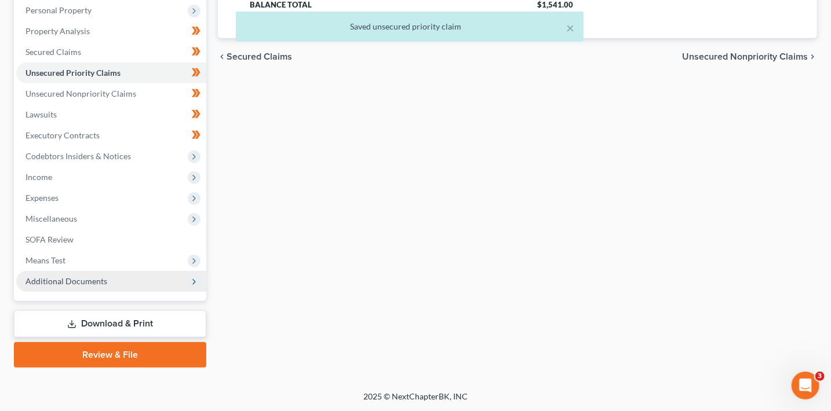
click at [104, 285] on span "Additional Documents" at bounding box center [66, 281] width 82 height 10
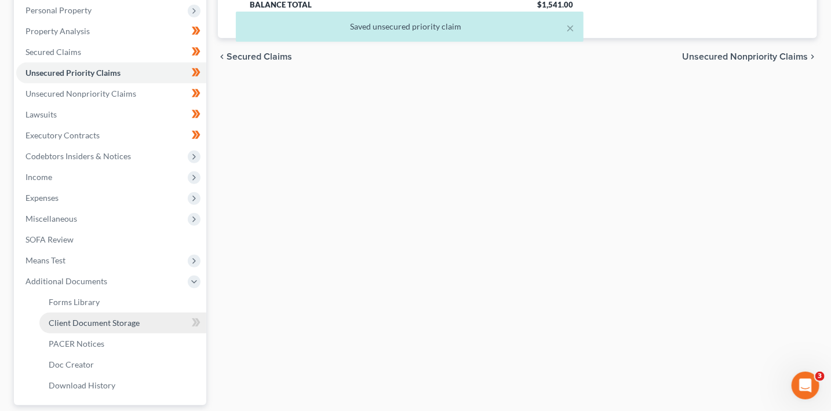
click at [125, 333] on link "Client Document Storage" at bounding box center [122, 323] width 167 height 21
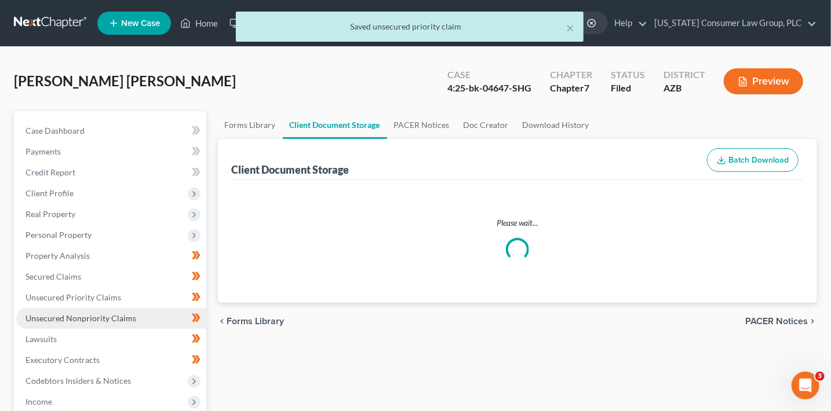
select select "14"
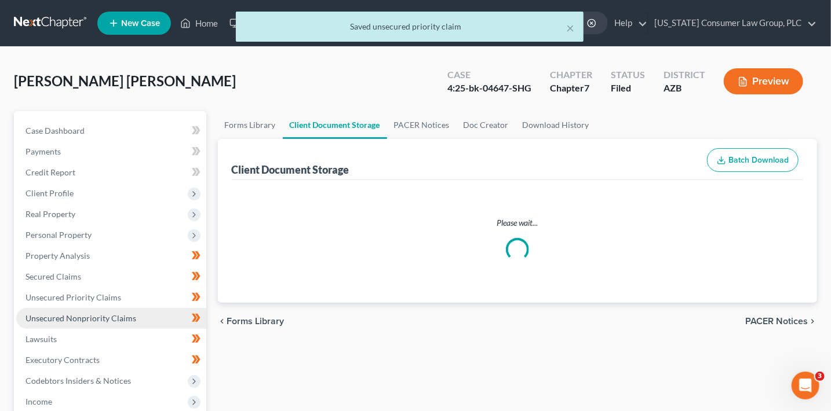
select select "14"
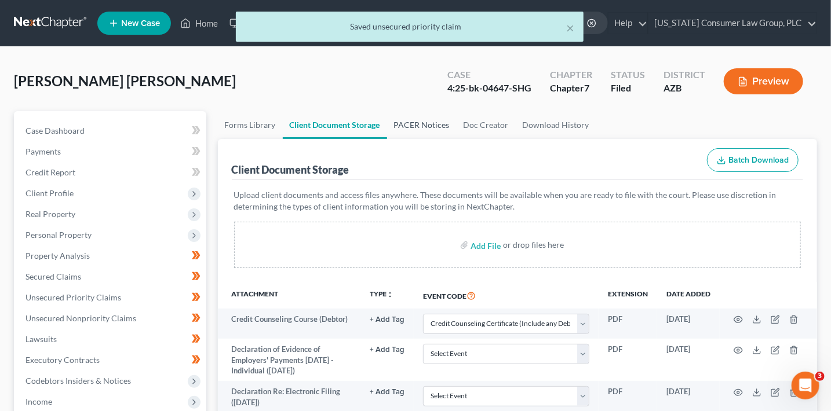
click at [411, 131] on link "PACER Notices" at bounding box center [422, 125] width 70 height 28
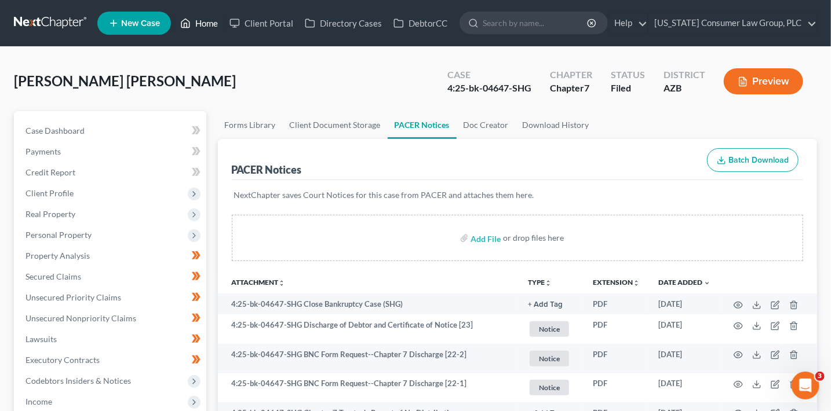
click at [210, 26] on link "Home" at bounding box center [198, 23] width 49 height 21
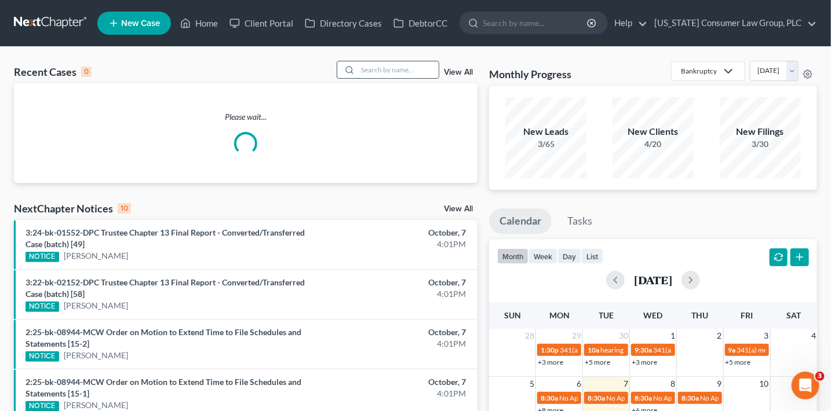
click at [379, 68] on input "search" at bounding box center [398, 69] width 81 height 17
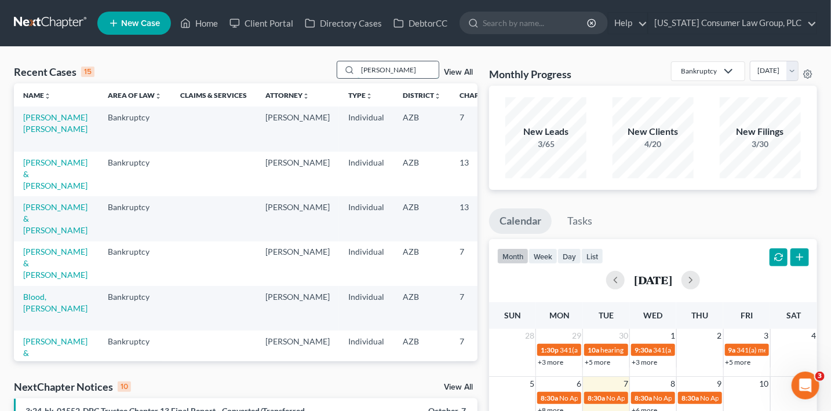
type input "lam"
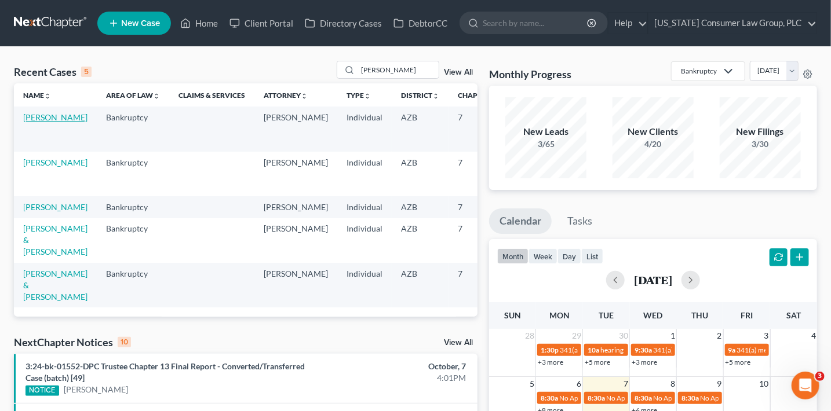
click at [28, 122] on link "[PERSON_NAME]" at bounding box center [55, 117] width 64 height 10
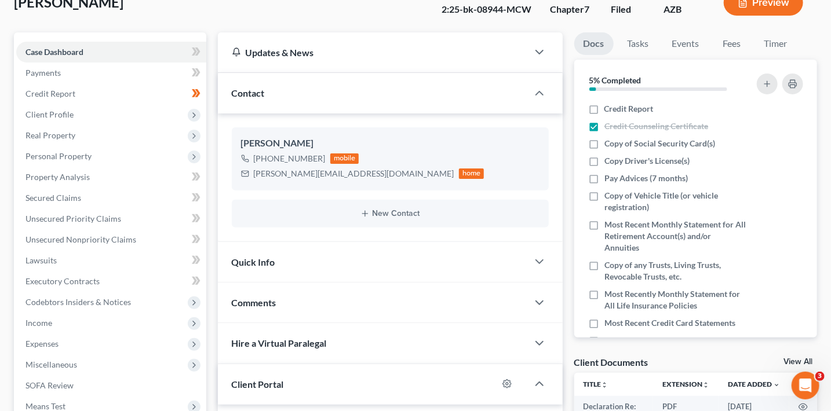
scroll to position [166, 0]
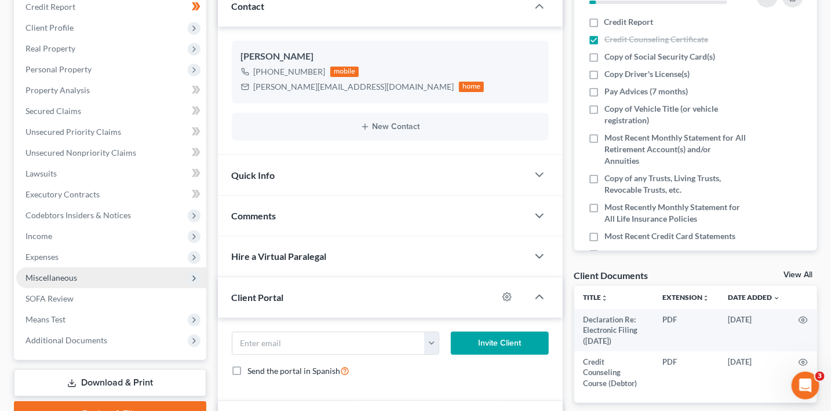
click at [70, 279] on span "Miscellaneous" at bounding box center [51, 278] width 52 height 10
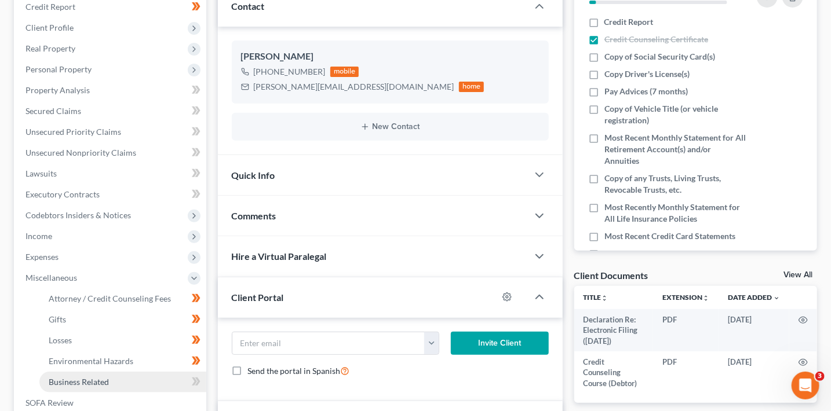
click at [107, 377] on span "Business Related" at bounding box center [79, 382] width 60 height 10
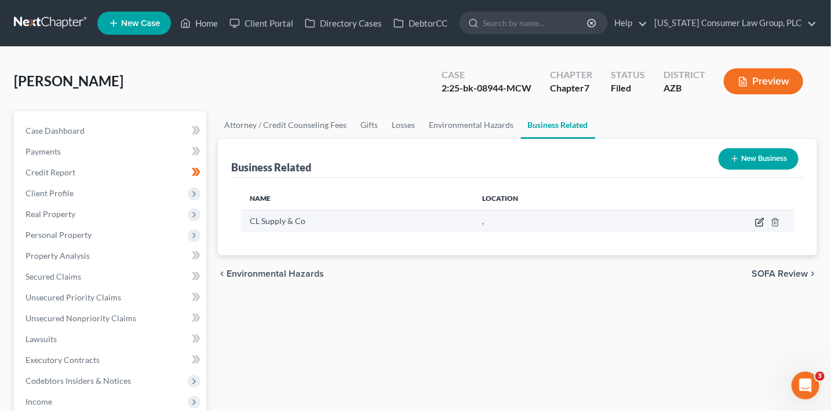
click at [759, 220] on icon "button" at bounding box center [759, 222] width 9 height 9
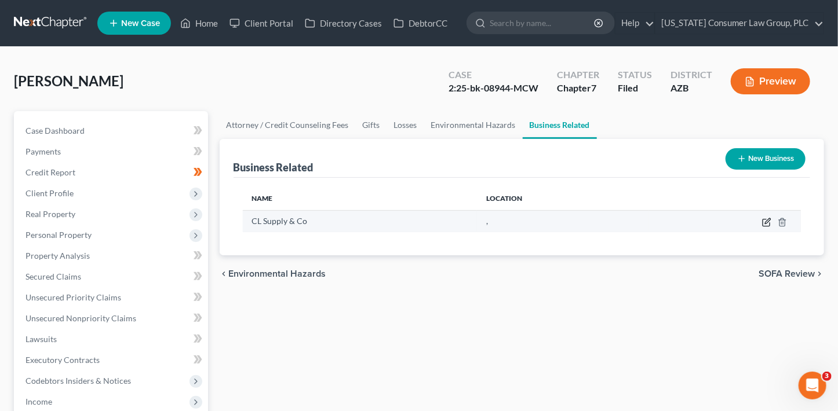
select select "sole_proprietor"
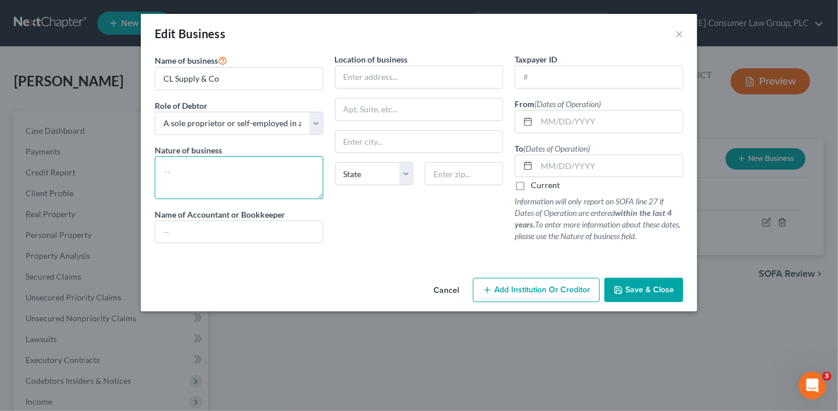
click at [248, 170] on textarea at bounding box center [239, 177] width 169 height 43
drag, startPoint x: 199, startPoint y: 174, endPoint x: 136, endPoint y: 170, distance: 62.7
click at [136, 170] on div "Edit Business × Name of business * CL Supply & Co Role of Debtor * Select A mem…" at bounding box center [419, 205] width 838 height 411
type textarea "Amazon FBA"
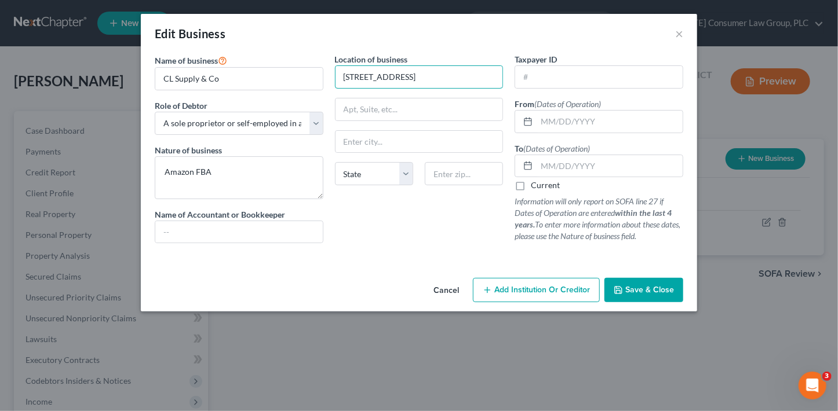
type input "3818 E. Trigger Way"
type input "85297"
type input "Gilbert"
select select "3"
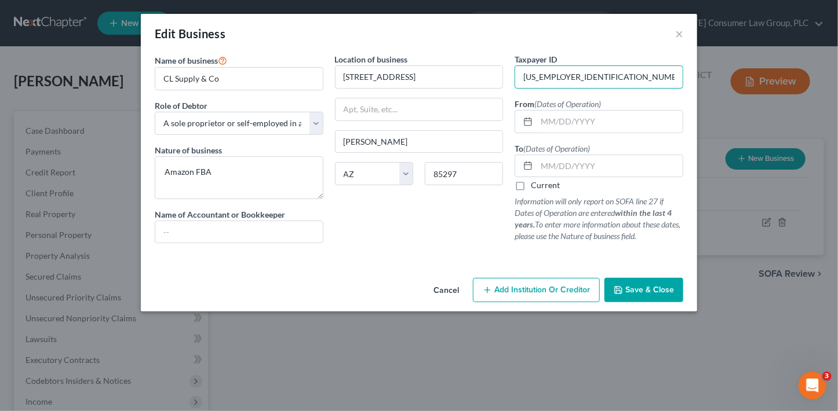
type input "83-1637612"
click at [231, 80] on input "CL Supply & Co" at bounding box center [238, 79] width 167 height 22
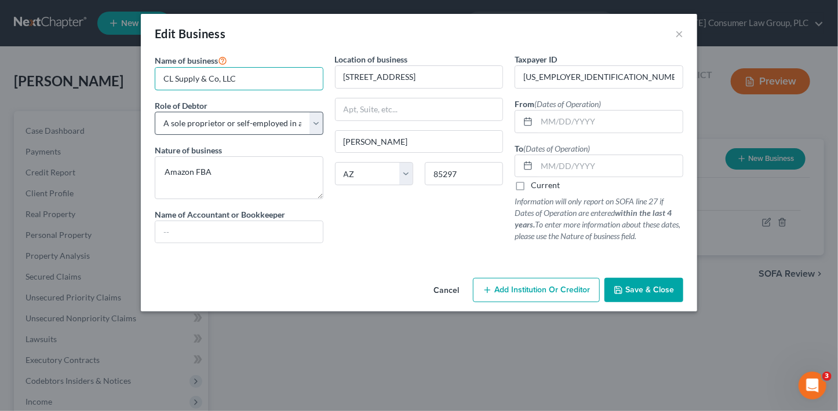
type input "CL Supply & Co, LLC"
click at [233, 112] on select "Select A member of a limited liability company (LLC) or limited liability partn…" at bounding box center [239, 123] width 169 height 23
select select "member"
click at [155, 112] on select "Select A member of a limited liability company (LLC) or limited liability partn…" at bounding box center [239, 123] width 169 height 23
click at [269, 81] on input "CL Supply & Co, LLC" at bounding box center [238, 79] width 167 height 22
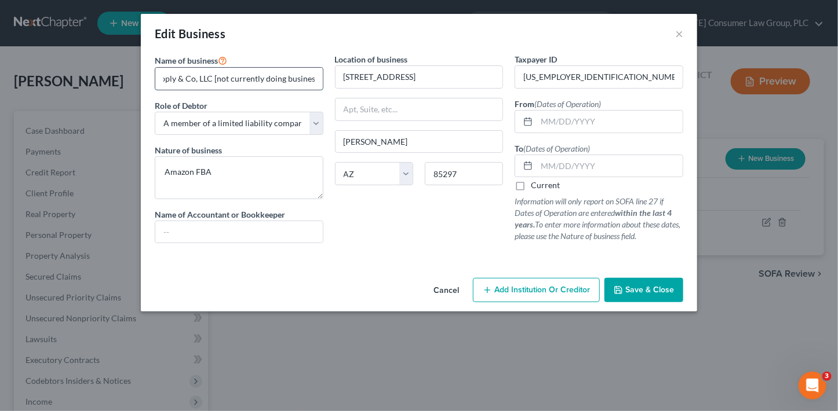
scroll to position [0, 25]
type input "CL Supply & Co, LLC [not currently doing business]"
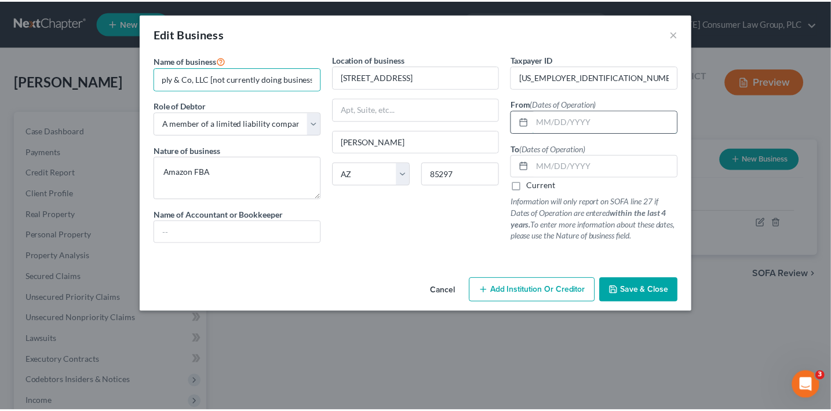
scroll to position [0, 0]
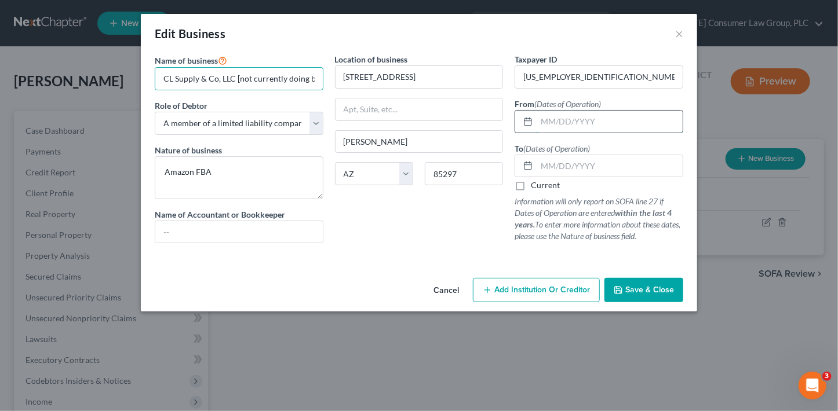
click at [569, 122] on input "text" at bounding box center [610, 122] width 146 height 22
type input "09/15/2018"
click at [548, 186] on label "Current" at bounding box center [545, 186] width 29 height 12
click at [543, 186] on input "Current" at bounding box center [539, 184] width 8 height 8
checkbox input "true"
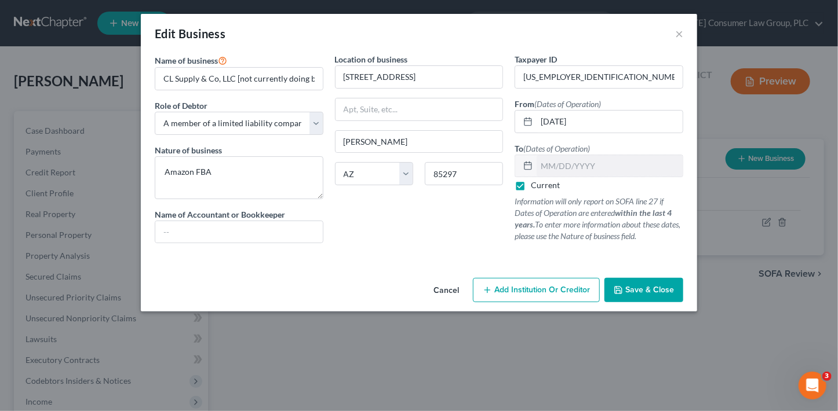
click at [643, 284] on button "Save & Close" at bounding box center [643, 290] width 79 height 24
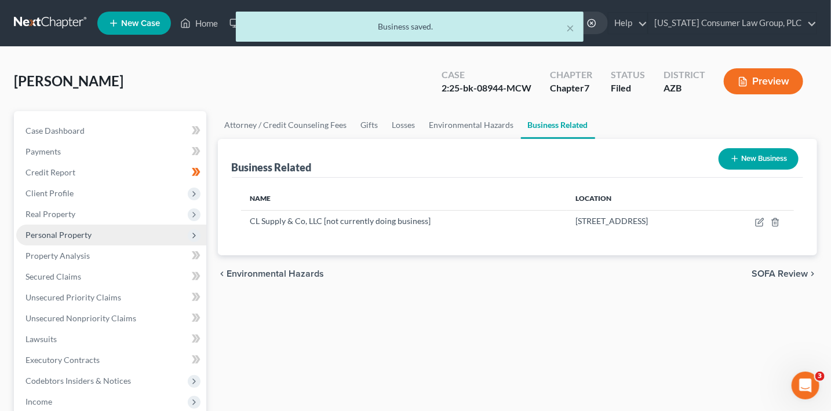
click at [70, 236] on span "Personal Property" at bounding box center [58, 235] width 66 height 10
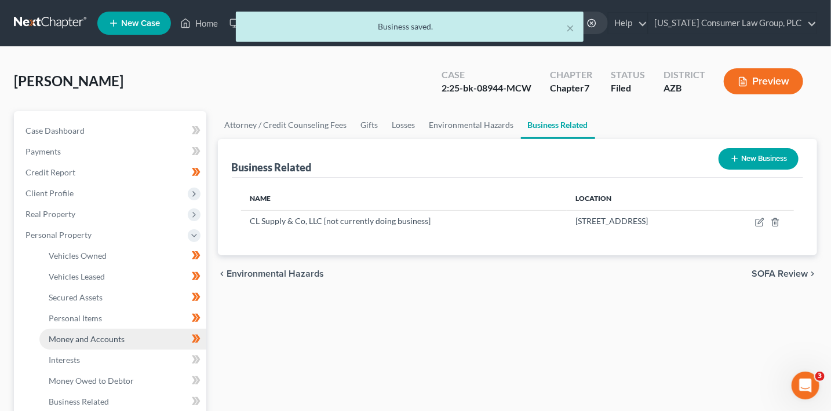
click at [125, 343] on link "Money and Accounts" at bounding box center [122, 339] width 167 height 21
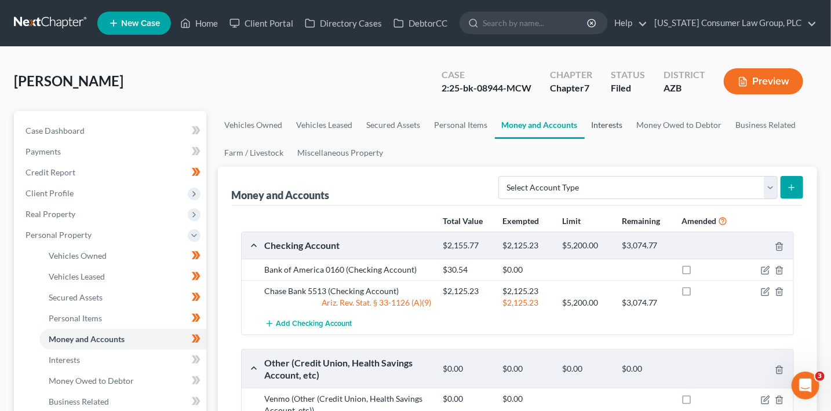
click at [601, 129] on link "Interests" at bounding box center [607, 125] width 45 height 28
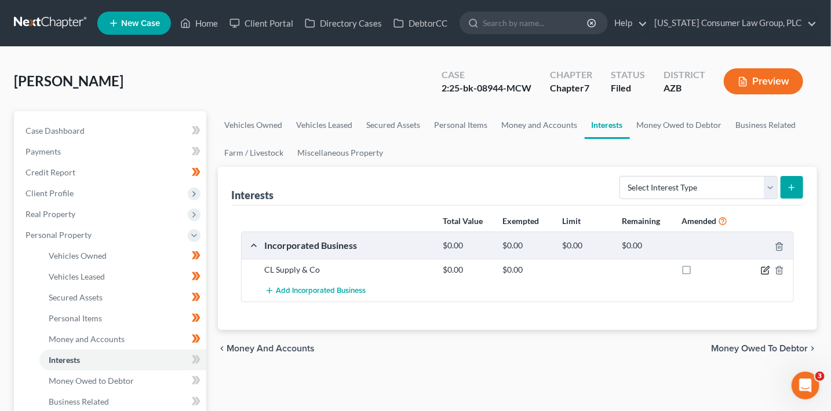
click at [764, 268] on icon "button" at bounding box center [765, 270] width 9 height 9
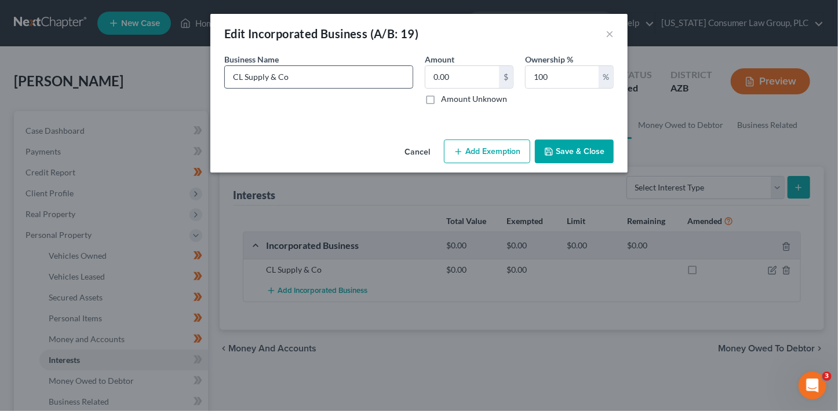
click at [338, 77] on input "CL Supply & Co" at bounding box center [319, 77] width 188 height 22
type input "CL Supply & Co, LLC [not currently doing business]"
click at [588, 158] on button "Save & Close" at bounding box center [574, 152] width 79 height 24
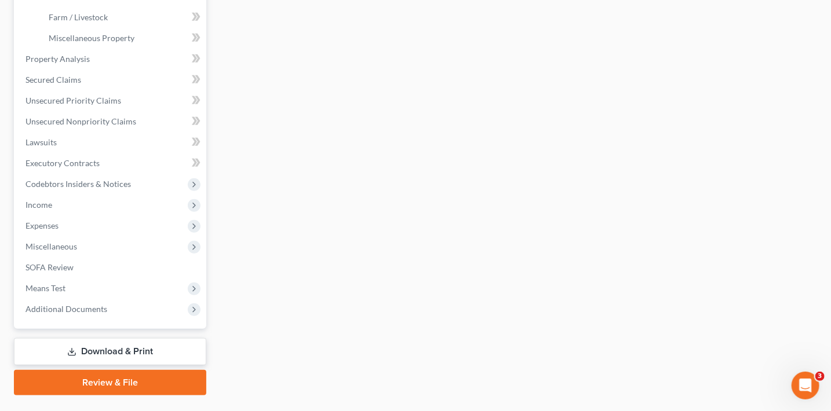
scroll to position [413, 0]
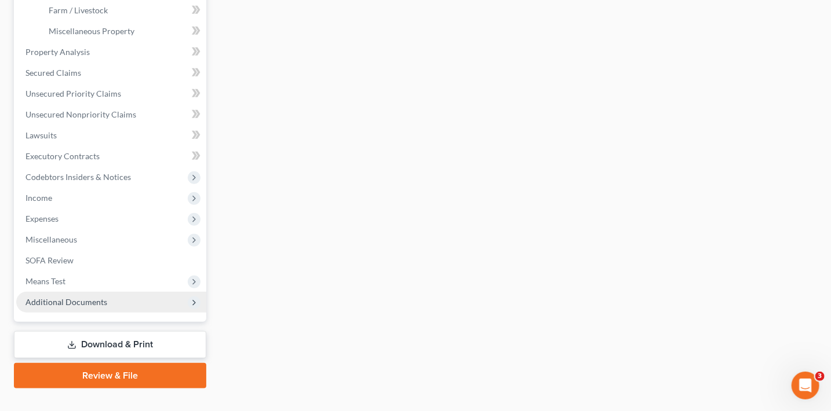
click at [53, 302] on span "Additional Documents" at bounding box center [66, 302] width 82 height 10
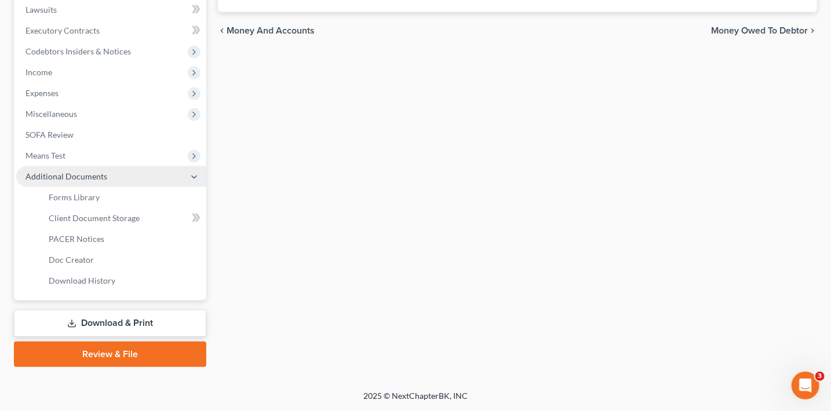
scroll to position [329, 0]
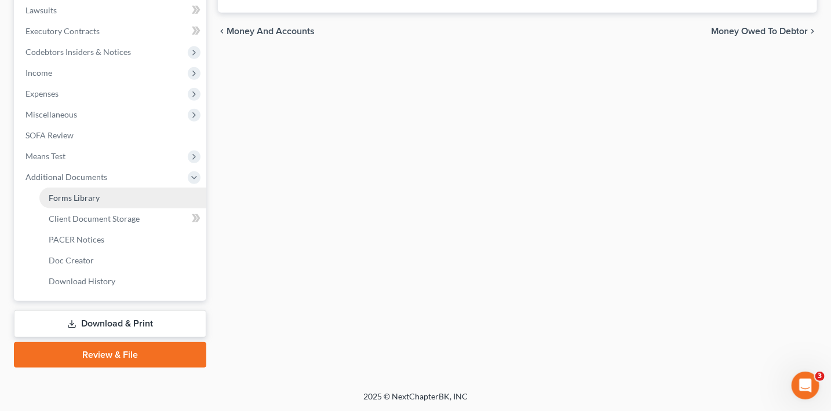
click at [85, 189] on link "Forms Library" at bounding box center [122, 198] width 167 height 21
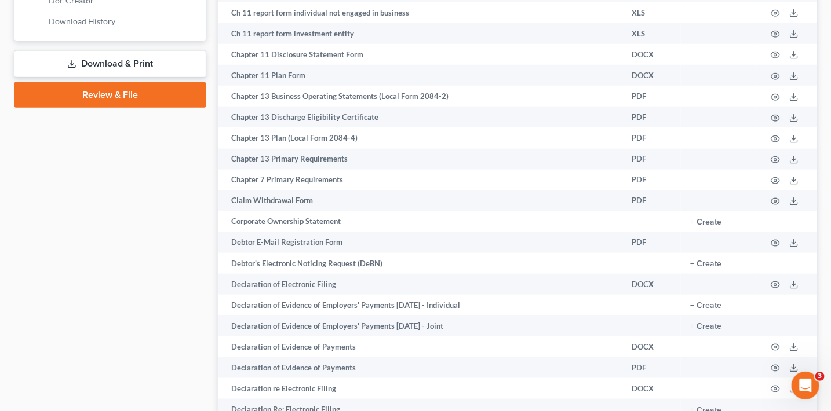
scroll to position [610, 0]
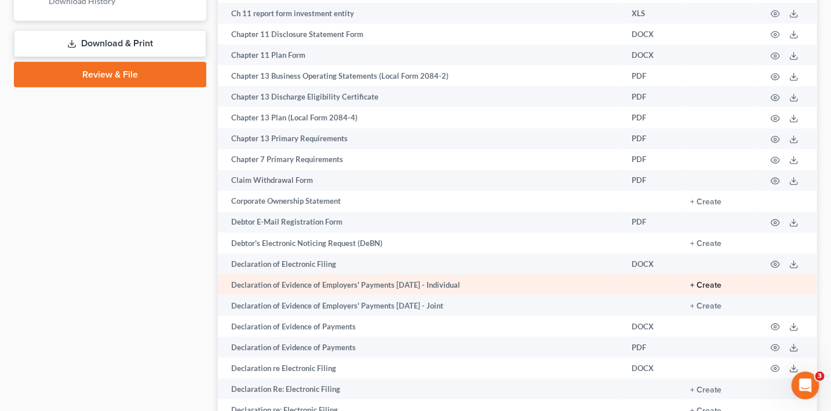
click at [710, 290] on button "+ Create" at bounding box center [705, 286] width 31 height 8
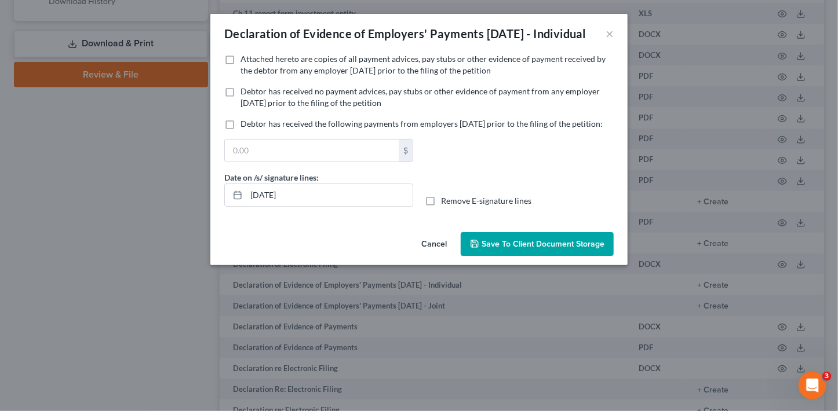
click at [298, 103] on span "Debtor has received no payment advices, pay stubs or other evidence of payment …" at bounding box center [419, 96] width 359 height 21
click at [253, 93] on input "Debtor has received no payment advices, pay stubs or other evidence of payment …" at bounding box center [249, 90] width 8 height 8
checkbox input "true"
drag, startPoint x: 334, startPoint y: 227, endPoint x: 248, endPoint y: 227, distance: 86.3
click at [248, 206] on input "10/07/2025" at bounding box center [329, 195] width 166 height 22
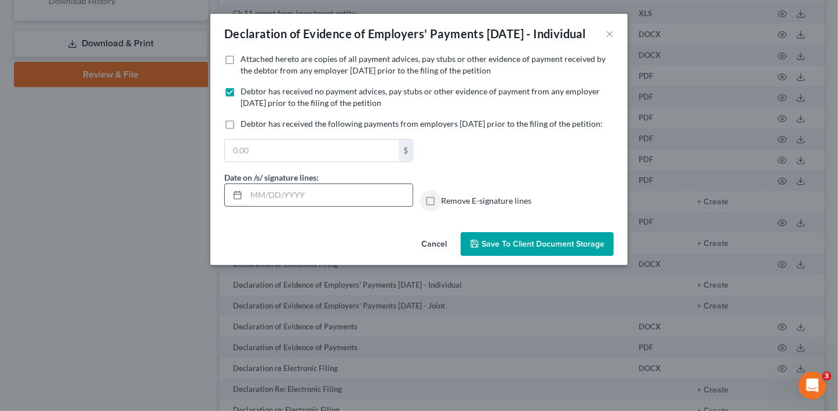
click at [446, 195] on input "Remove E-signature lines" at bounding box center [450, 199] width 8 height 8
checkbox input "true"
click at [531, 249] on span "Save to Client Document Storage" at bounding box center [543, 244] width 123 height 10
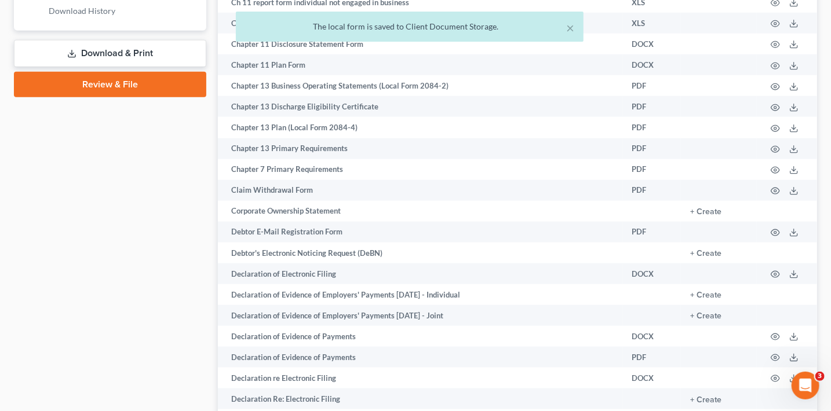
scroll to position [435, 0]
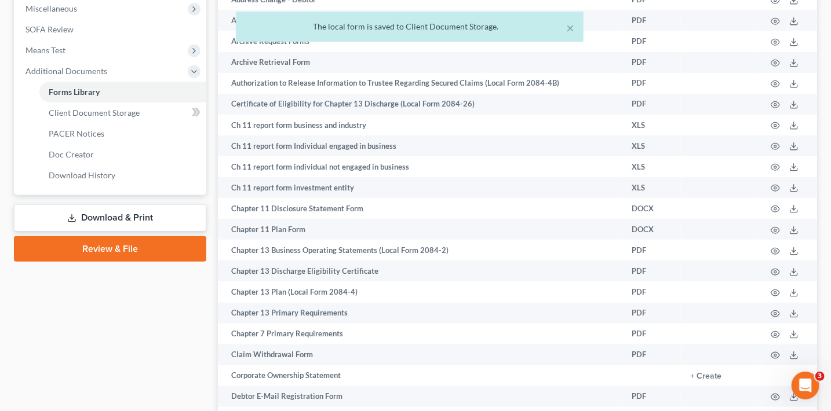
click at [155, 219] on link "Download & Print" at bounding box center [110, 218] width 192 height 27
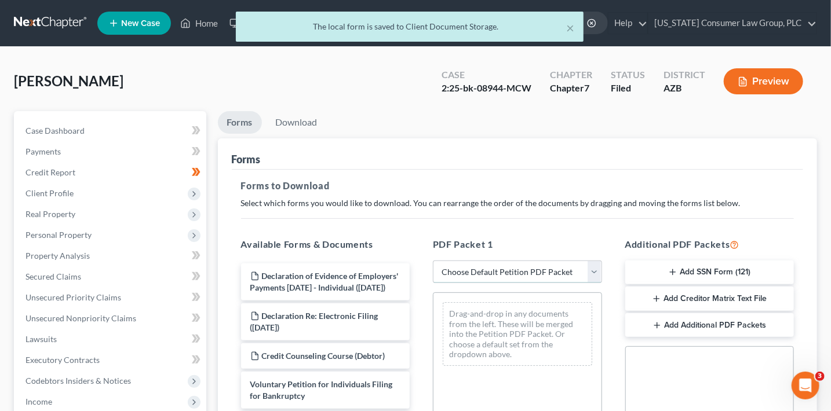
click at [531, 268] on select "Choose Default Petition PDF Packet Complete Bankruptcy Petition (all forms and …" at bounding box center [517, 272] width 169 height 23
select select "6"
click at [433, 261] on select "Choose Default Petition PDF Packet Complete Bankruptcy Petition (all forms and …" at bounding box center [517, 272] width 169 height 23
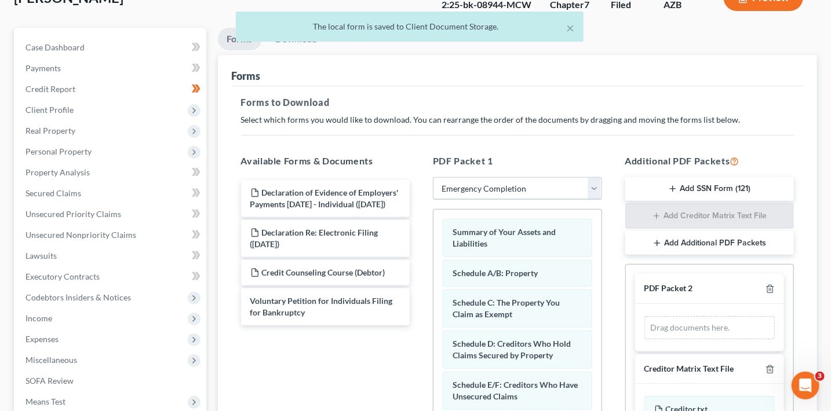
scroll to position [124, 0]
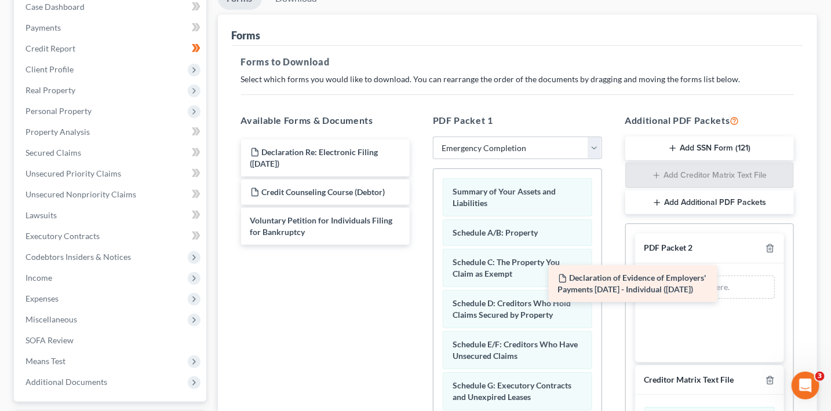
drag, startPoint x: 308, startPoint y: 153, endPoint x: 675, endPoint y: 284, distance: 389.5
click at [420, 245] on div "Declaration of Evidence of Employers' Payments Within 60 Days - Individual (10/…" at bounding box center [326, 192] width 188 height 105
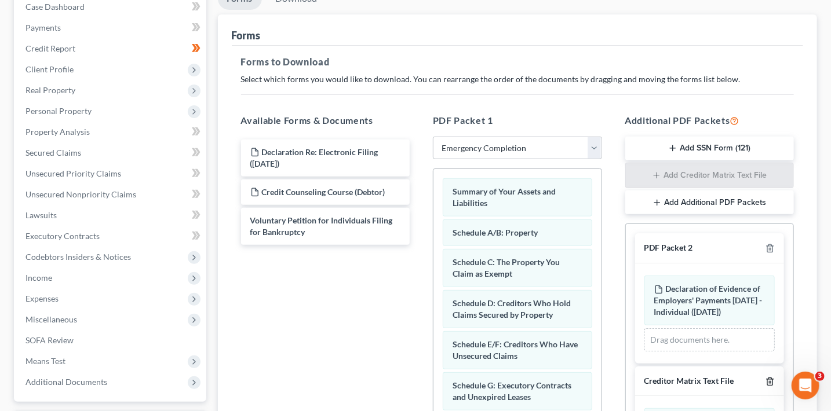
click at [773, 387] on icon "button" at bounding box center [770, 381] width 9 height 9
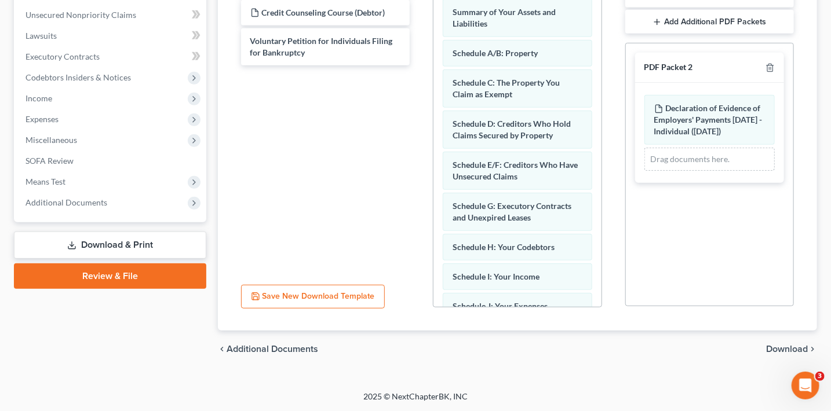
click at [785, 353] on span "Download" at bounding box center [787, 349] width 42 height 9
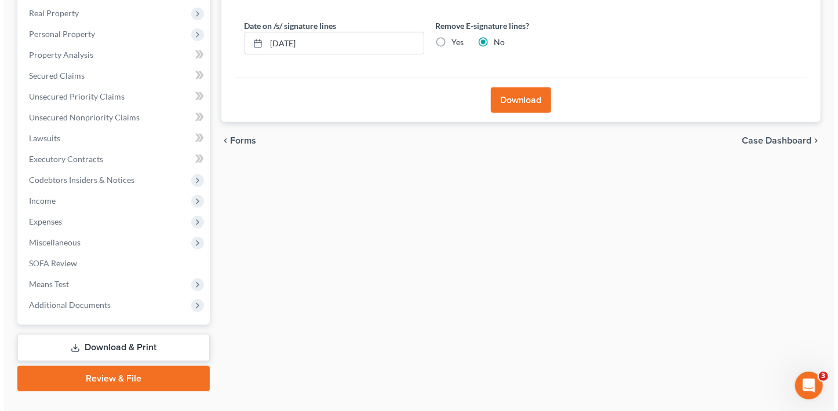
scroll to position [156, 0]
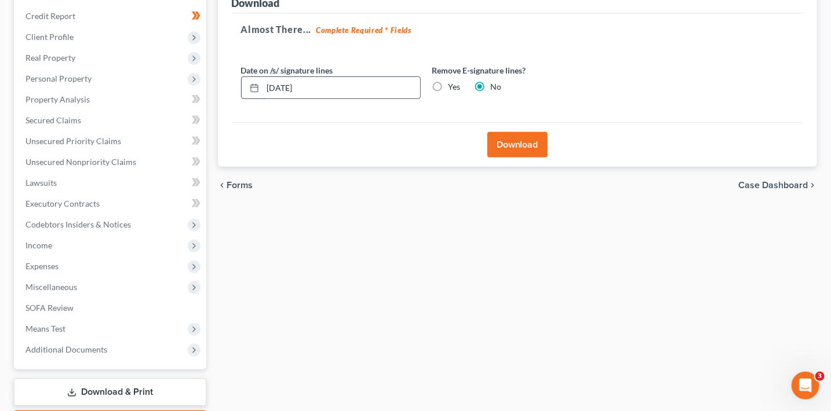
drag, startPoint x: 344, startPoint y: 93, endPoint x: 257, endPoint y: 92, distance: 87.5
click at [299, 86] on input "10/07/2025" at bounding box center [341, 88] width 157 height 22
type input "1"
click at [453, 81] on input "Yes" at bounding box center [457, 85] width 8 height 8
radio input "true"
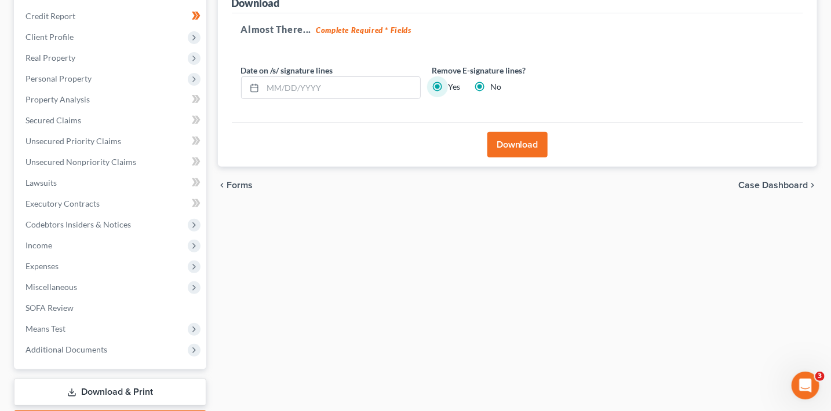
radio input "false"
click at [512, 136] on button "Download" at bounding box center [517, 144] width 60 height 25
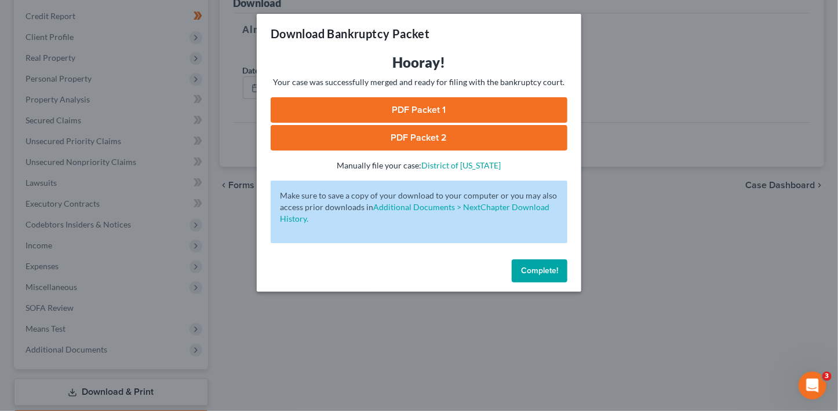
click at [508, 103] on link "PDF Packet 1" at bounding box center [419, 109] width 297 height 25
click at [495, 138] on link "PDF Packet 2" at bounding box center [419, 137] width 297 height 25
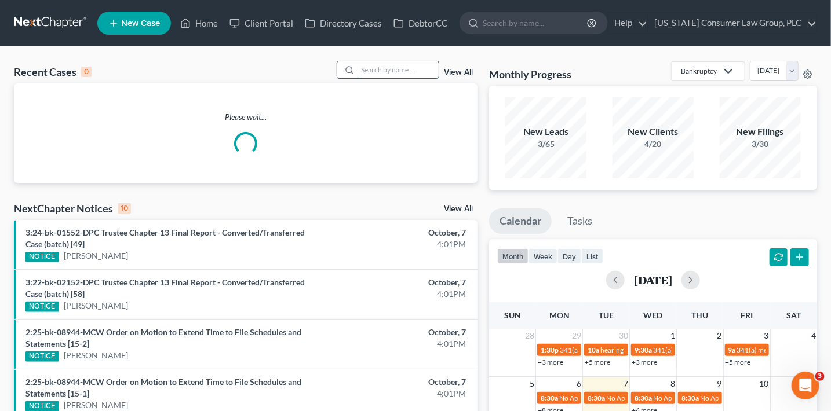
click at [389, 68] on input "search" at bounding box center [398, 69] width 81 height 17
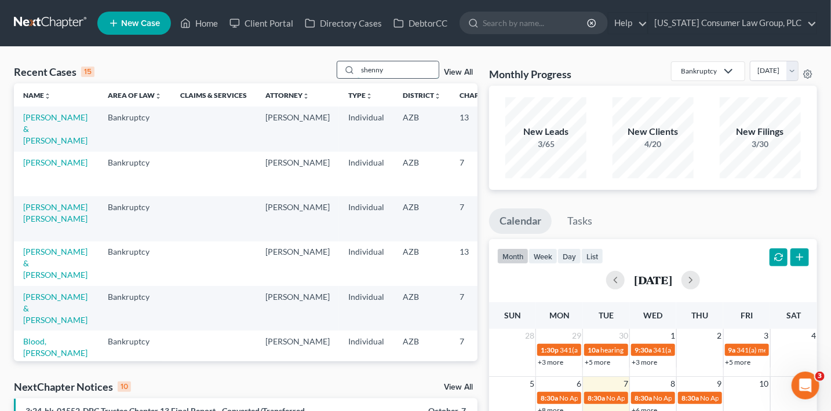
type input "shenny"
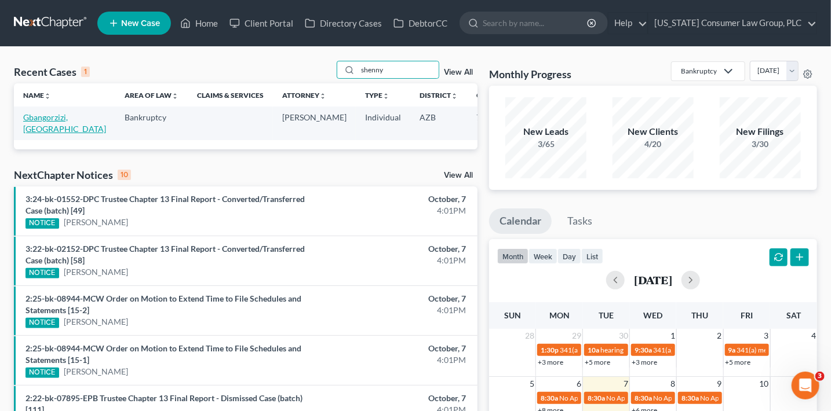
click at [29, 125] on link "Gbangorzizi, [GEOGRAPHIC_DATA]" at bounding box center [64, 122] width 83 height 21
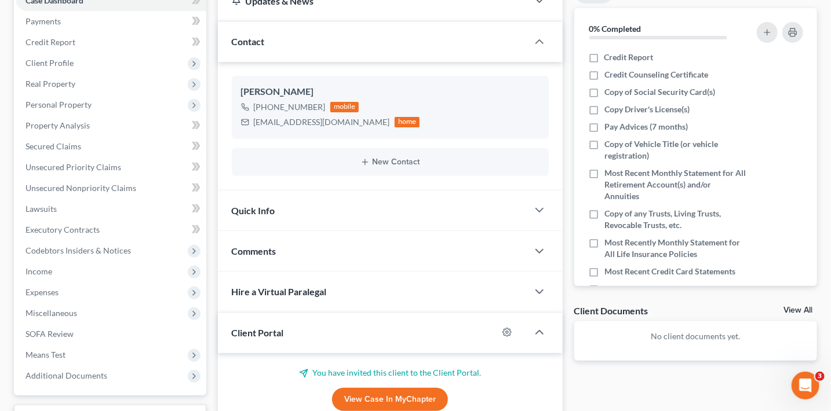
scroll to position [294, 0]
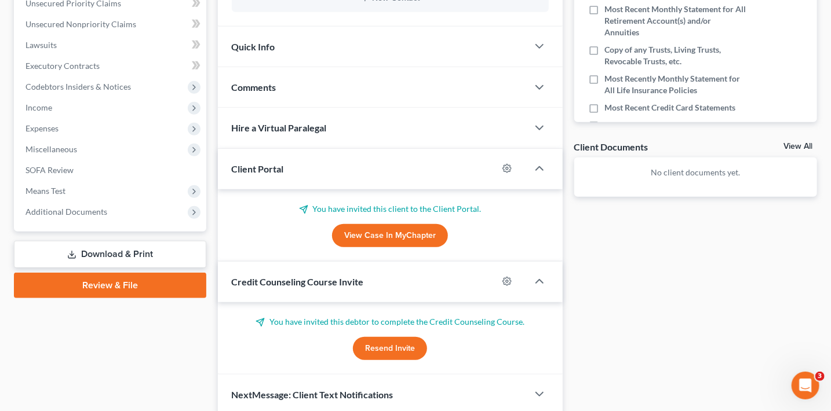
click at [393, 352] on button "Resend Invite" at bounding box center [390, 348] width 74 height 23
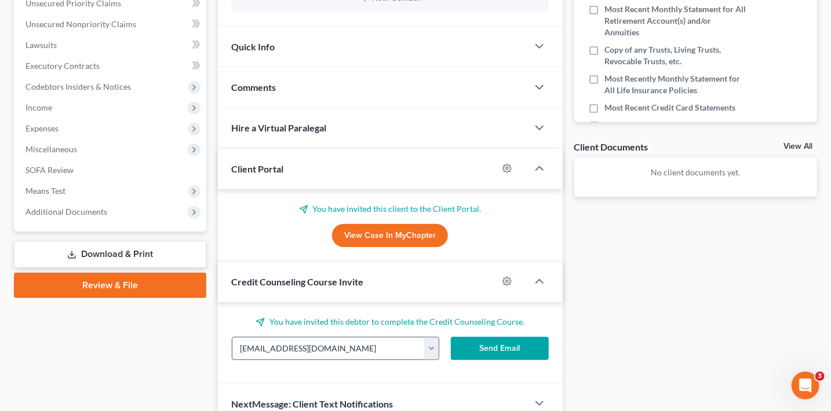
click at [344, 353] on input "[EMAIL_ADDRESS][DOMAIN_NAME]" at bounding box center [328, 349] width 193 height 22
click at [506, 356] on button "Send Email" at bounding box center [500, 348] width 98 height 23
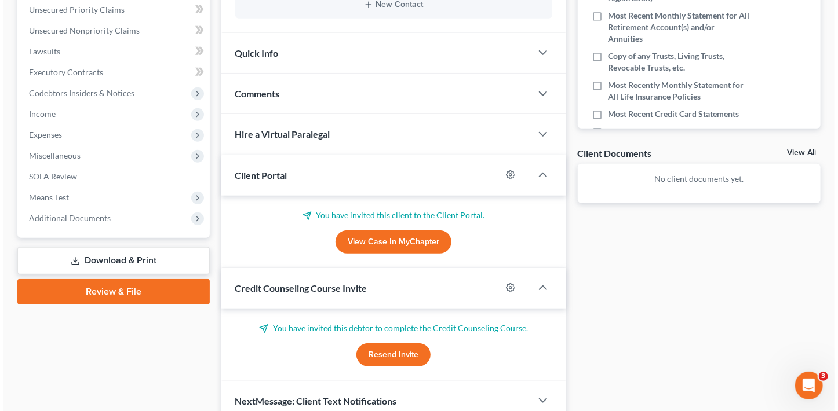
scroll to position [0, 0]
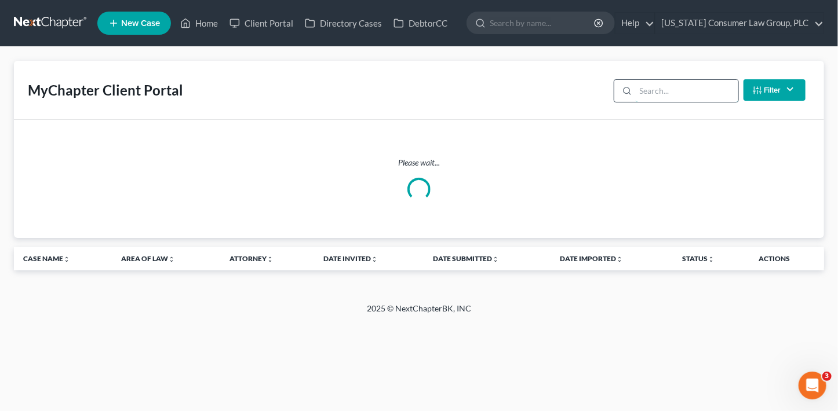
click at [646, 88] on input "search" at bounding box center [687, 91] width 103 height 22
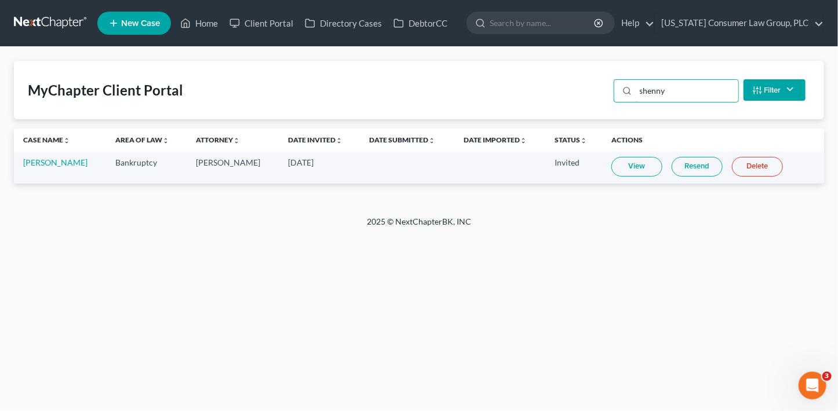
type input "shenny"
click at [679, 164] on link "Resend" at bounding box center [697, 167] width 51 height 20
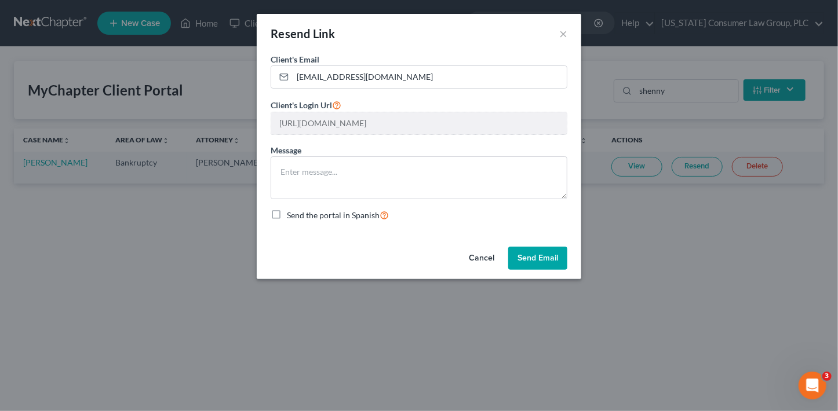
click at [544, 267] on button "Send Email" at bounding box center [537, 258] width 59 height 23
